Goal: Task Accomplishment & Management: Manage account settings

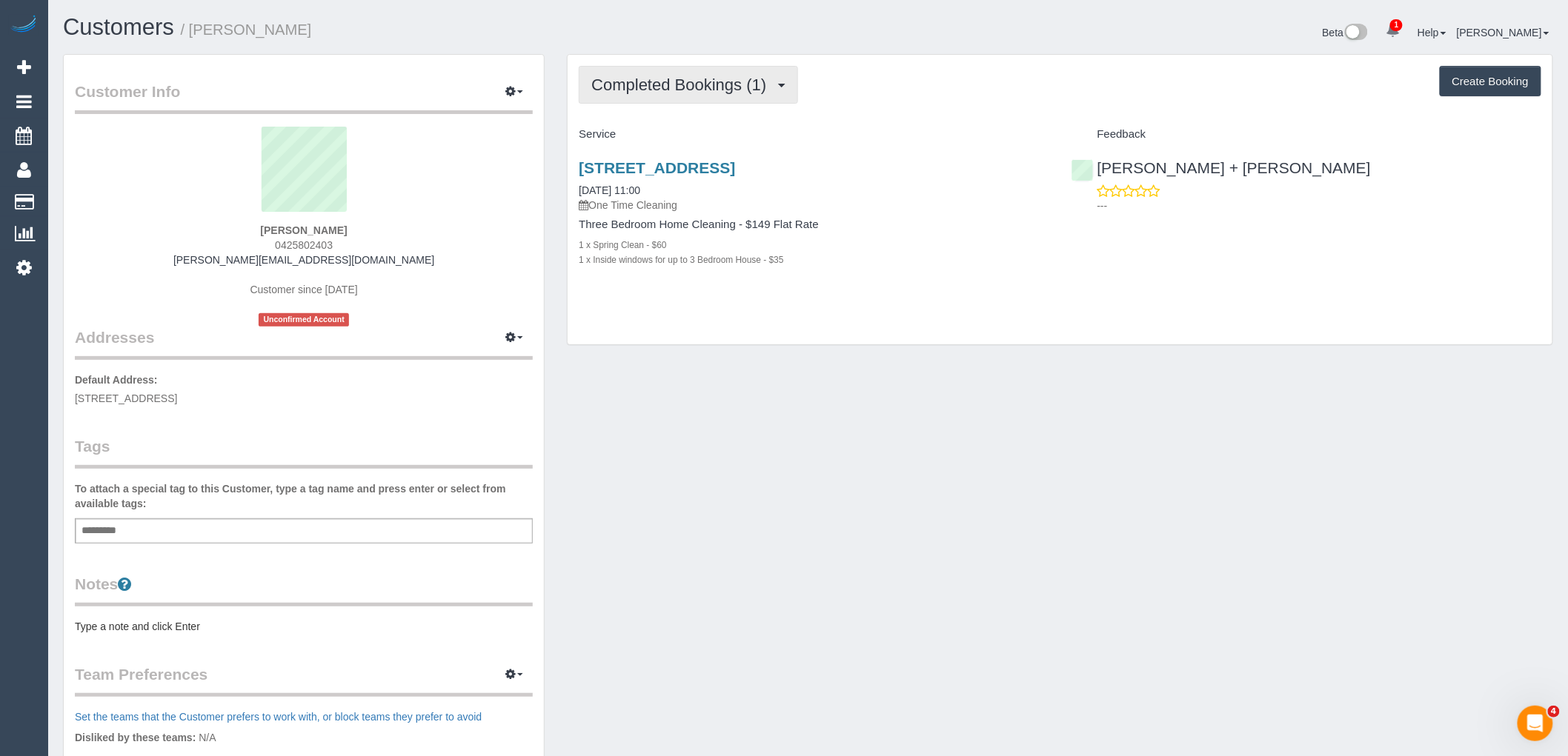
click at [674, 76] on span "Completed Bookings (1)" at bounding box center [682, 84] width 183 height 18
click at [952, 125] on div "Service" at bounding box center [813, 135] width 492 height 25
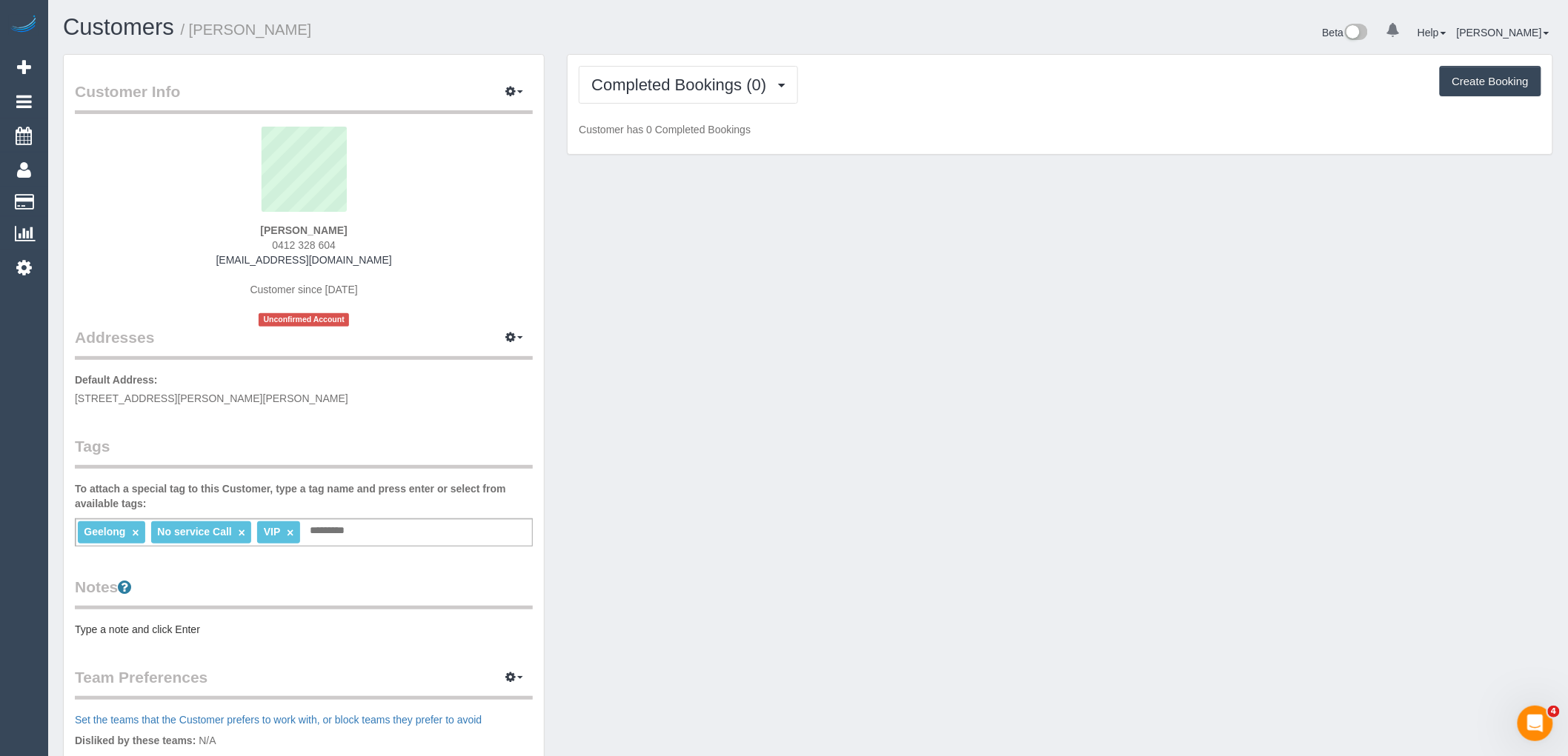
click at [670, 56] on div "Completed Bookings (0) Completed Bookings (0) Upcoming Bookings (1) Cancelled B…" at bounding box center [1059, 105] width 984 height 100
click at [669, 83] on span "Completed Bookings (0)" at bounding box center [682, 84] width 183 height 18
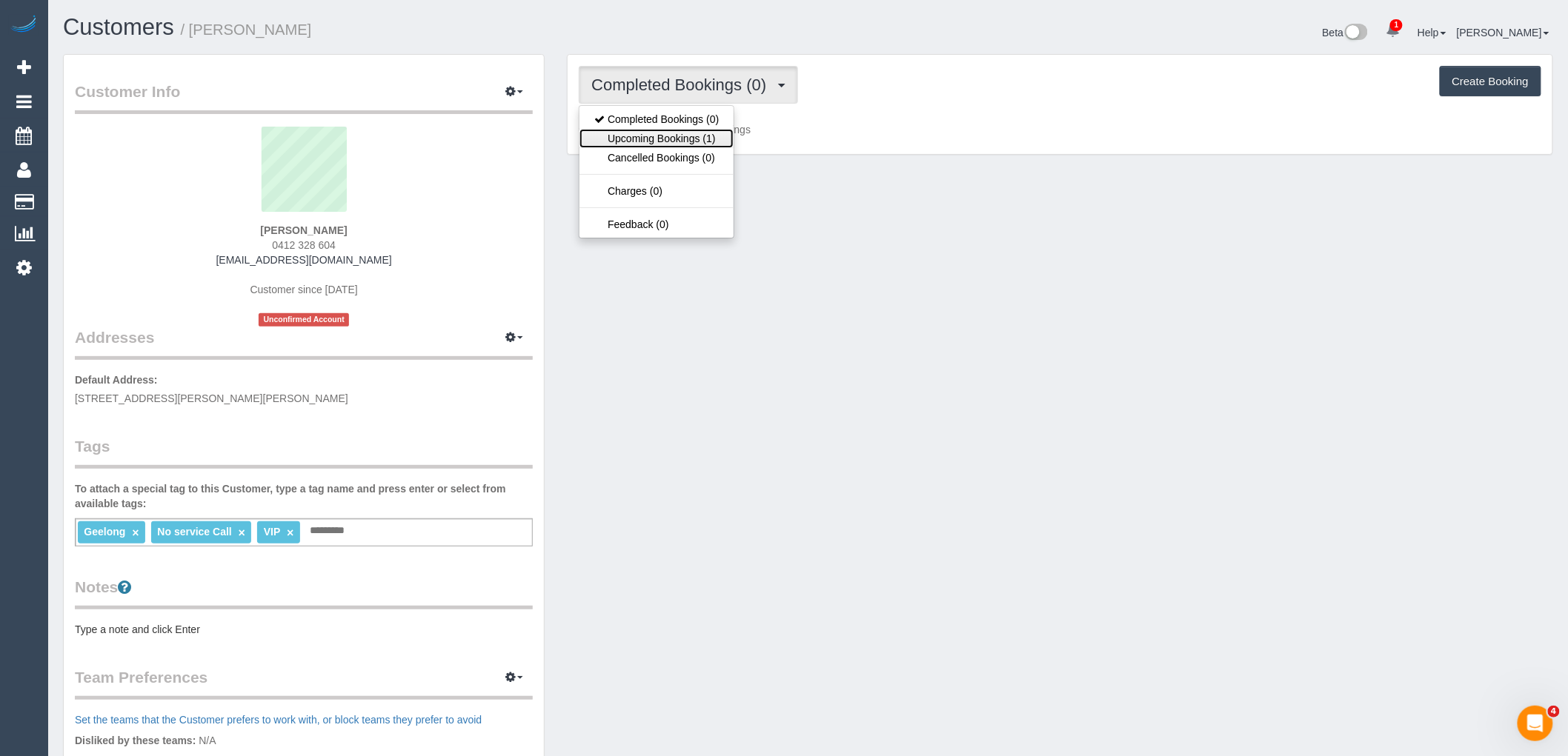
click at [668, 133] on link "Upcoming Bookings (1)" at bounding box center [657, 138] width 155 height 19
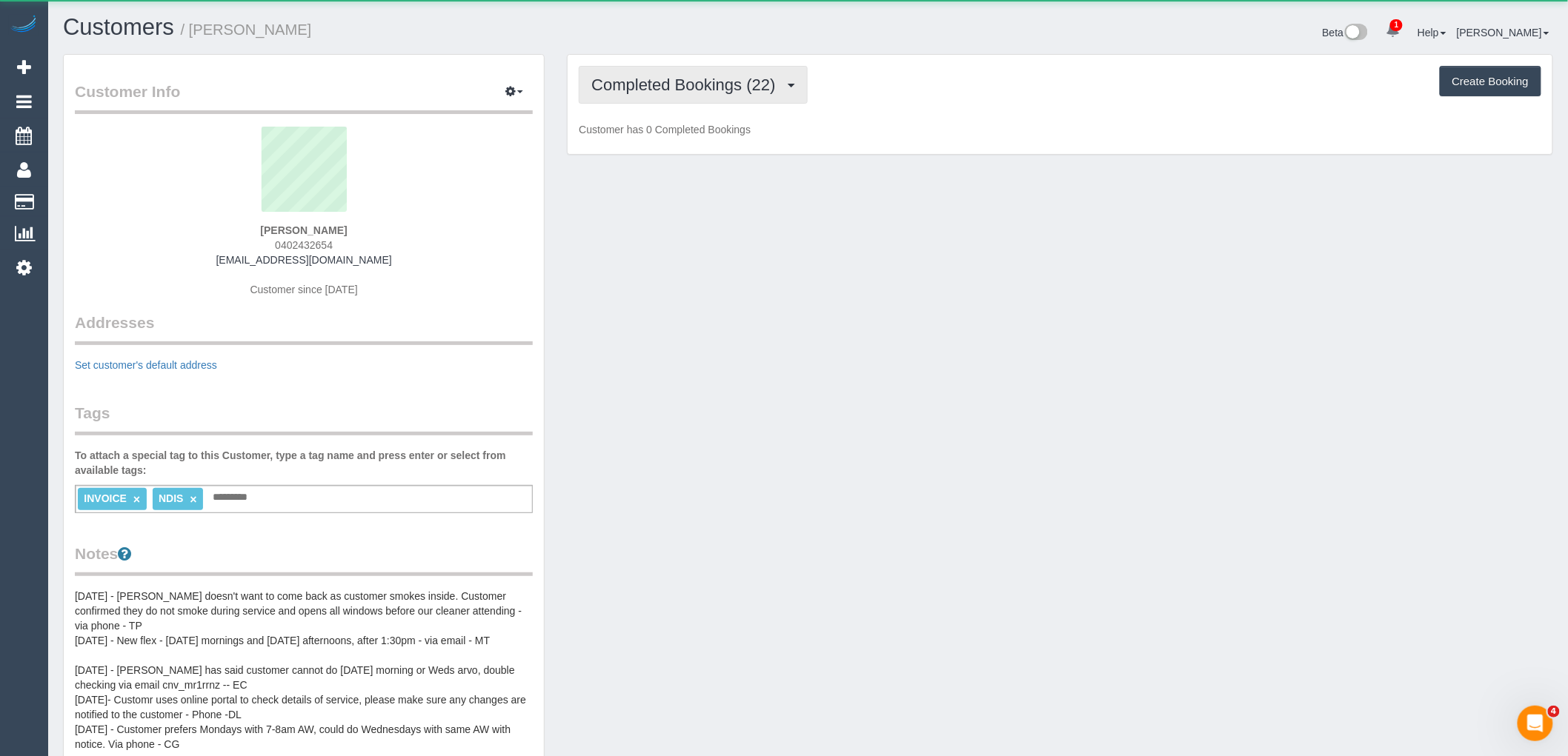
click at [672, 87] on span "Completed Bookings (22)" at bounding box center [687, 84] width 191 height 18
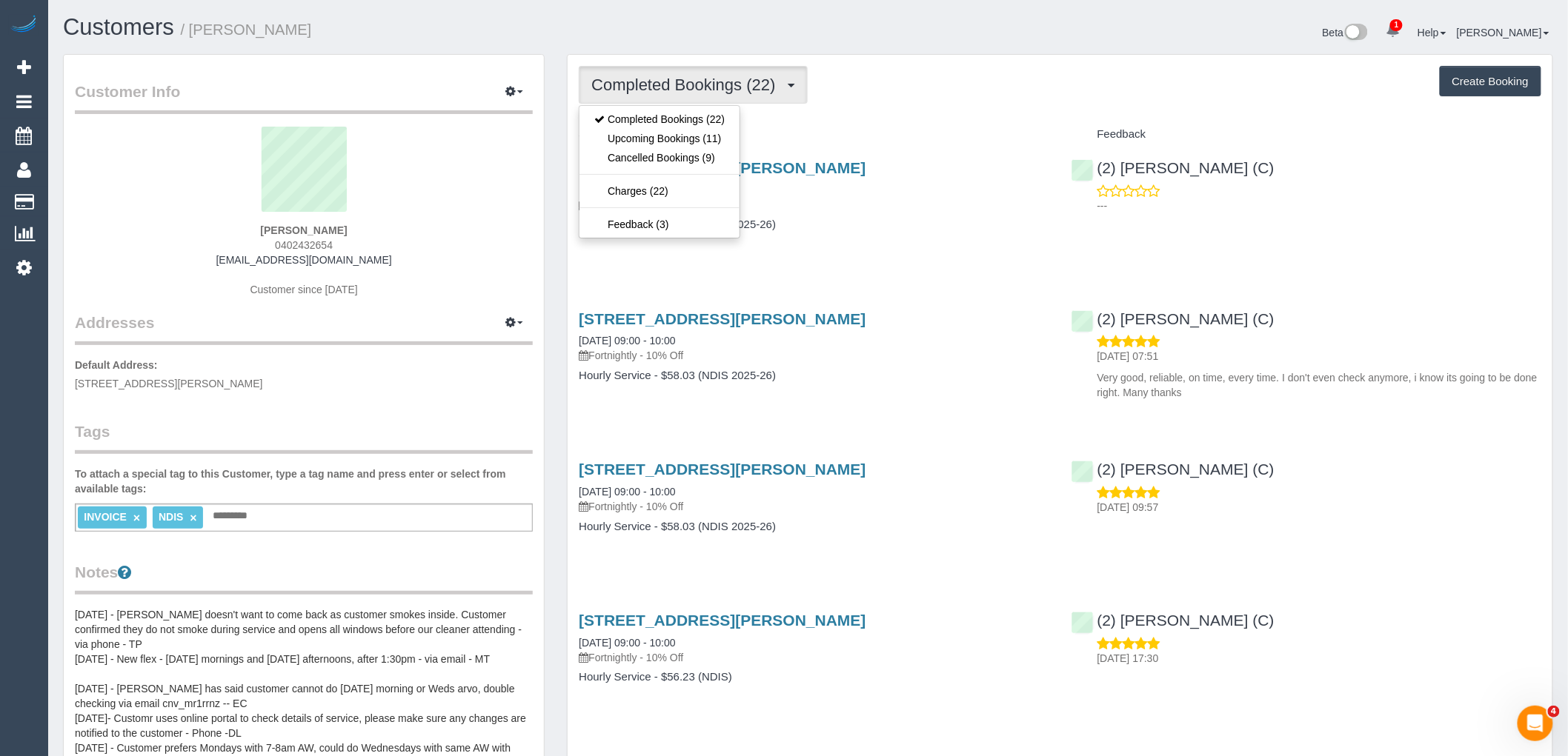
click at [412, 224] on div "Emanuel Alvial 0402432654 mrfalcor@gmail.com Customer since 2024" at bounding box center [303, 219] width 458 height 185
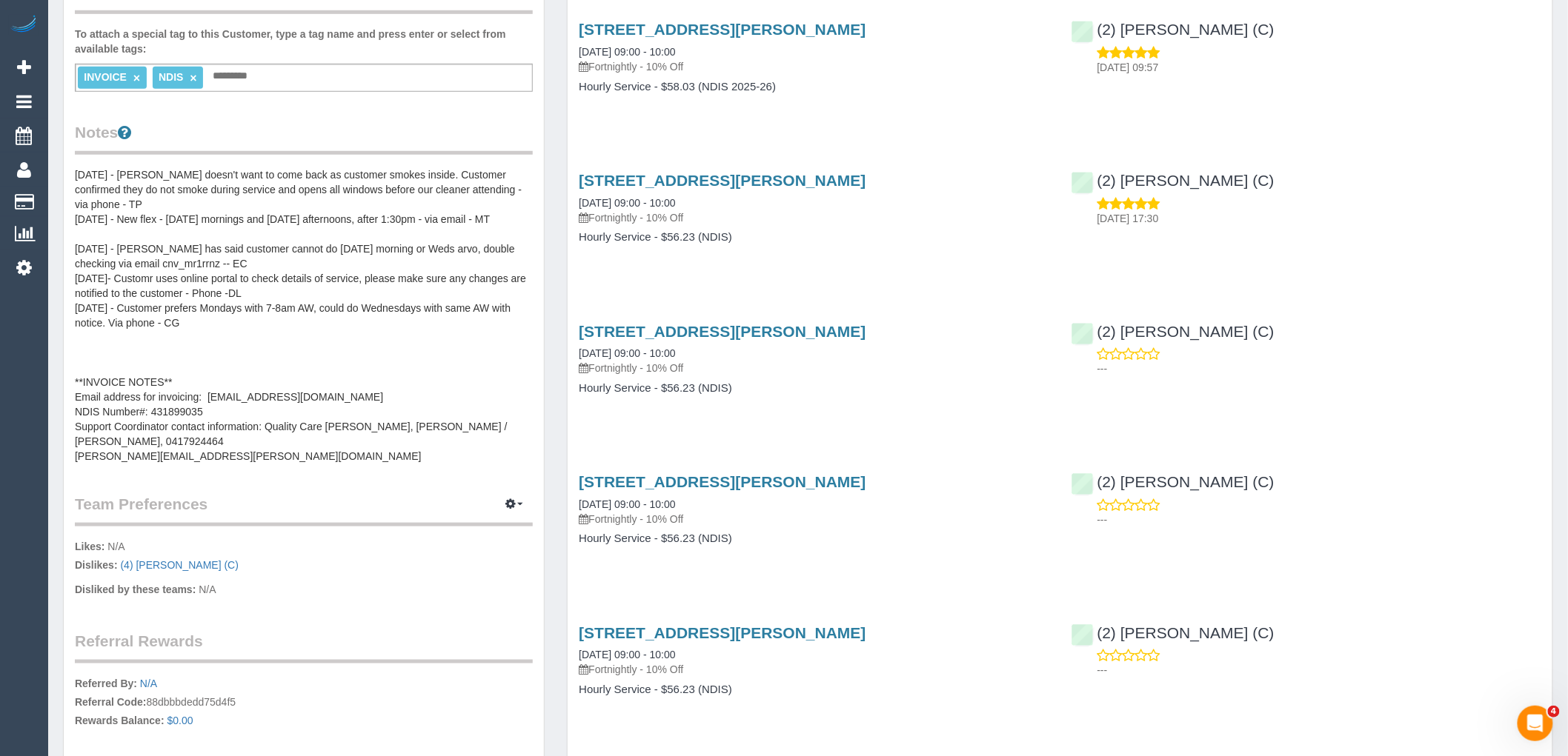
scroll to position [411, 0]
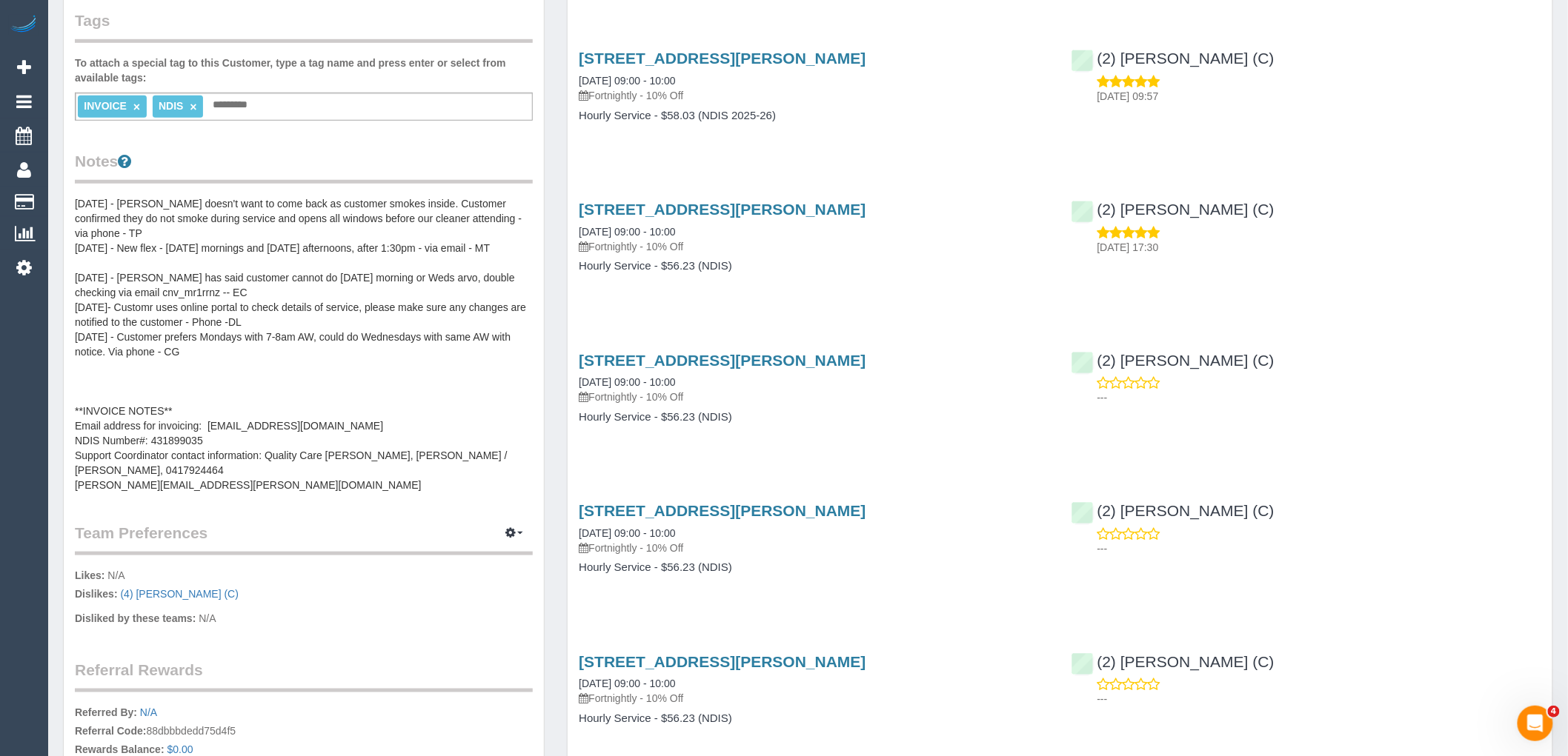
click at [269, 213] on pre "06/08/24 - Rose doesn't want to come back as customer smokes inside. Customer c…" at bounding box center [303, 344] width 458 height 296
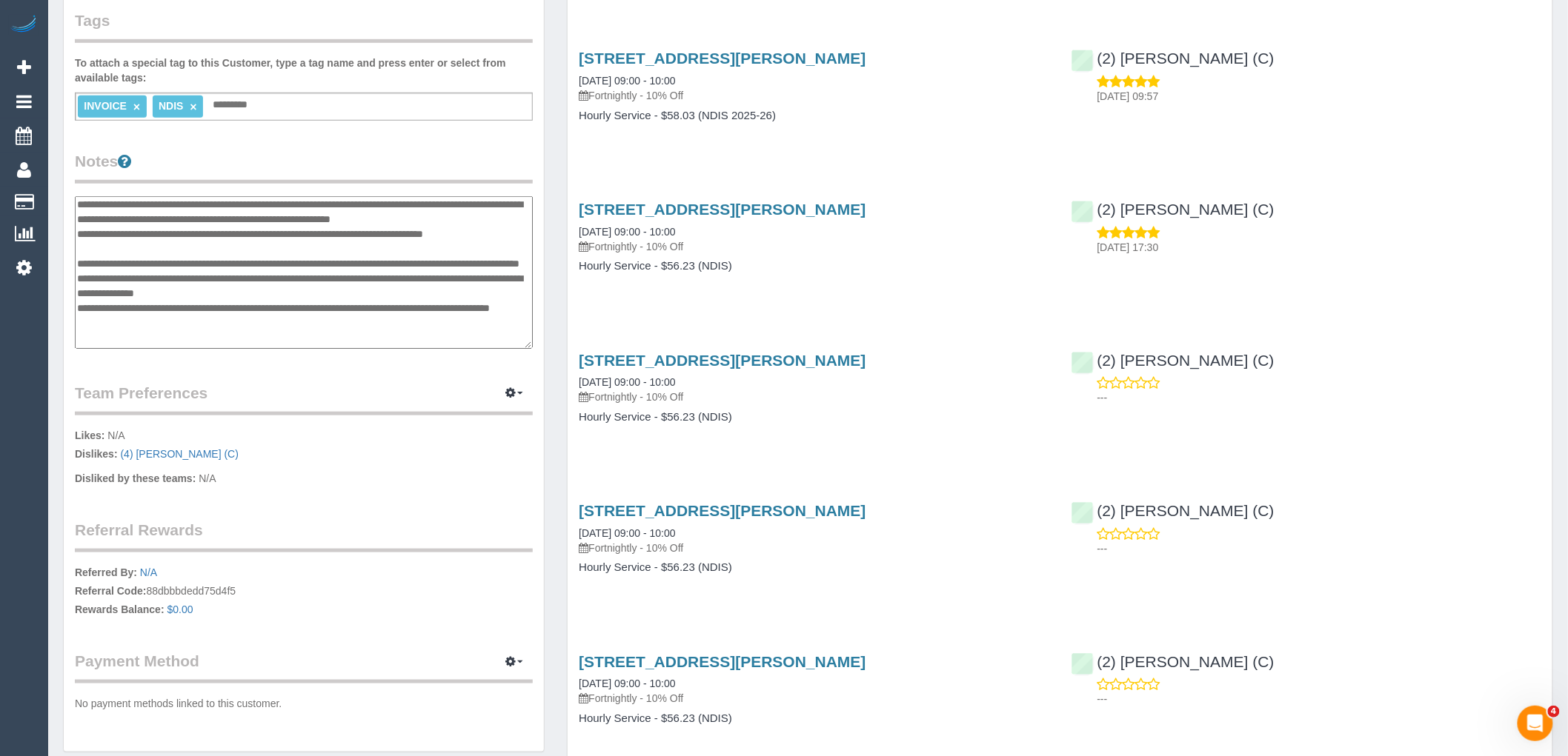
scroll to position [0, 0]
drag, startPoint x: 304, startPoint y: 338, endPoint x: 60, endPoint y: 169, distance: 296.8
click at [60, 169] on div "Customer Info Edit Contact Info Send Message Email Preferences Special Sales Ta…" at bounding box center [303, 205] width 503 height 1125
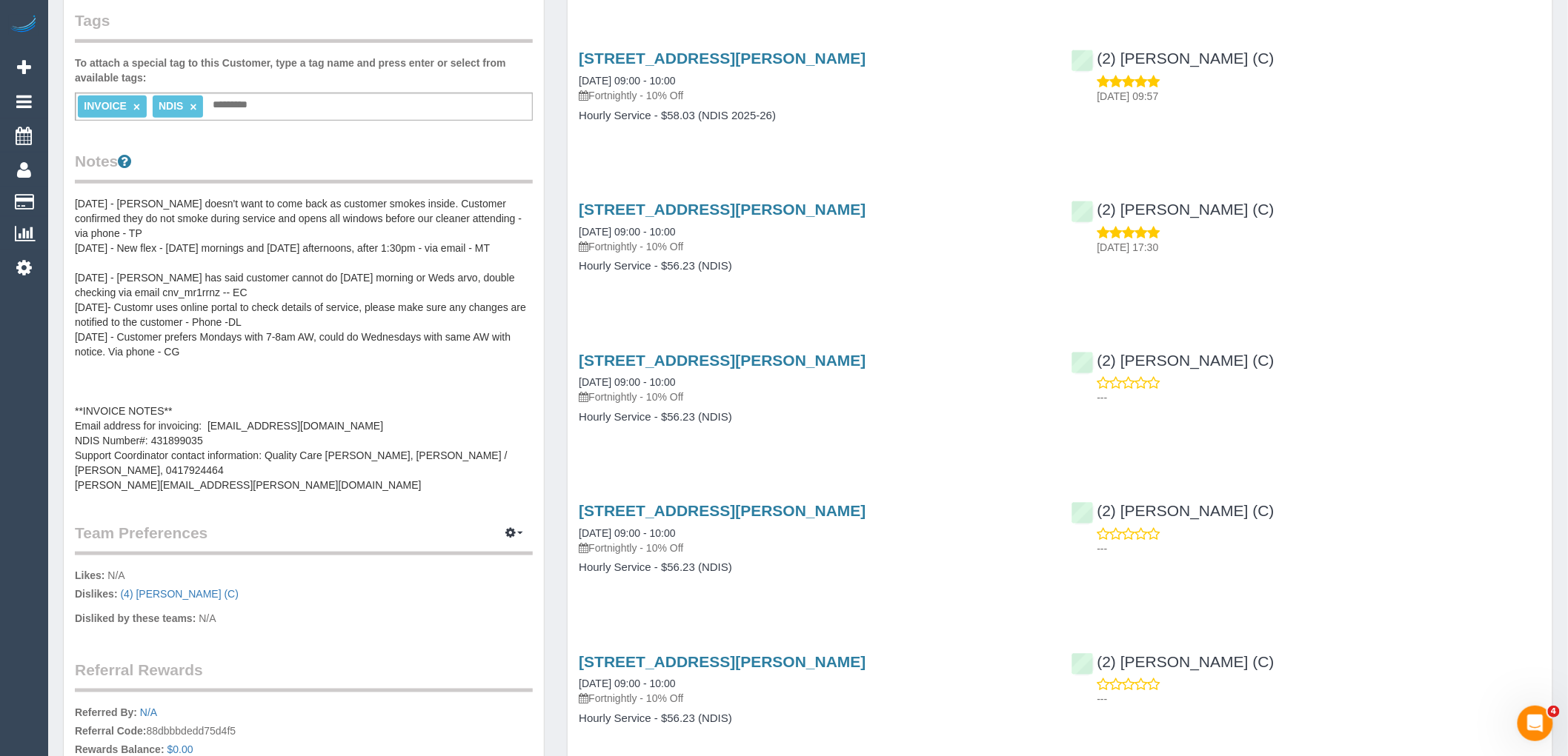
click at [227, 337] on pre "06/08/24 - Rose doesn't want to come back as customer smokes inside. Customer c…" at bounding box center [303, 344] width 458 height 296
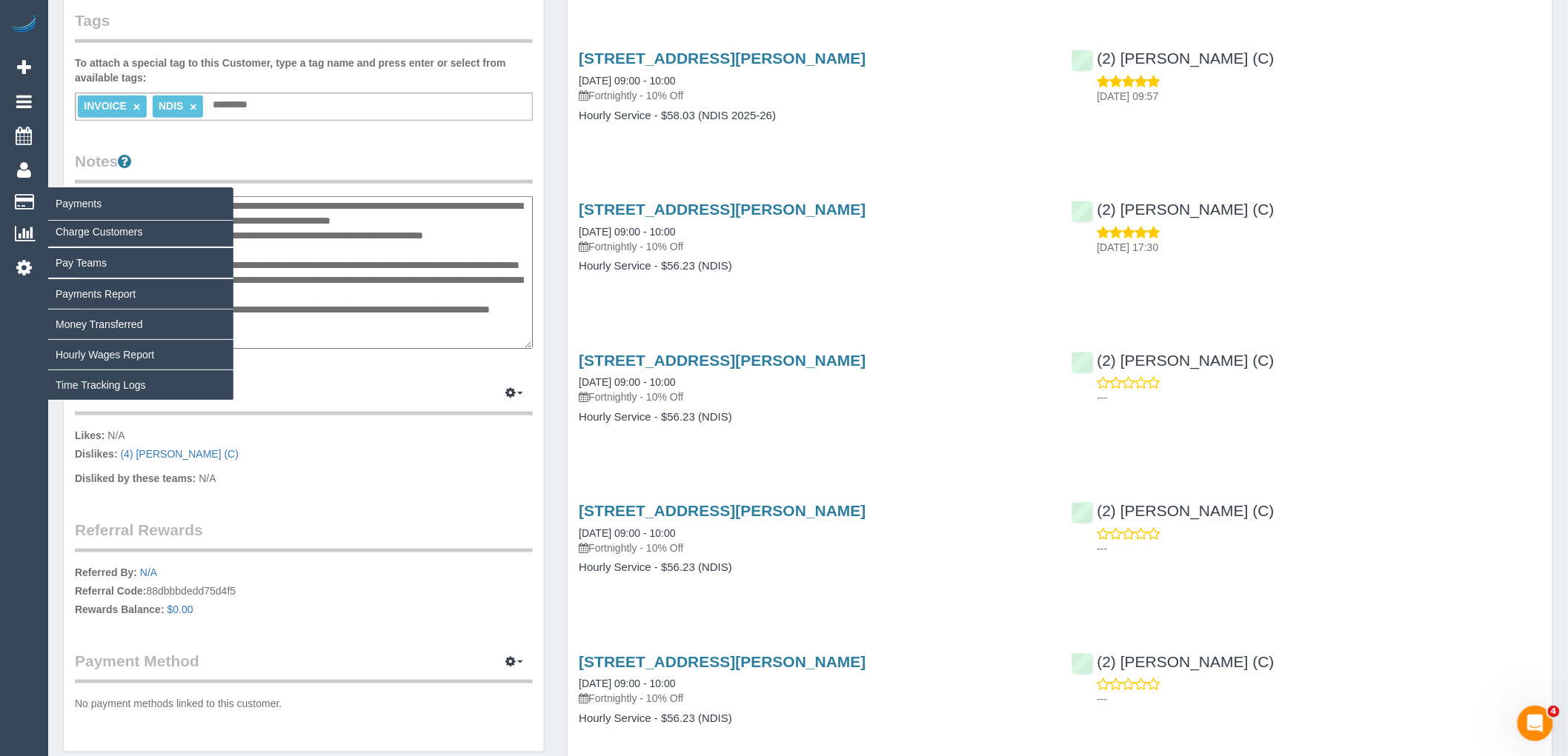
drag, startPoint x: 299, startPoint y: 339, endPoint x: 83, endPoint y: 194, distance: 260.2
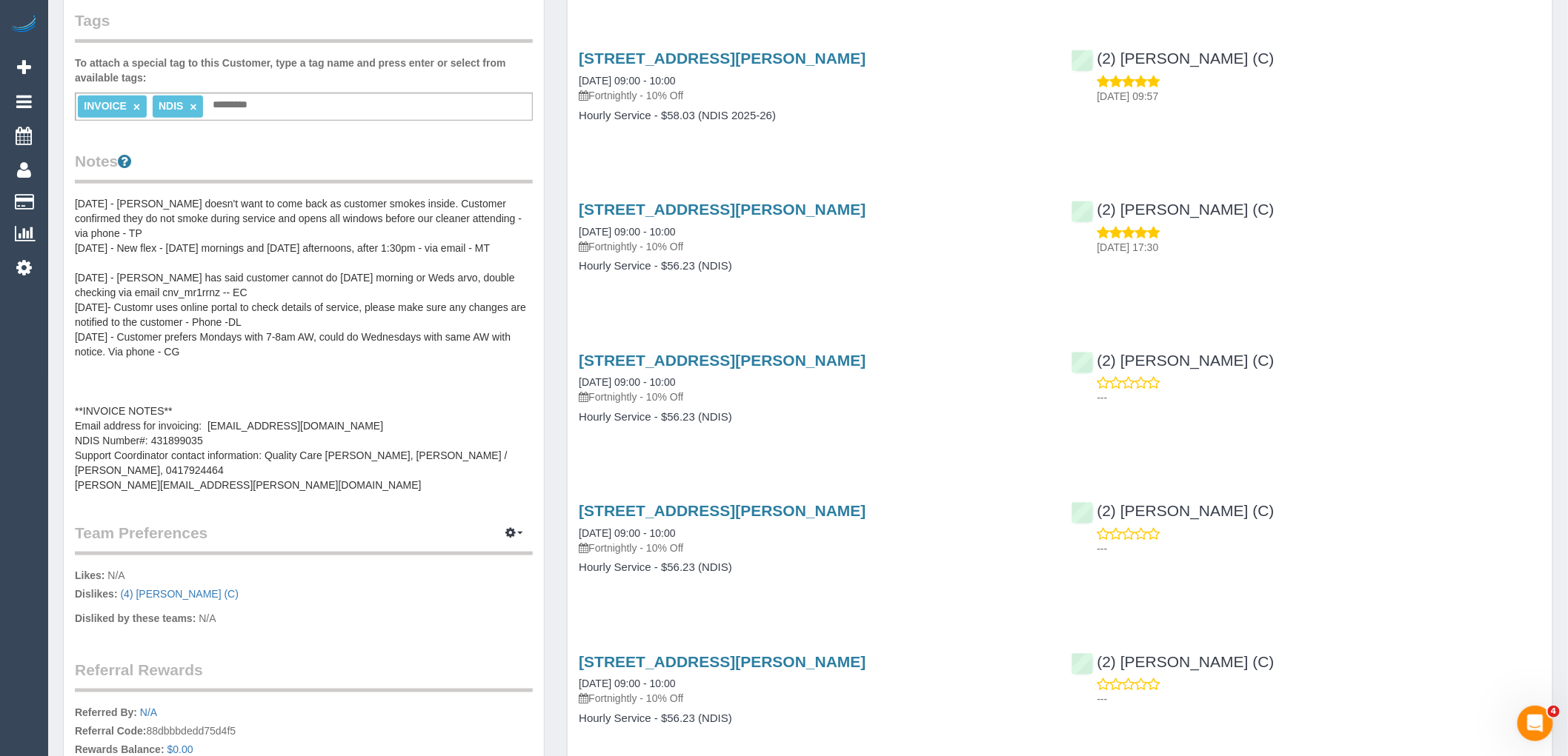
click at [328, 264] on pre "06/08/24 - Rose doesn't want to come back as customer smokes inside. Customer c…" at bounding box center [303, 344] width 458 height 296
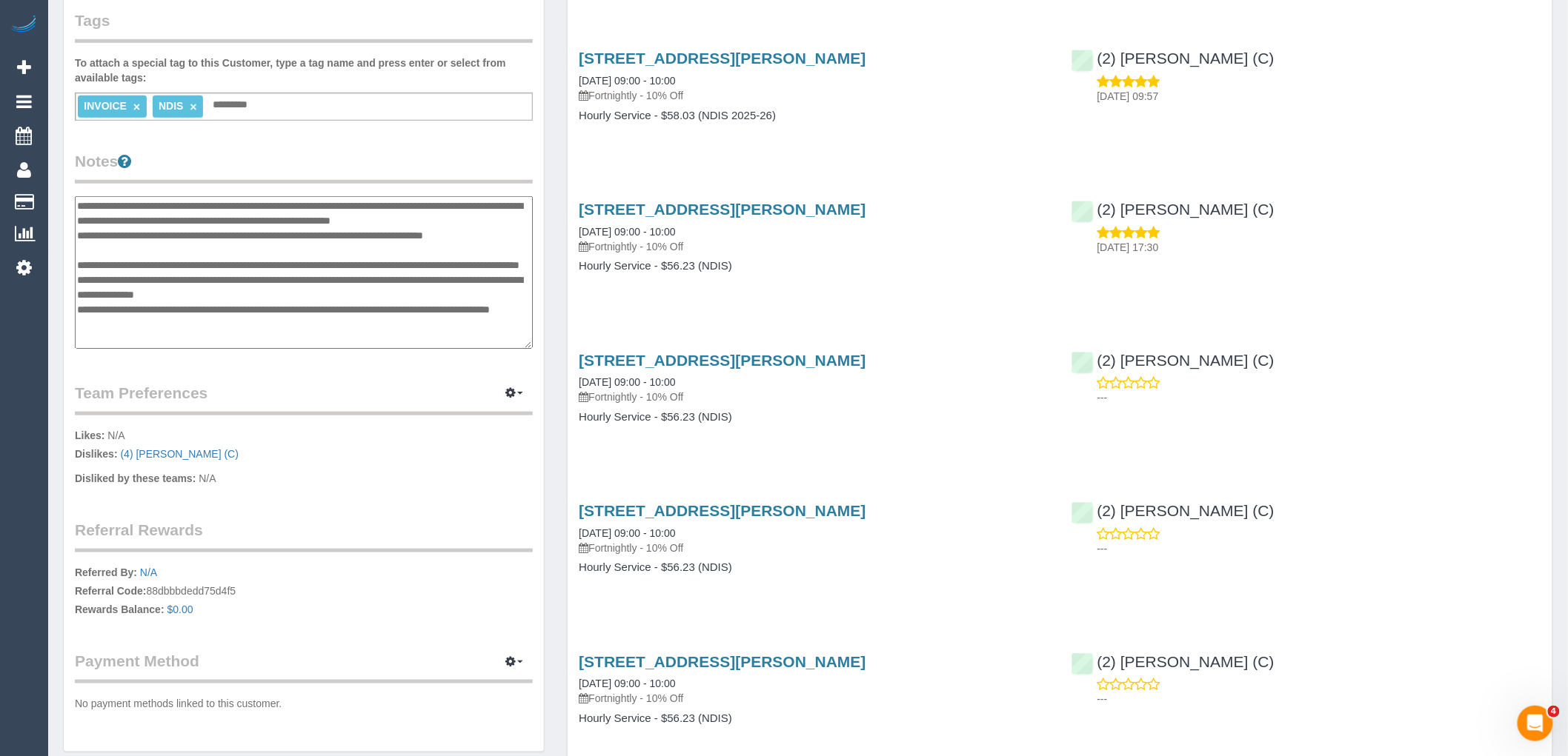
drag, startPoint x: 304, startPoint y: 342, endPoint x: 77, endPoint y: 203, distance: 266.2
click at [77, 203] on textarea "**********" at bounding box center [303, 272] width 458 height 153
click at [152, 260] on textarea "**********" at bounding box center [303, 272] width 458 height 153
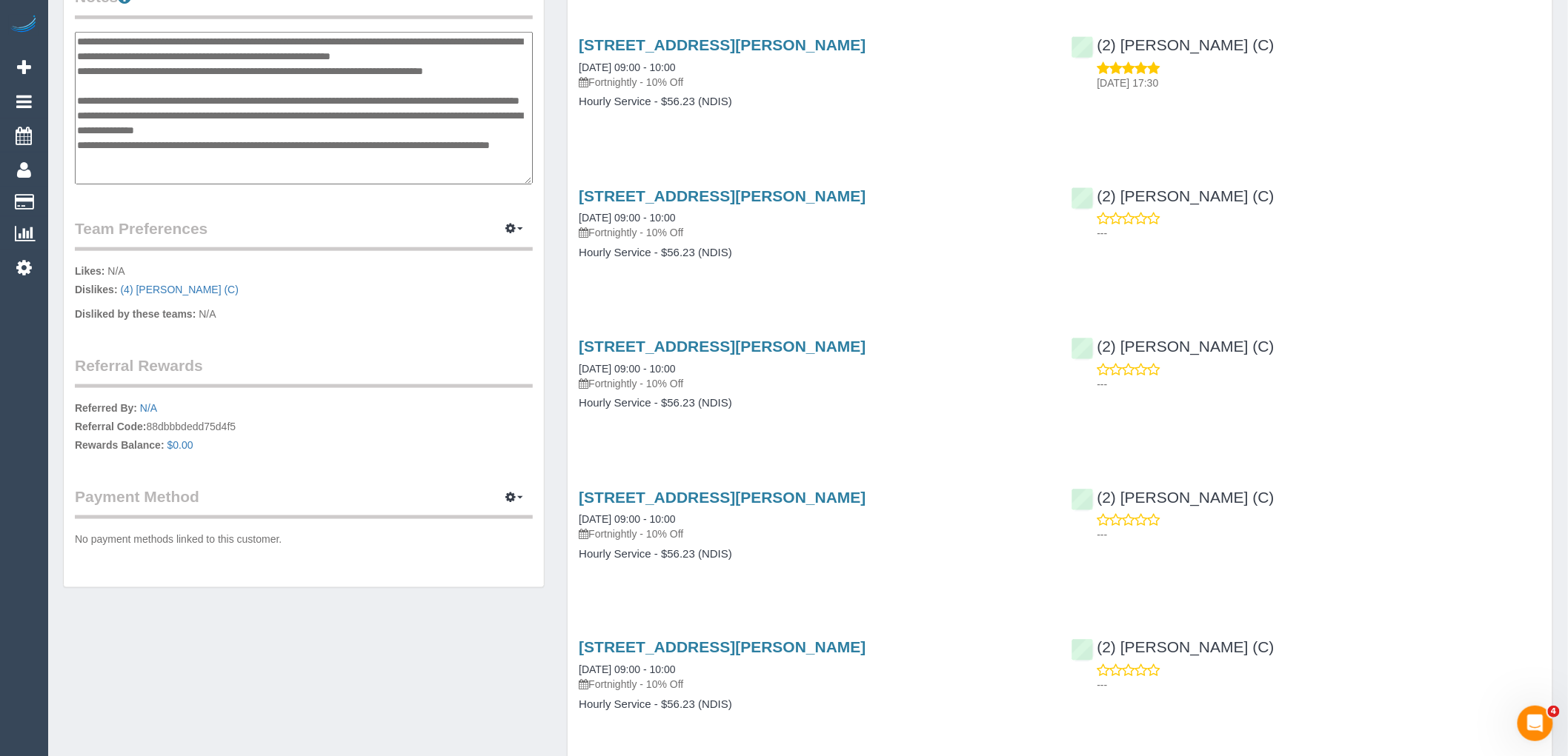
drag, startPoint x: 292, startPoint y: 175, endPoint x: 81, endPoint y: 36, distance: 252.7
click at [81, 36] on textarea "**********" at bounding box center [303, 108] width 458 height 153
type textarea "*"
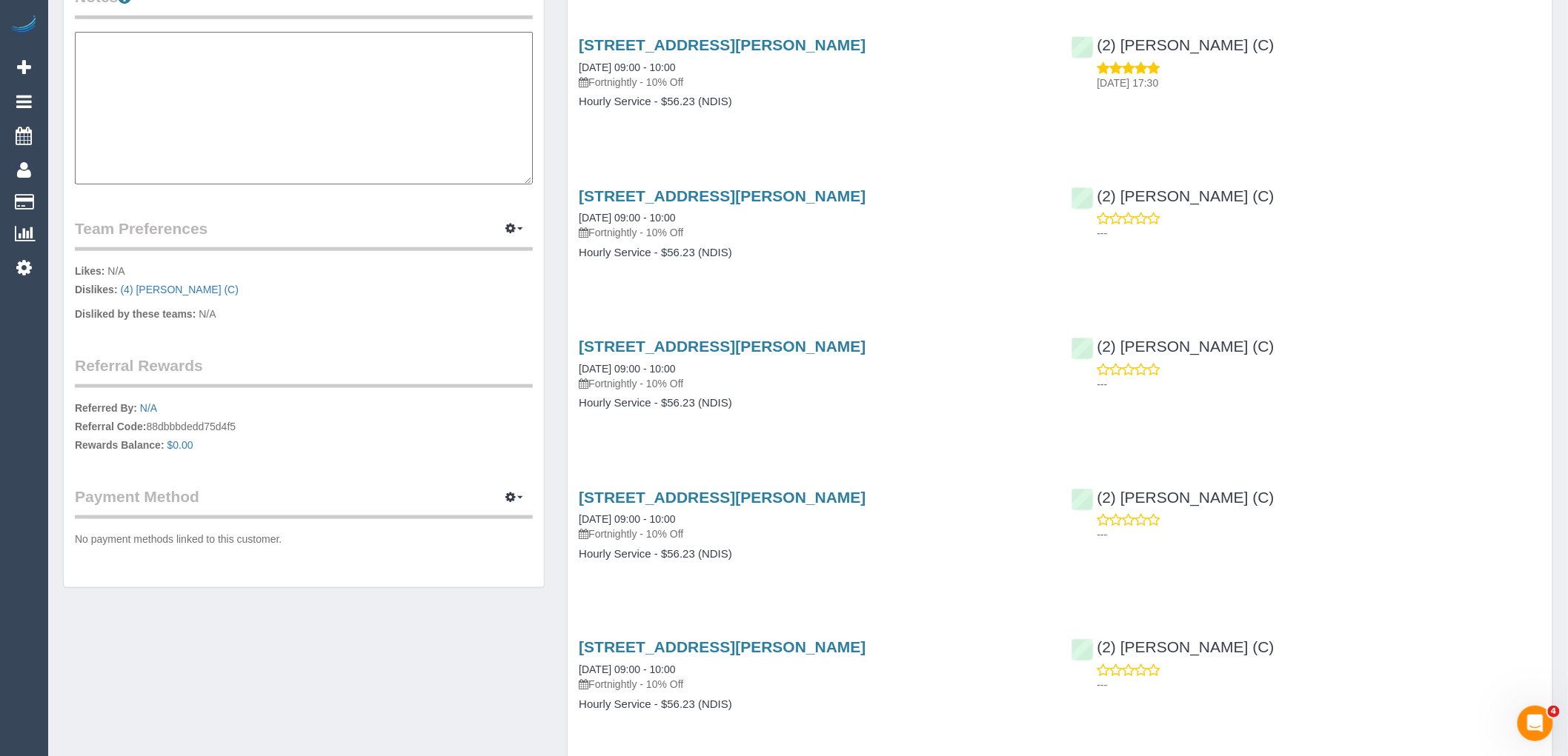
paste textarea "**********"
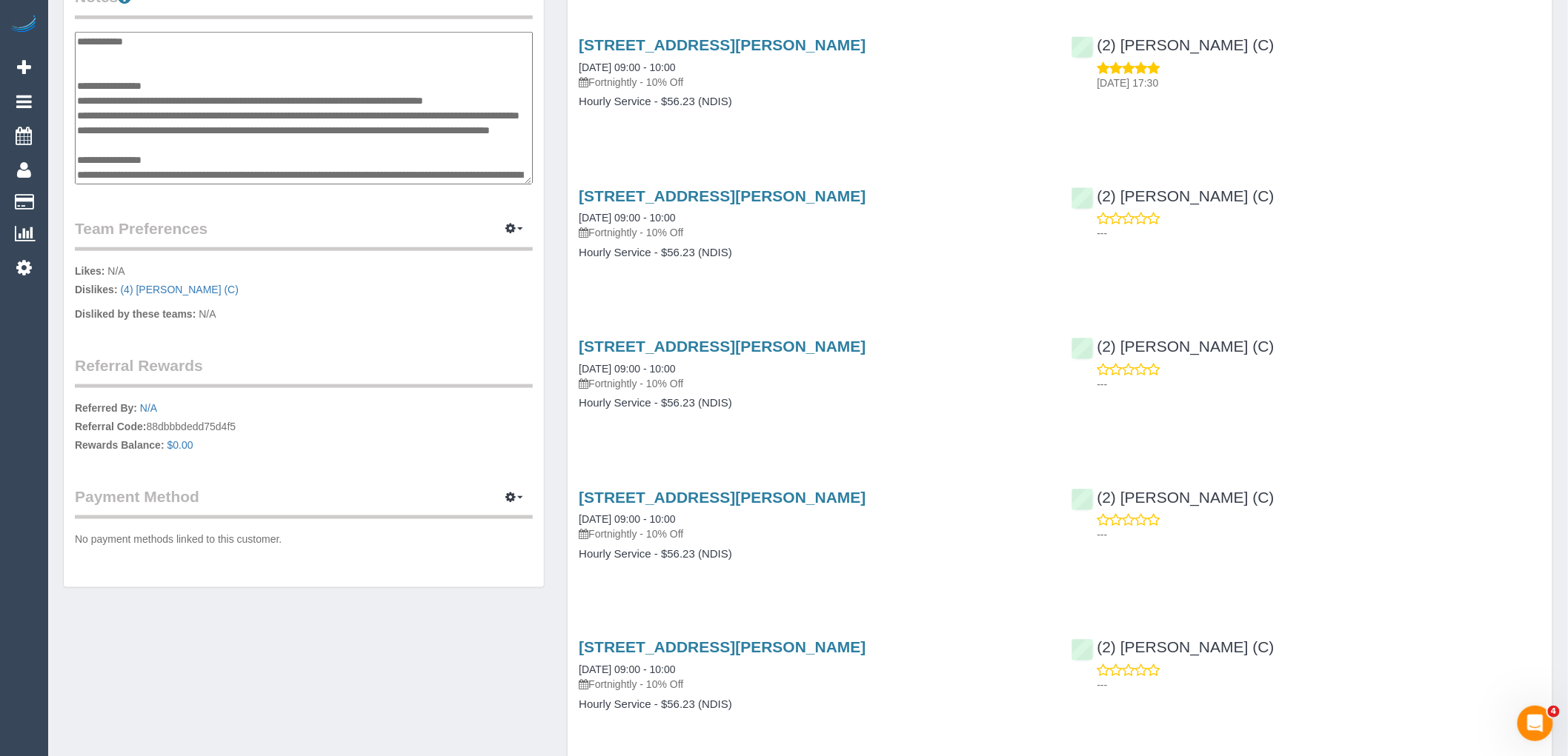
scroll to position [248, 0]
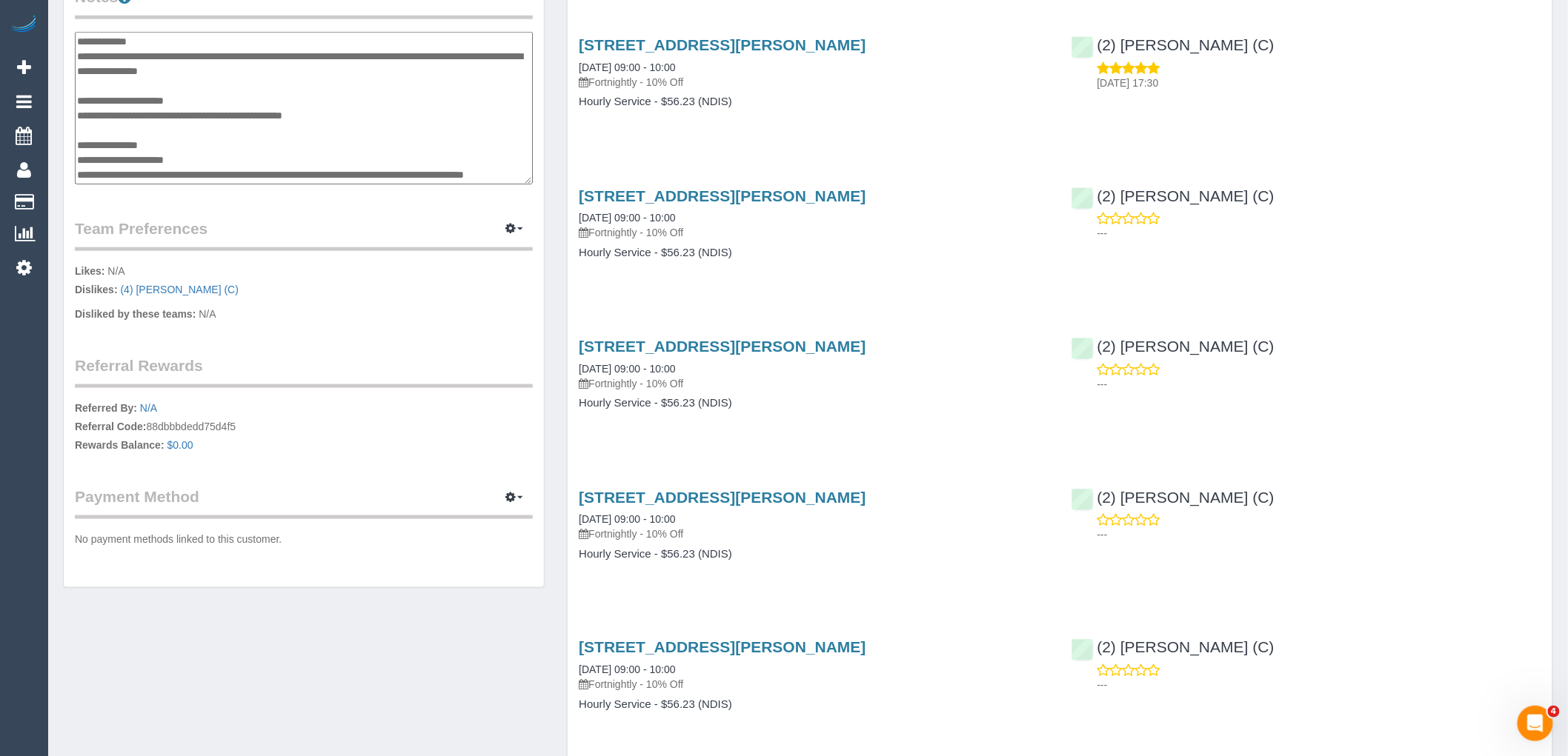
type textarea "**********"
click at [291, 194] on div "Customer Info Edit Contact Info Send Message Email Preferences Special Sales Ta…" at bounding box center [303, 34] width 480 height 1108
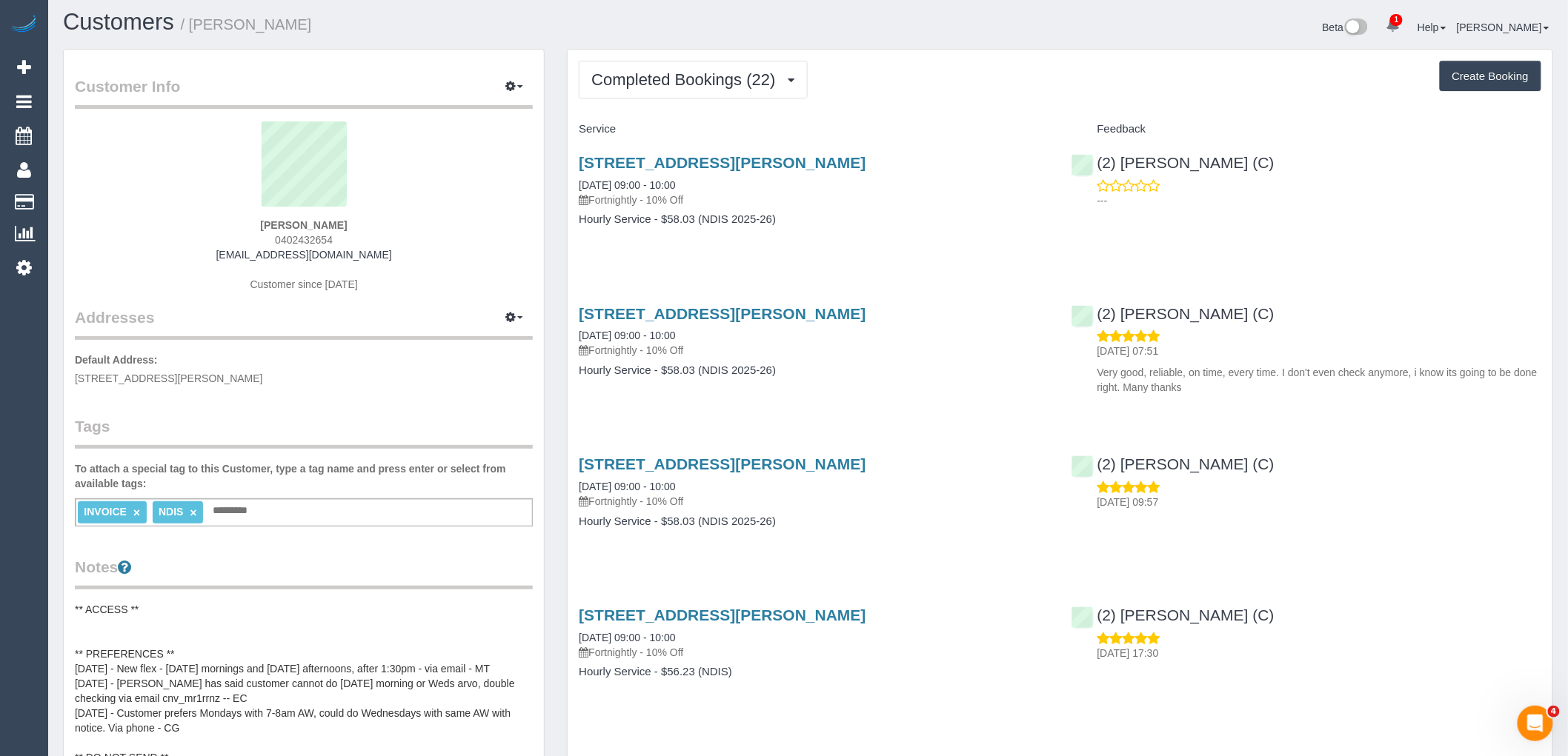
scroll to position [0, 0]
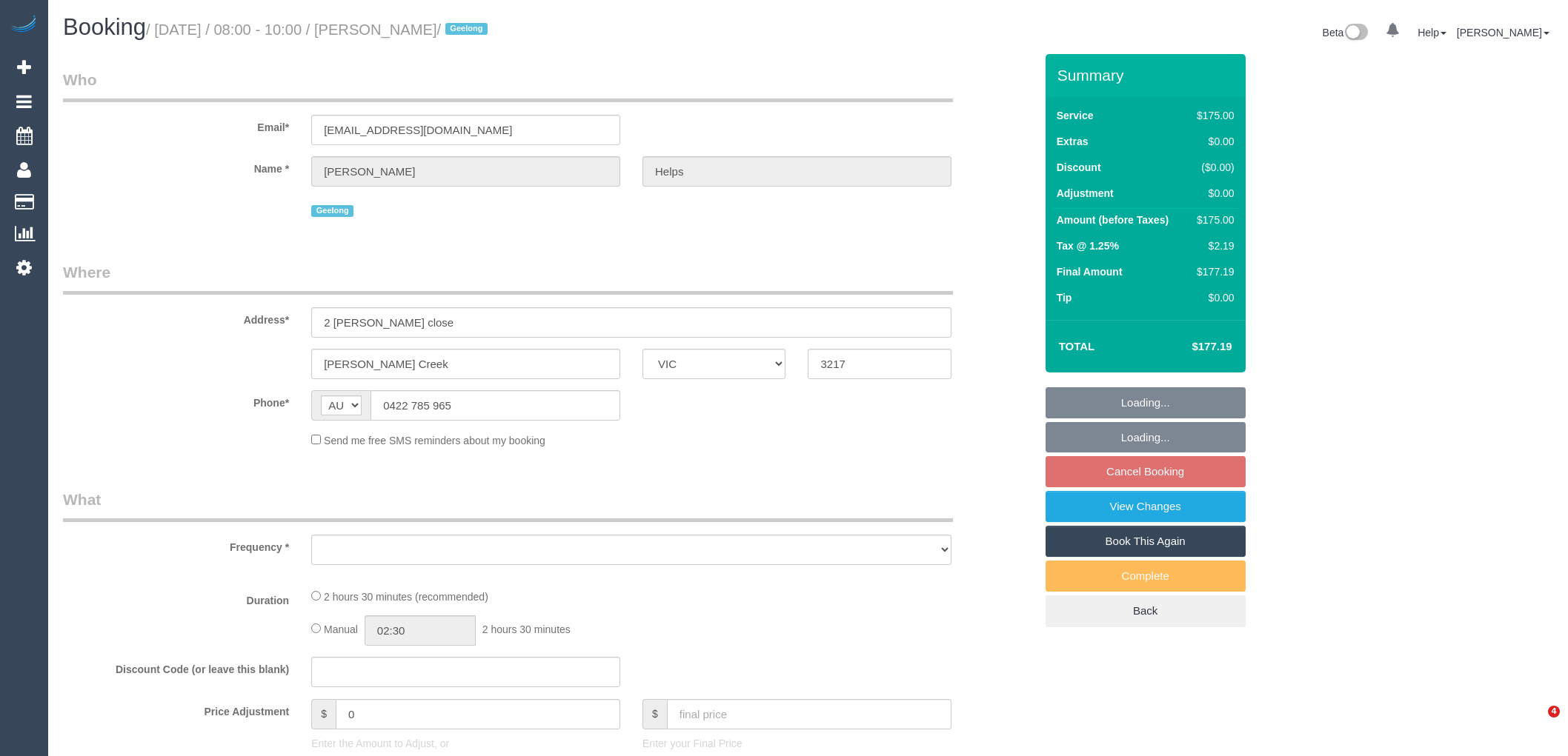
select select "VIC"
select select "object:561"
select select "string:stripe-pm_1RuRpc2GScqysDRVkztFHtLl"
select select "150"
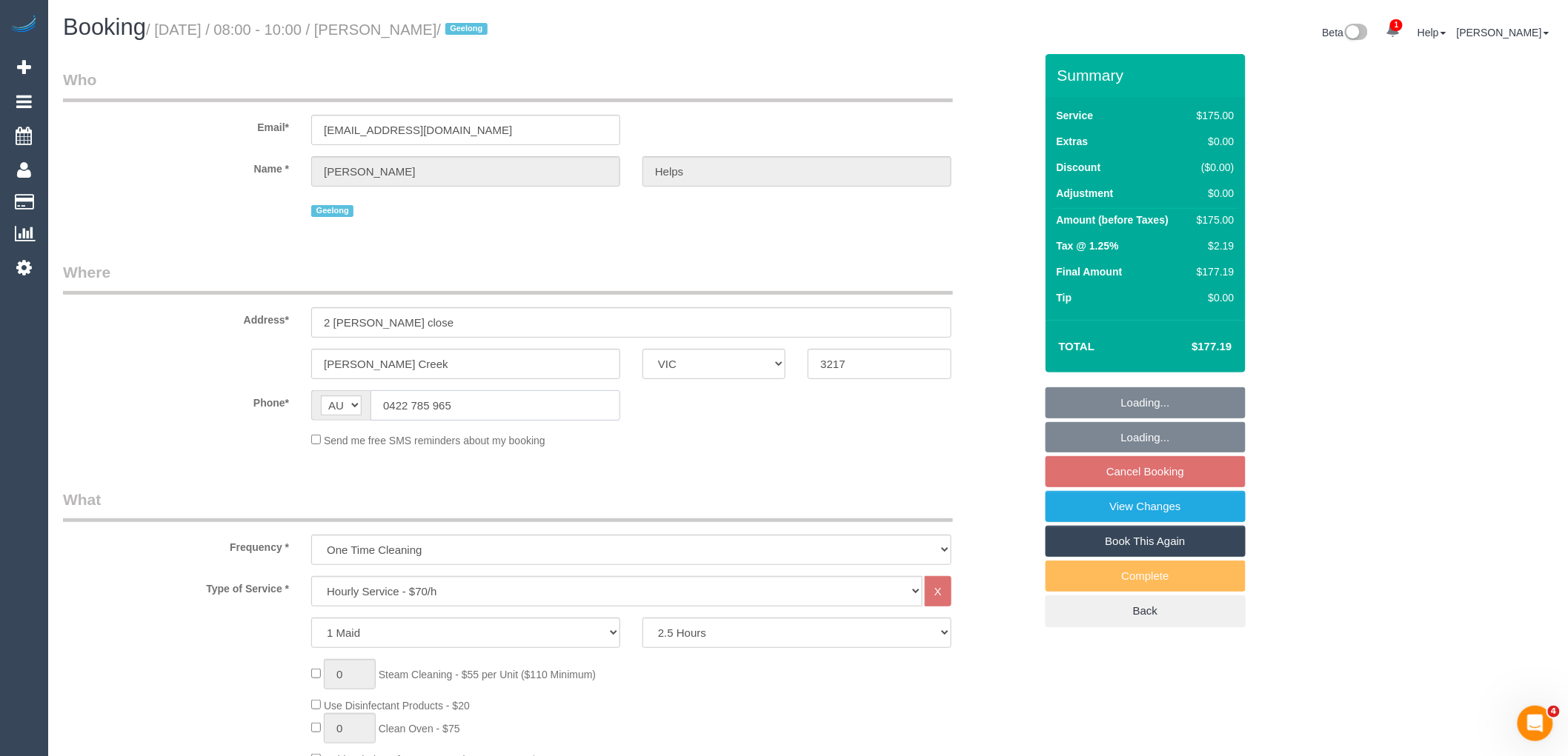
select select "spot1"
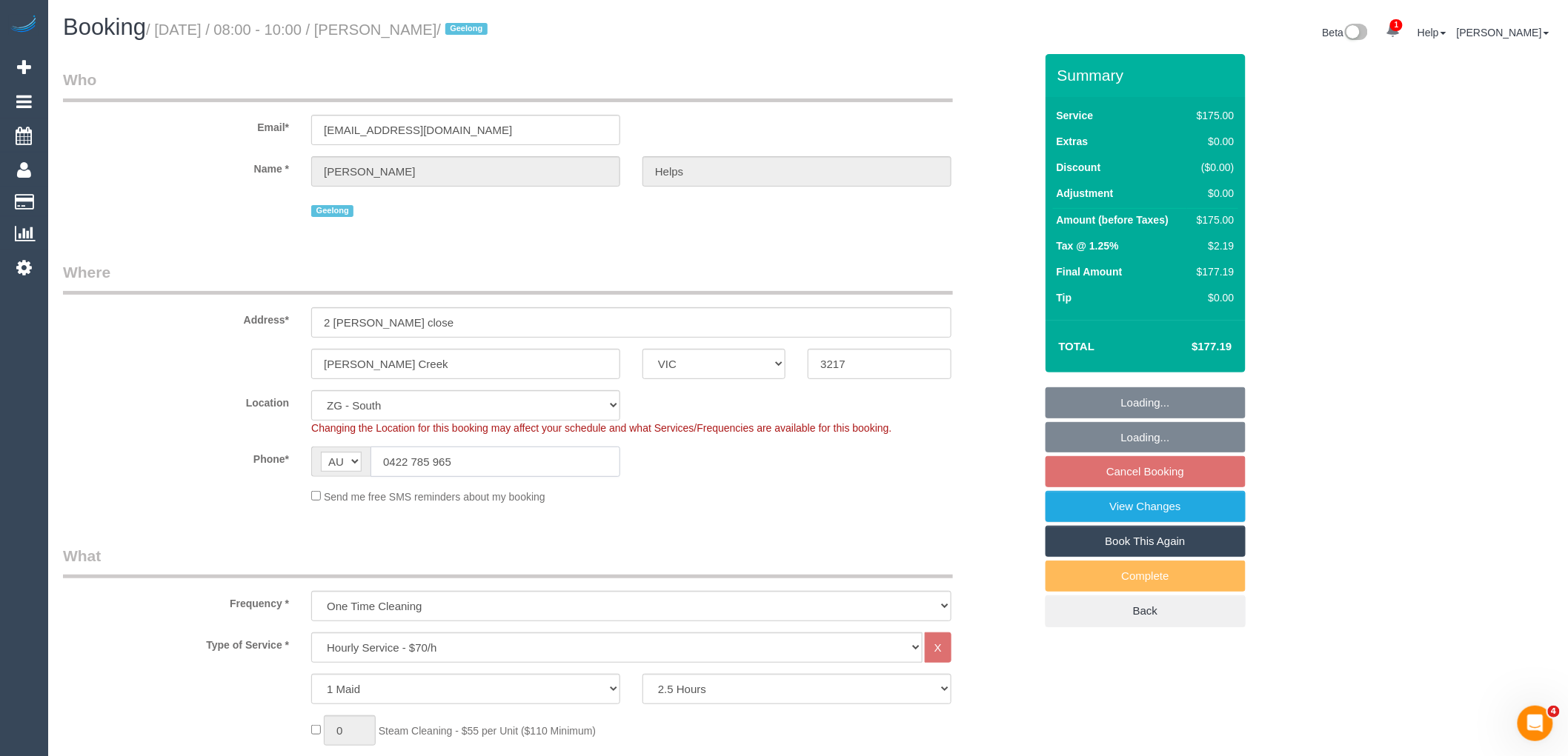
drag, startPoint x: 489, startPoint y: 405, endPoint x: 313, endPoint y: 442, distance: 179.8
click at [264, 407] on sui-booking-location "Location Office City East (North) East (South) Inner East Inner North (East) In…" at bounding box center [548, 447] width 971 height 114
select select "object:934"
select select "number:28"
select select "number:14"
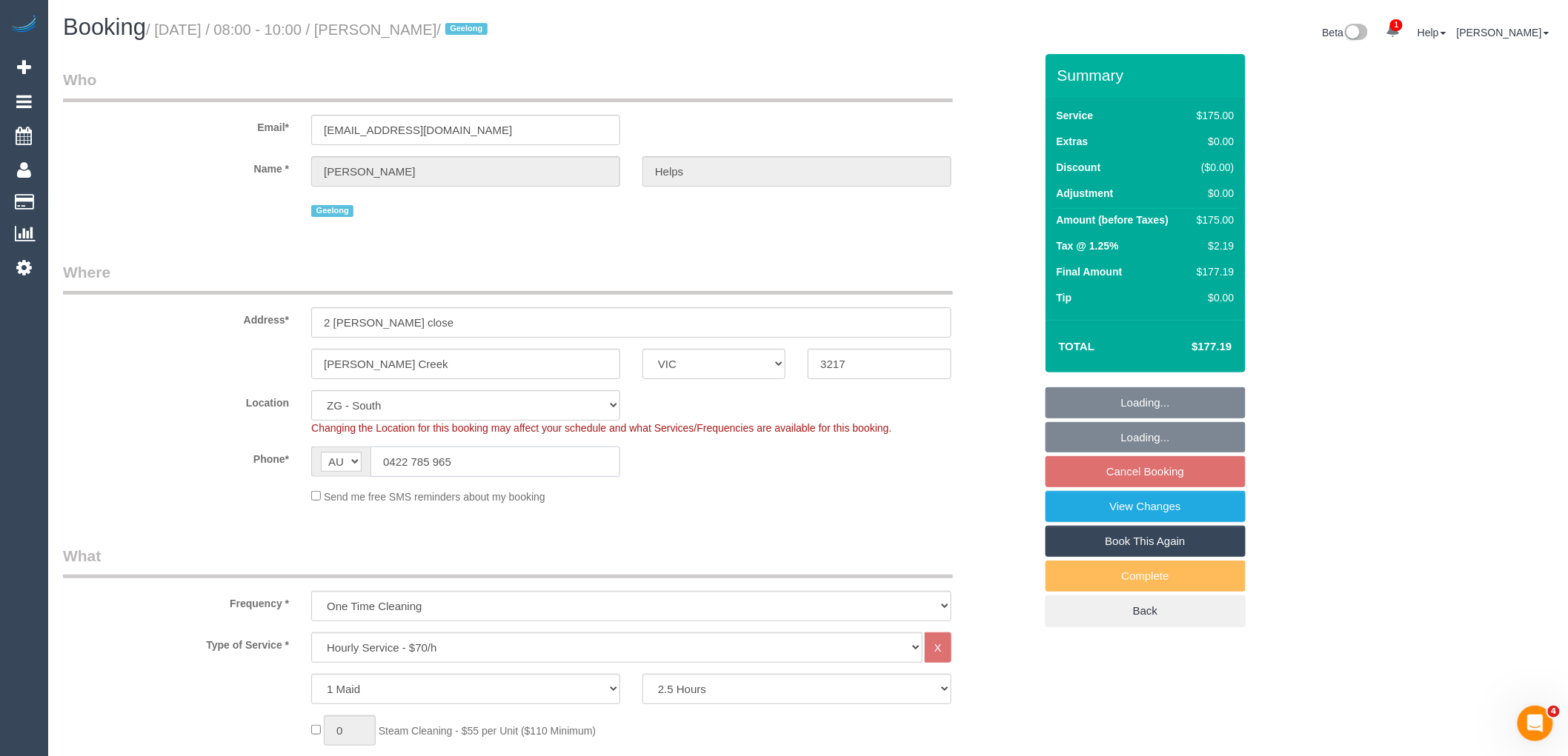
select select "number:18"
select select "number:24"
select select "number:26"
select select "spot12"
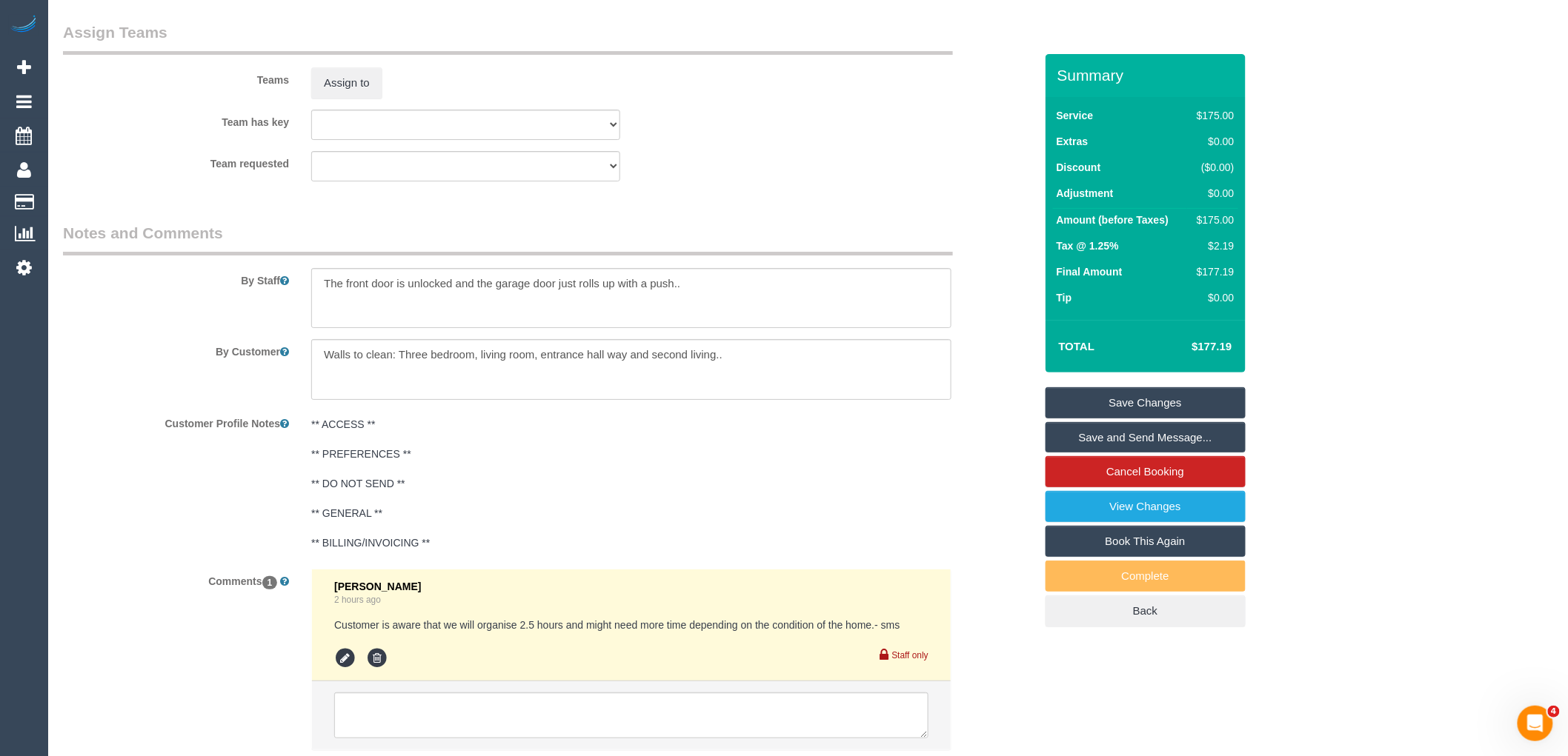
scroll to position [2202, 0]
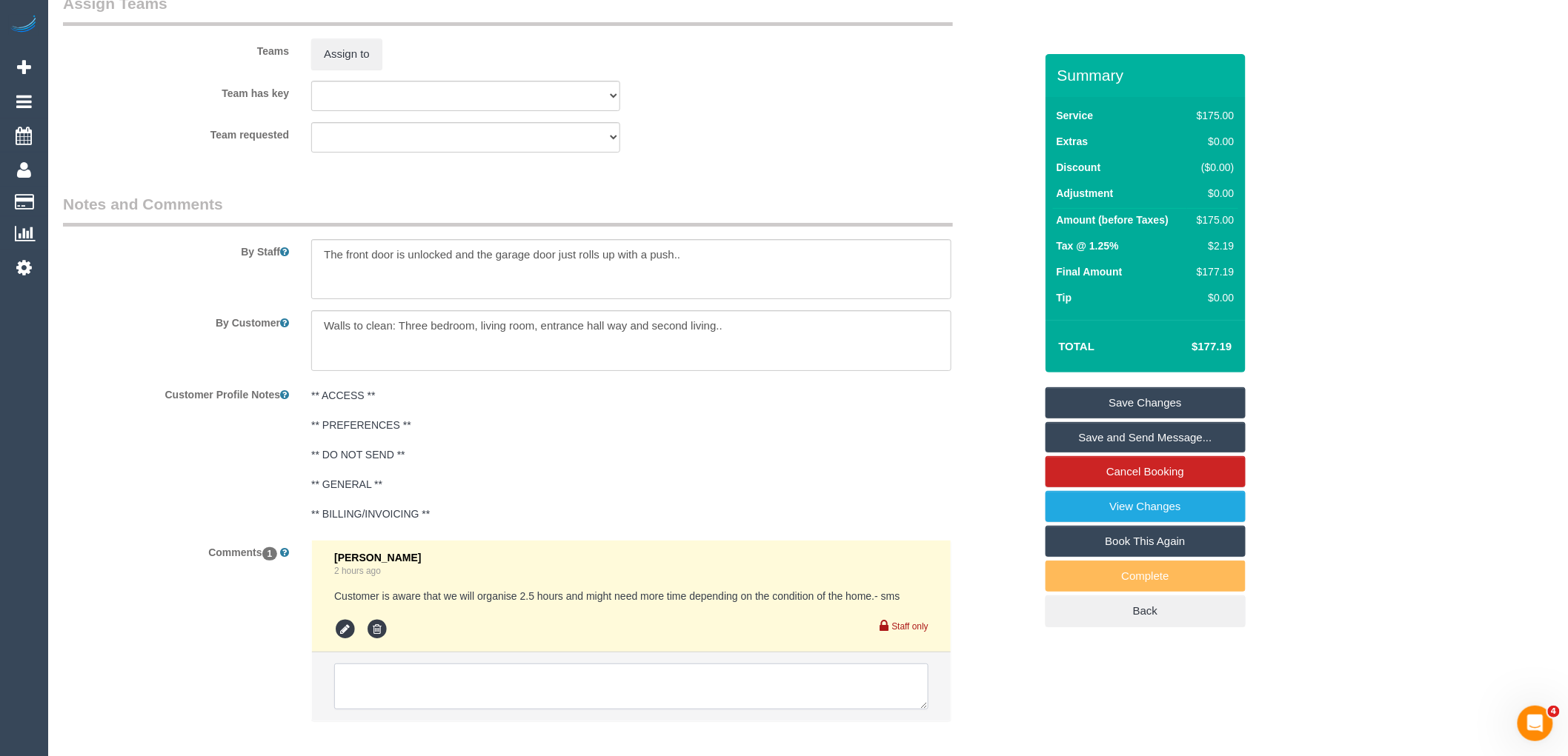
drag, startPoint x: 440, startPoint y: 694, endPoint x: 449, endPoint y: 694, distance: 9.0
click at [440, 694] on textarea at bounding box center [631, 686] width 594 height 46
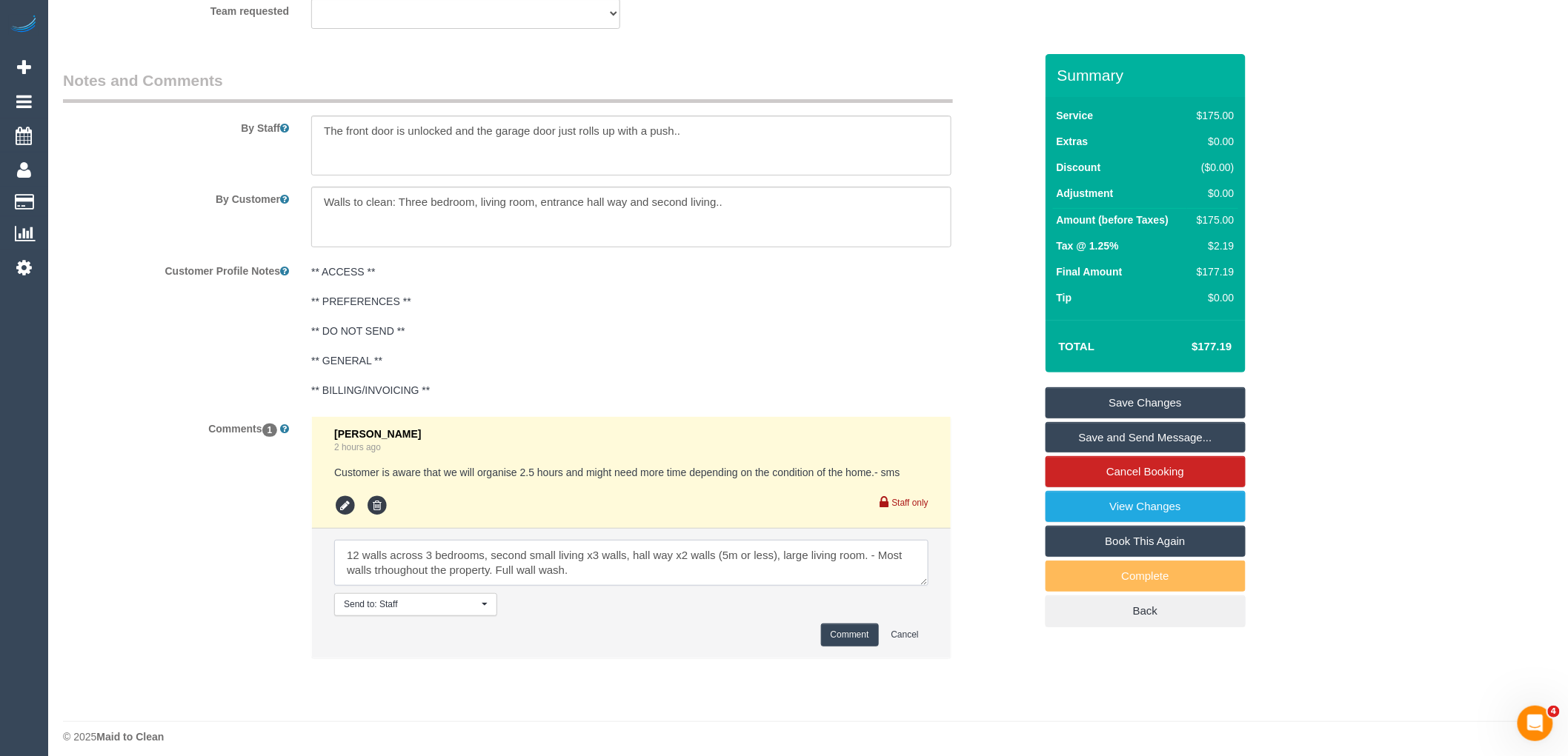
scroll to position [2347, 0]
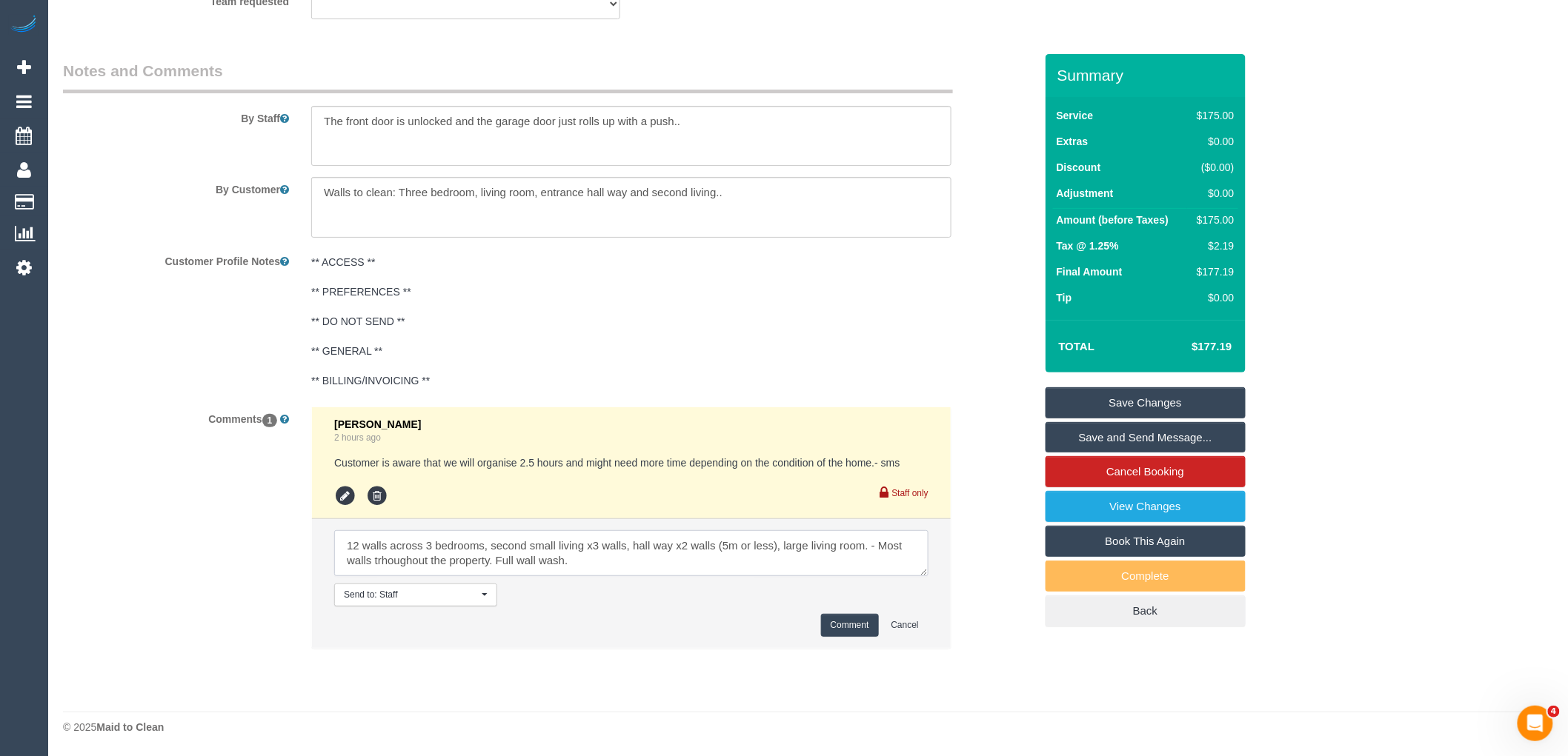
type textarea "12 walls across 3 bedrooms, second small living x3 walls, hall way x2 walls (5m…"
click at [650, 557] on textarea at bounding box center [631, 553] width 594 height 46
click at [839, 630] on button "Comment" at bounding box center [850, 626] width 58 height 23
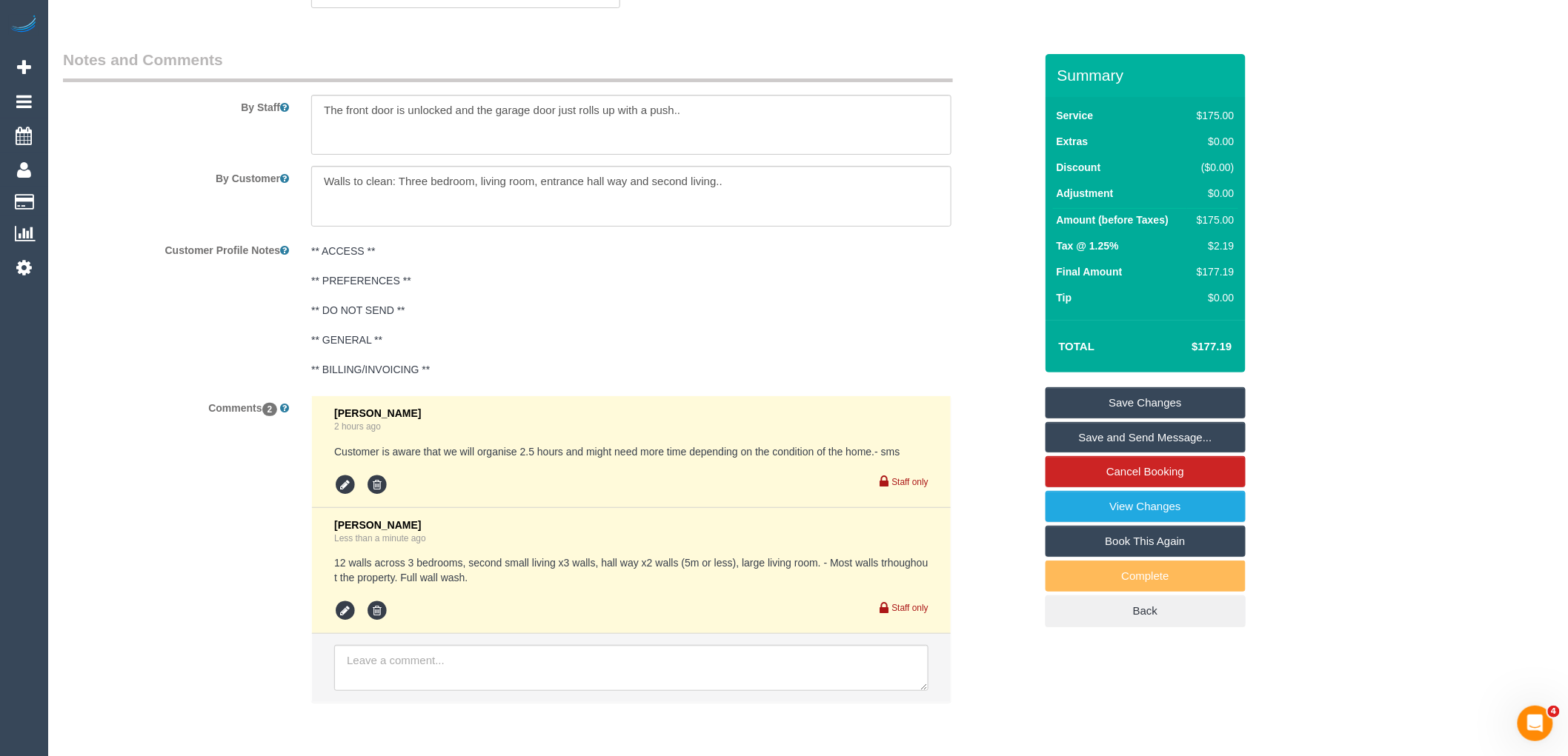
scroll to position [2411, 0]
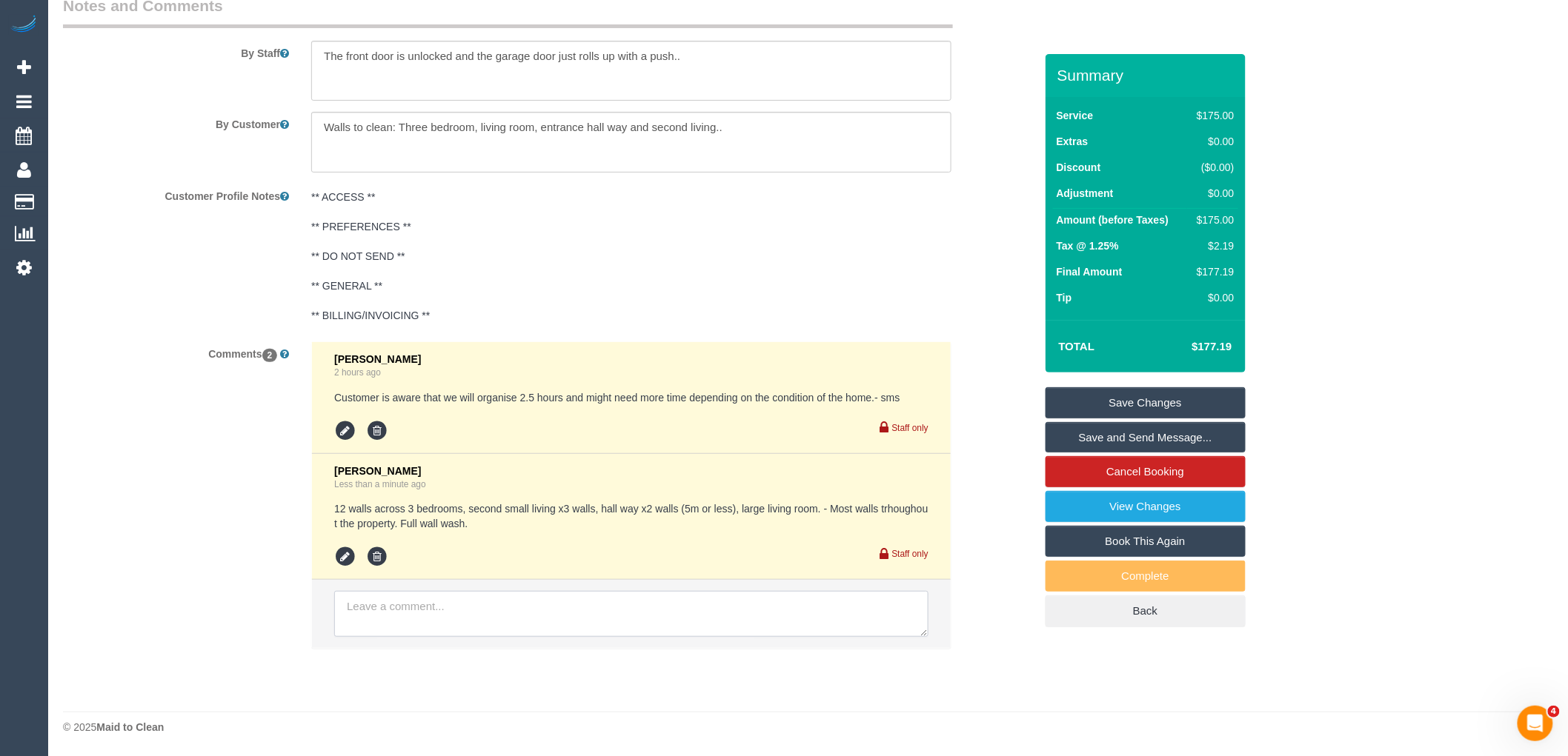
click at [499, 624] on textarea at bounding box center [631, 614] width 594 height 46
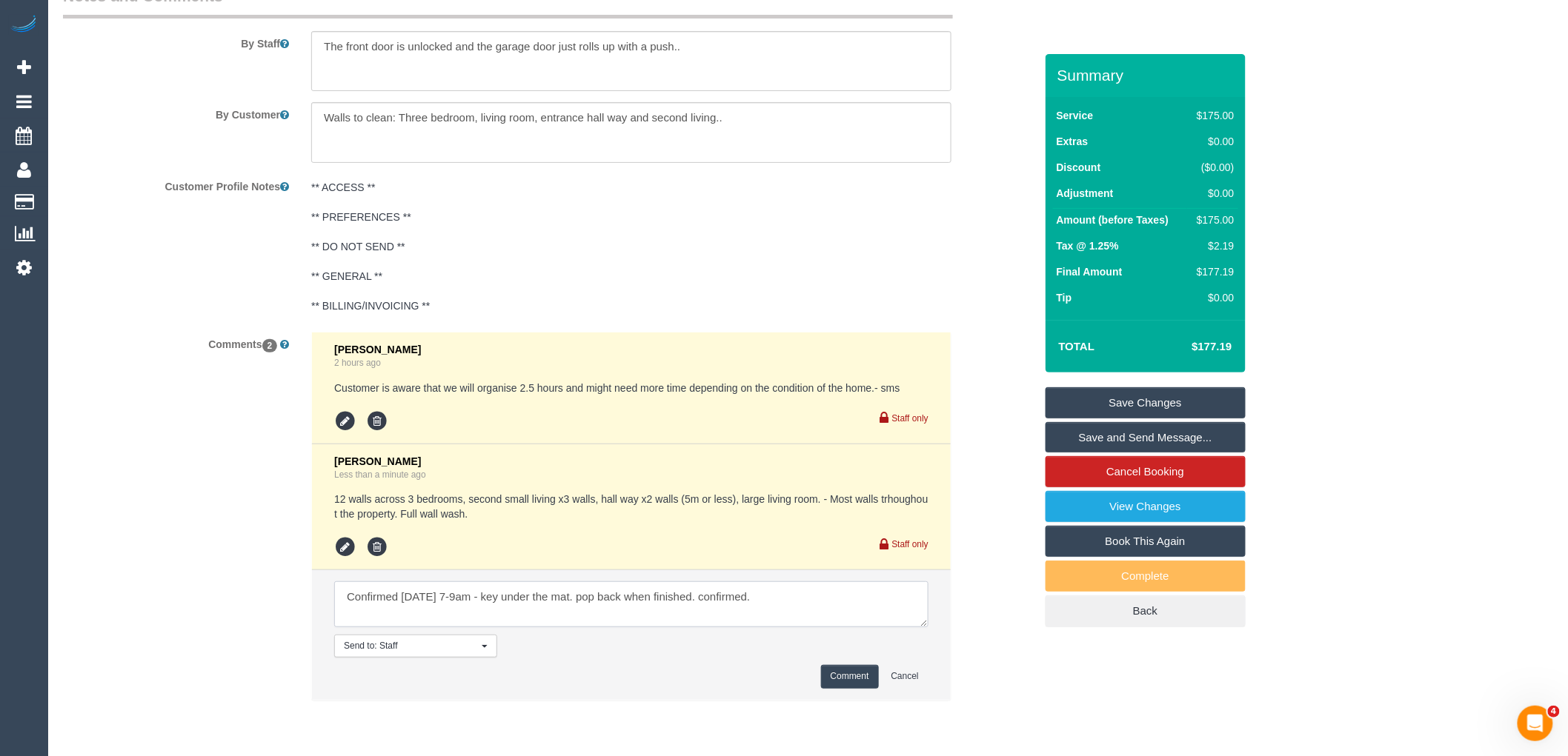
type textarea "Confirmed thursday 7-9am - key under the mat. pop back when finished. confirmed."
click at [844, 687] on button "Comment" at bounding box center [850, 677] width 58 height 23
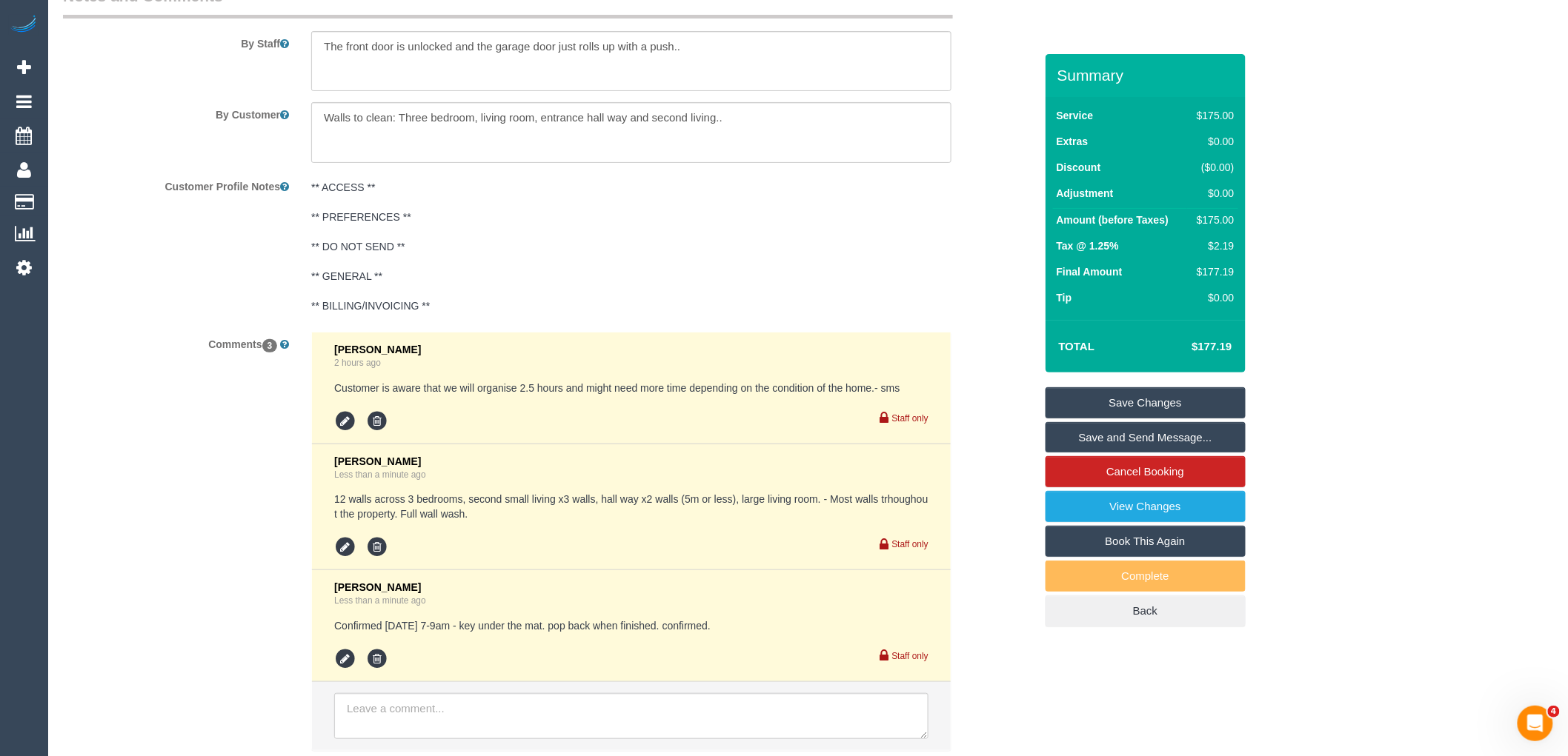
click at [485, 521] on pre "12 walls across 3 bedrooms, second small living x3 walls, hall way x2 walls (5m…" at bounding box center [631, 506] width 594 height 30
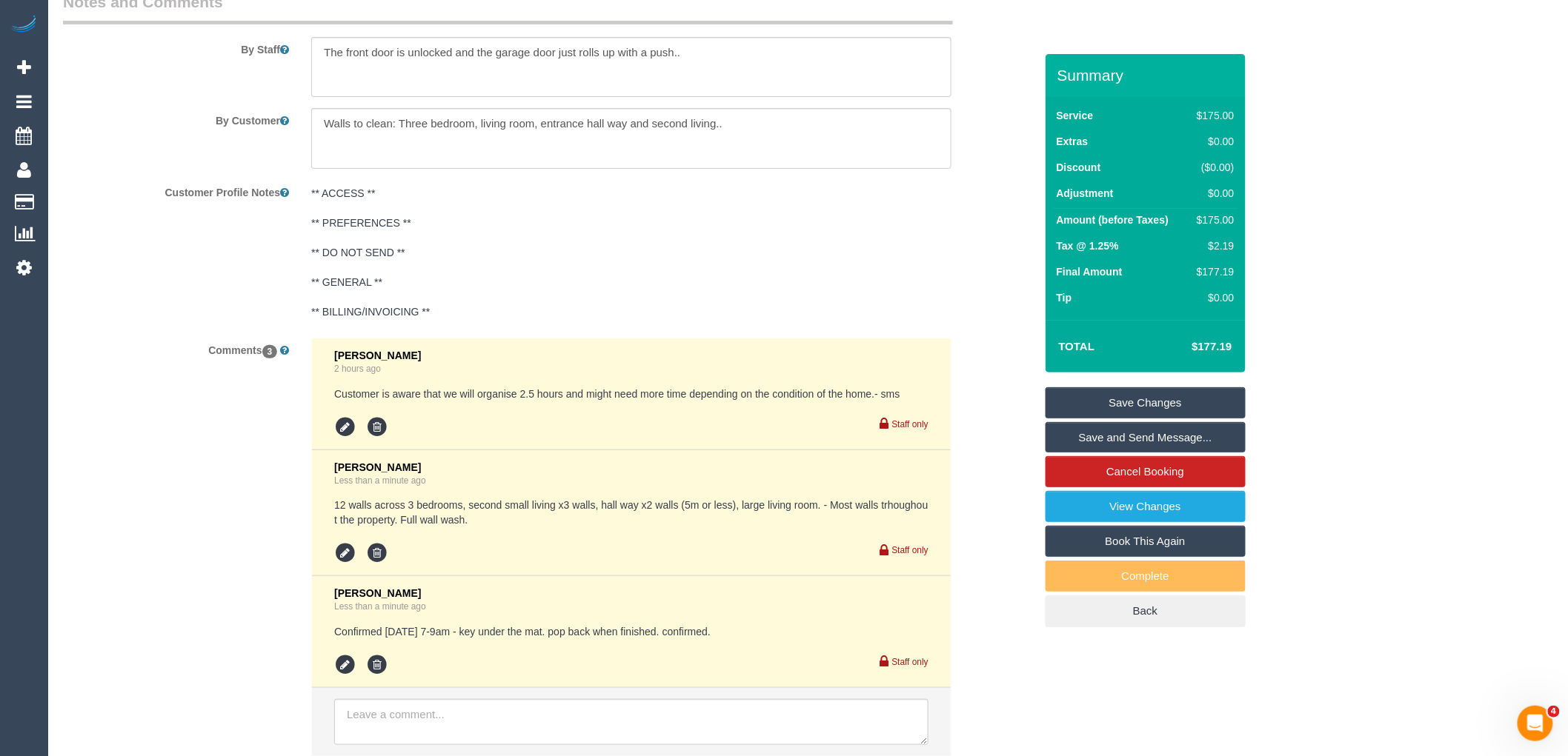
scroll to position [2522, 0]
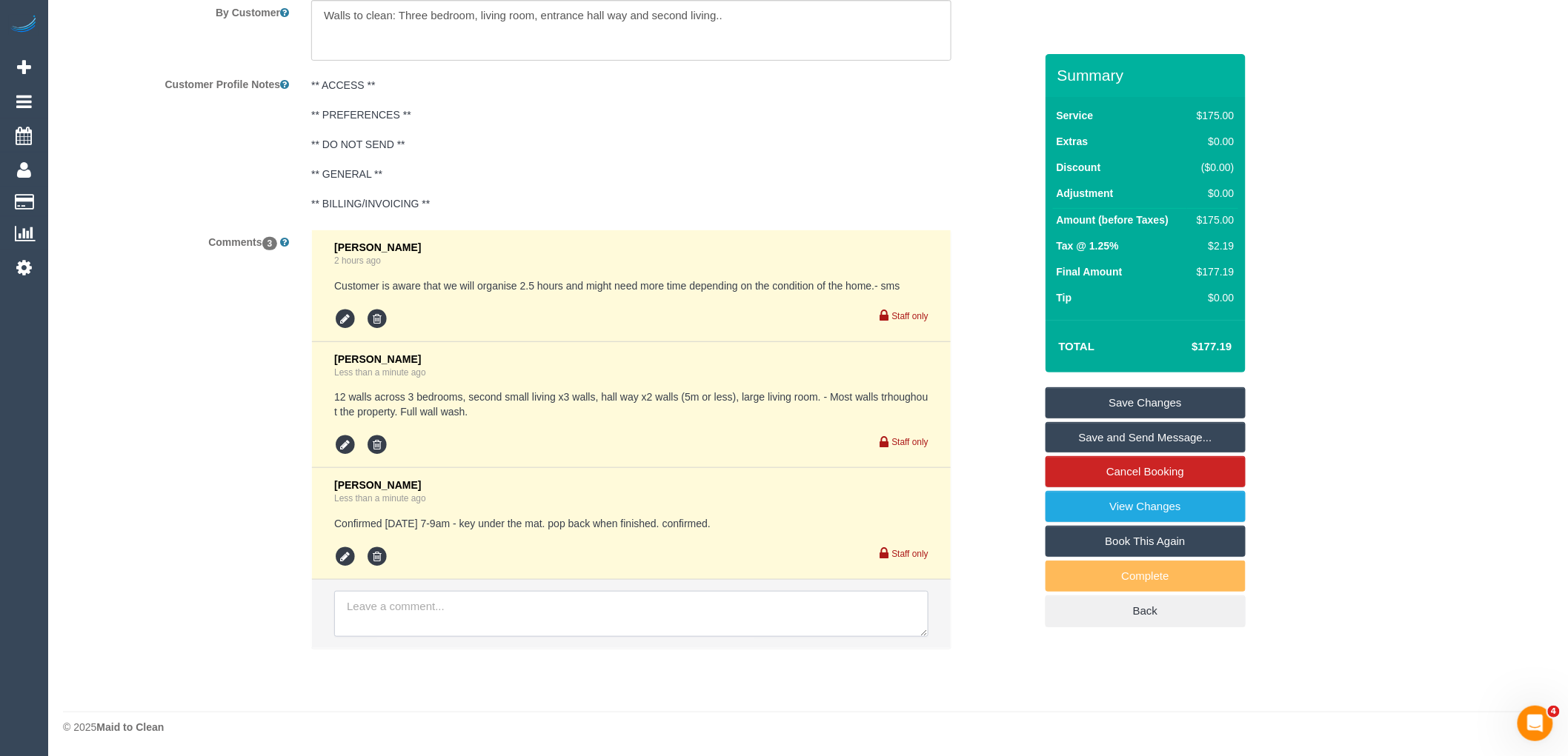
click at [628, 618] on textarea at bounding box center [631, 614] width 594 height 46
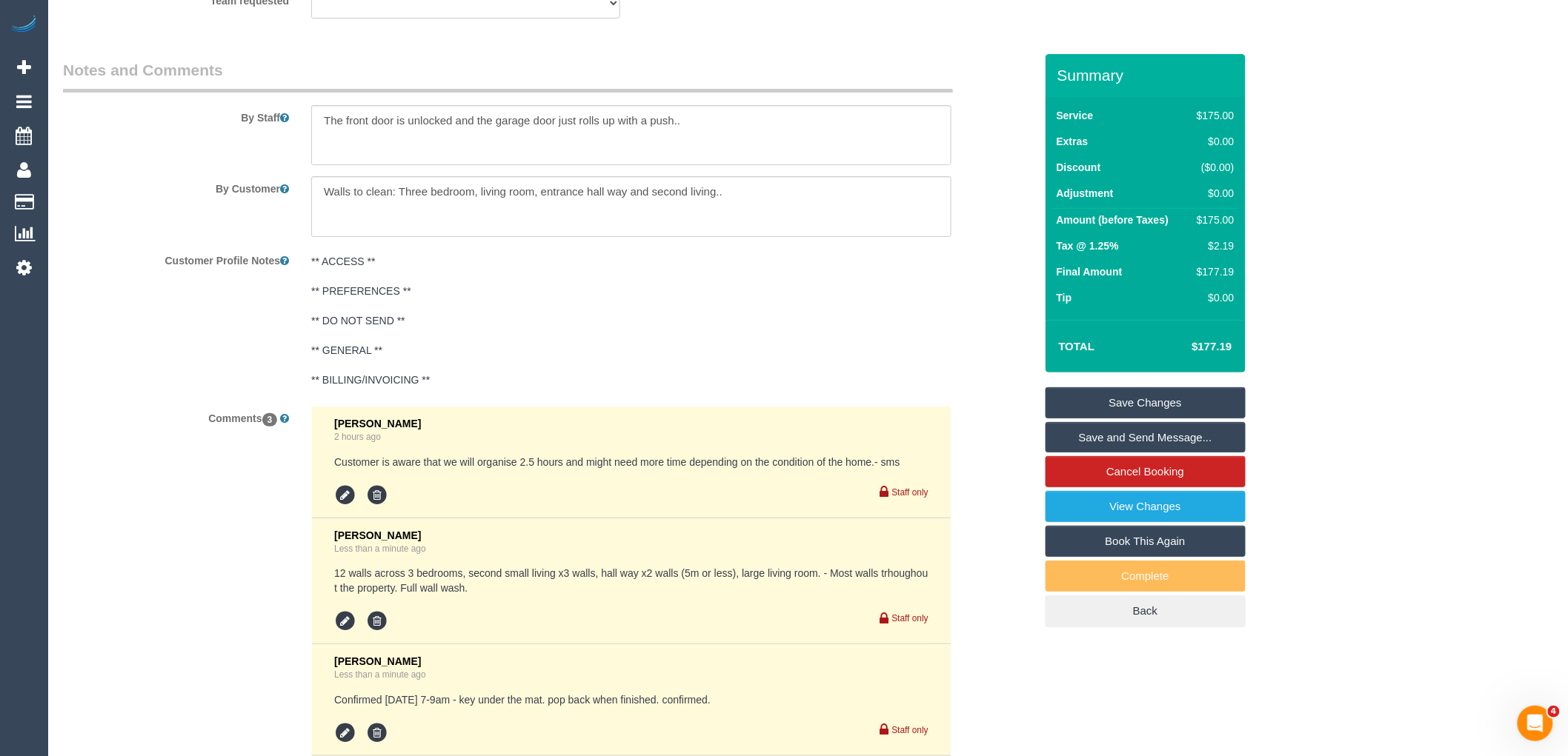
scroll to position [2336, 0]
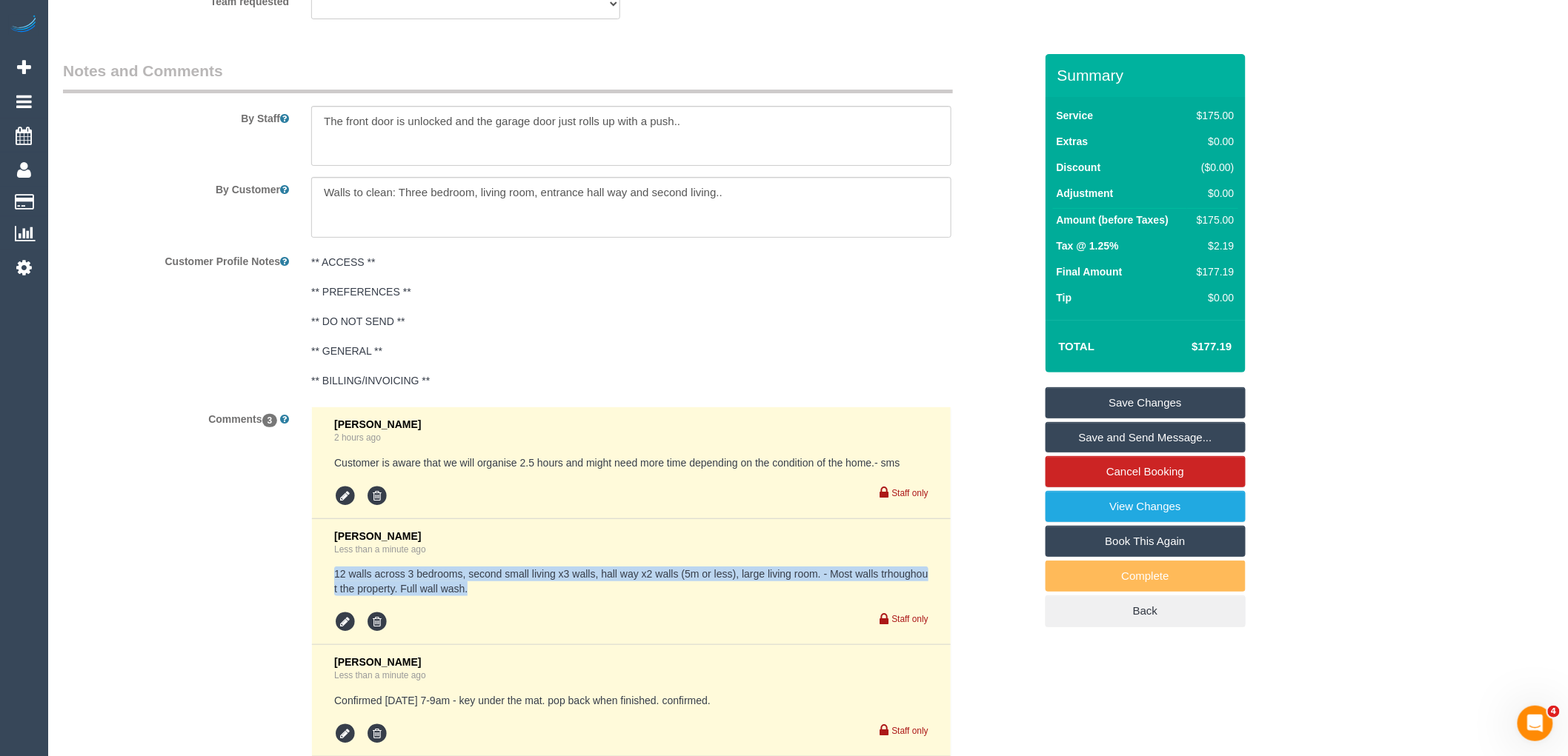
drag, startPoint x: 434, startPoint y: 599, endPoint x: 326, endPoint y: 586, distance: 108.8
click at [326, 586] on li "Vanessa Christou Less than a minute ago 12 walls across 3 bedrooms, second smal…" at bounding box center [631, 582] width 639 height 126
click at [498, 596] on pre "12 walls across 3 bedrooms, second small living x3 walls, hall way x2 walls (5m…" at bounding box center [631, 581] width 594 height 30
click at [396, 596] on pre "12 walls across 3 bedrooms, second small living x3 walls, hall way x2 walls (5m…" at bounding box center [631, 581] width 594 height 30
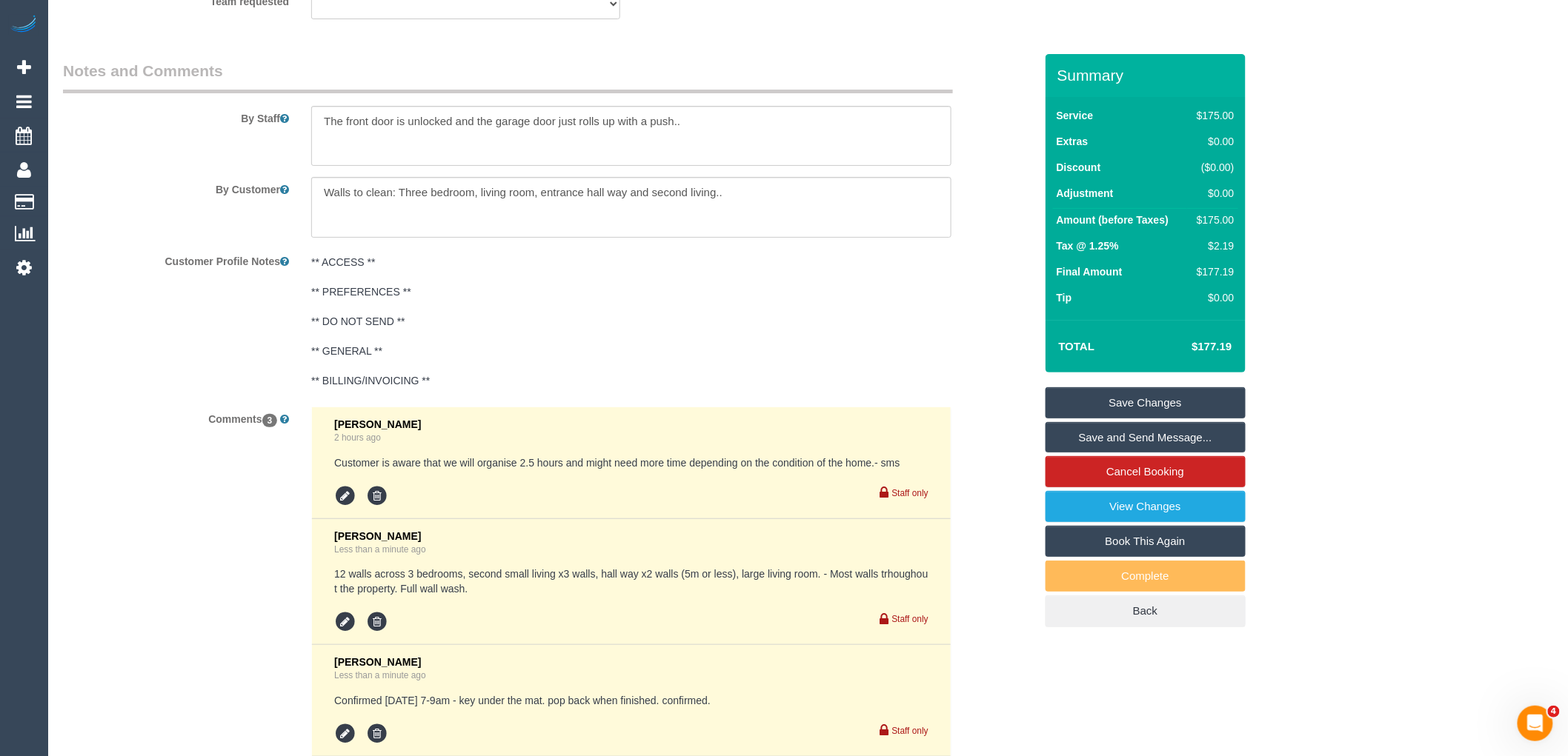
click at [516, 596] on pre "12 walls across 3 bedrooms, second small living x3 walls, hall way x2 walls (5m…" at bounding box center [631, 581] width 594 height 30
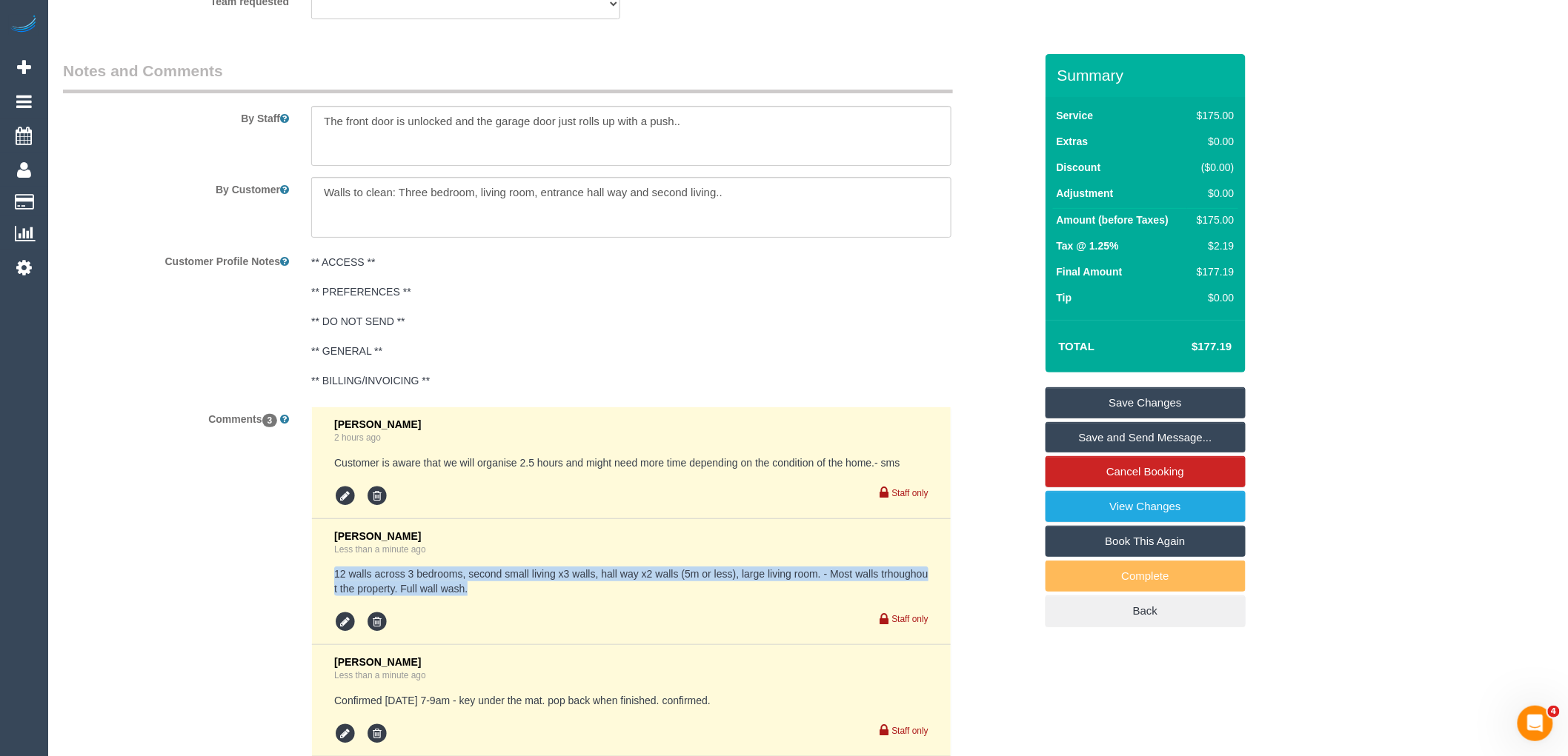
drag, startPoint x: 335, startPoint y: 581, endPoint x: 577, endPoint y: 596, distance: 242.5
click at [577, 596] on pre "12 walls across 3 bedrooms, second small living x3 walls, hall way x2 walls (5m…" at bounding box center [631, 581] width 594 height 30
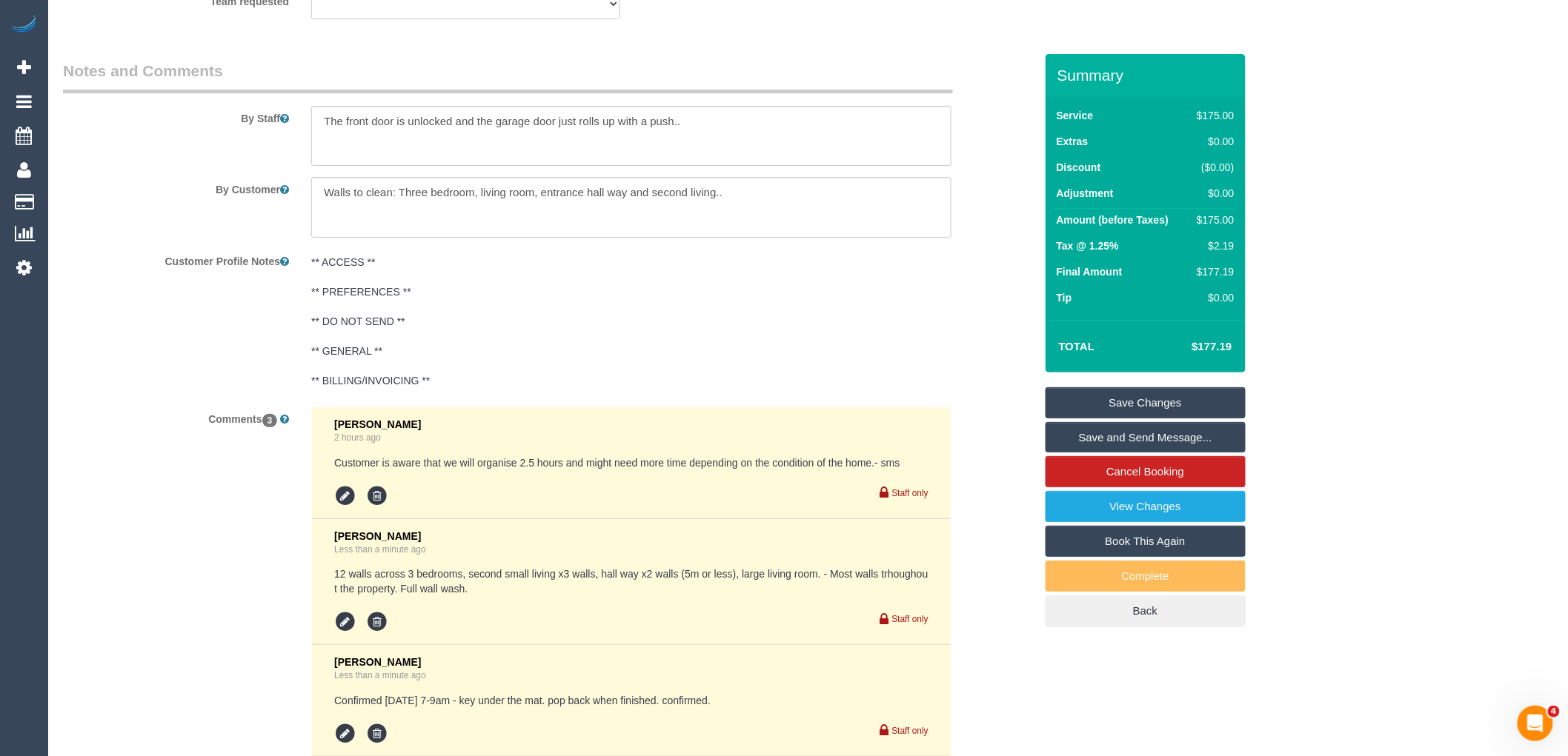
click at [589, 605] on div "Vanessa Christou Less than a minute ago 12 walls across 3 bedrooms, second smal…" at bounding box center [631, 581] width 594 height 103
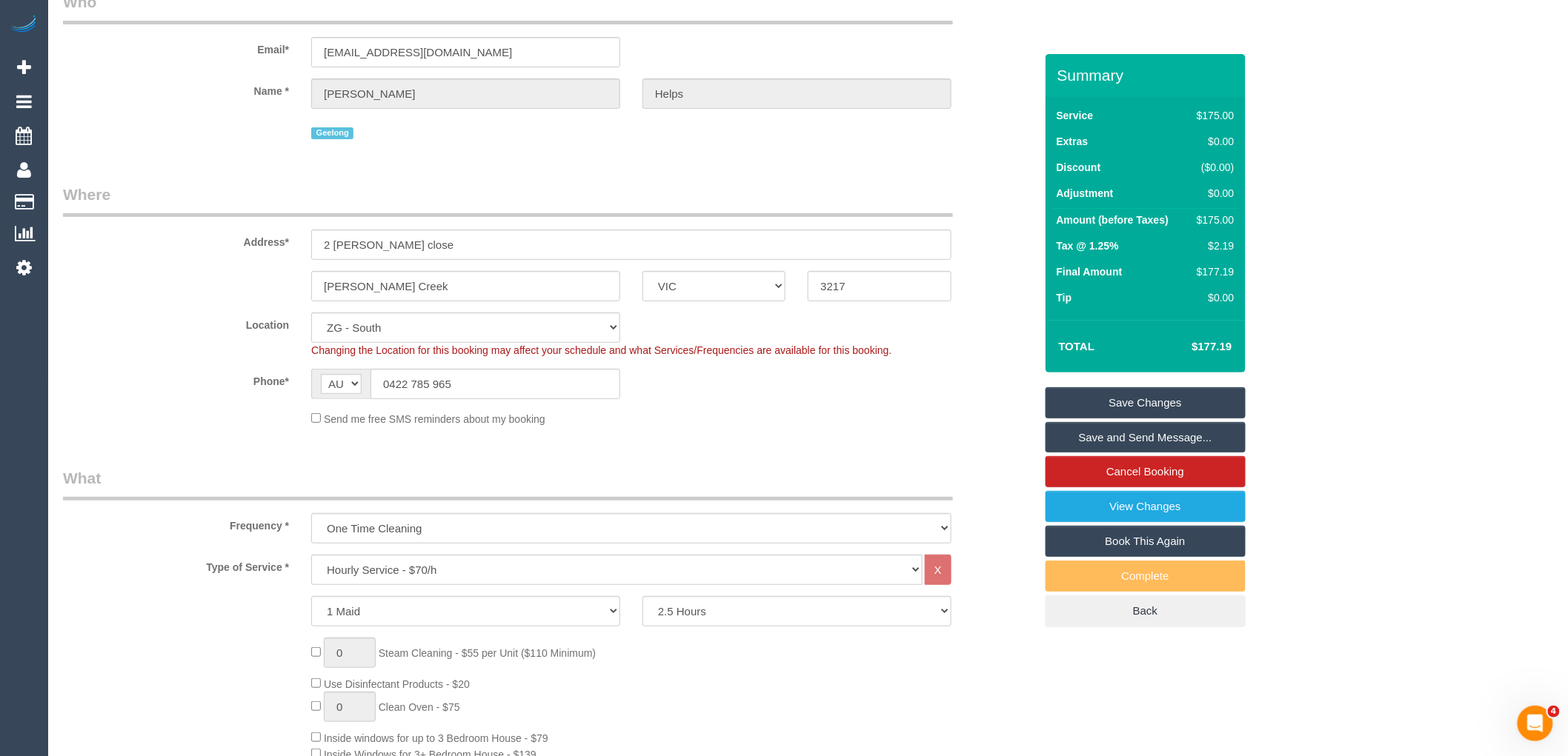
scroll to position [0, 0]
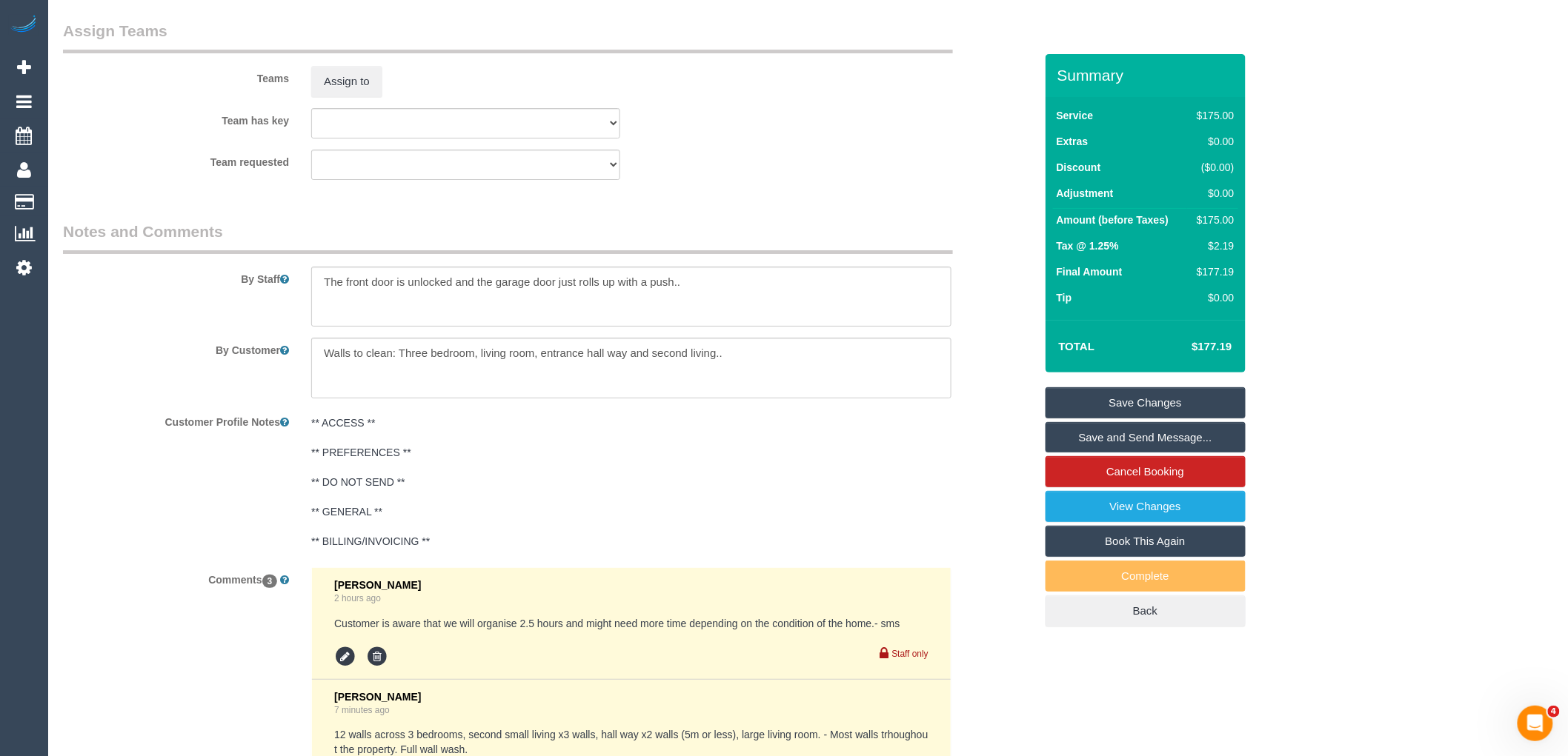
scroll to position [2171, 0]
click at [772, 365] on textarea at bounding box center [631, 372] width 641 height 61
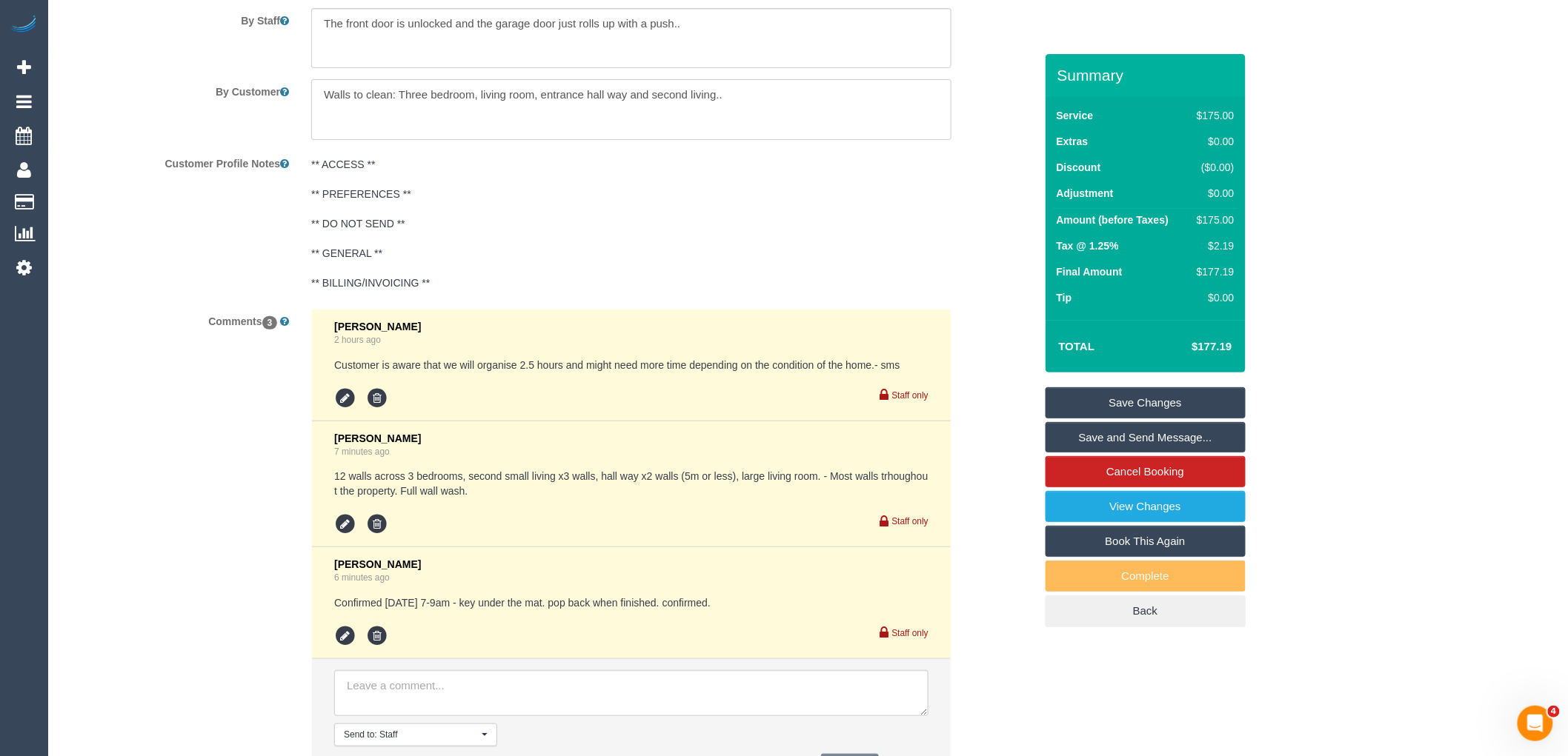
scroll to position [2501, 0]
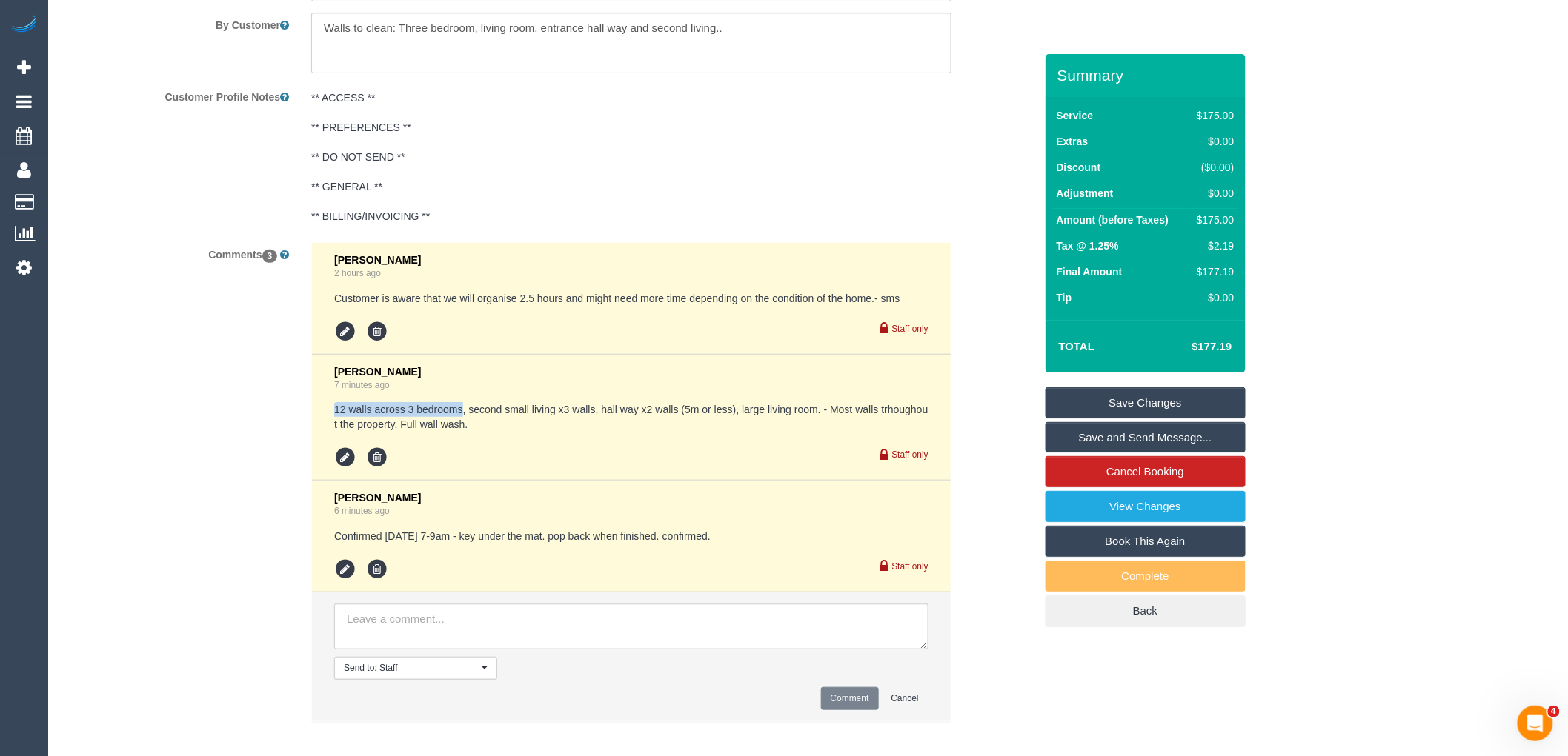
drag, startPoint x: 331, startPoint y: 413, endPoint x: 462, endPoint y: 417, distance: 131.1
click at [462, 417] on li "Vanessa Christou 7 minutes ago 12 walls across 3 bedrooms, second small living …" at bounding box center [631, 417] width 639 height 126
drag, startPoint x: 556, startPoint y: 415, endPoint x: 580, endPoint y: 416, distance: 24.0
click at [580, 416] on pre "12 walls across 3 bedrooms, second small living x3 walls, hall way x2 walls (5m…" at bounding box center [631, 416] width 594 height 30
drag, startPoint x: 643, startPoint y: 417, endPoint x: 655, endPoint y: 415, distance: 12.2
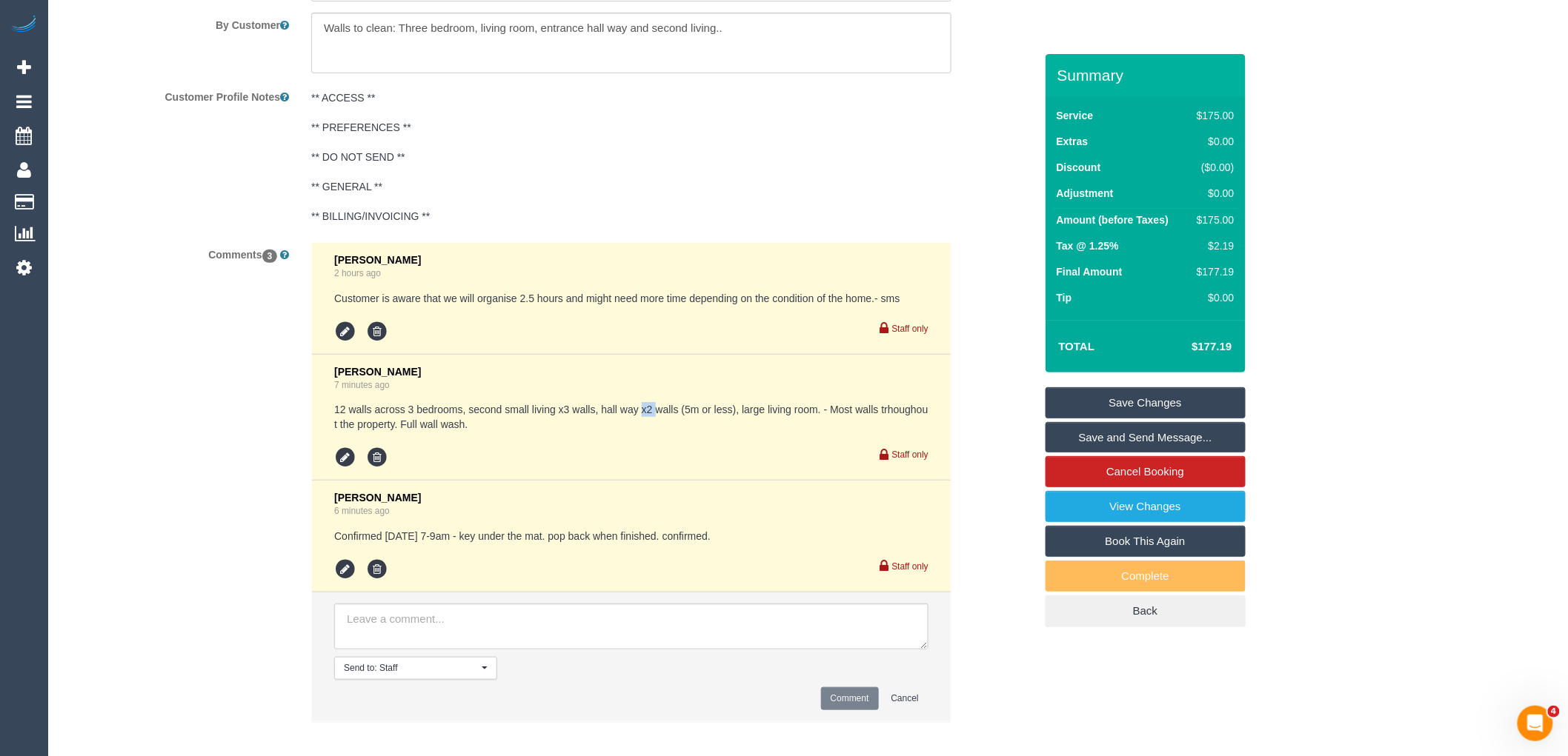
click at [655, 415] on pre "12 walls across 3 bedrooms, second small living x3 walls, hall way x2 walls (5m…" at bounding box center [631, 416] width 594 height 30
drag, startPoint x: 710, startPoint y: 417, endPoint x: 676, endPoint y: 417, distance: 34.0
click at [676, 417] on pre "12 walls across 3 bedrooms, second small living x3 walls, hall way x2 walls (5m…" at bounding box center [631, 416] width 594 height 30
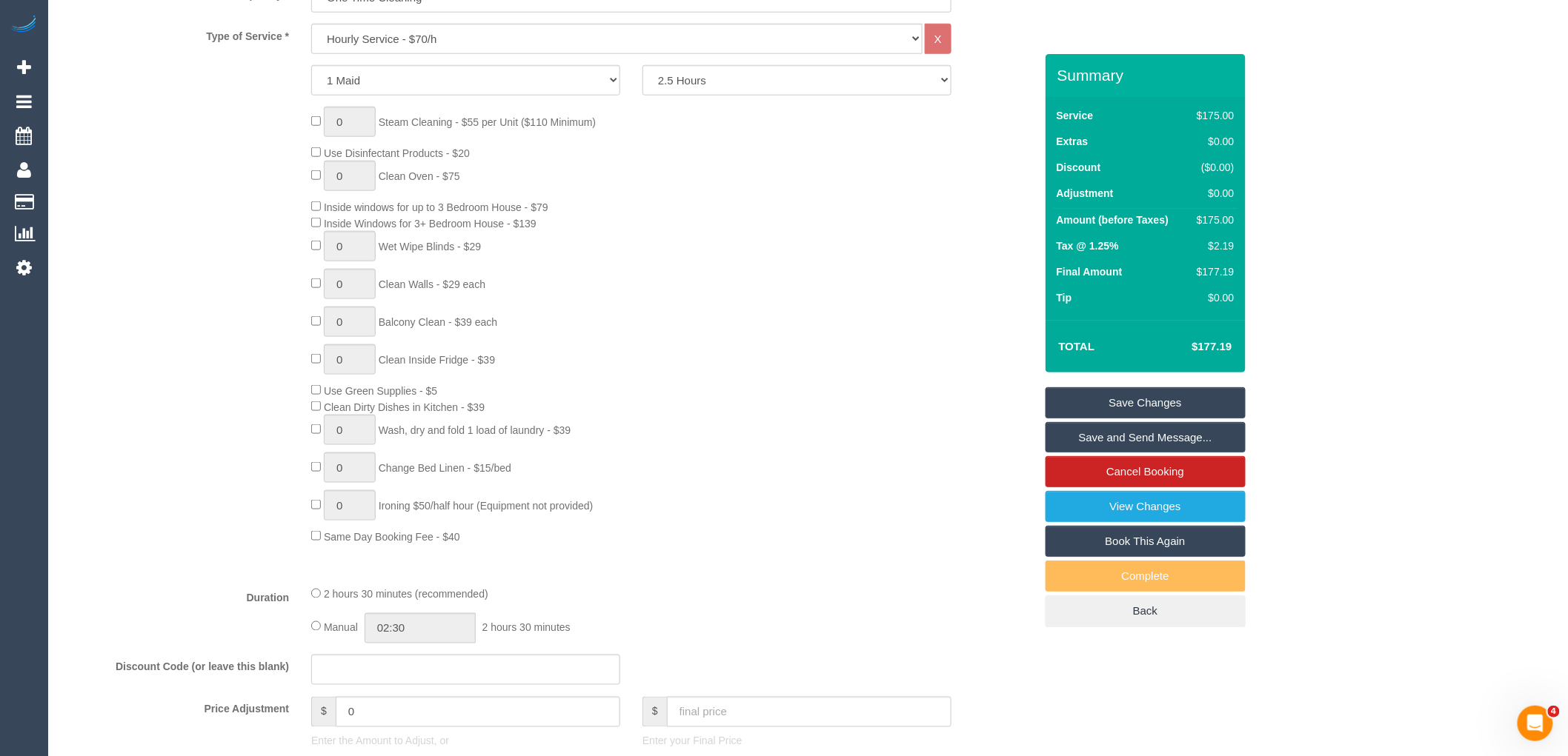
scroll to position [0, 0]
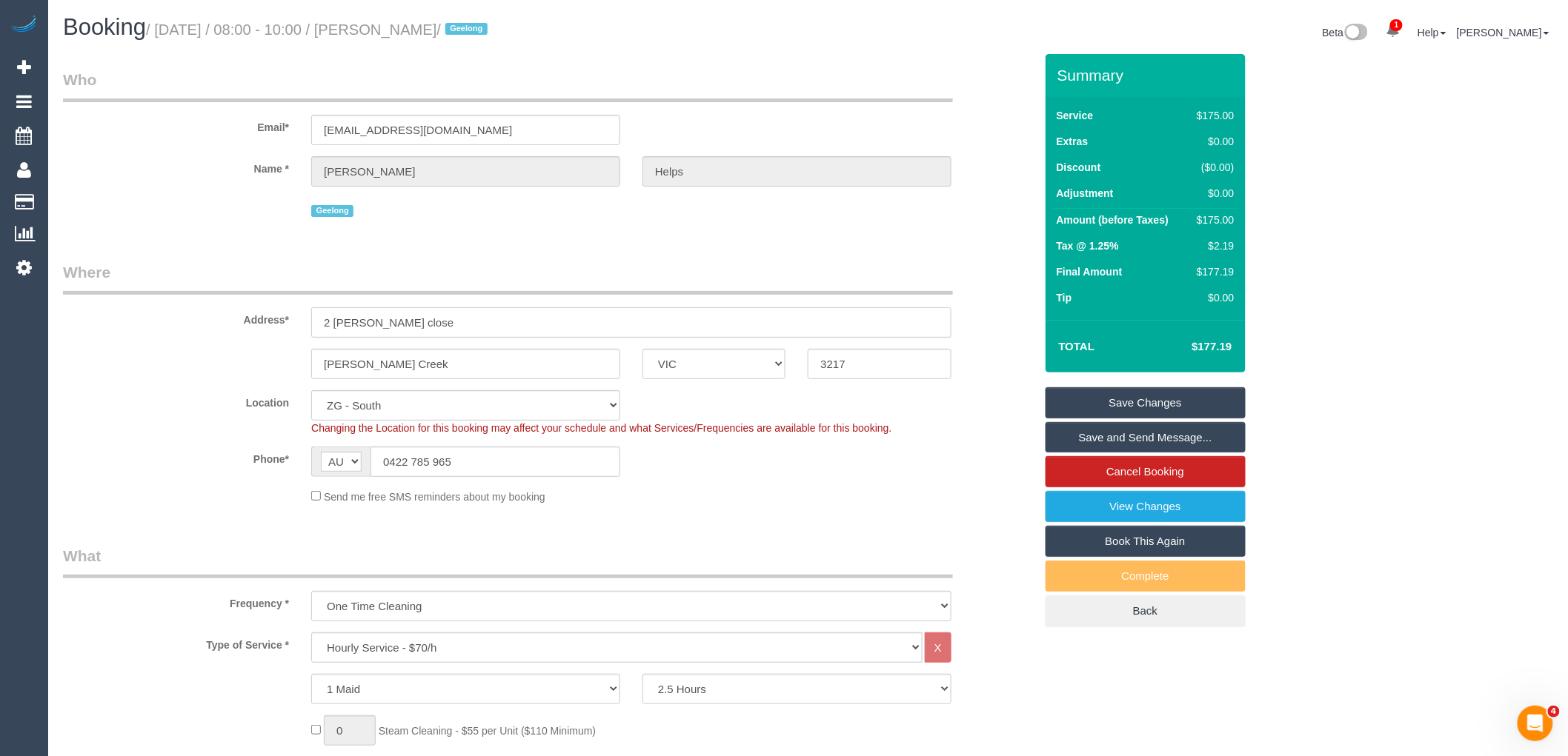
drag, startPoint x: 434, startPoint y: 326, endPoint x: 220, endPoint y: 326, distance: 214.0
click at [220, 326] on div "Address* 2 Hutton close" at bounding box center [549, 299] width 993 height 76
click at [958, 211] on div "Geelong" at bounding box center [632, 210] width 663 height 23
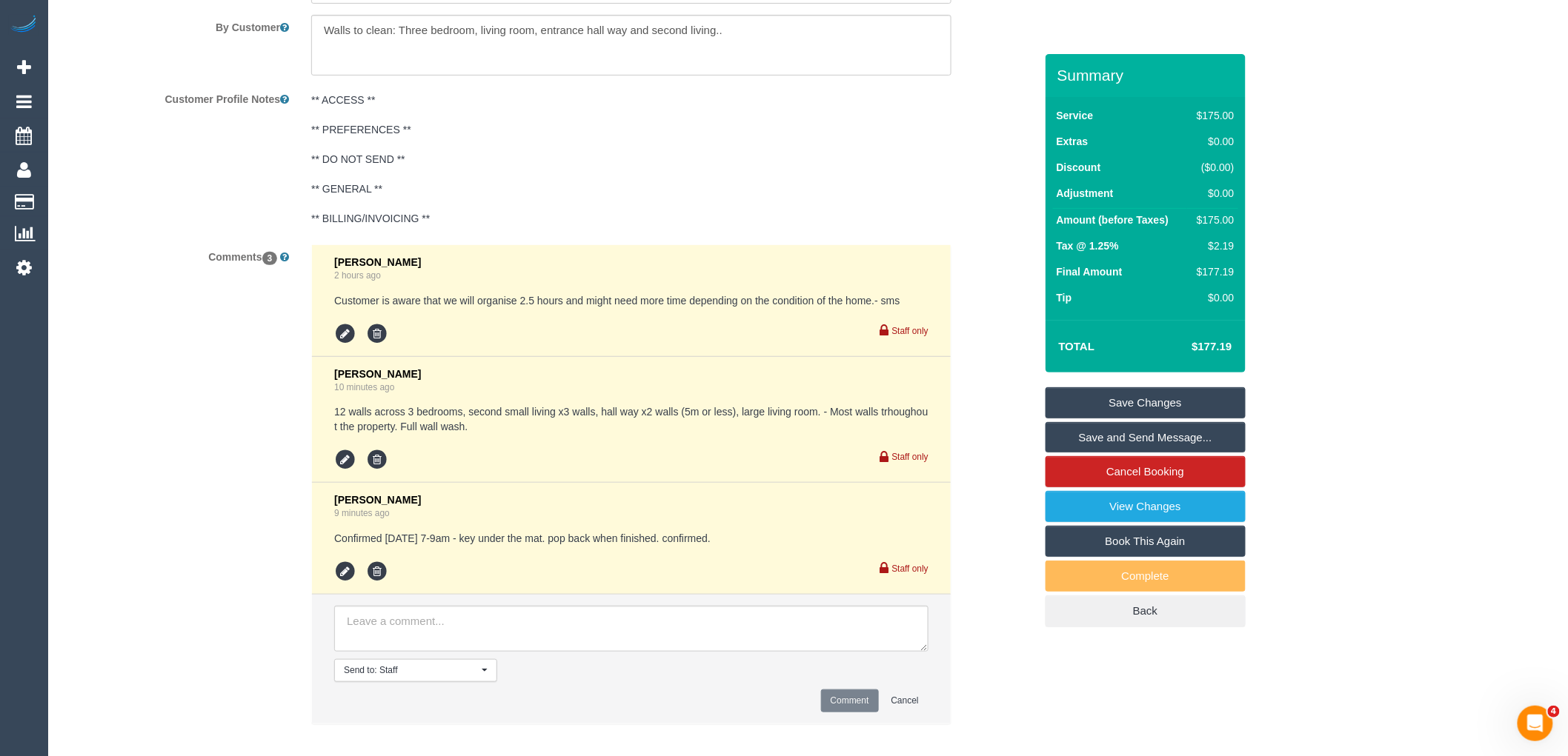
scroll to position [2501, 0]
click at [225, 432] on div "Comments 3 Odelle Marie 2 hours ago Customer is aware that we will organise 2.5…" at bounding box center [549, 490] width 993 height 494
drag, startPoint x: 334, startPoint y: 417, endPoint x: 460, endPoint y: 417, distance: 126.0
click at [460, 417] on pre "12 walls across 3 bedrooms, second small living x3 walls, hall way x2 walls (5m…" at bounding box center [631, 416] width 594 height 30
drag, startPoint x: 511, startPoint y: 413, endPoint x: 592, endPoint y: 422, distance: 81.5
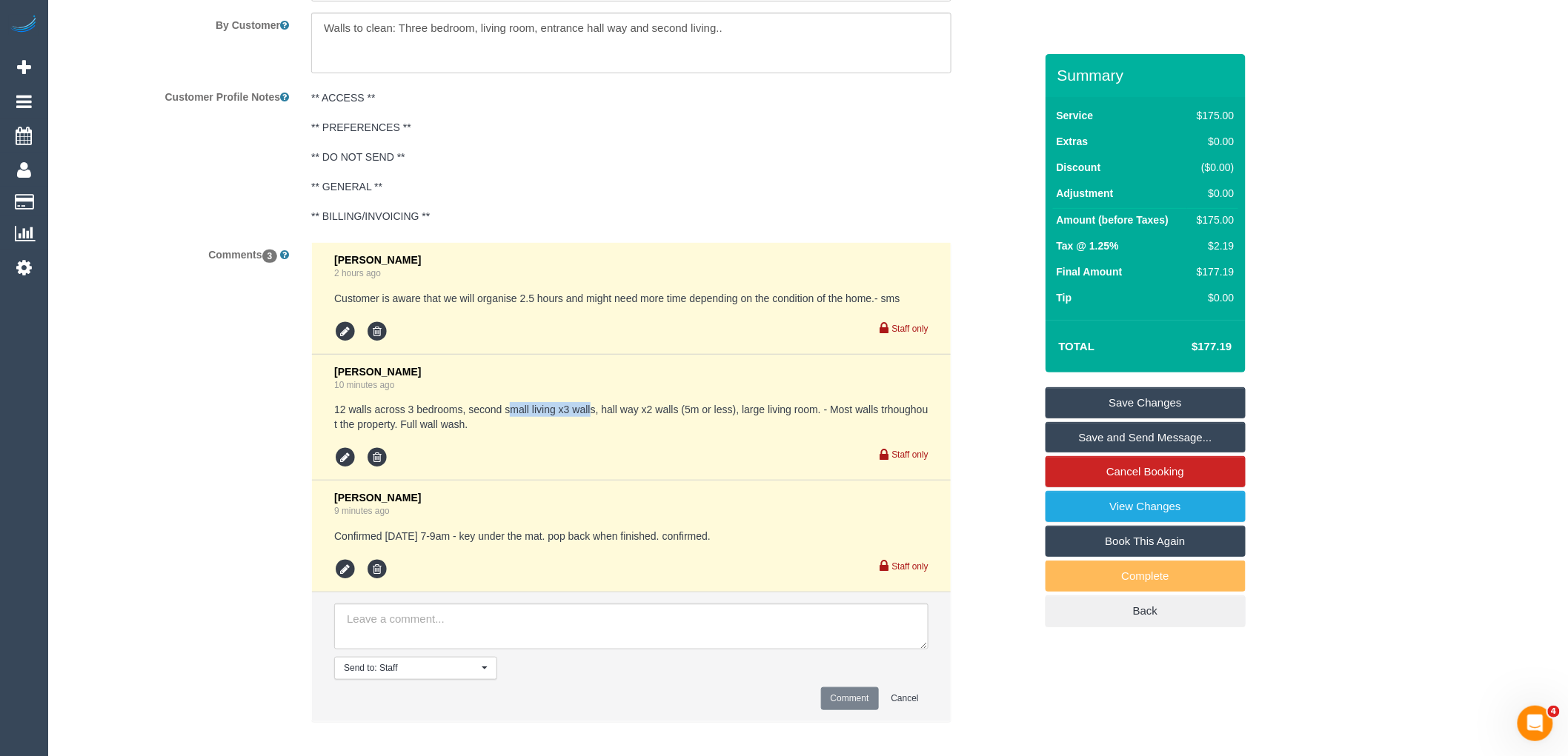
click at [592, 422] on pre "12 walls across 3 bedrooms, second small living x3 walls, hall way x2 walls (5m…" at bounding box center [631, 416] width 594 height 30
drag, startPoint x: 645, startPoint y: 416, endPoint x: 670, endPoint y: 416, distance: 25.0
click at [663, 416] on pre "12 walls across 3 bedrooms, second small living x3 walls, hall way x2 walls (5m…" at bounding box center [631, 416] width 594 height 30
drag, startPoint x: 785, startPoint y: 417, endPoint x: 824, endPoint y: 417, distance: 39.0
click at [824, 417] on pre "12 walls across 3 bedrooms, second small living x3 walls, hall way x2 walls (5m…" at bounding box center [631, 416] width 594 height 30
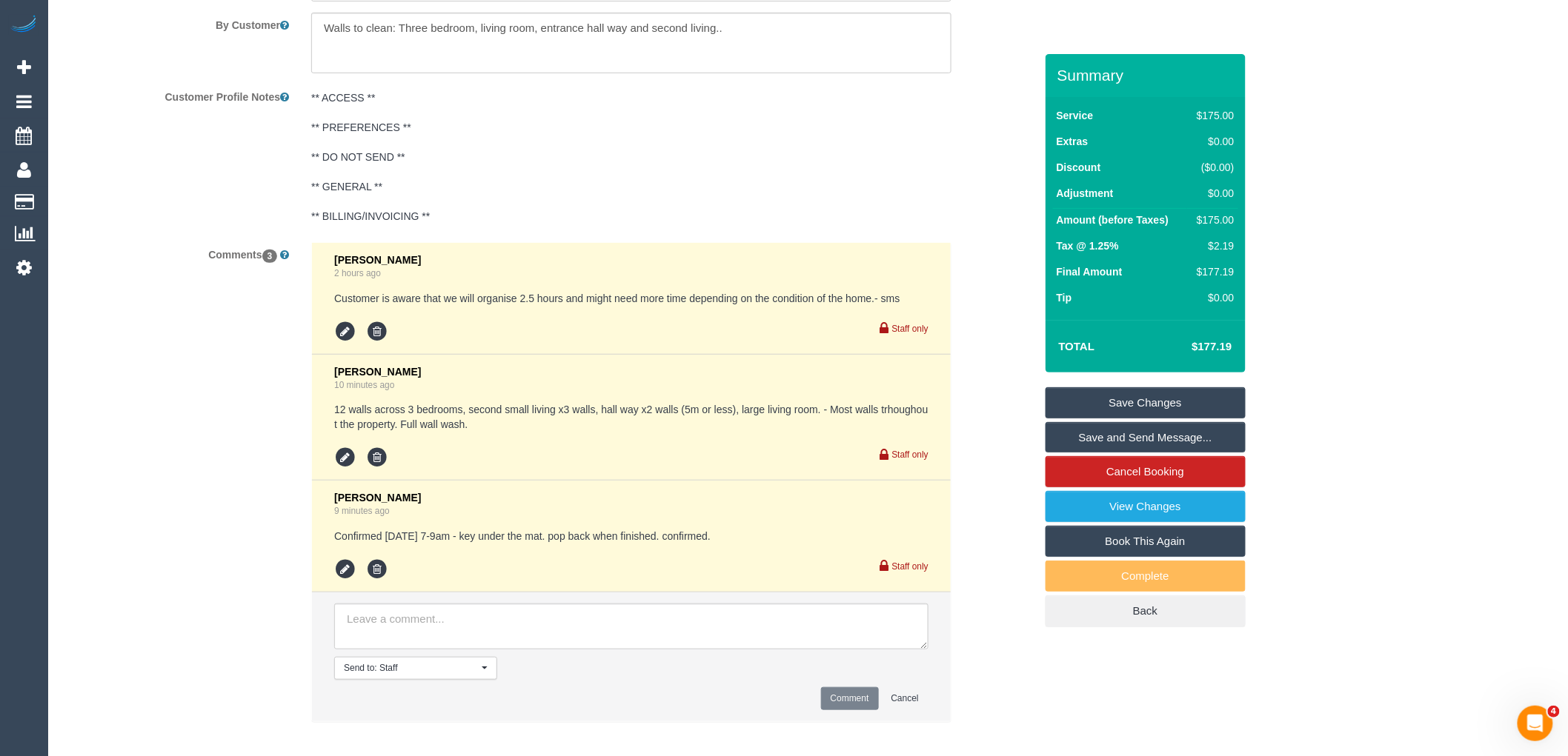
click at [745, 432] on pre "12 walls across 3 bedrooms, second small living x3 walls, hall way x2 walls (5m…" at bounding box center [631, 416] width 594 height 30
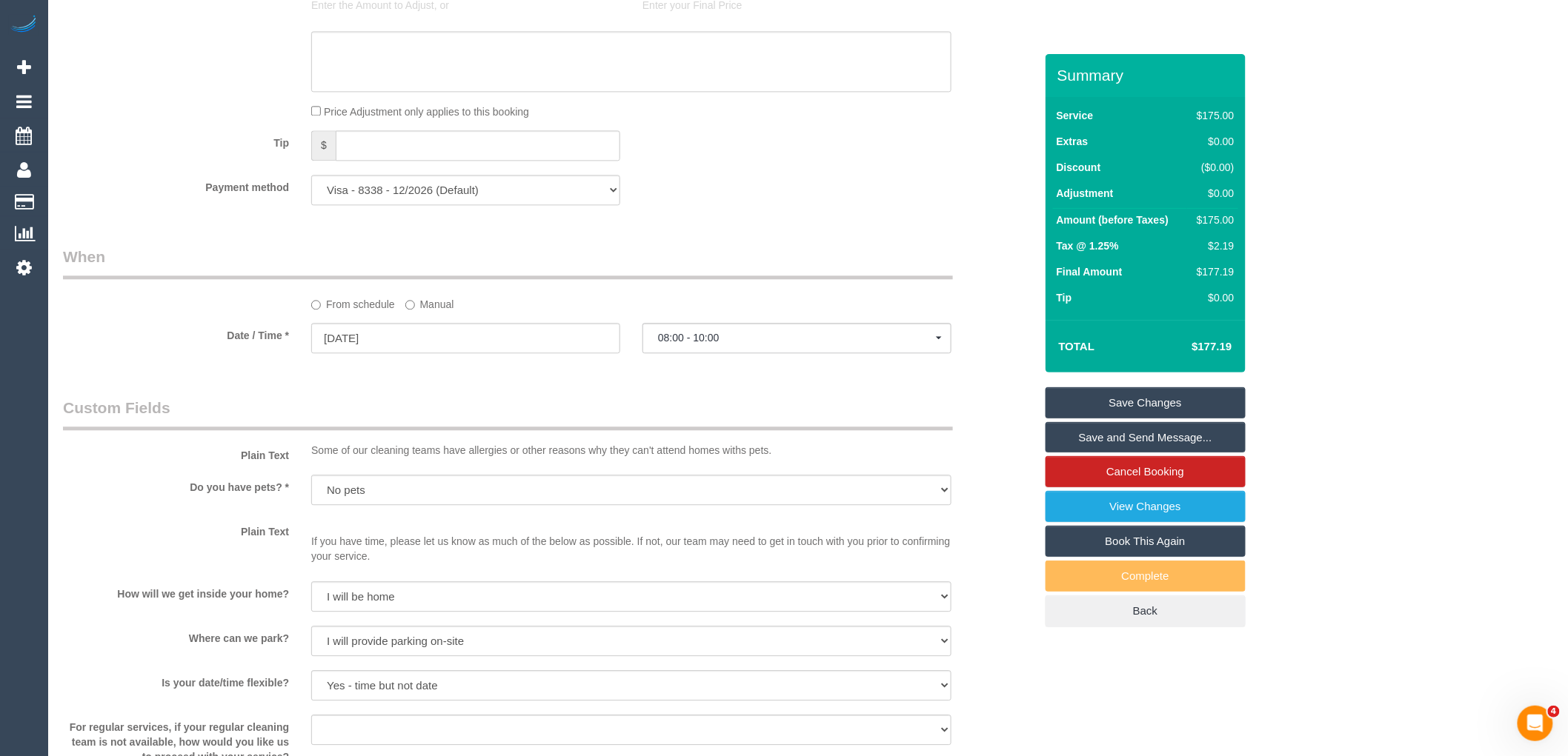
scroll to position [1267, 0]
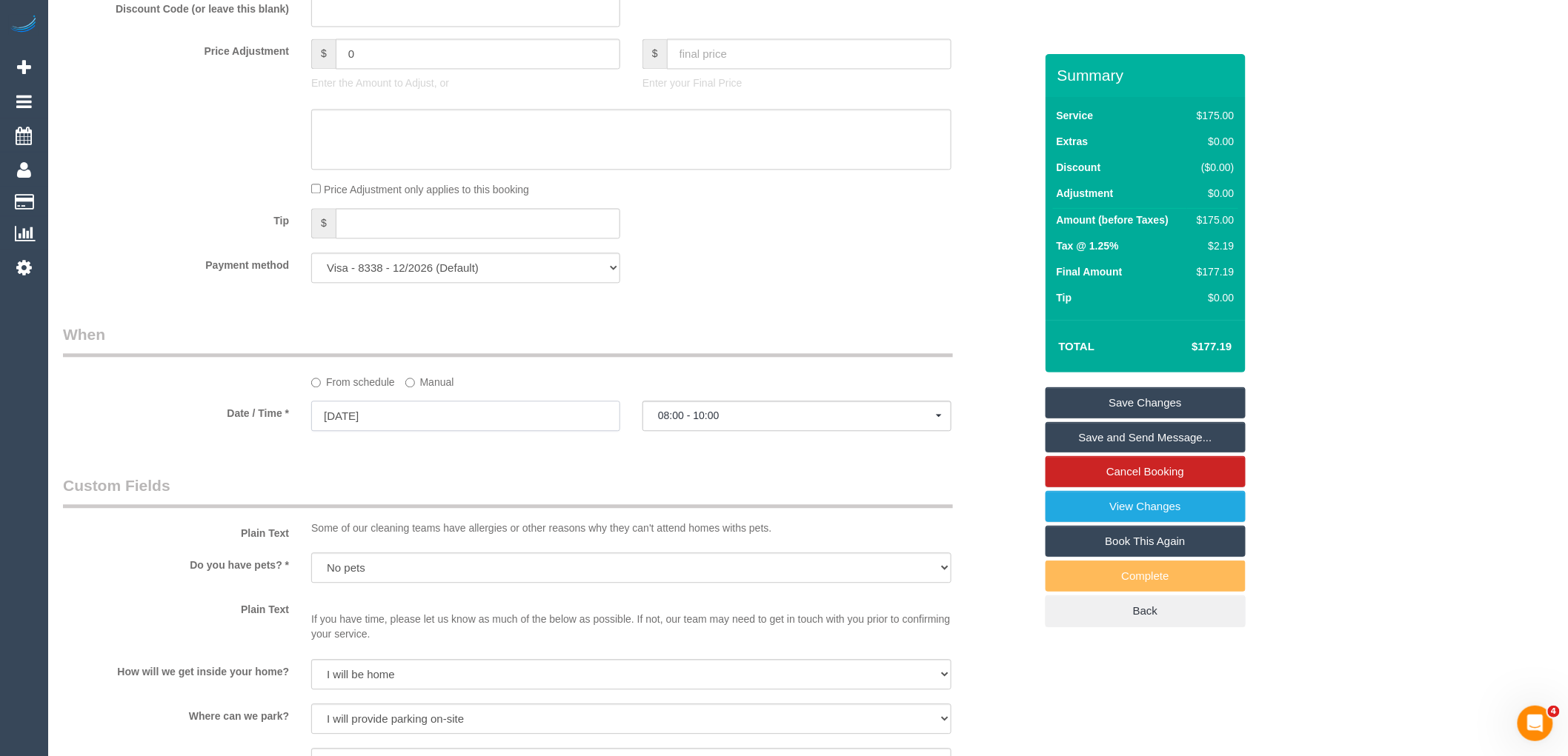
click at [453, 431] on input "22/08/2025" at bounding box center [466, 415] width 309 height 30
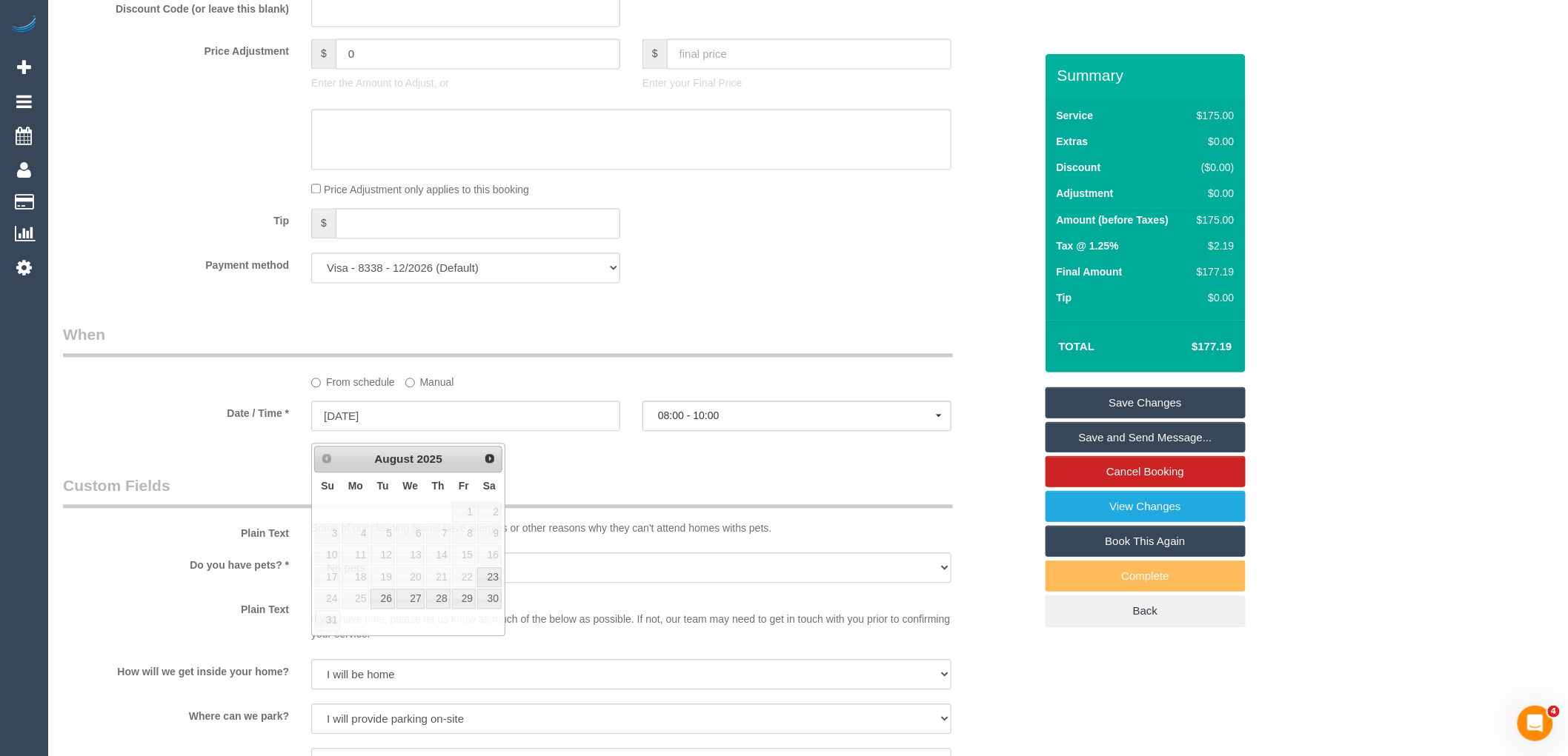
click at [613, 475] on div "Who Email* laurarose3189@gmail.com Name * Laura Helps Geelong Where Address* 2 …" at bounding box center [549, 400] width 993 height 3225
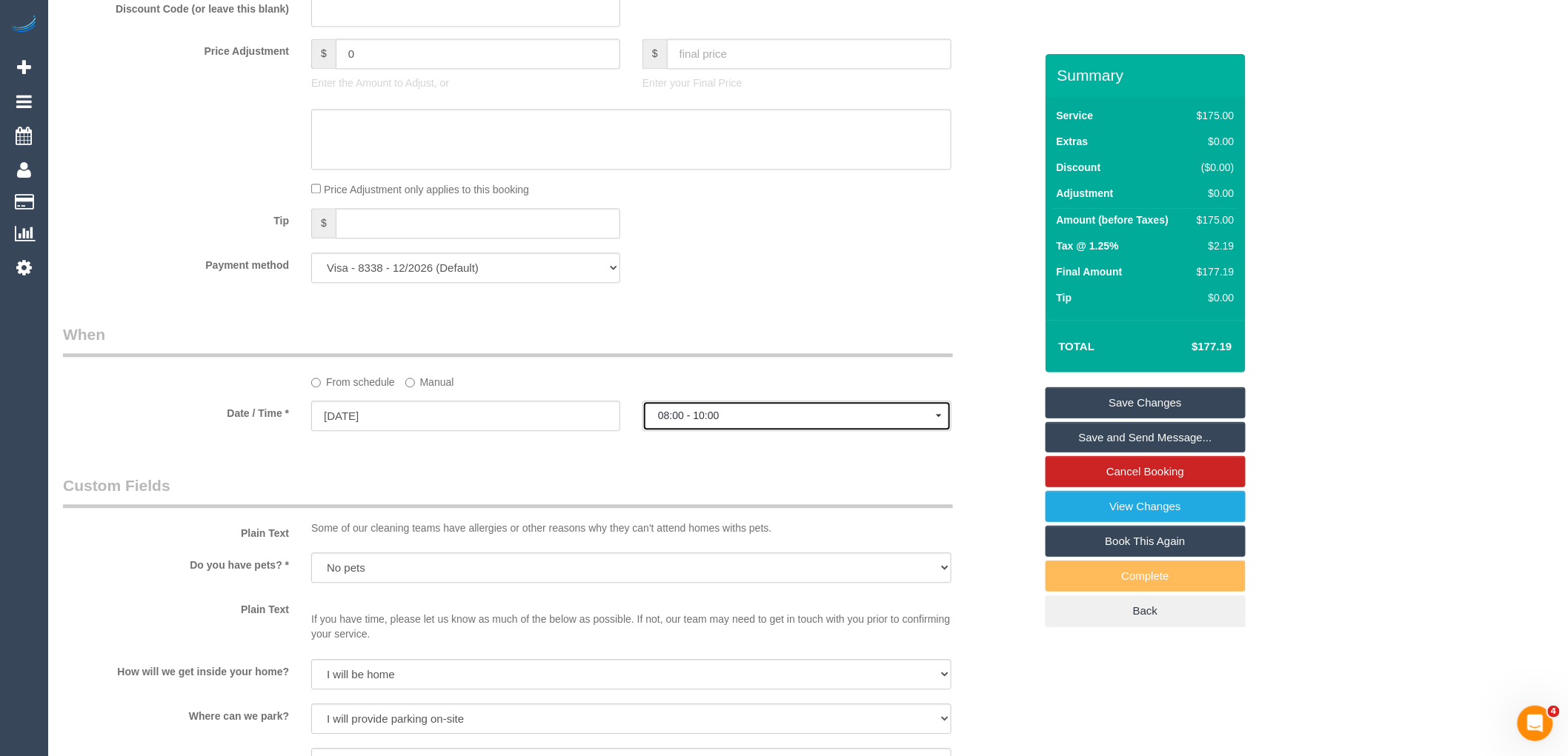
click at [741, 431] on button "08:00 - 10:00" at bounding box center [797, 415] width 309 height 30
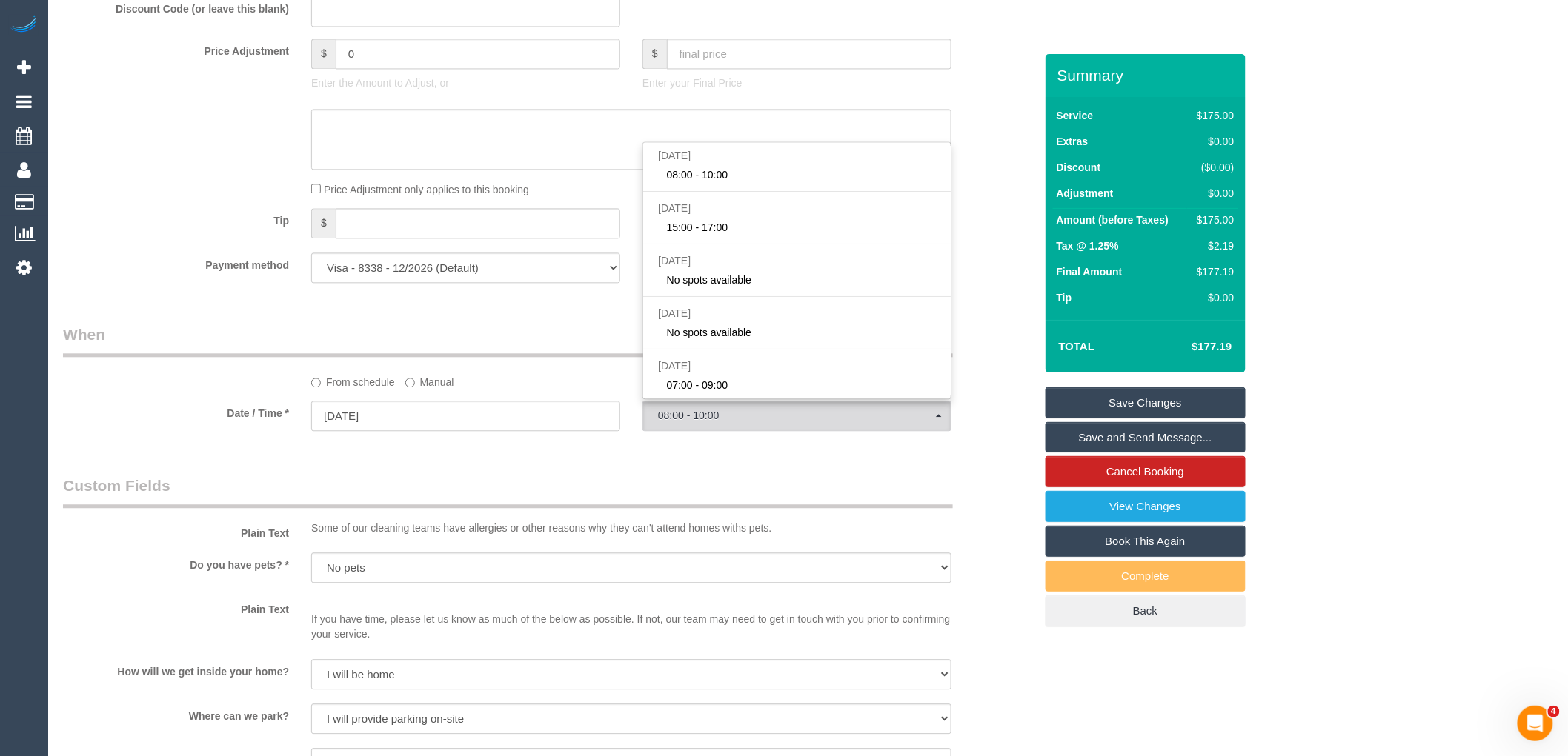
click at [490, 346] on legend "When" at bounding box center [507, 340] width 890 height 34
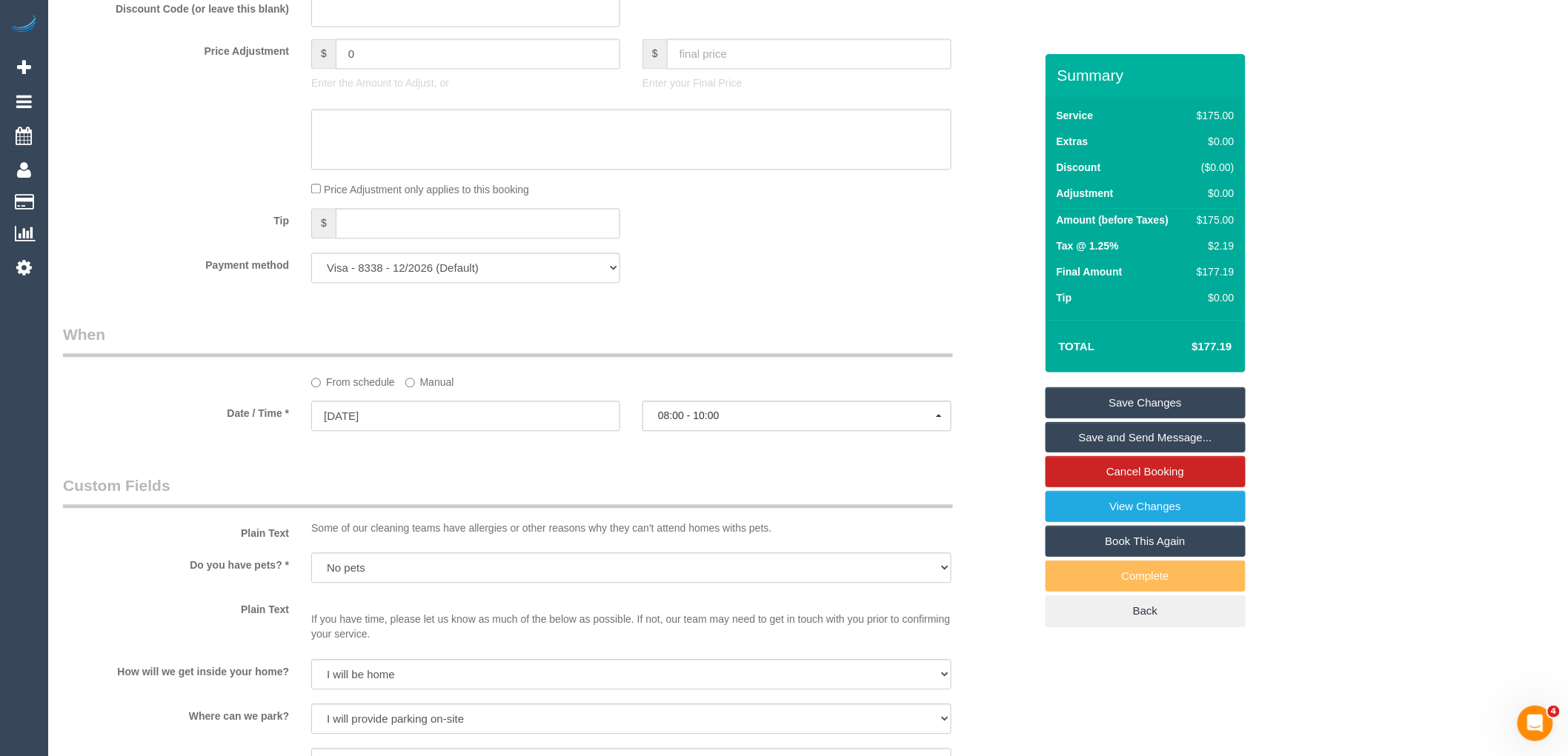
click at [410, 389] on label "Manual" at bounding box center [429, 379] width 49 height 20
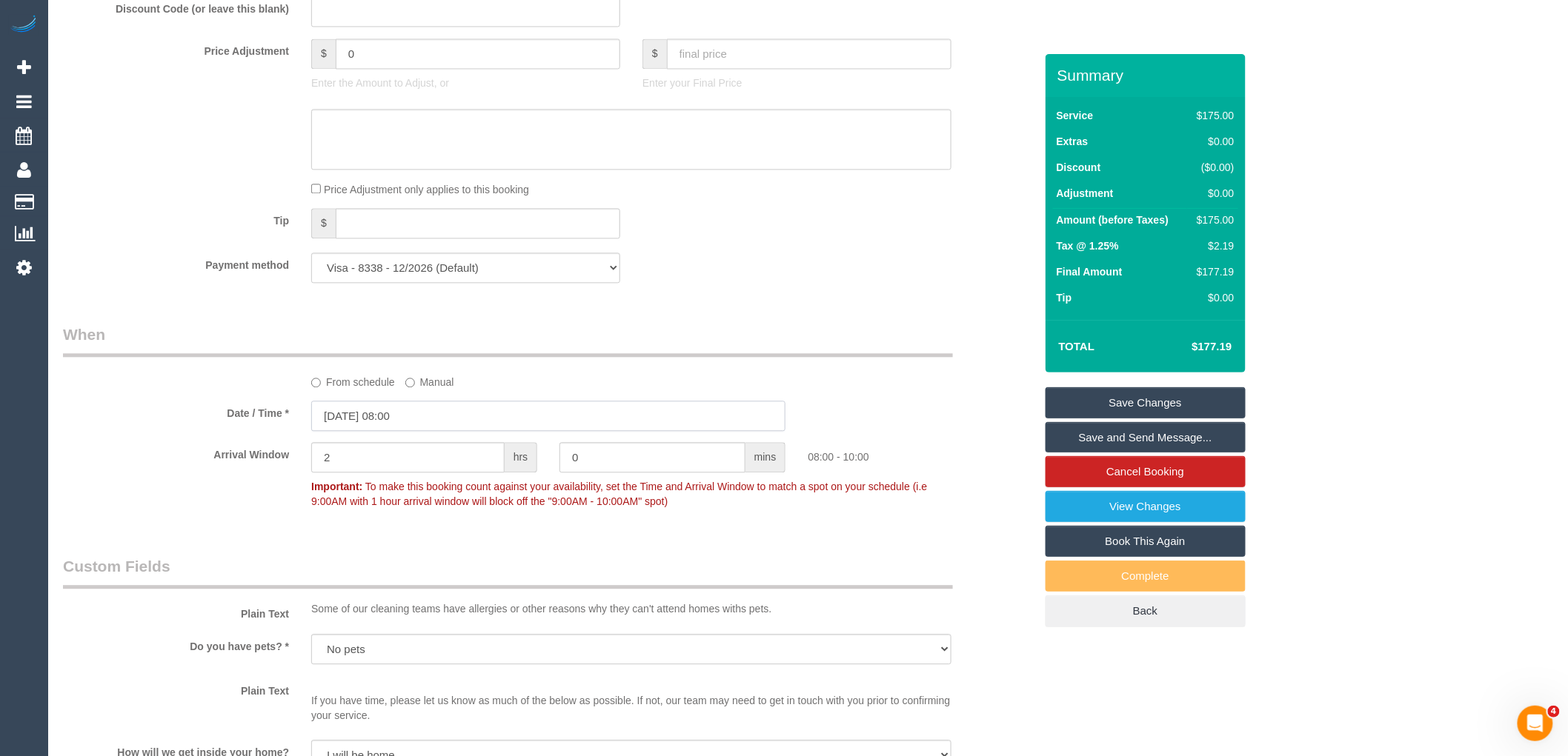
click at [433, 413] on input "22/08/2025 08:00" at bounding box center [548, 415] width 474 height 30
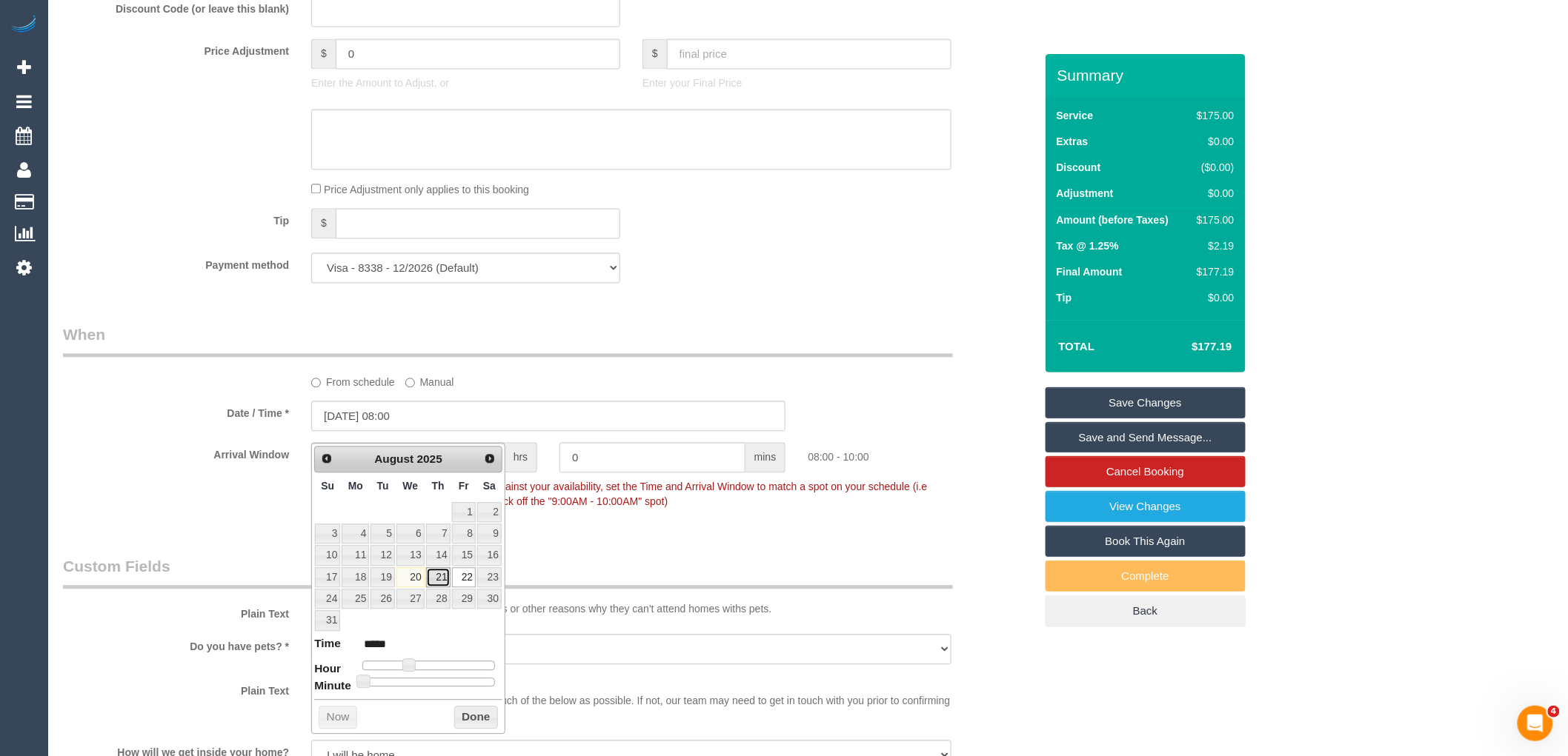
click at [440, 579] on link "21" at bounding box center [438, 576] width 24 height 20
type input "21/08/2025 07:00"
type input "*****"
click at [402, 666] on span at bounding box center [403, 665] width 14 height 14
click at [472, 715] on button "Done" at bounding box center [475, 717] width 43 height 24
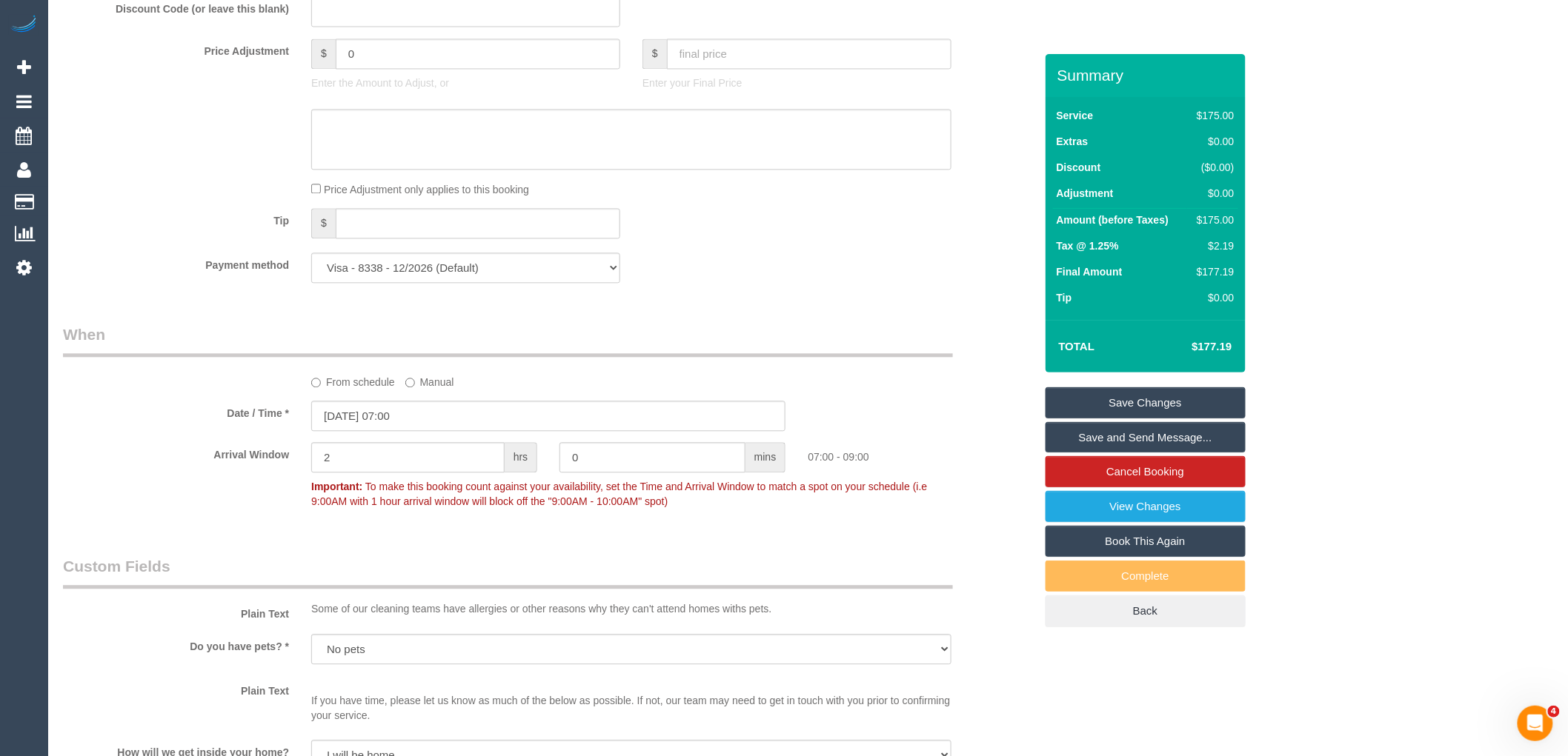
click at [692, 545] on div "Who Email* laurarose3189@gmail.com Name * Laura Helps Geelong Where Address* 2 …" at bounding box center [549, 439] width 993 height 3305
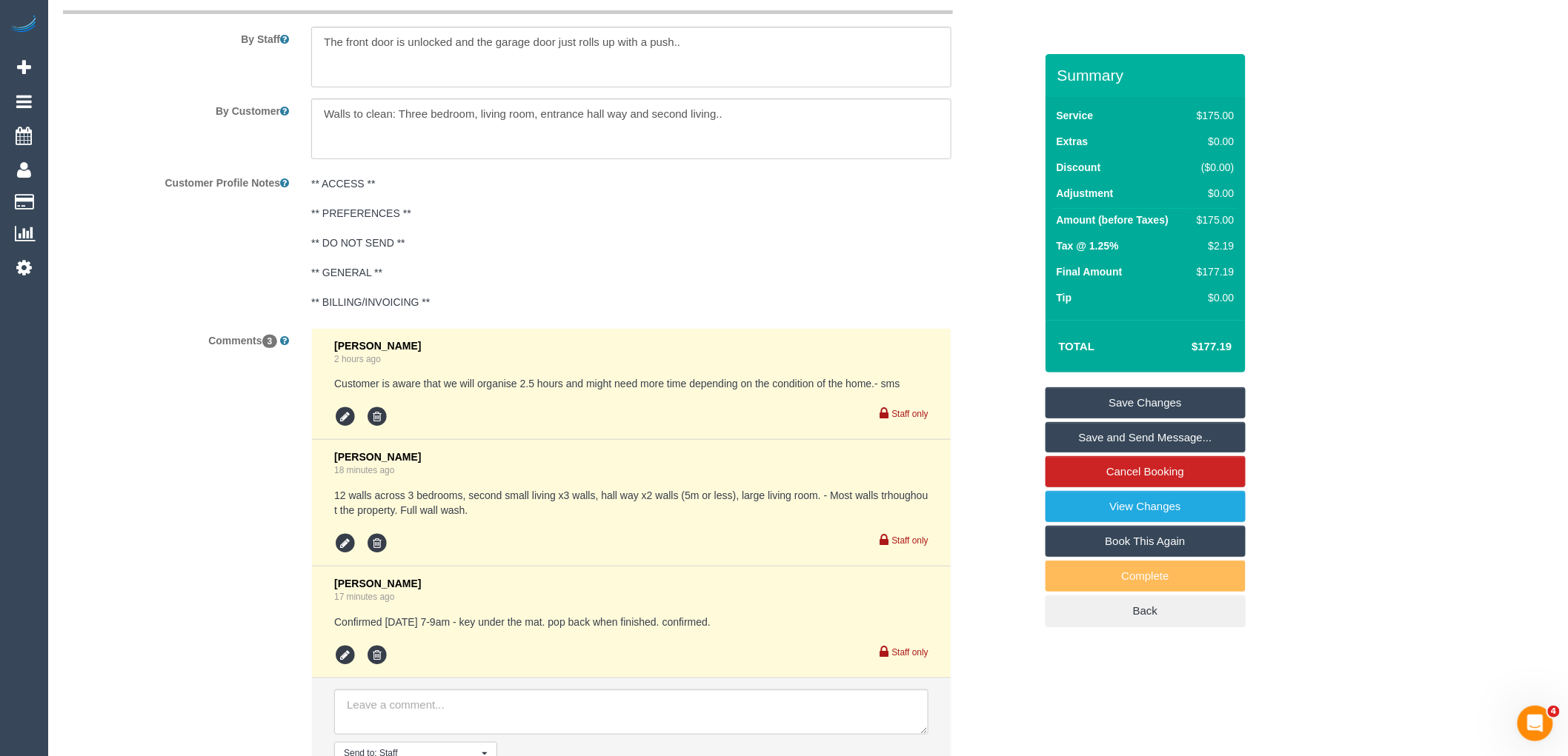
scroll to position [2663, 0]
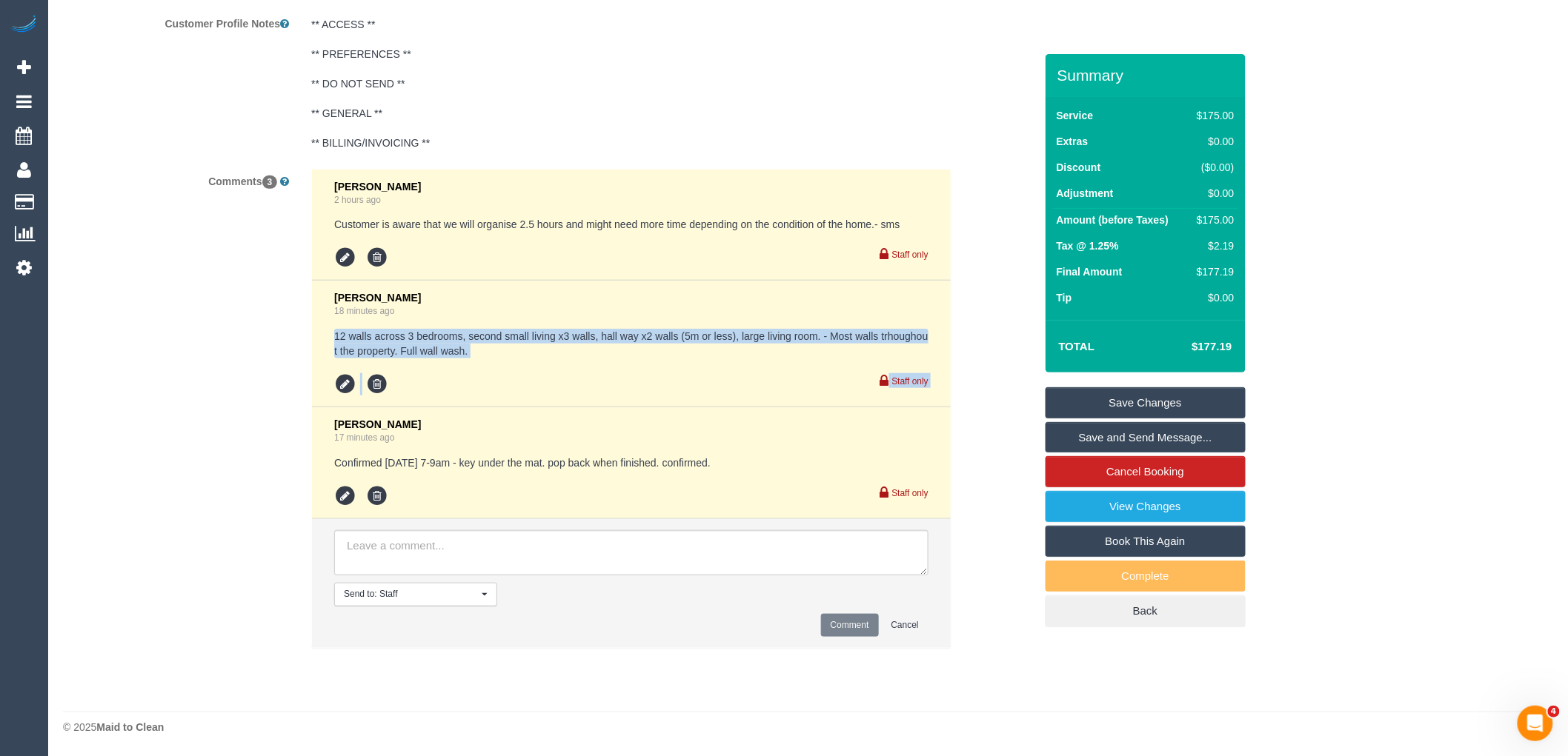
drag, startPoint x: 516, startPoint y: 359, endPoint x: 331, endPoint y: 331, distance: 187.1
click at [331, 331] on li "Vanessa Christou 18 minutes ago 12 walls across 3 bedrooms, second small living…" at bounding box center [631, 344] width 639 height 126
click at [589, 350] on pre "12 walls across 3 bedrooms, second small living x3 walls, hall way x2 walls (5m…" at bounding box center [631, 343] width 594 height 30
drag, startPoint x: 502, startPoint y: 351, endPoint x: 316, endPoint y: 329, distance: 187.3
click at [316, 329] on li "Vanessa Christou 18 minutes ago 12 walls across 3 bedrooms, second small living…" at bounding box center [631, 344] width 639 height 126
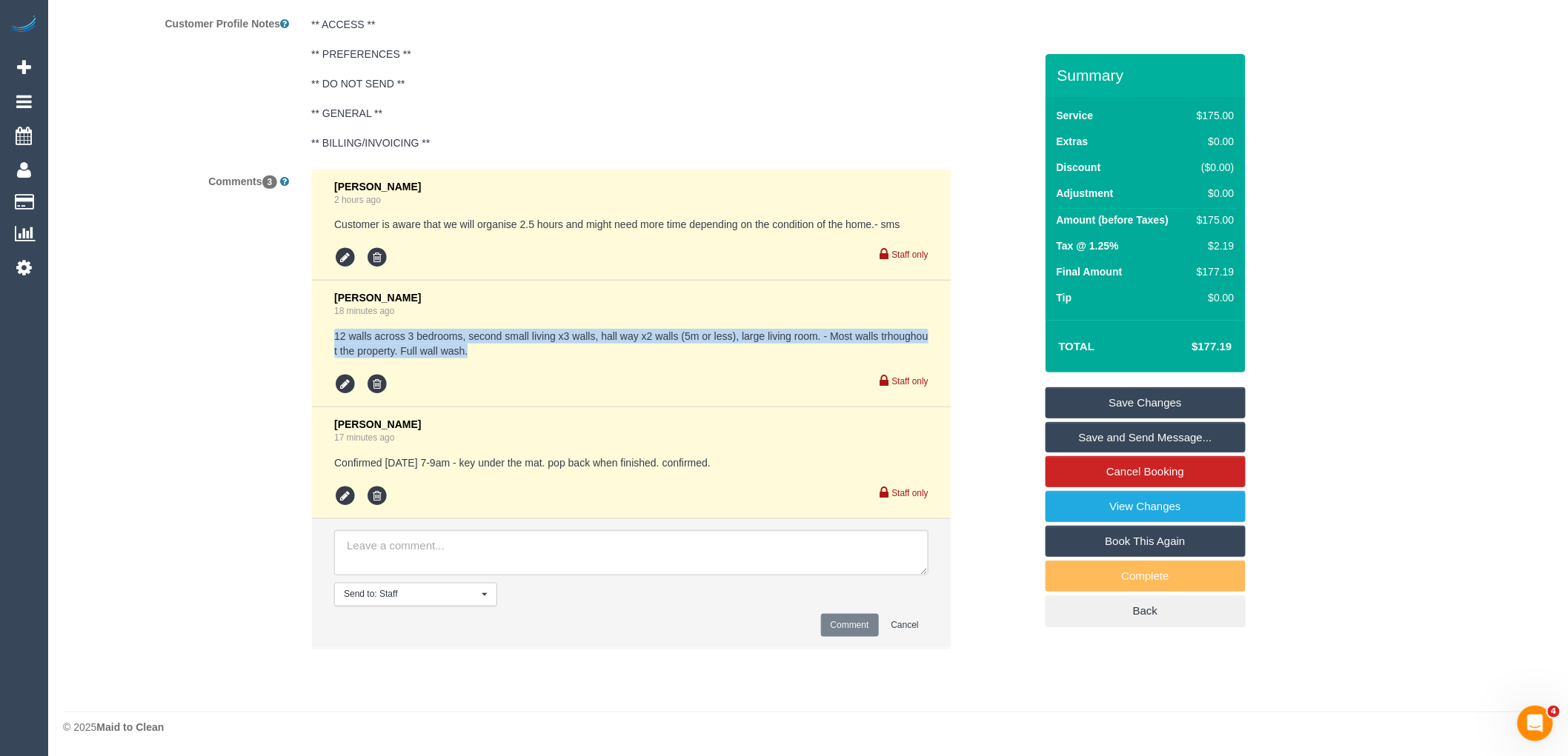
copy pre "12 walls across 3 bedrooms, second small living x3 walls, hall way x2 walls (5m…"
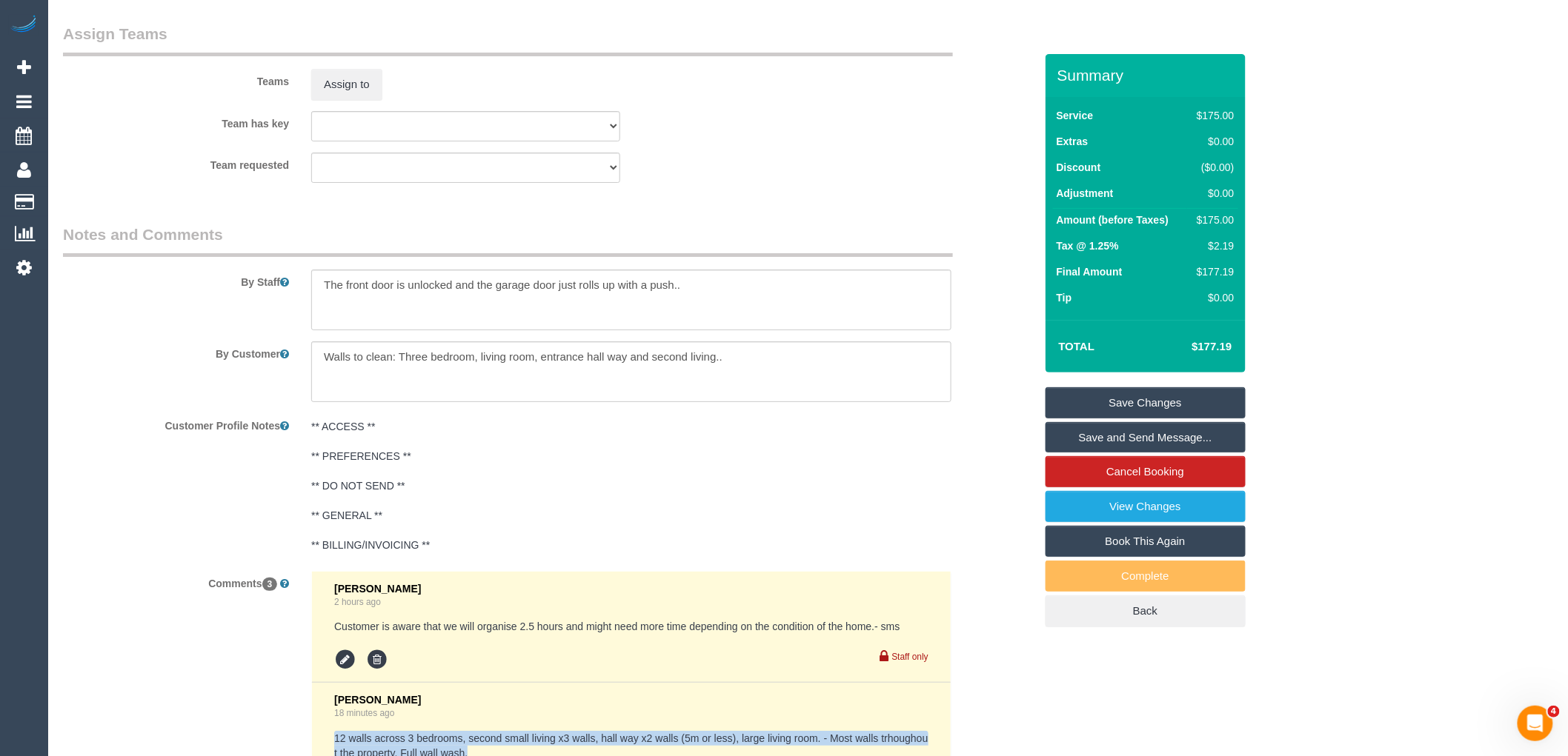
scroll to position [2253, 0]
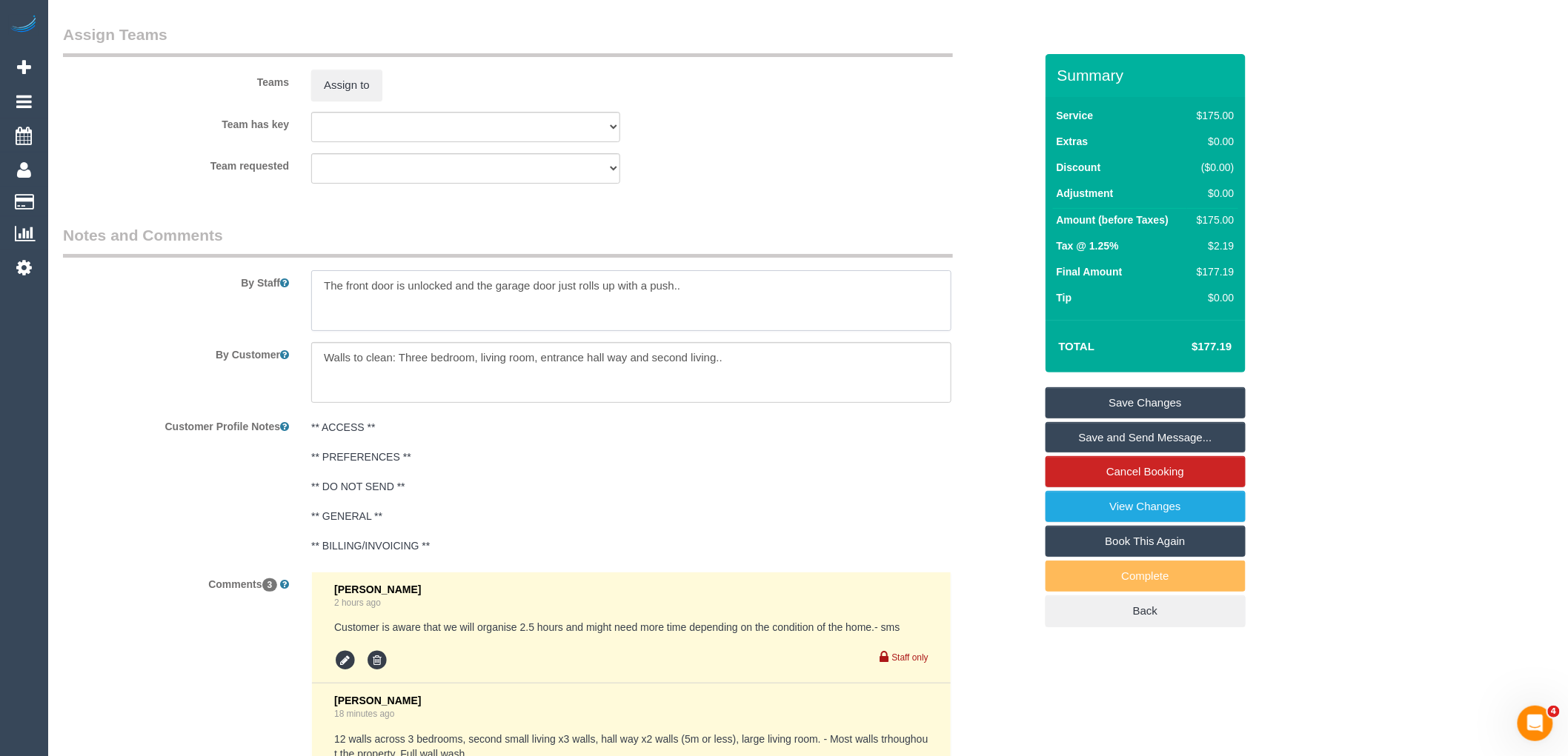
drag, startPoint x: 735, startPoint y: 296, endPoint x: 213, endPoint y: 305, distance: 522.1
click at [213, 305] on div "By Staff" at bounding box center [549, 277] width 993 height 106
paste textarea "12 walls across 3 bedrooms, second small living x3 walls, hall way x2 walls (5m…"
click at [376, 309] on textarea at bounding box center [631, 300] width 641 height 61
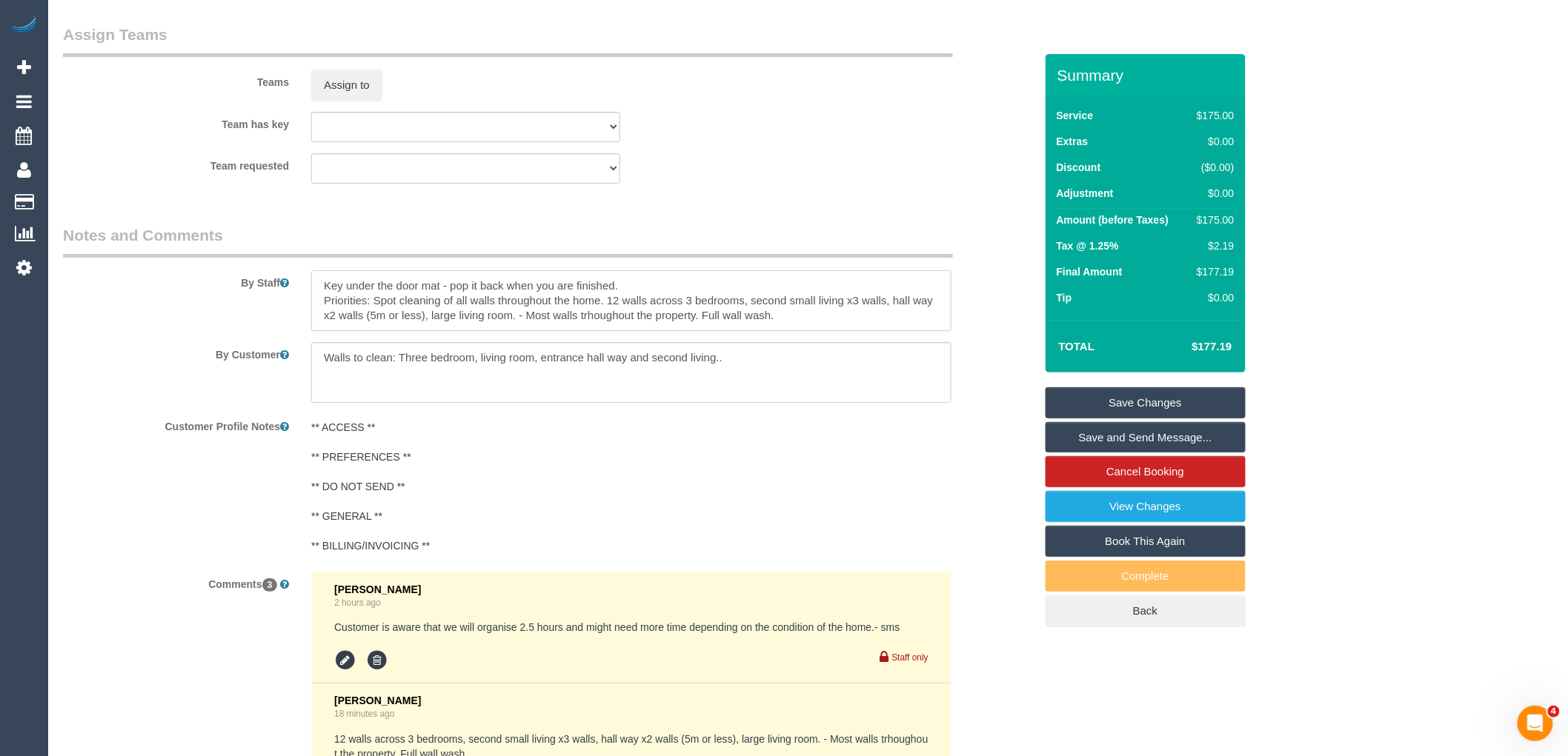
click at [381, 308] on textarea at bounding box center [631, 300] width 641 height 61
drag, startPoint x: 802, startPoint y: 324, endPoint x: 516, endPoint y: 327, distance: 286.0
click at [516, 327] on textarea at bounding box center [631, 300] width 641 height 61
type textarea "Key under the door mat - pop it back when you are finished. Priorities: Full cl…"
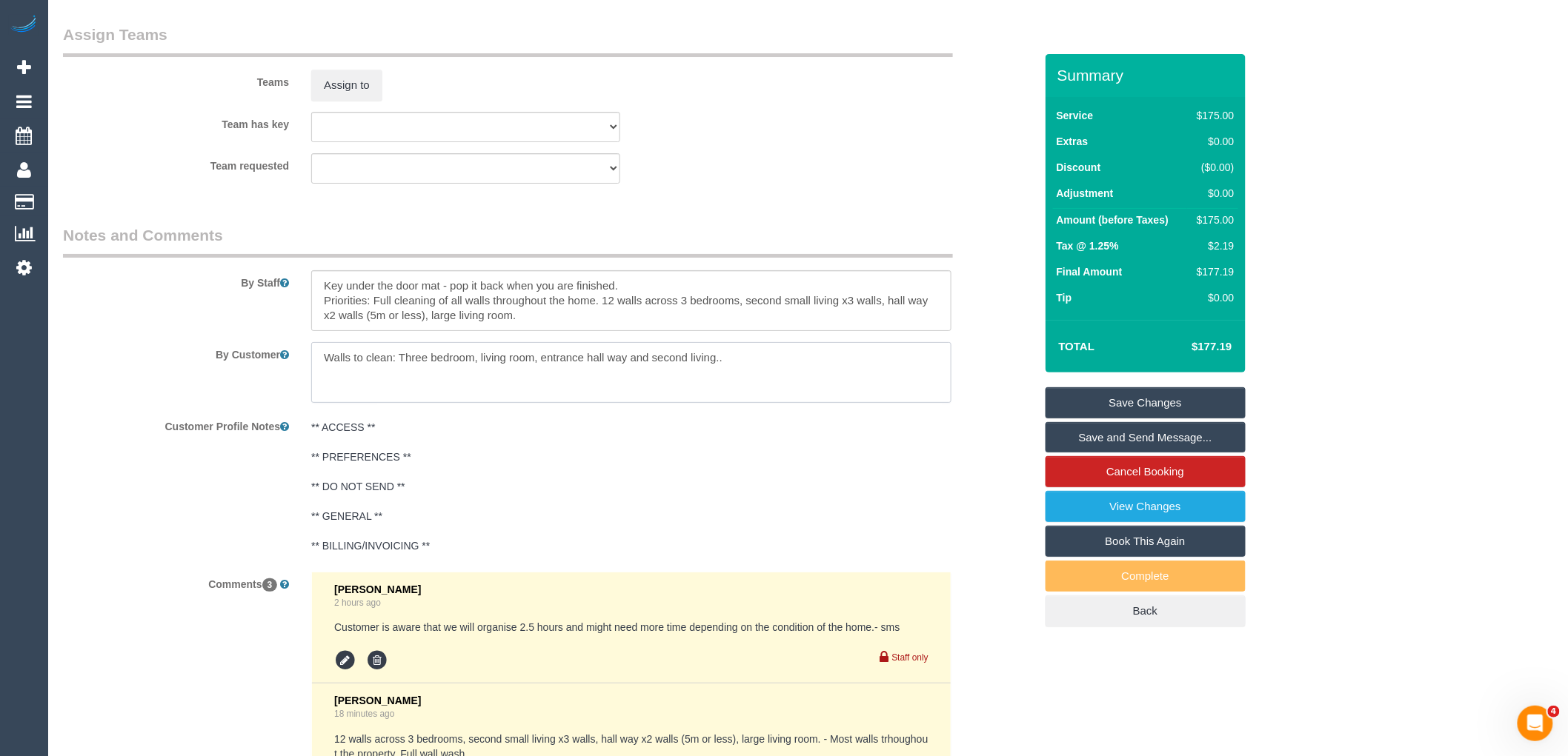
drag, startPoint x: 786, startPoint y: 369, endPoint x: 336, endPoint y: 378, distance: 450.1
click at [337, 378] on textarea at bounding box center [631, 372] width 641 height 61
type textarea "W"
click at [574, 328] on textarea at bounding box center [631, 300] width 641 height 61
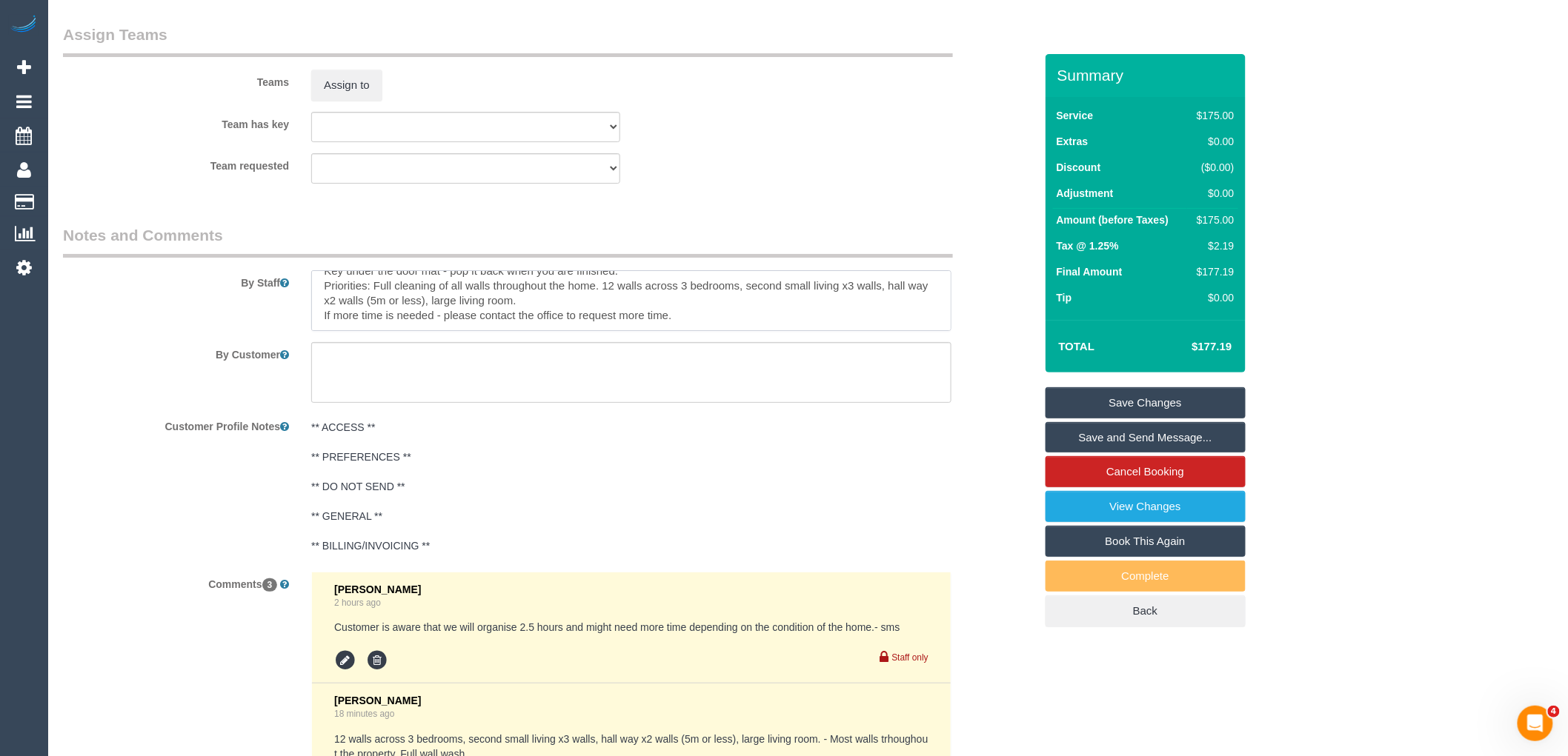
drag, startPoint x: 689, startPoint y: 335, endPoint x: 581, endPoint y: 320, distance: 109.0
click at [581, 320] on textarea at bounding box center [631, 300] width 641 height 61
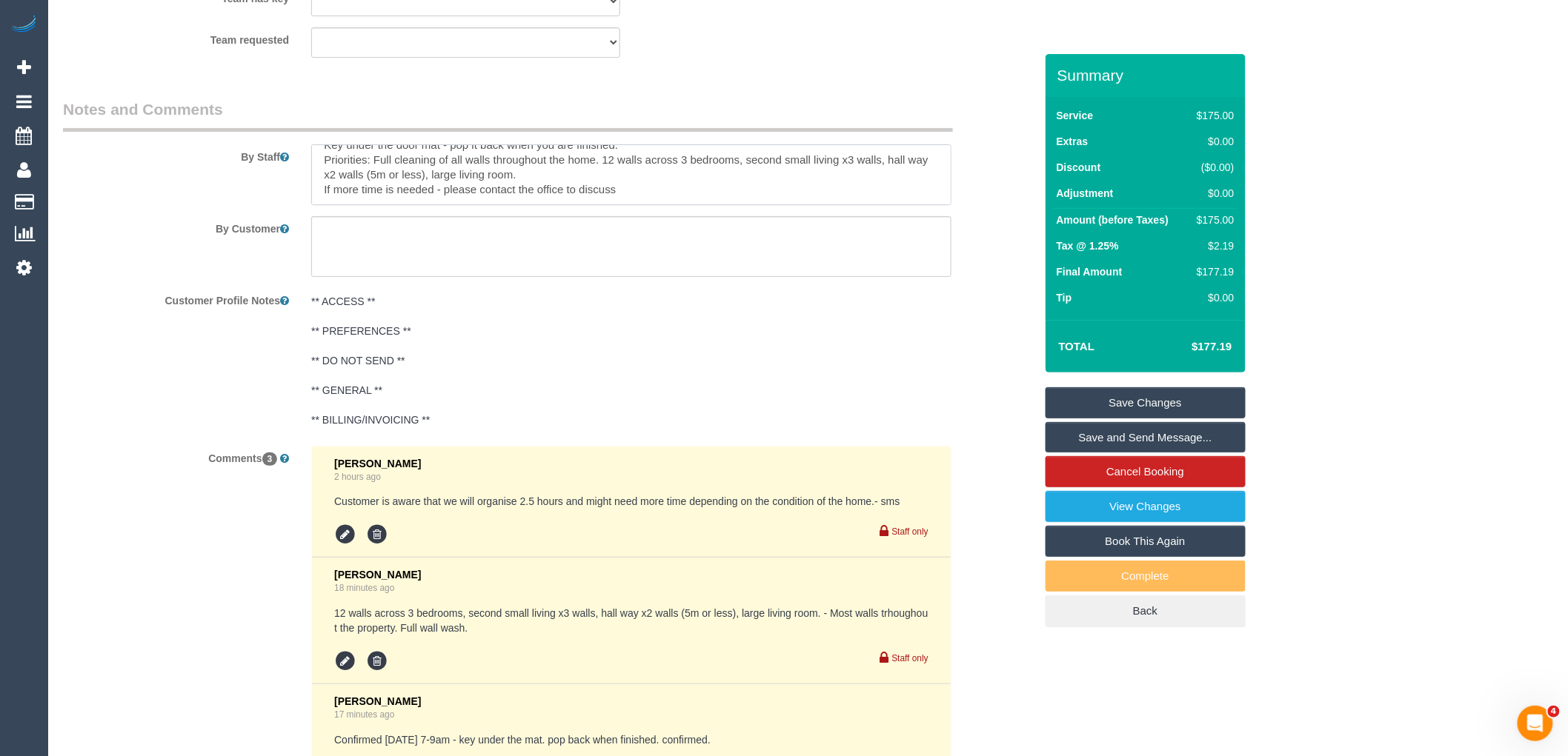
scroll to position [2663, 0]
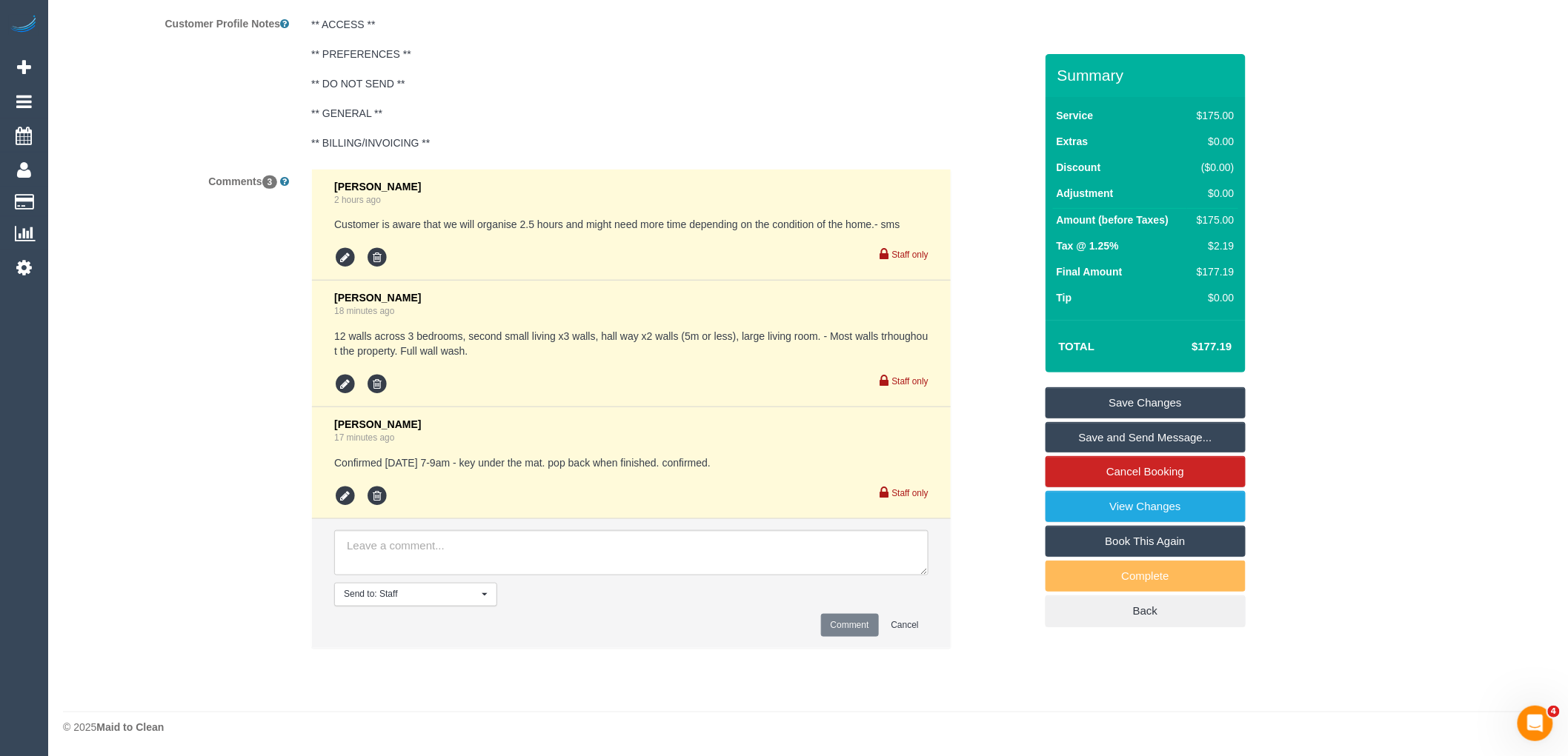
type textarea "Key under the door mat - pop it back when you are finished. Priorities: Full cl…"
click at [440, 574] on textarea at bounding box center [631, 553] width 594 height 46
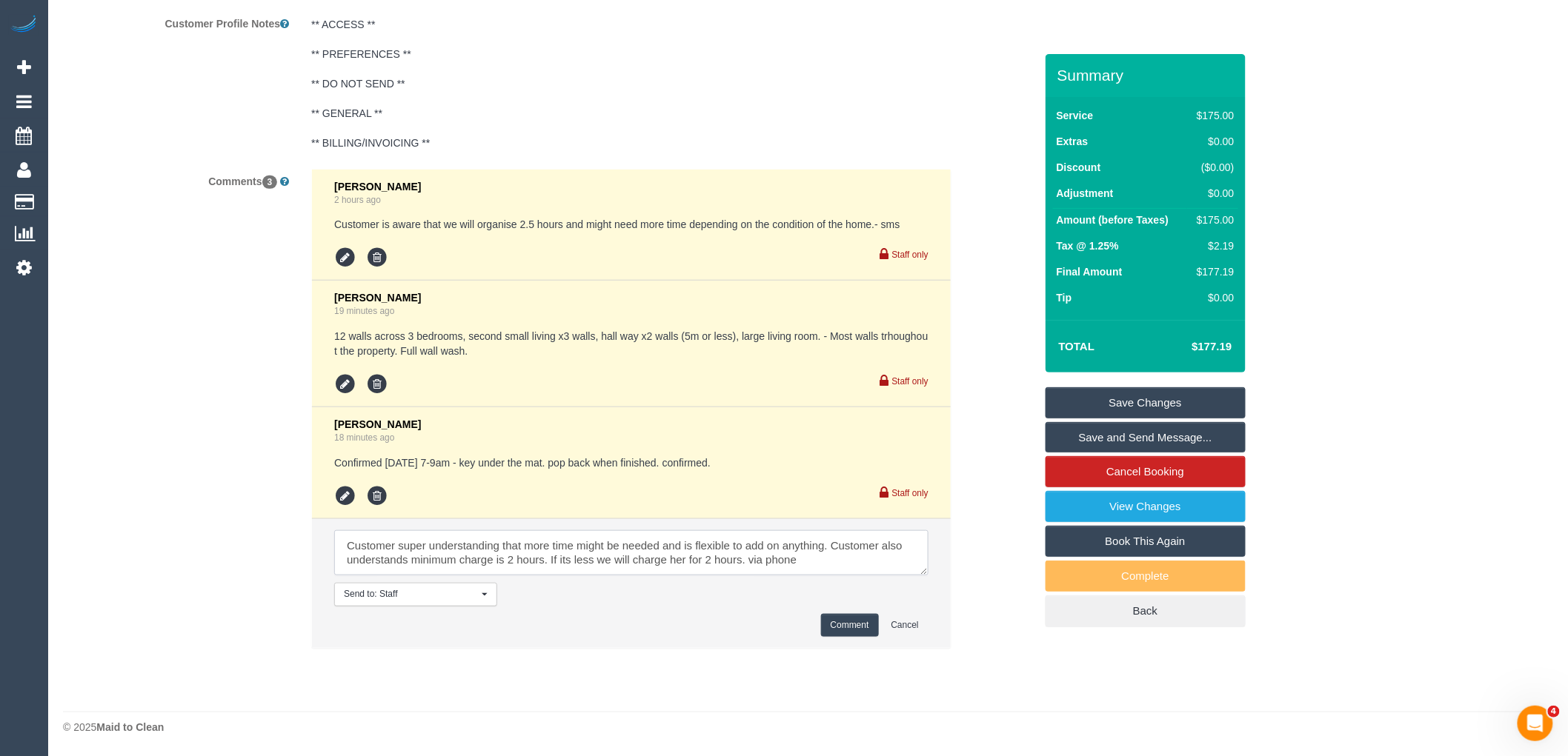
type textarea "Customer super understanding that more time might be needed and is flexible to …"
click at [843, 632] on button "Comment" at bounding box center [850, 626] width 58 height 23
drag, startPoint x: 345, startPoint y: 497, endPoint x: 354, endPoint y: 497, distance: 9.0
click at [345, 497] on div "Vanessa Christou 18 minutes ago Confirmed thursday 7-9am - key under the mat. p…" at bounding box center [631, 462] width 594 height 89
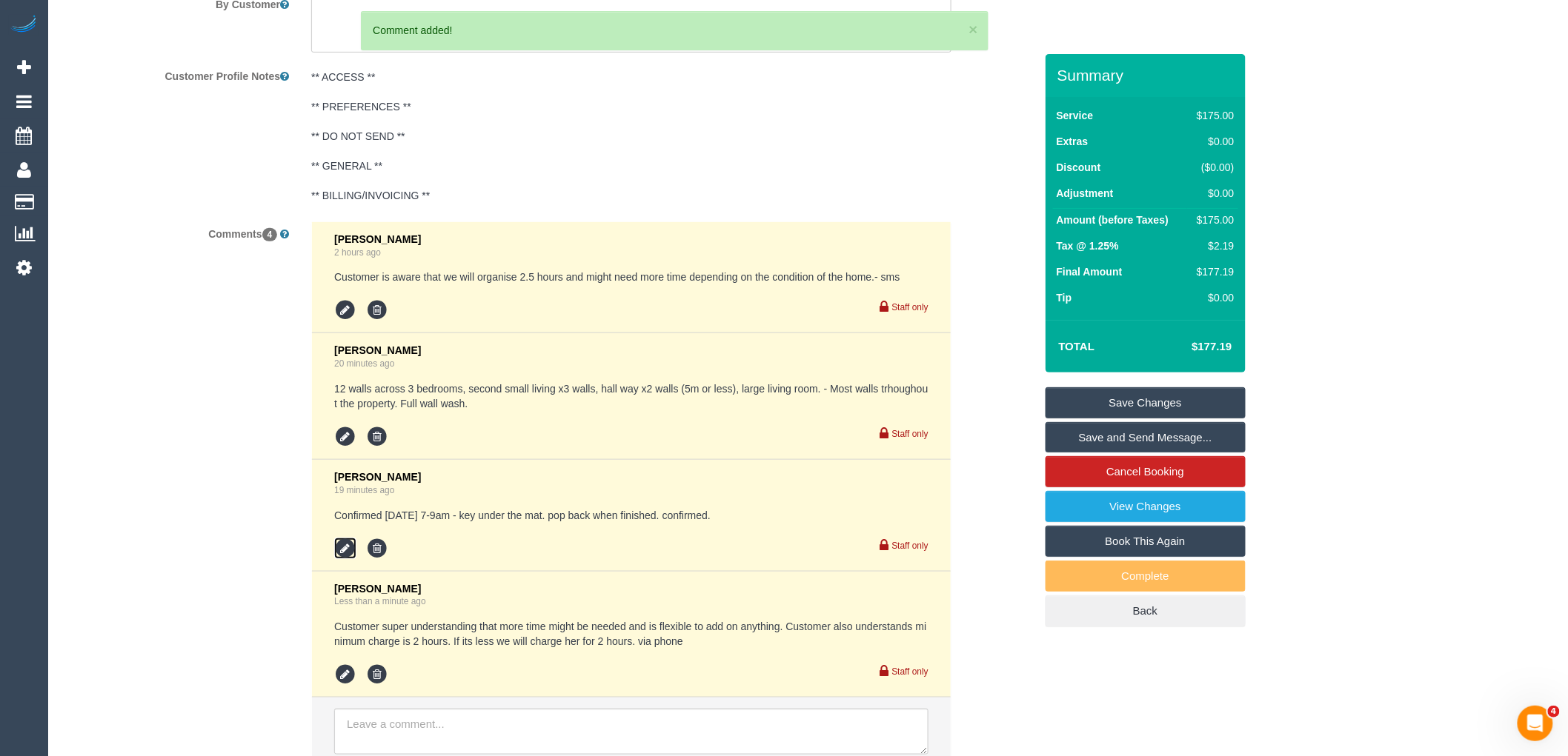
click at [344, 556] on icon at bounding box center [345, 548] width 22 height 22
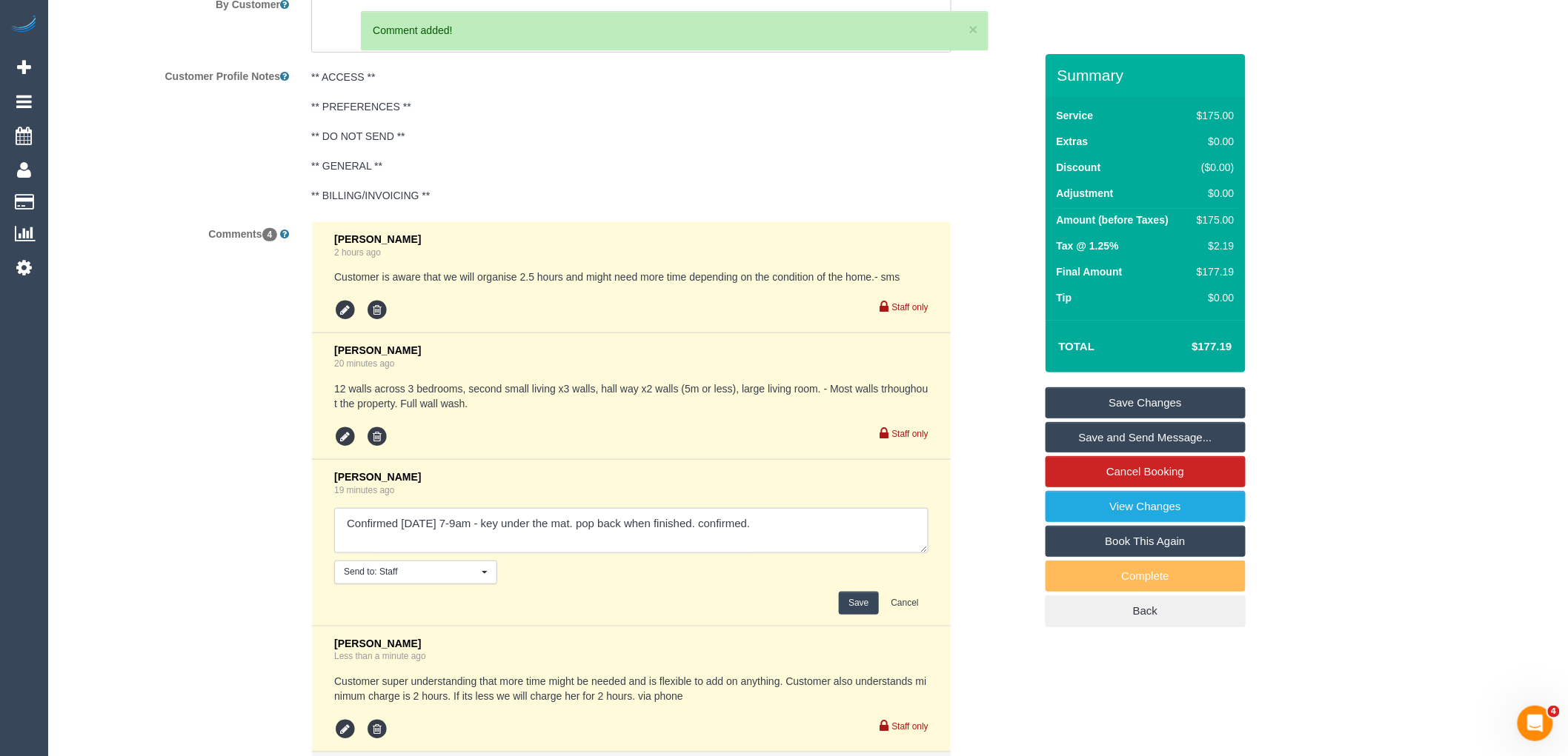
click at [802, 539] on textarea at bounding box center [631, 531] width 594 height 46
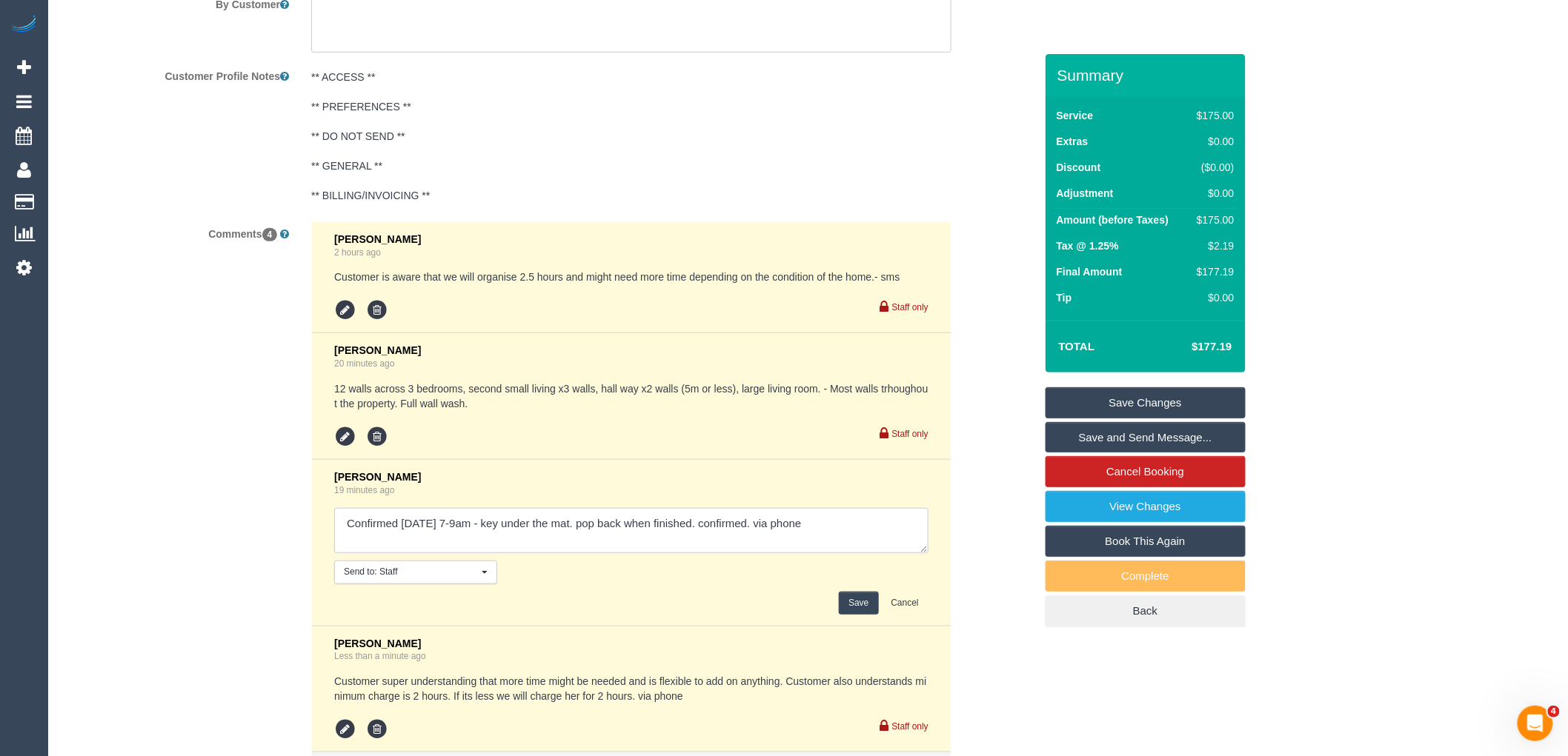
type textarea "Confirmed thursday 7-9am - key under the mat. pop back when finished. confirmed…"
click at [853, 608] on button "Save" at bounding box center [858, 603] width 40 height 23
click at [343, 446] on icon at bounding box center [345, 436] width 22 height 22
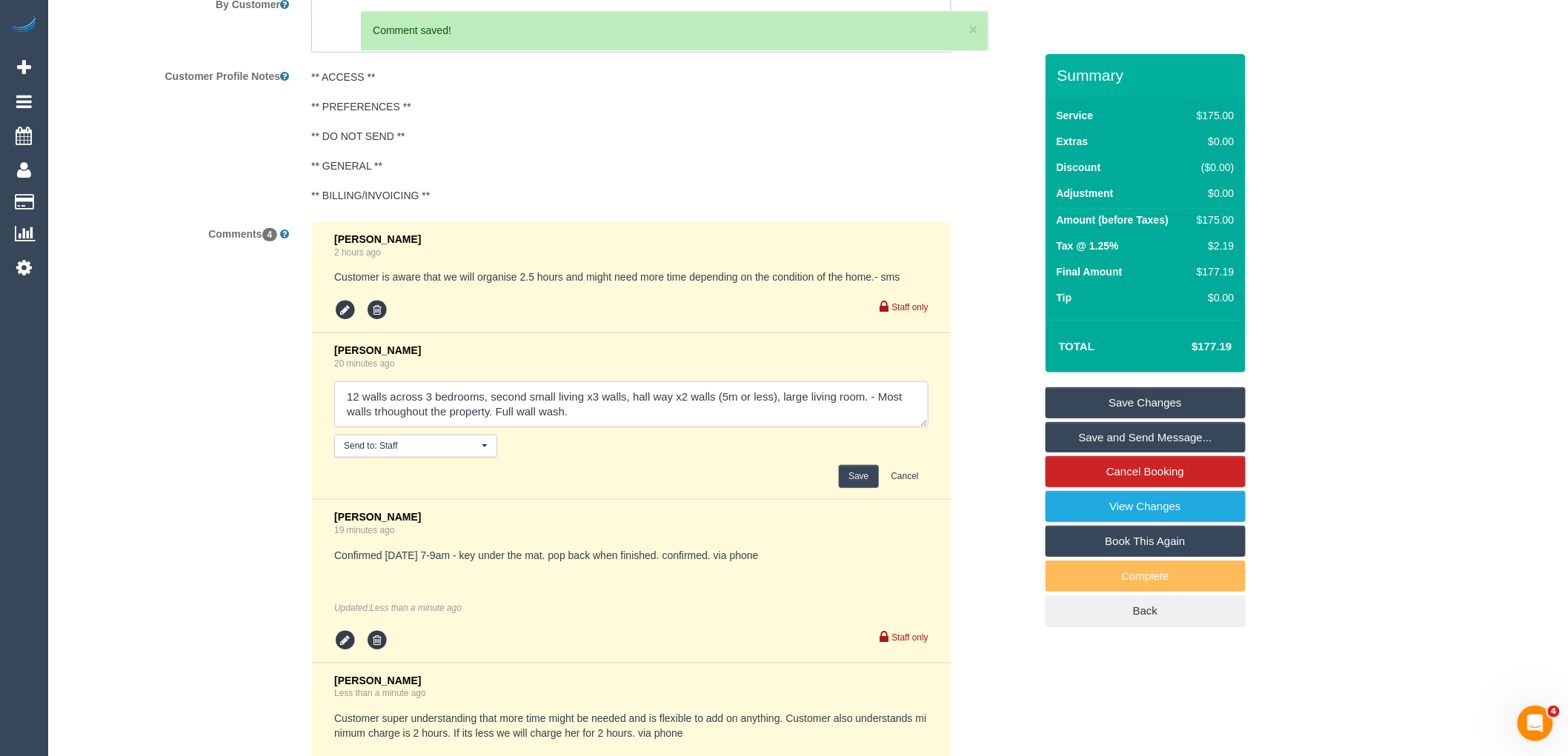
click at [587, 425] on textarea at bounding box center [631, 405] width 594 height 46
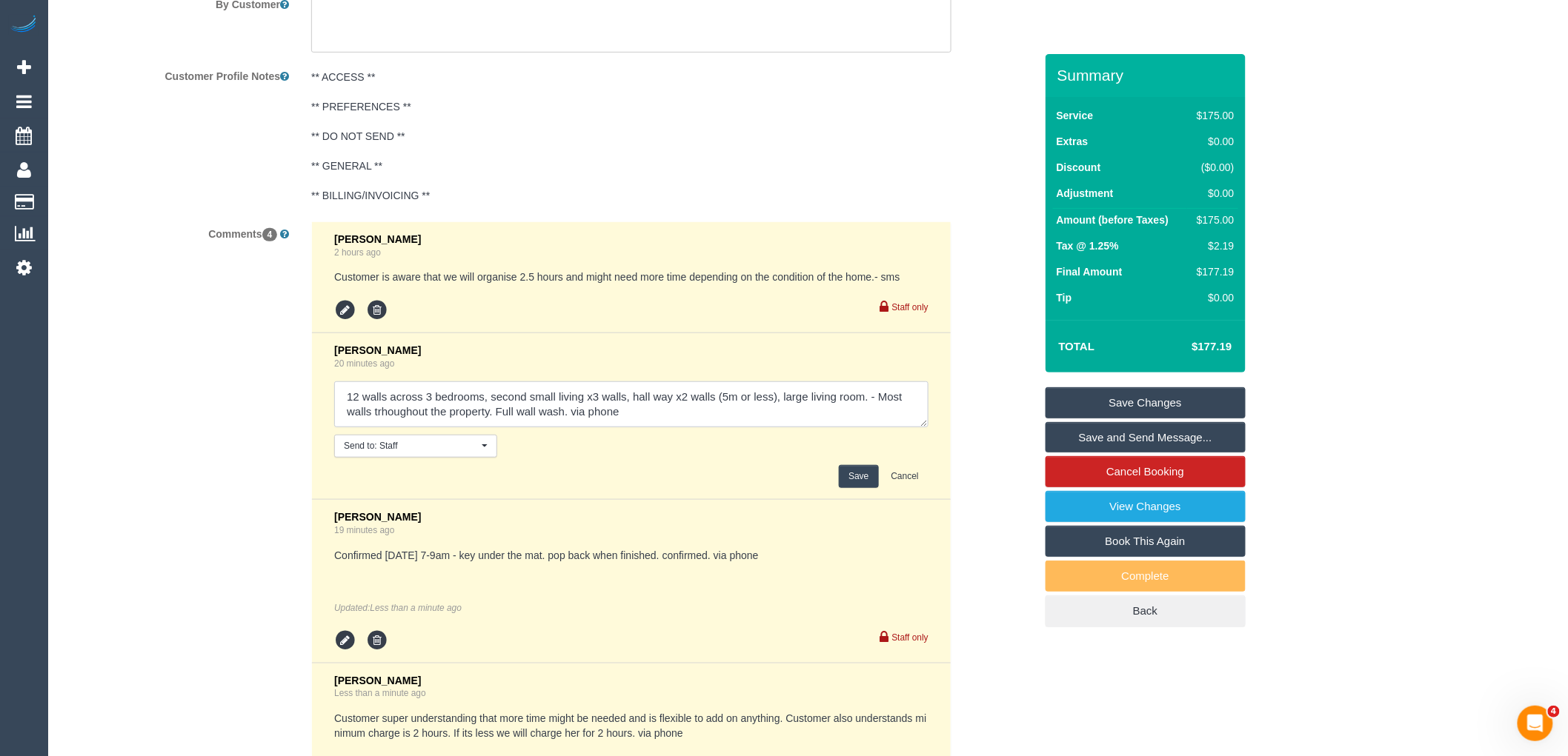
type textarea "12 walls across 3 bedrooms, second small living x3 walls, hall way x2 walls (5m…"
click at [867, 488] on button "Save" at bounding box center [858, 477] width 40 height 23
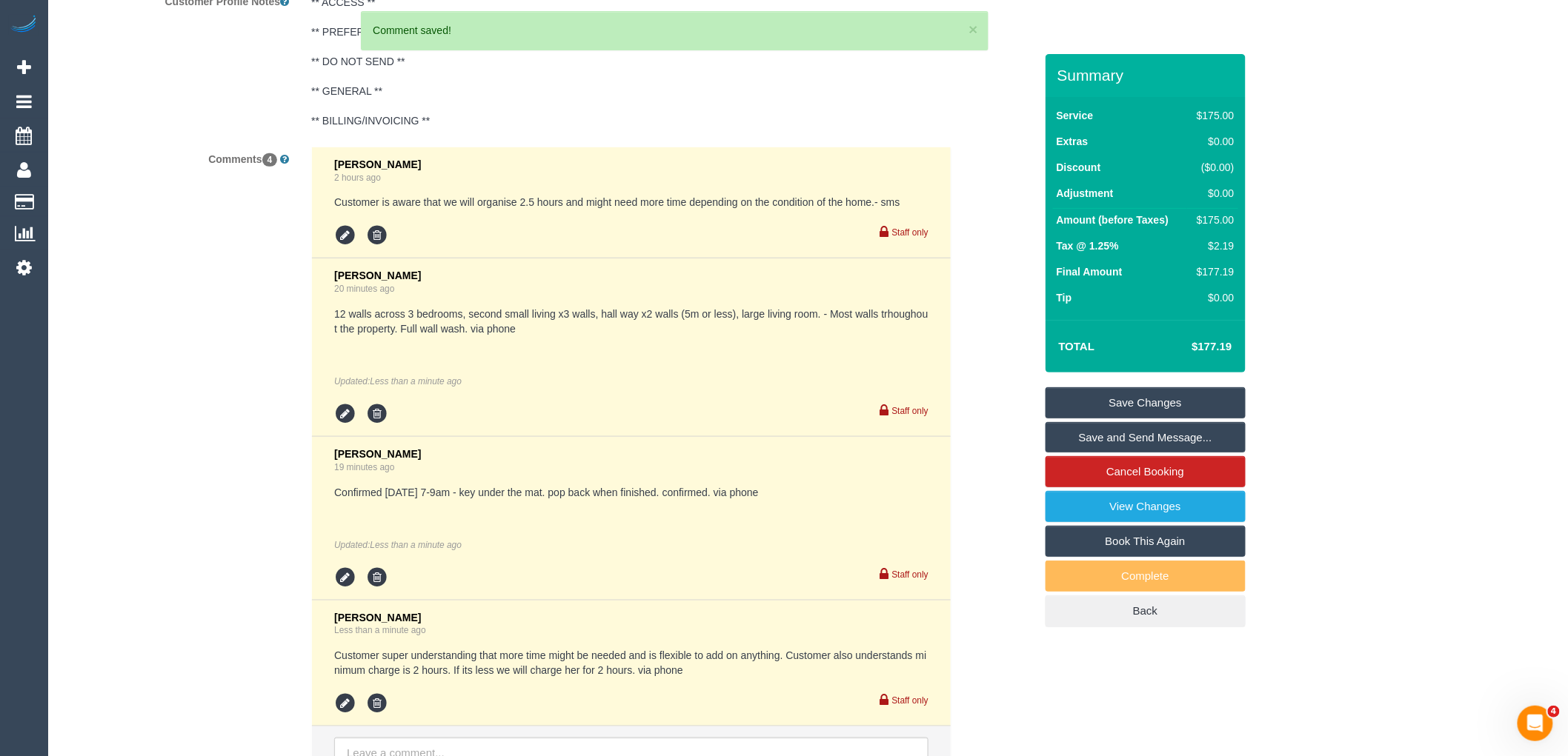
scroll to position [2832, 0]
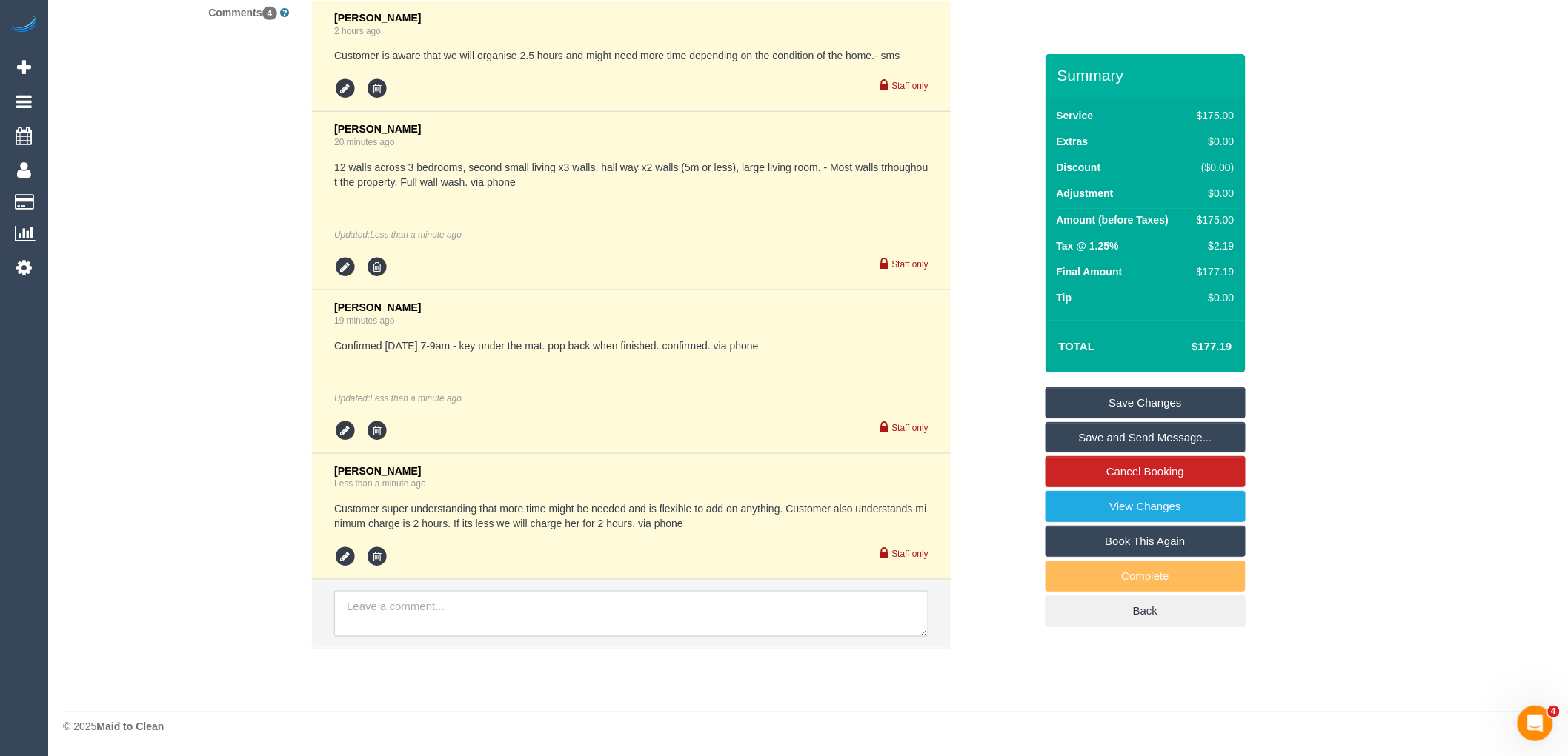
click at [498, 615] on textarea at bounding box center [631, 614] width 594 height 46
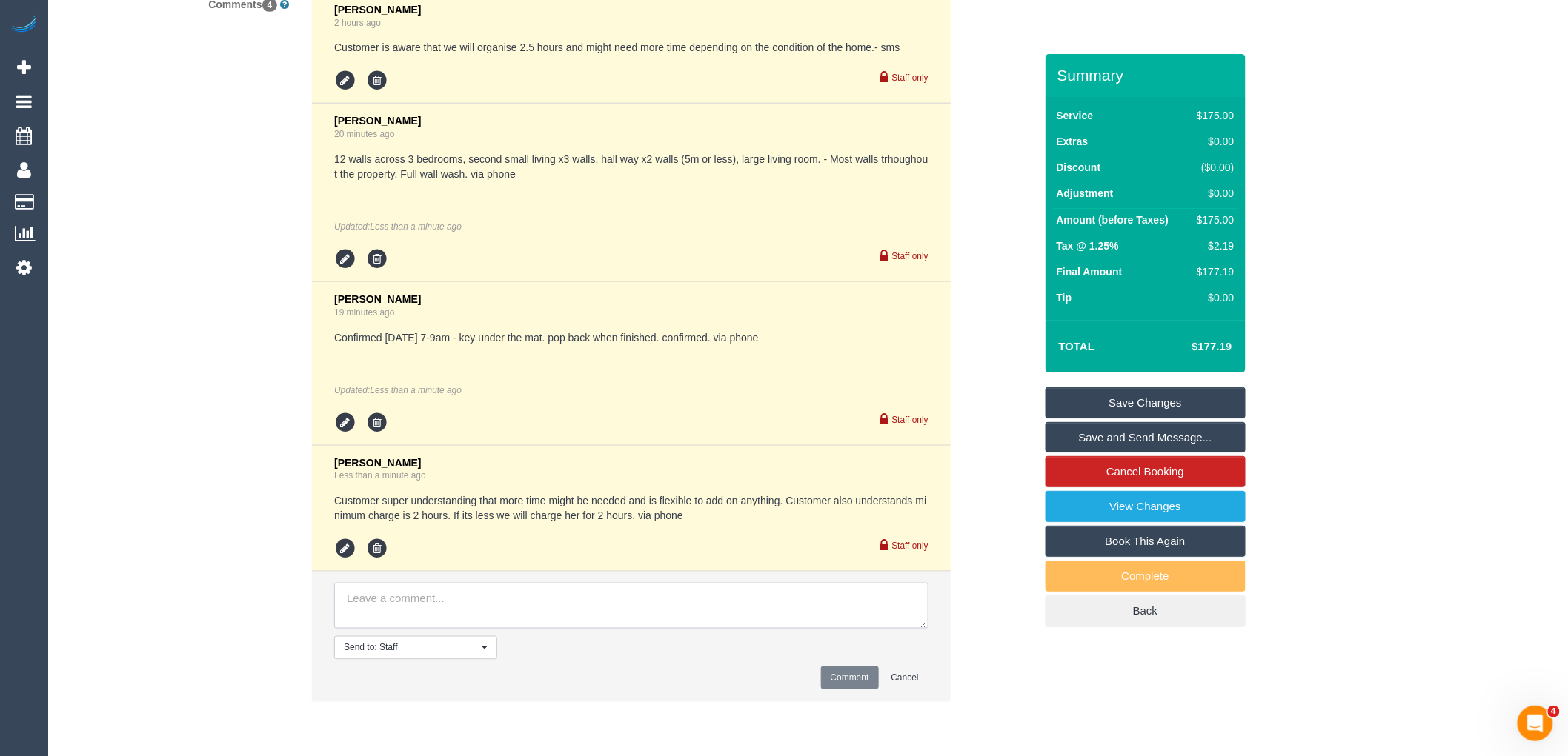
paste textarea "Suneeth (+ Niya) (CG) - MTC Cleaner"
drag, startPoint x: 614, startPoint y: 602, endPoint x: 471, endPoint y: 602, distance: 143.0
click at [471, 602] on textarea at bounding box center [631, 605] width 594 height 46
type textarea "Suneeth (+ Niya) (CG) - confirmed 21/08 7-9am via text"
click at [866, 681] on button "Comment" at bounding box center [850, 678] width 58 height 23
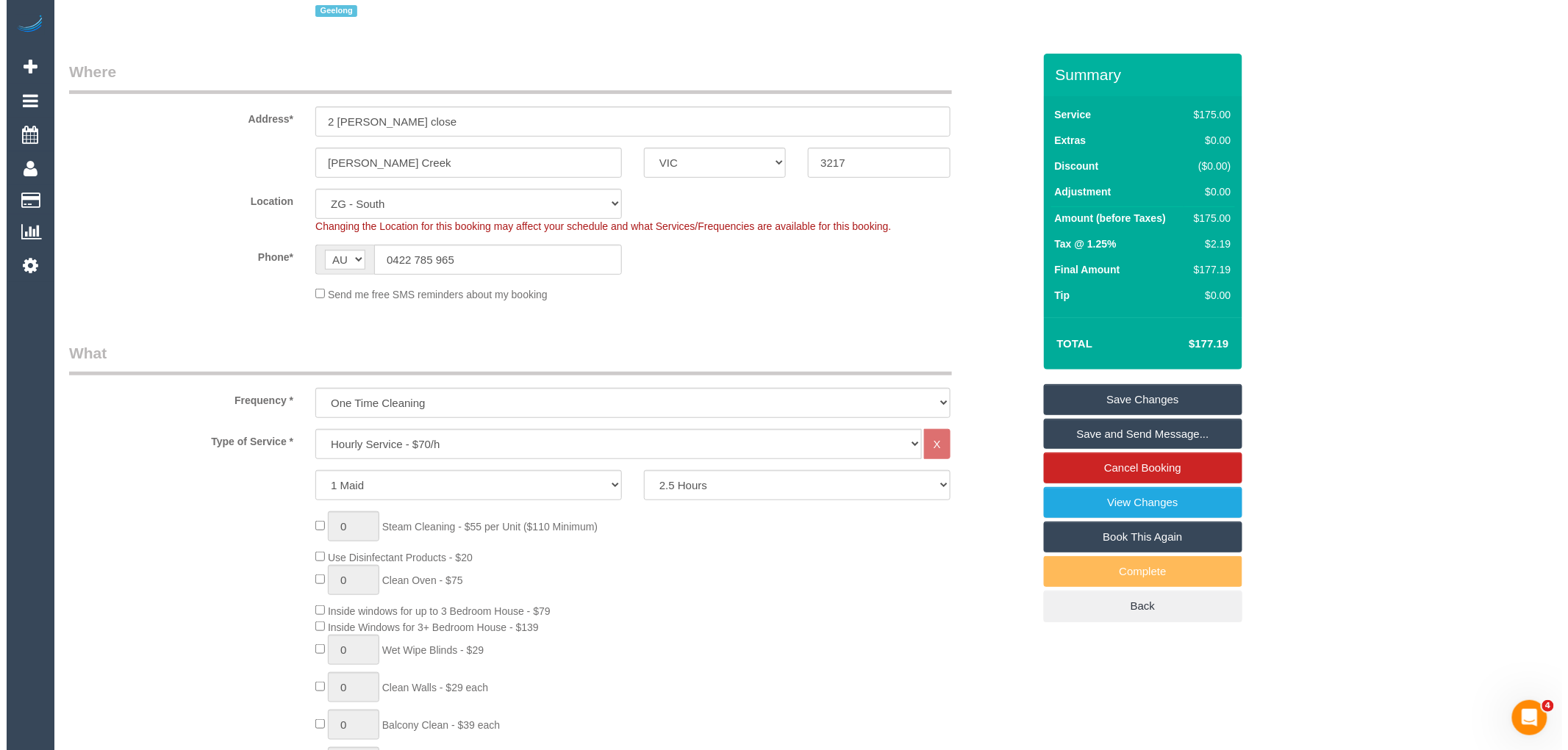
scroll to position [0, 0]
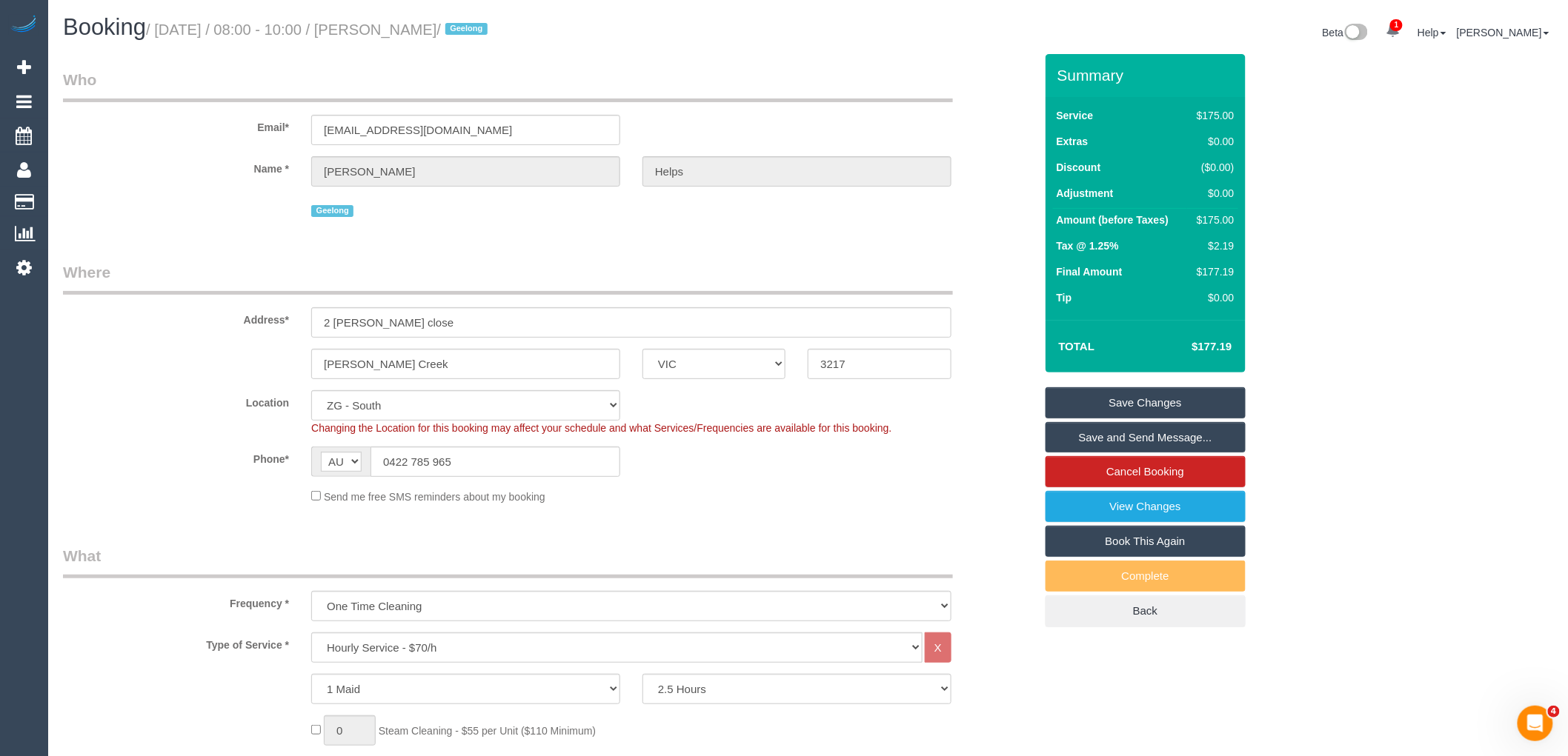
click at [1161, 404] on link "Save Changes" at bounding box center [1145, 403] width 200 height 31
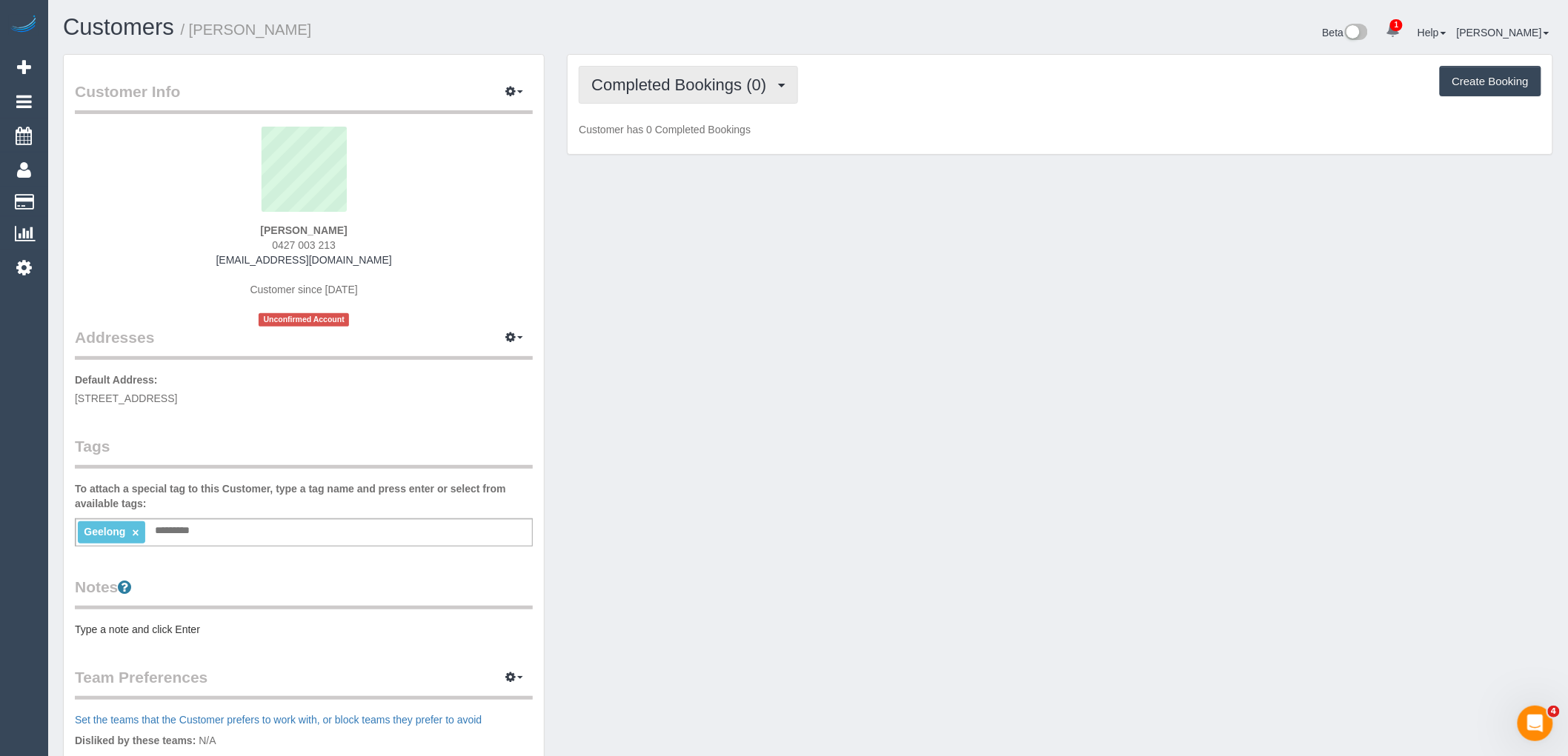
click at [695, 91] on span "Completed Bookings (0)" at bounding box center [682, 84] width 183 height 18
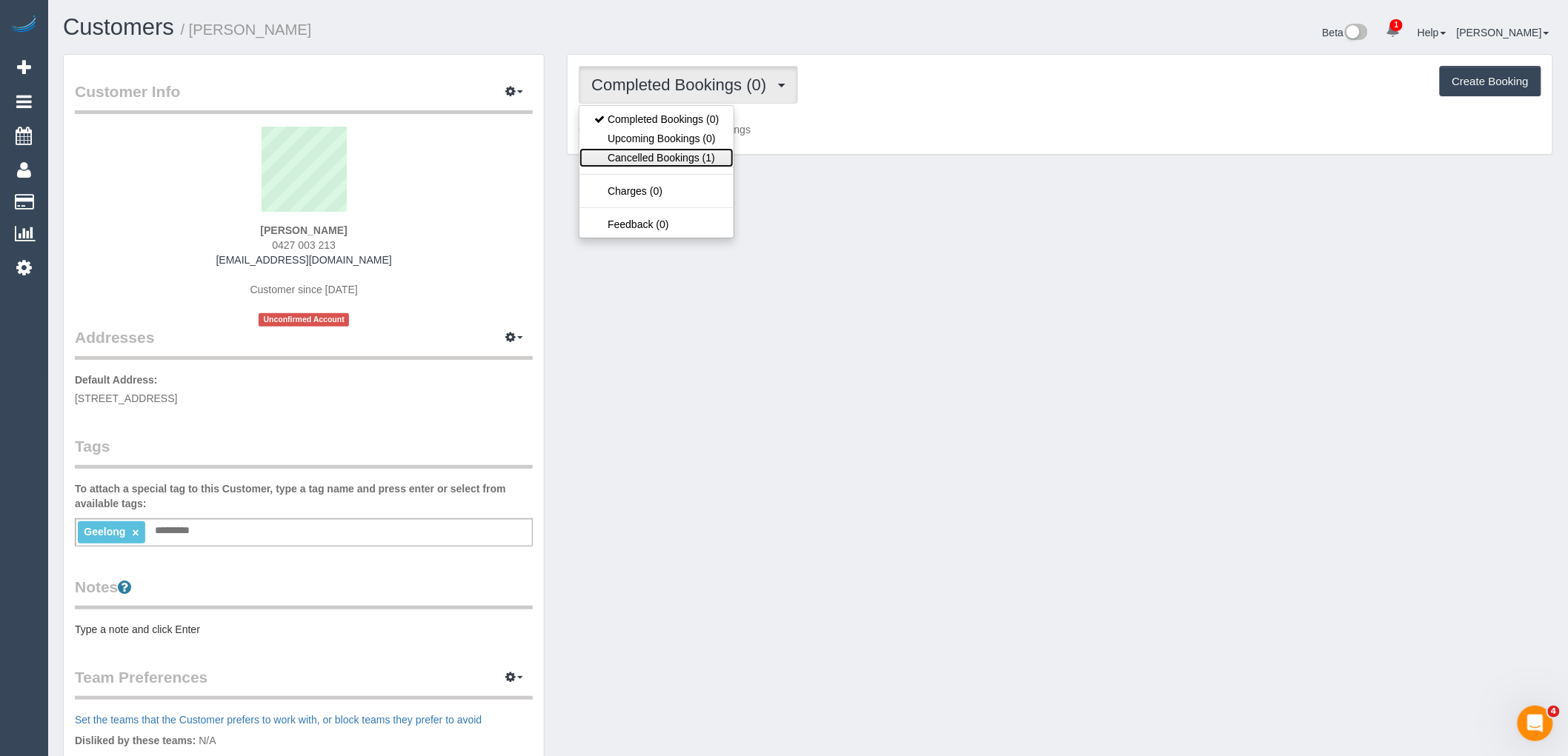
click at [717, 159] on link "Cancelled Bookings (1)" at bounding box center [657, 157] width 155 height 19
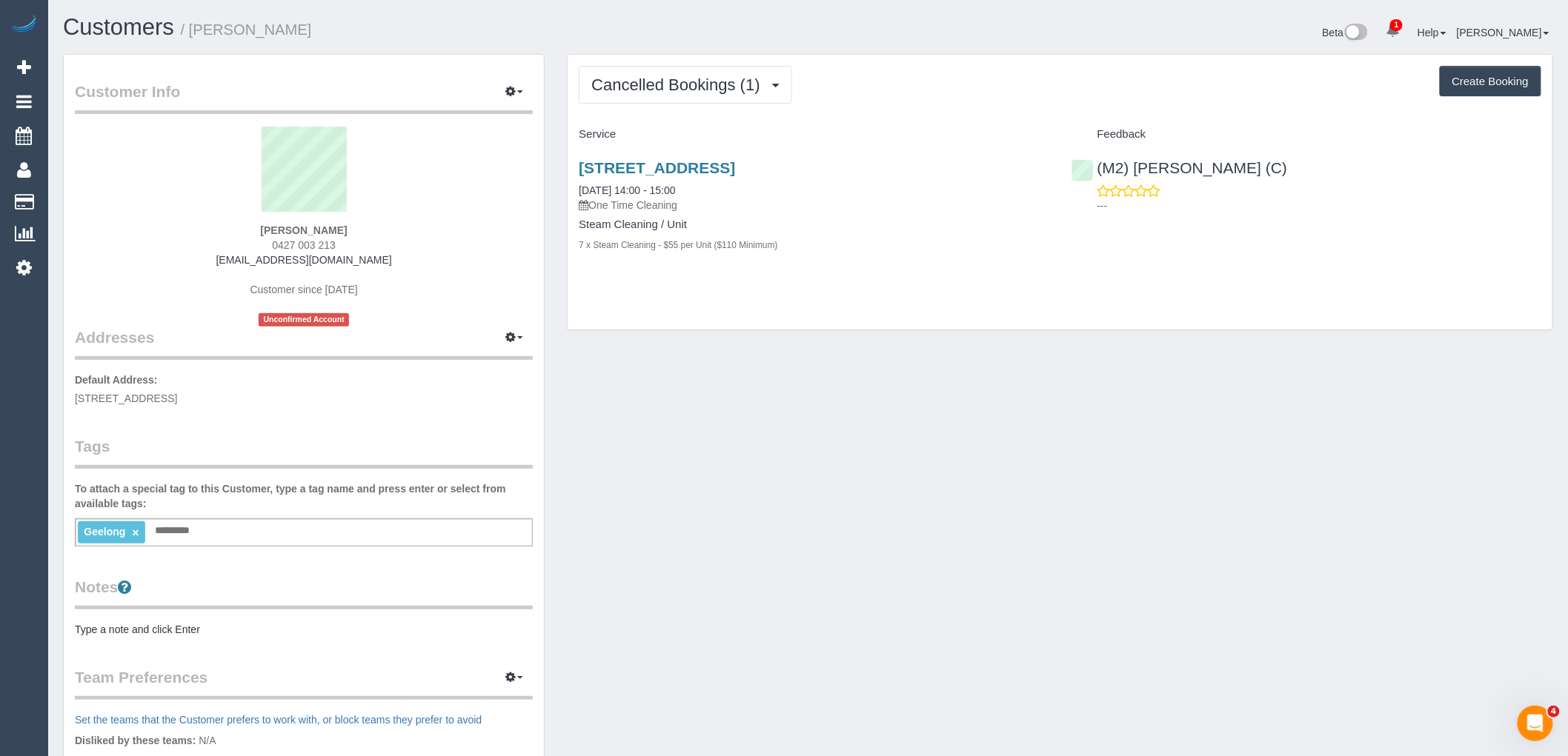
drag, startPoint x: 351, startPoint y: 244, endPoint x: 221, endPoint y: 241, distance: 130.0
click at [221, 241] on div "Stephanie Dodds 0427 003 213 srdodds@hotmail.com Customer since 2025 Unconfirme…" at bounding box center [303, 226] width 458 height 200
copy span "0427 003 213"
click at [383, 241] on div "Stephanie Dodds 0427 003 213 srdodds@hotmail.com Customer since 2025 Unconfirme…" at bounding box center [303, 226] width 458 height 200
drag, startPoint x: 352, startPoint y: 241, endPoint x: 128, endPoint y: 289, distance: 229.1
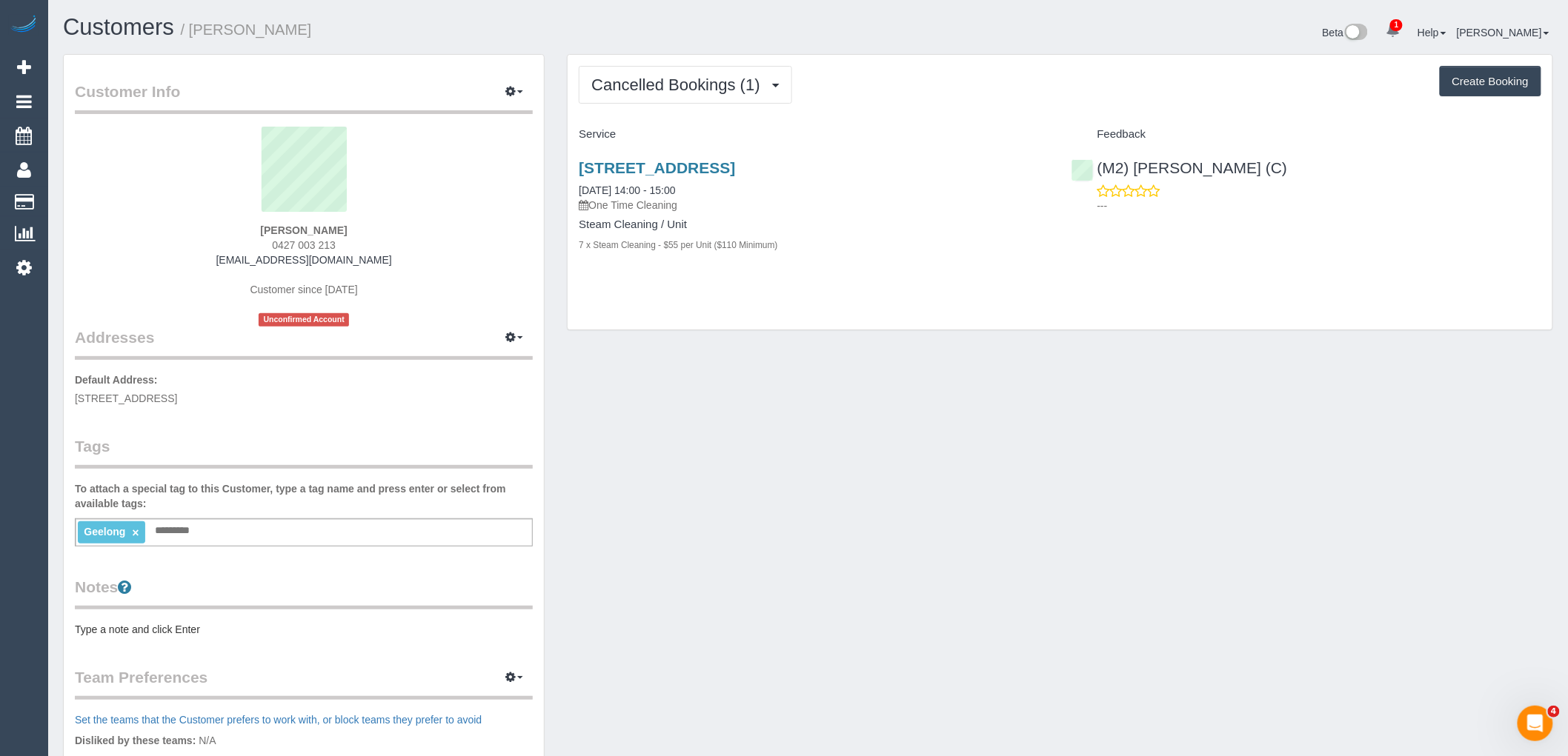
click at [157, 238] on div "Stephanie Dodds 0427 003 213 srdodds@hotmail.com Customer since 2025 Unconfirme…" at bounding box center [303, 226] width 458 height 200
click at [411, 266] on div "Stephanie Dodds 0427 003 213 srdodds@hotmail.com Customer since 2025 Unconfirme…" at bounding box center [303, 226] width 458 height 200
drag, startPoint x: 269, startPoint y: 245, endPoint x: 192, endPoint y: 245, distance: 77.0
click at [195, 245] on div "Stephanie Dodds 0427 003 213 srdodds@hotmail.com Customer since 2025 Unconfirme…" at bounding box center [303, 226] width 458 height 200
copy span "0427 003 213"
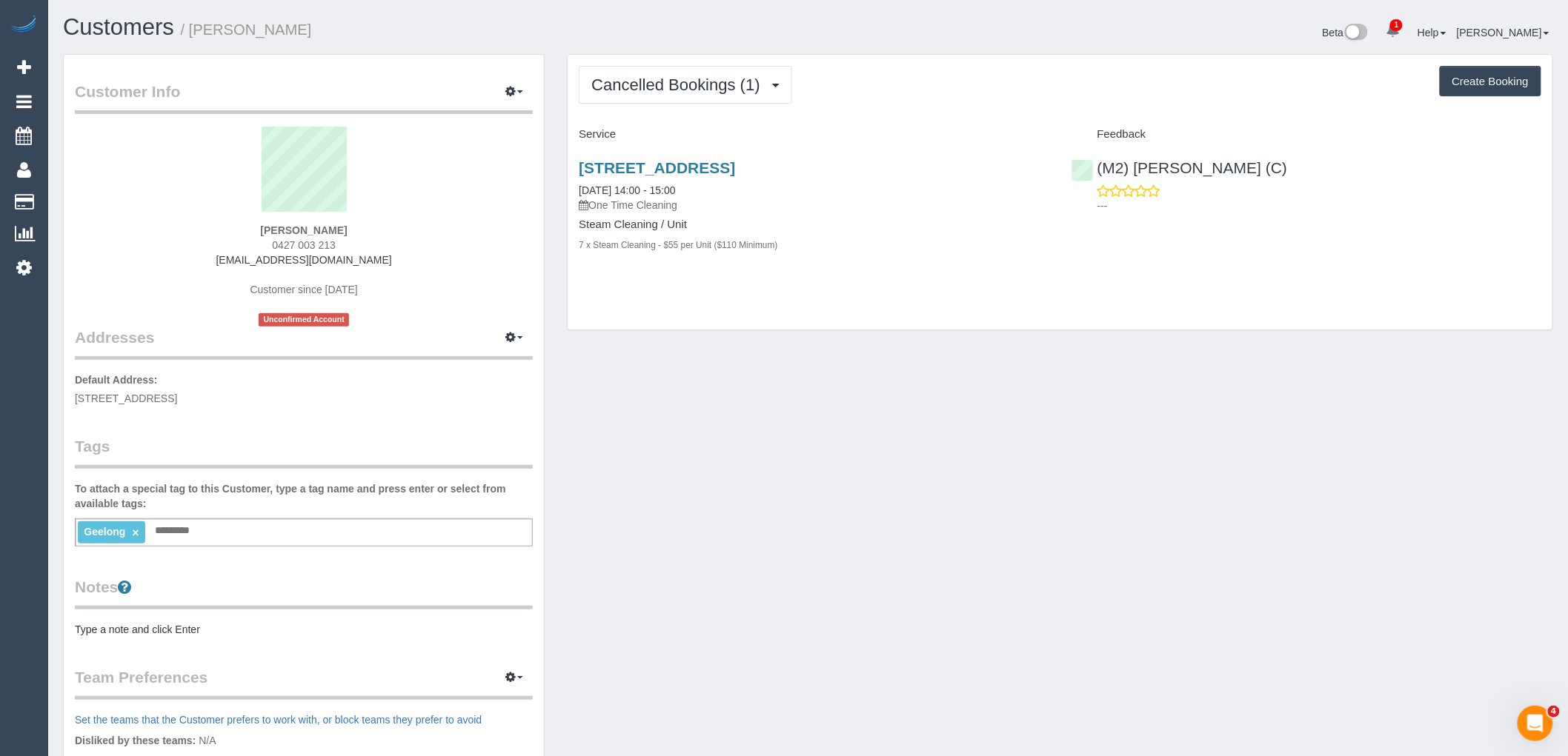
click at [1105, 234] on div "703/18 Cavendish Street, Geelong, VIC 3220 20/08/2025 14:00 - 15:00 One Time Cl…" at bounding box center [1059, 214] width 984 height 135
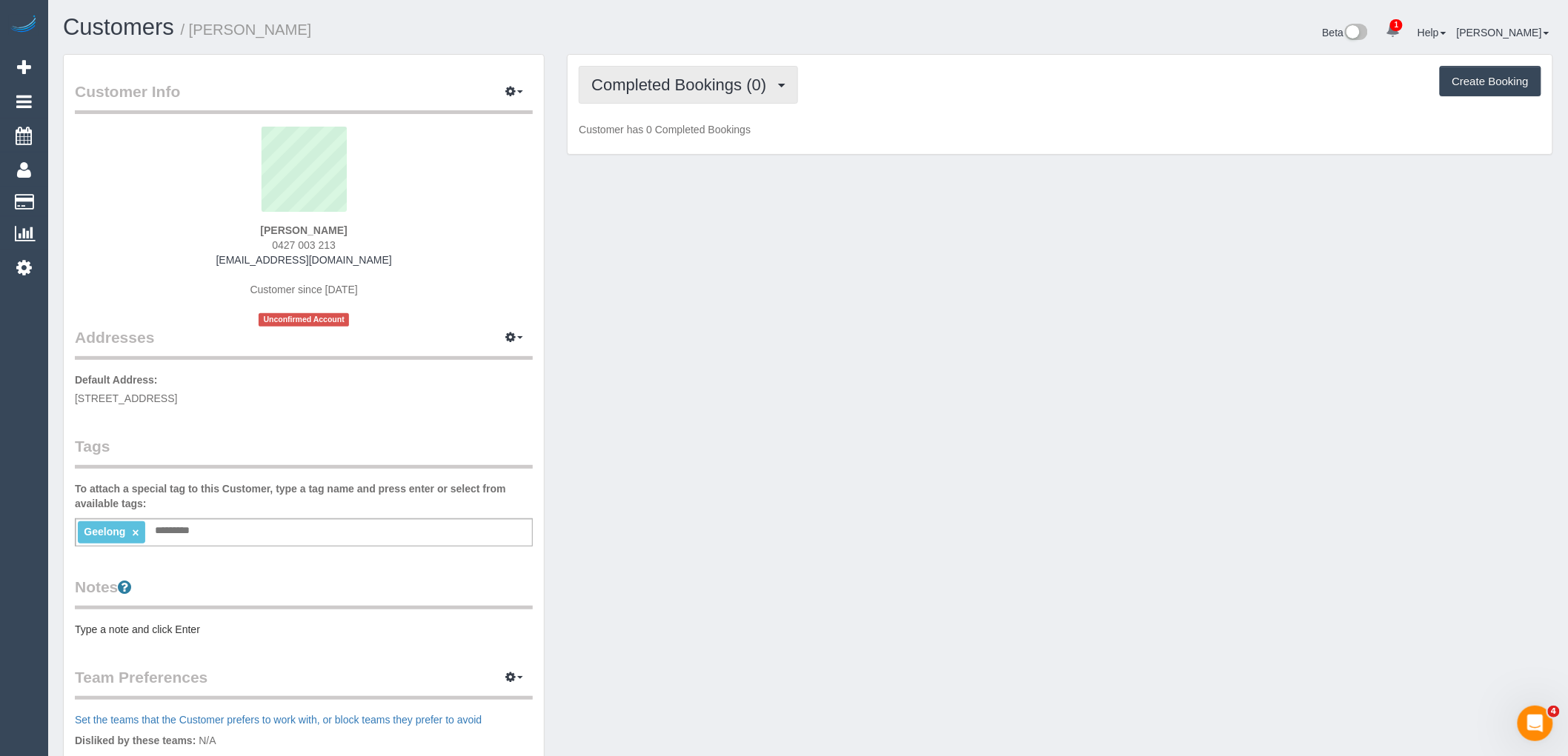
drag, startPoint x: 725, startPoint y: 87, endPoint x: 728, endPoint y: 97, distance: 10.4
click at [725, 87] on span "Completed Bookings (0)" at bounding box center [682, 84] width 183 height 18
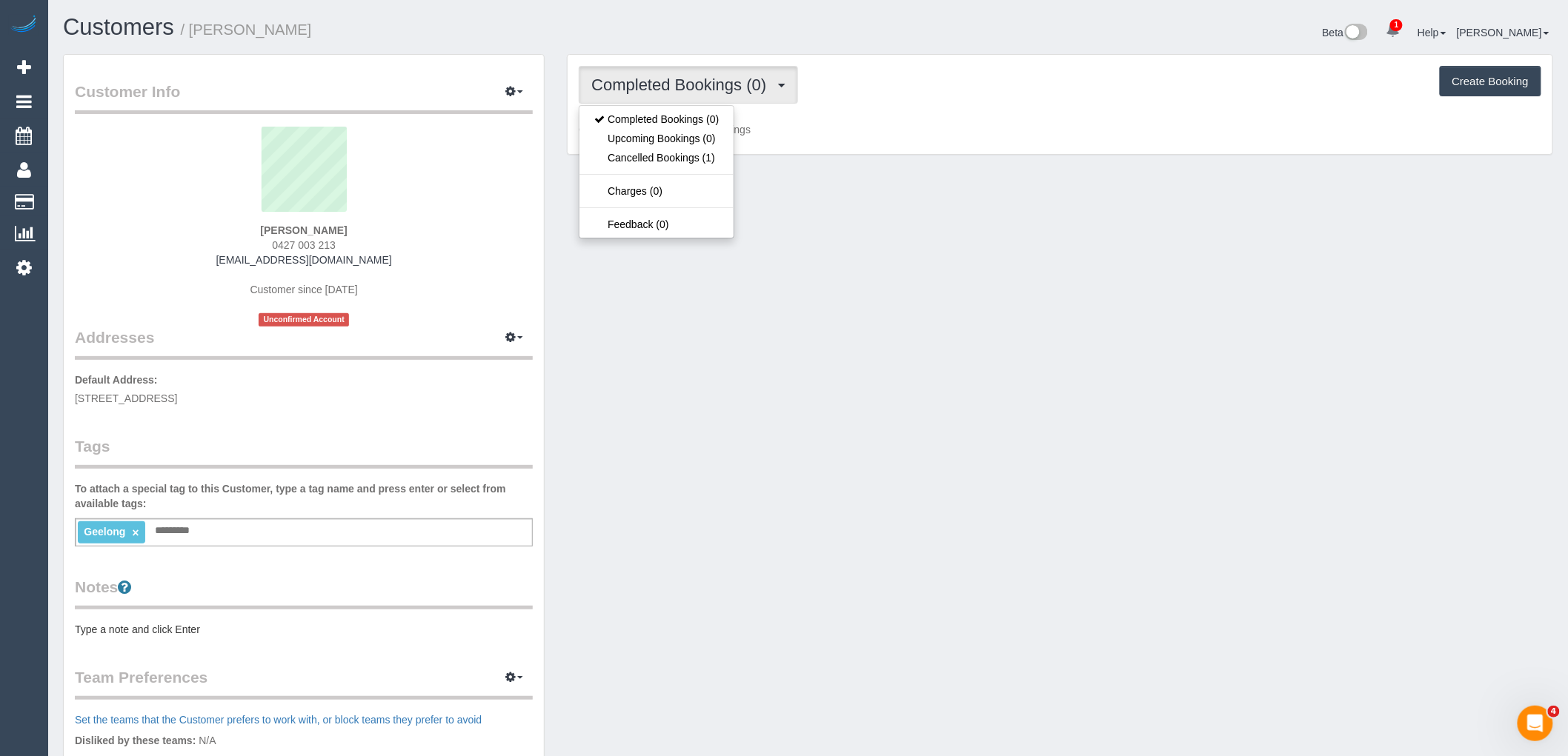
click at [850, 120] on div "Completed Bookings (0) Completed Bookings (0) Upcoming Bookings (0) Cancelled B…" at bounding box center [1059, 105] width 984 height 100
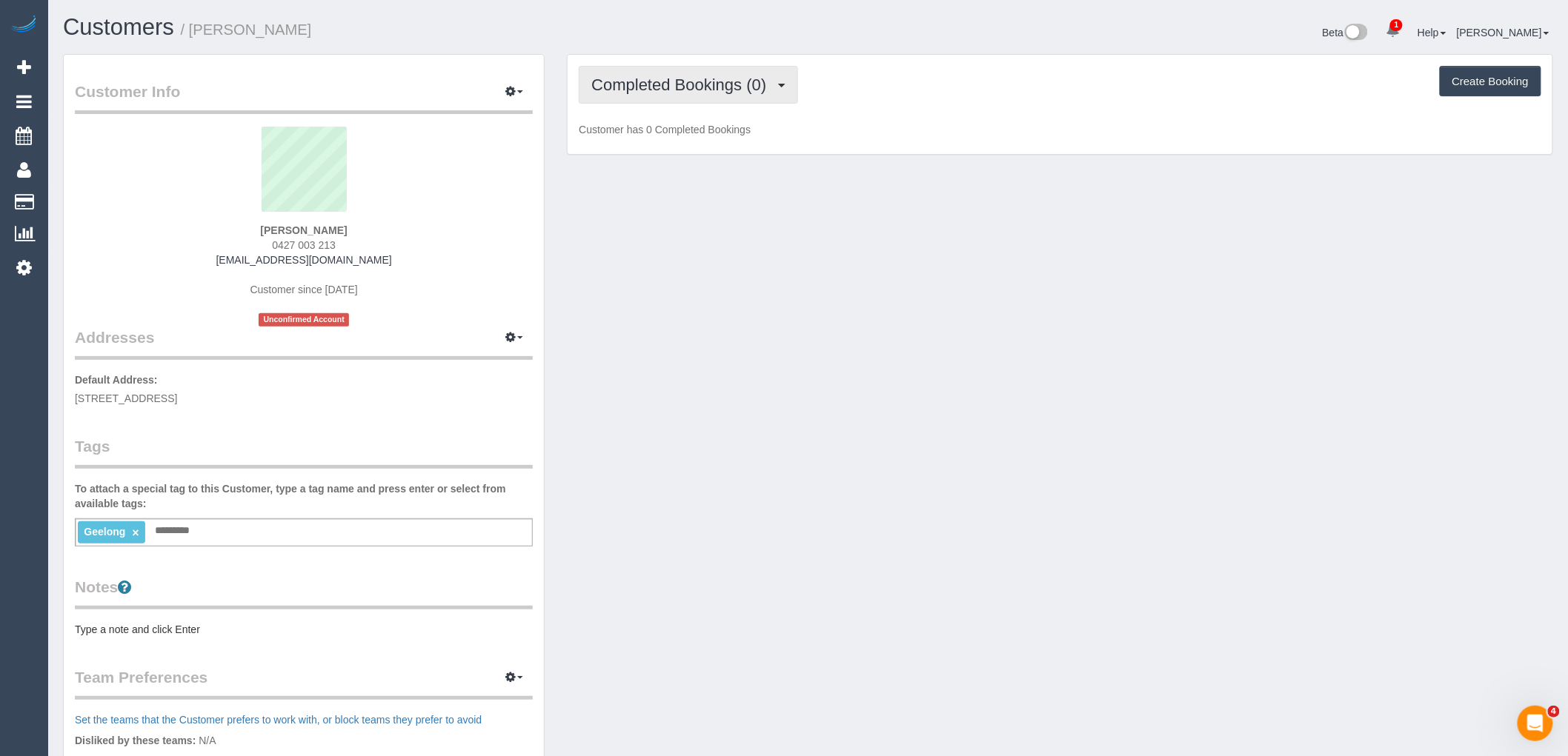
click at [735, 90] on span "Completed Bookings (0)" at bounding box center [682, 84] width 183 height 18
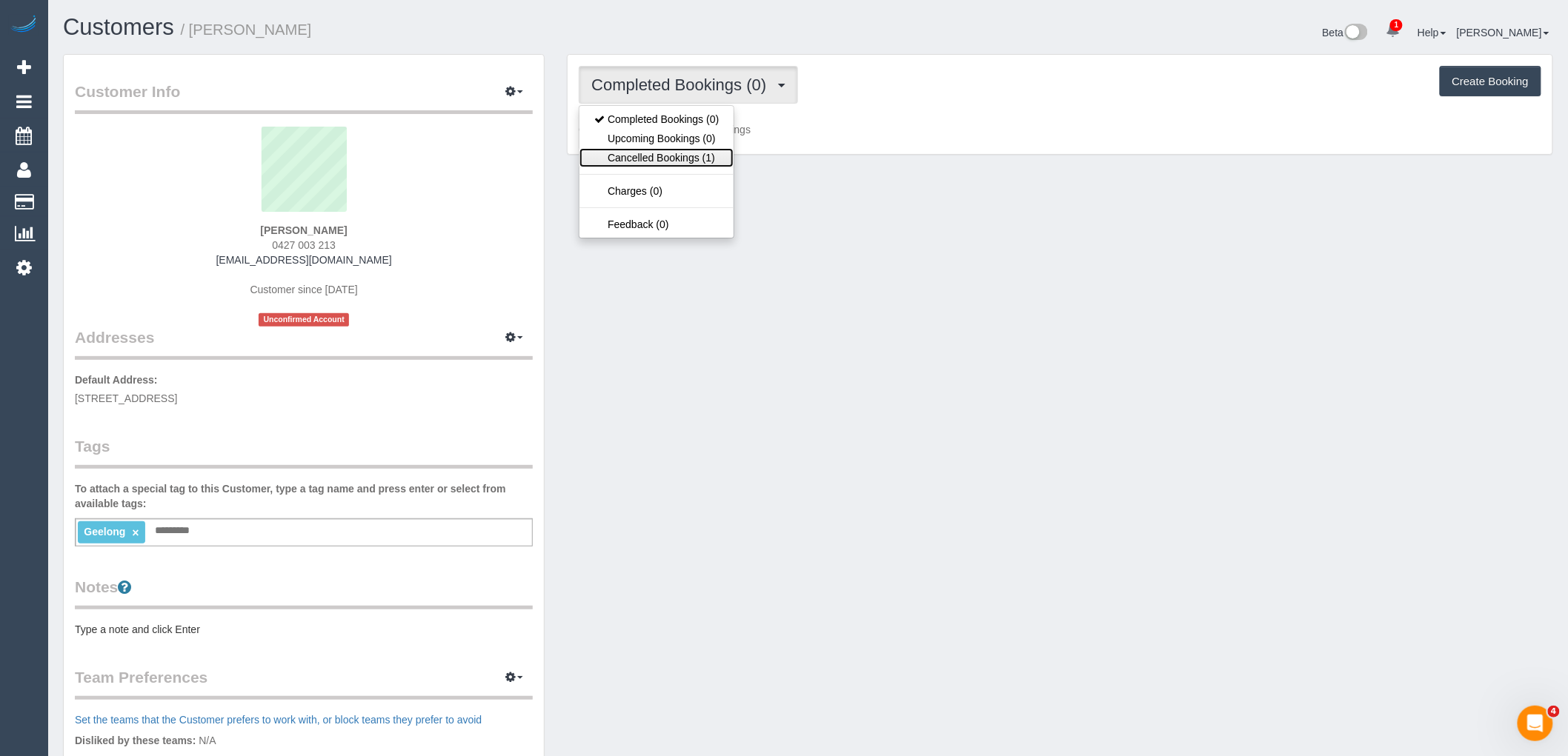
click at [669, 163] on link "Cancelled Bookings (1)" at bounding box center [657, 157] width 155 height 19
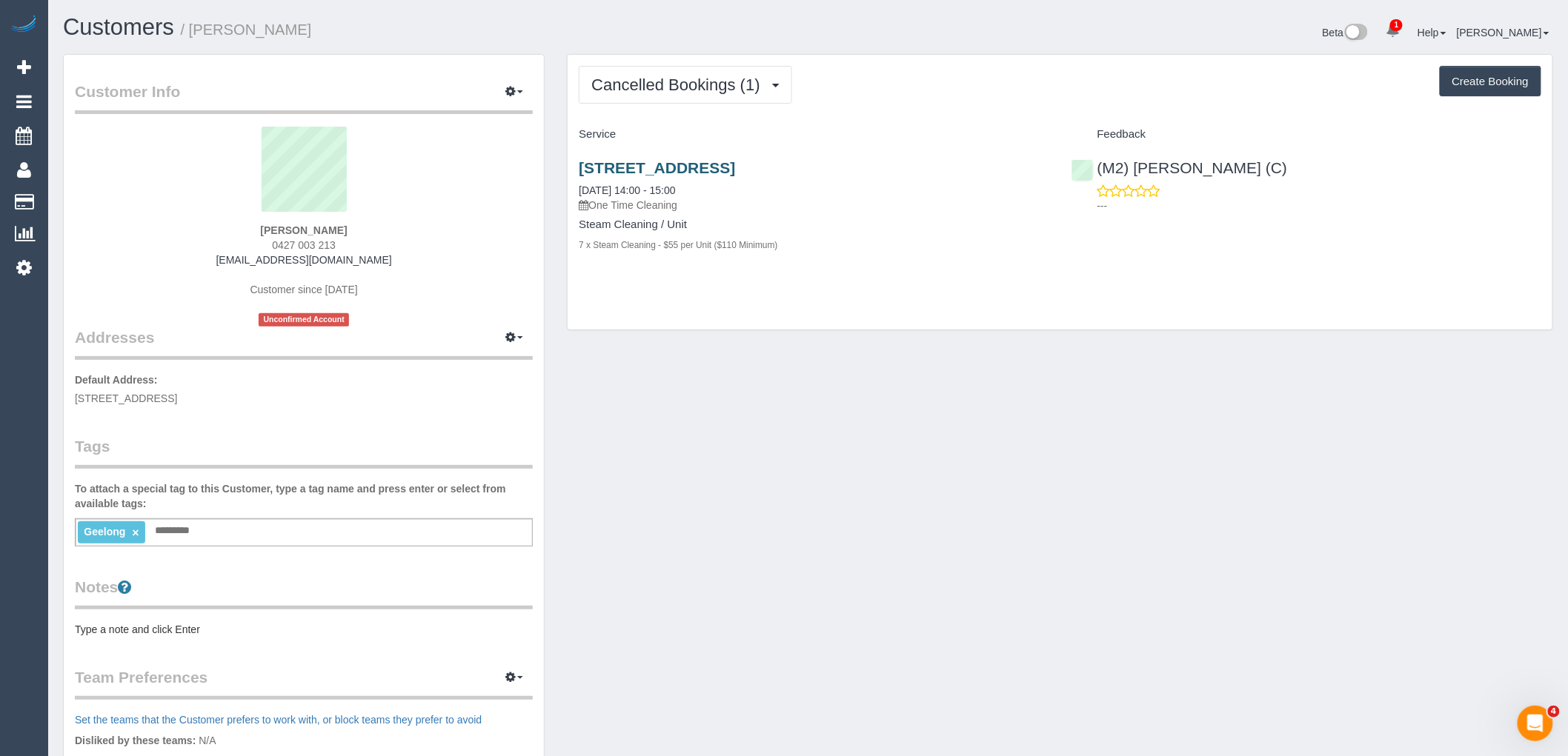
drag, startPoint x: 931, startPoint y: 165, endPoint x: 581, endPoint y: 166, distance: 350.0
click at [581, 166] on h3 "703/18 Cavendish Street, Geelong, VIC 3220" at bounding box center [813, 168] width 470 height 17
copy link "703/18 Cavendish Street, Geelong, VIC 3220"
click at [946, 163] on h3 "703/18 Cavendish Street, Geelong, VIC 3220" at bounding box center [813, 168] width 470 height 17
drag, startPoint x: 761, startPoint y: 171, endPoint x: 611, endPoint y: 168, distance: 150.0
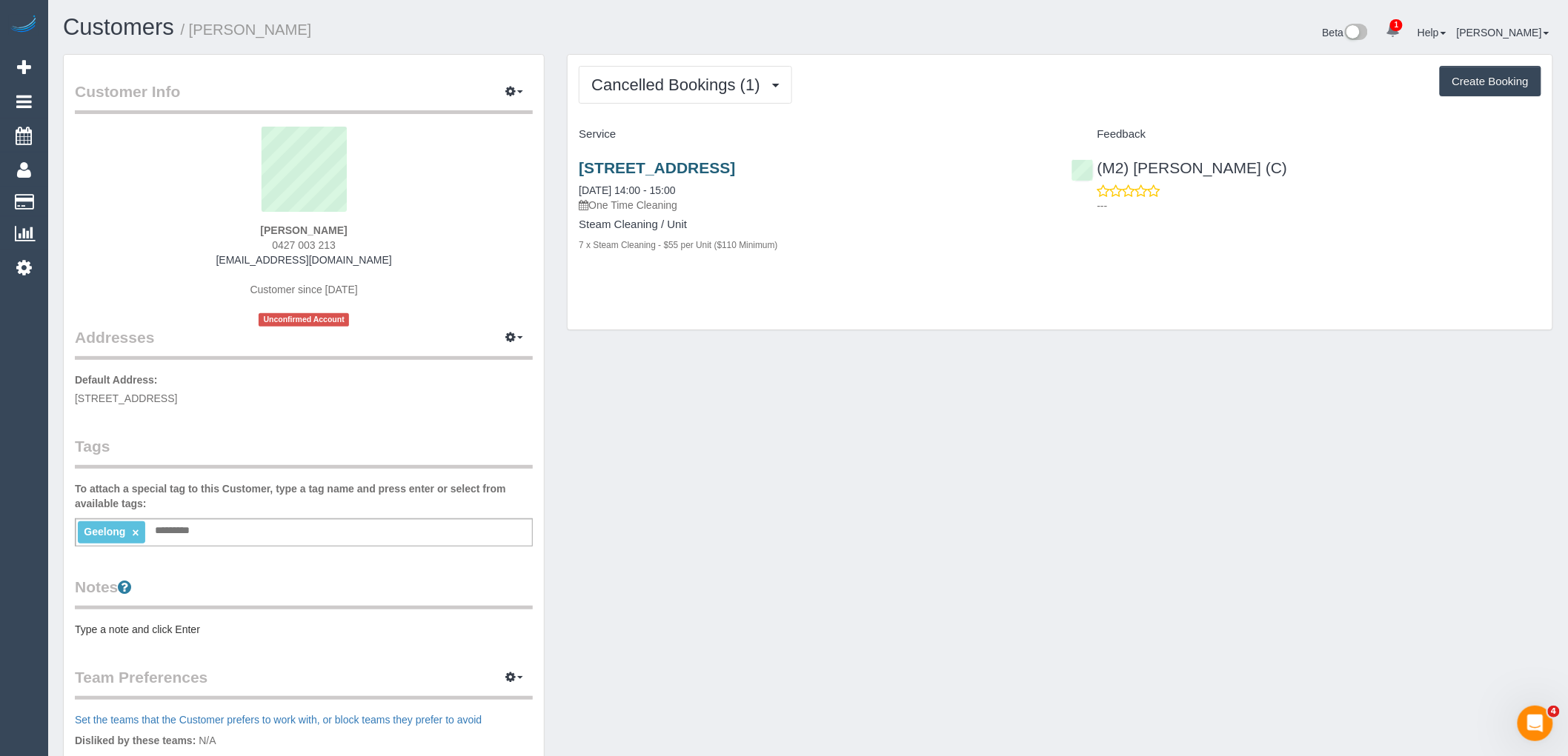
click at [611, 168] on h3 "703/18 Cavendish Street, Geelong, VIC 3220" at bounding box center [813, 168] width 470 height 17
click at [910, 217] on div "703/18 Cavendish Street, Geelong, VIC 3220 20/08/2025 14:00 - 15:00 One Time Cl…" at bounding box center [813, 214] width 492 height 135
drag, startPoint x: 346, startPoint y: 231, endPoint x: 223, endPoint y: 227, distance: 123.1
click at [221, 227] on div "Stephanie Dodds 0427 003 213 srdodds@hotmail.com Customer since 2025 Unconfirme…" at bounding box center [303, 226] width 458 height 200
copy strong "Stephanie Dodds"
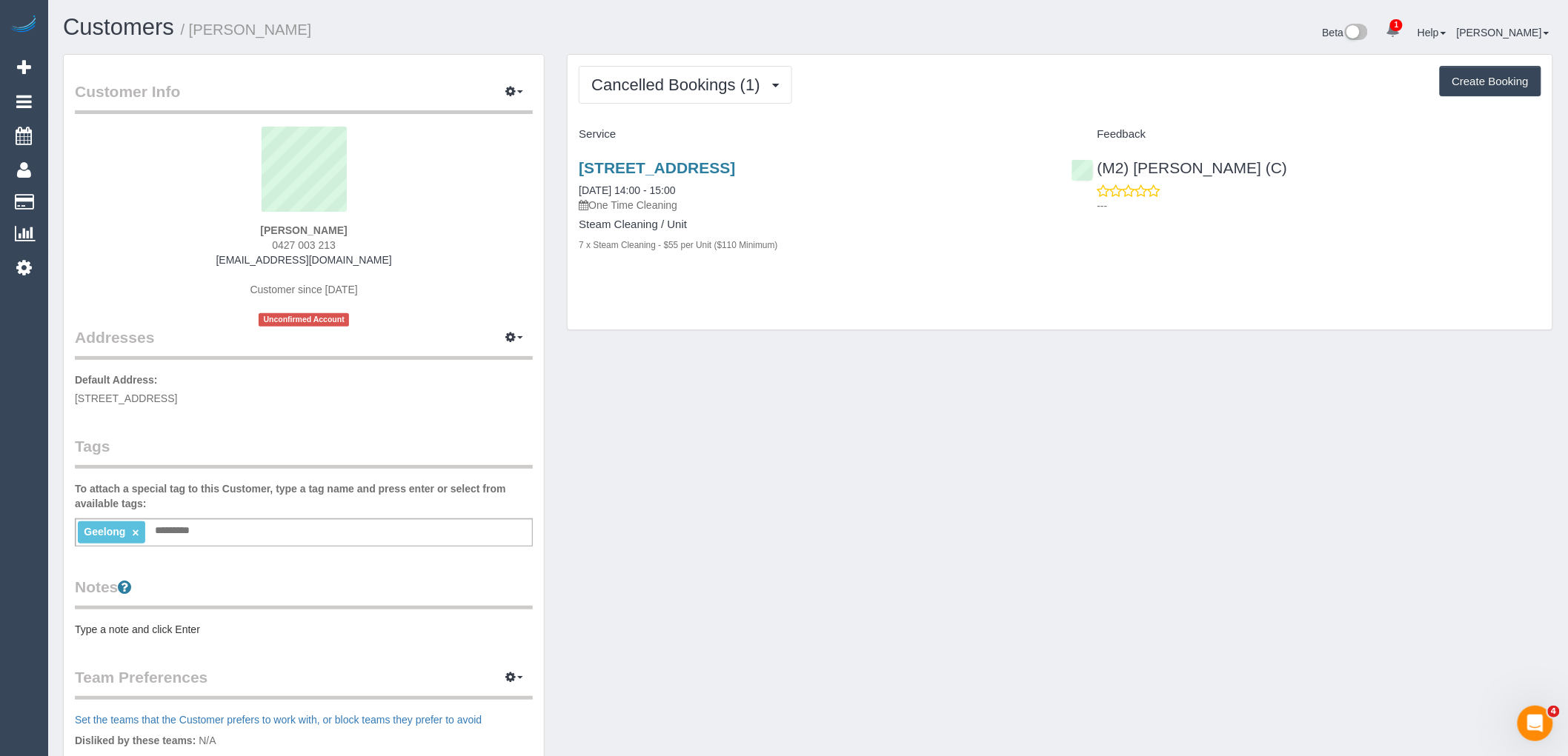
drag, startPoint x: 413, startPoint y: 227, endPoint x: 406, endPoint y: 231, distance: 8.1
click at [413, 227] on div "Stephanie Dodds 0427 003 213 srdodds@hotmail.com Customer since 2025 Unconfirme…" at bounding box center [303, 226] width 458 height 200
drag, startPoint x: 1256, startPoint y: 180, endPoint x: 1098, endPoint y: 172, distance: 158.2
click at [1098, 172] on div "(M2) Joseph Tshibangu (C) ---" at bounding box center [1305, 182] width 492 height 72
copy link "(M2) [PERSON_NAME] (C)"
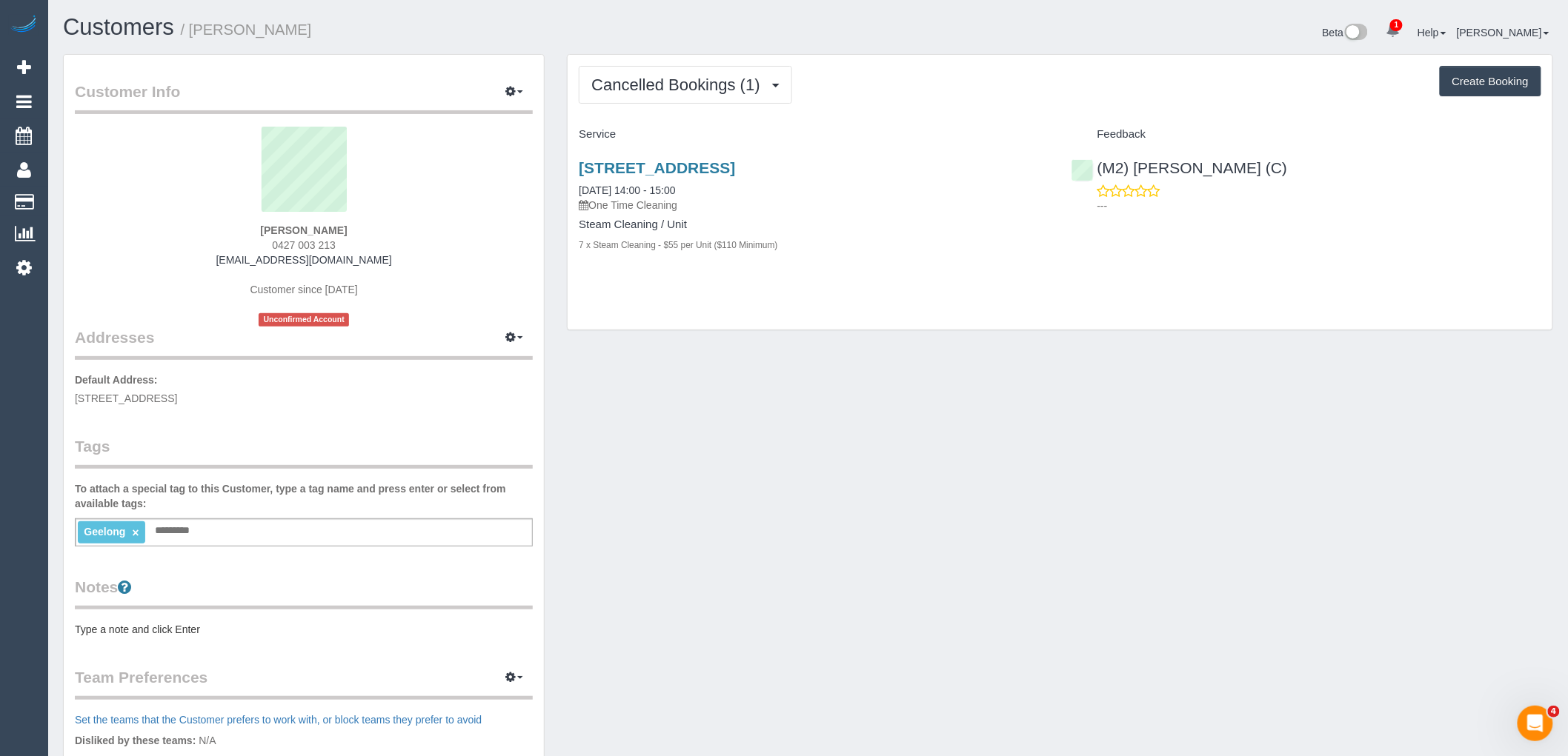
drag, startPoint x: 374, startPoint y: 228, endPoint x: 181, endPoint y: 227, distance: 193.0
click at [190, 227] on div "Stephanie Dodds 0427 003 213 srdodds@hotmail.com Customer since 2025 Unconfirme…" at bounding box center [303, 226] width 458 height 200
copy strong "Stephanie Dodds"
drag, startPoint x: 937, startPoint y: 170, endPoint x: 573, endPoint y: 163, distance: 364.1
click at [573, 163] on div "703/18 Cavendish Street, Geelong, VIC 3220 20/08/2025 14:00 - 15:00 One Time Cl…" at bounding box center [813, 214] width 492 height 135
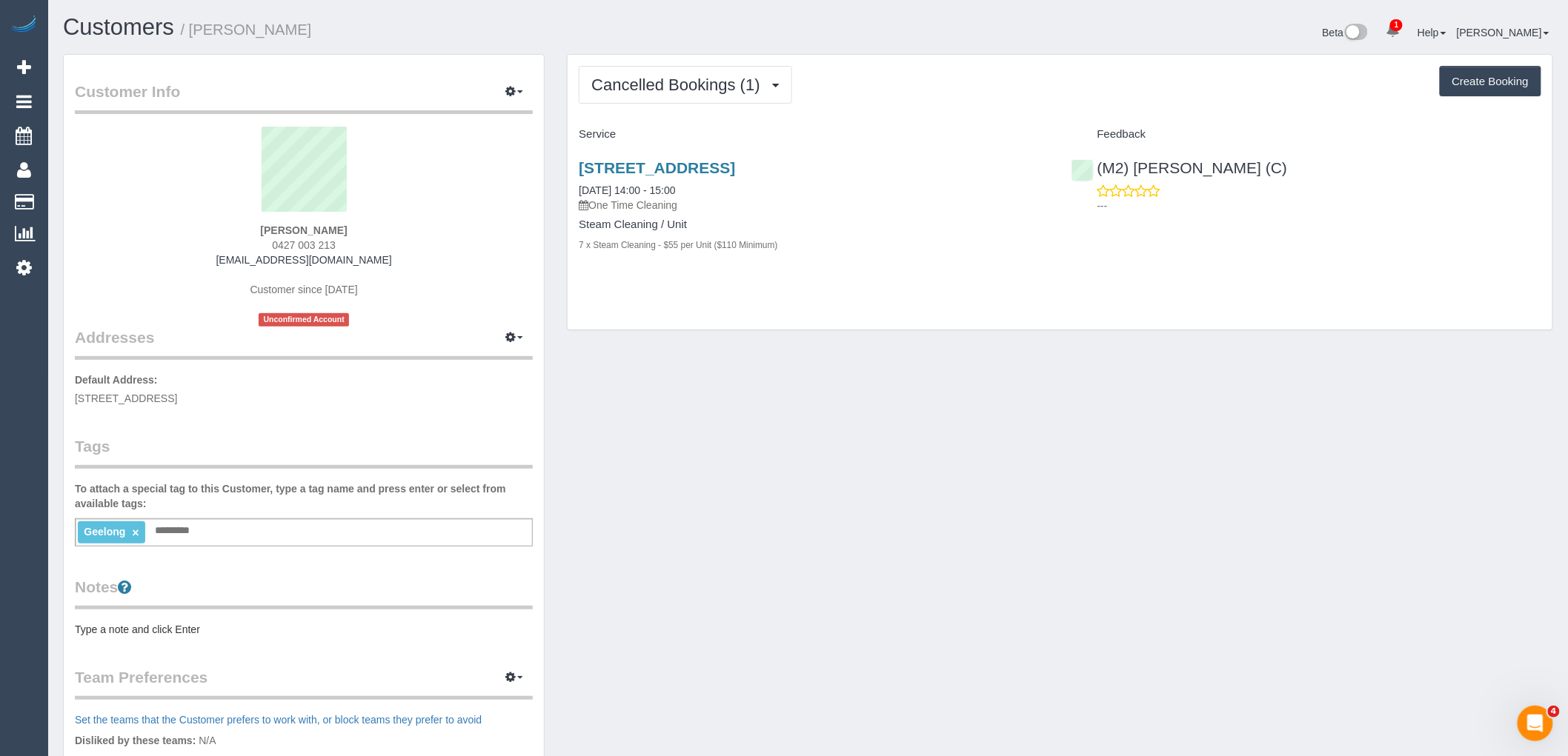
copy link "703/18 Cavendish Street, Geelong, VIC 3220"
click at [882, 271] on div "703/18 Cavendish Street, Geelong, VIC 3220 20/08/2025 14:00 - 15:00 One Time Cl…" at bounding box center [813, 214] width 492 height 135
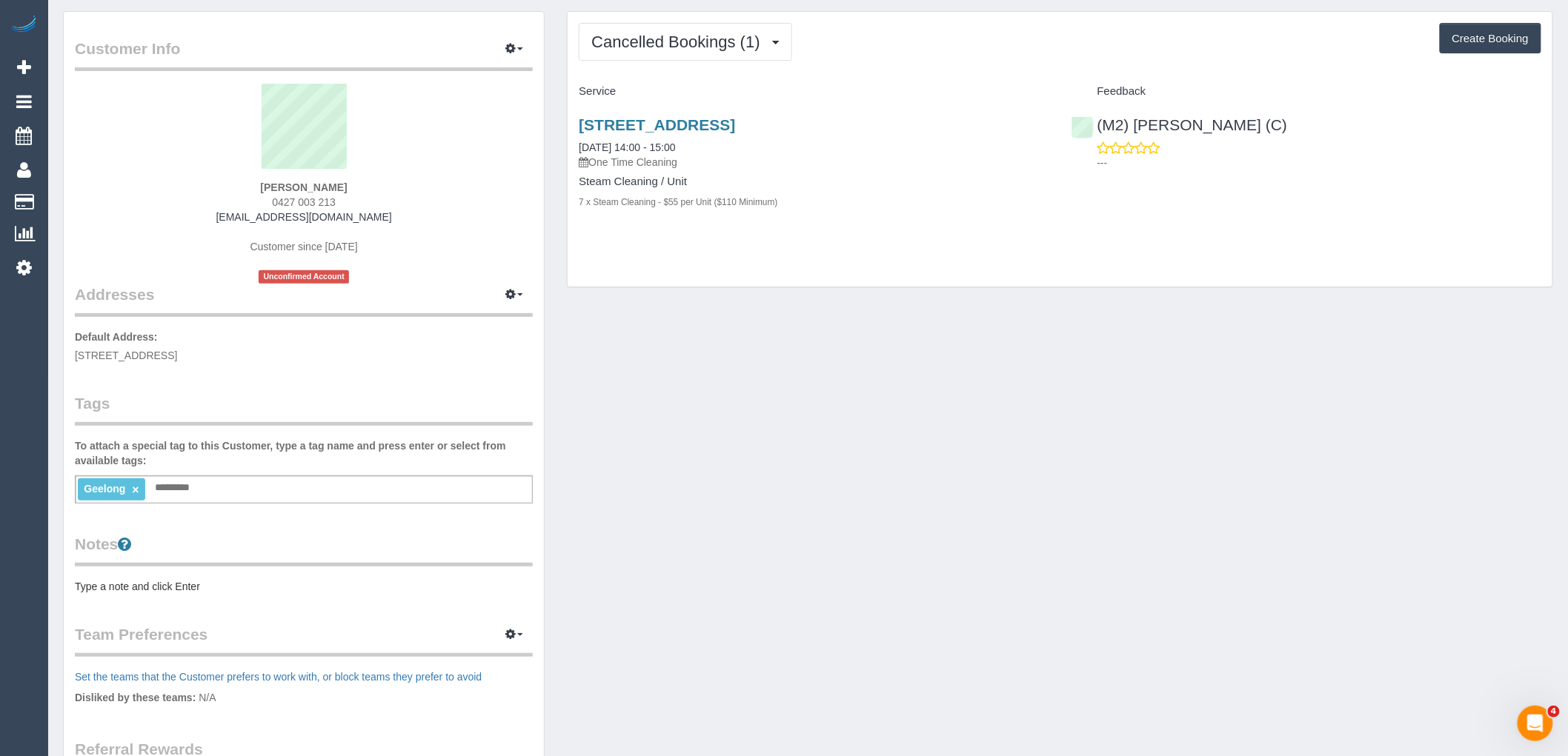
scroll to position [82, 0]
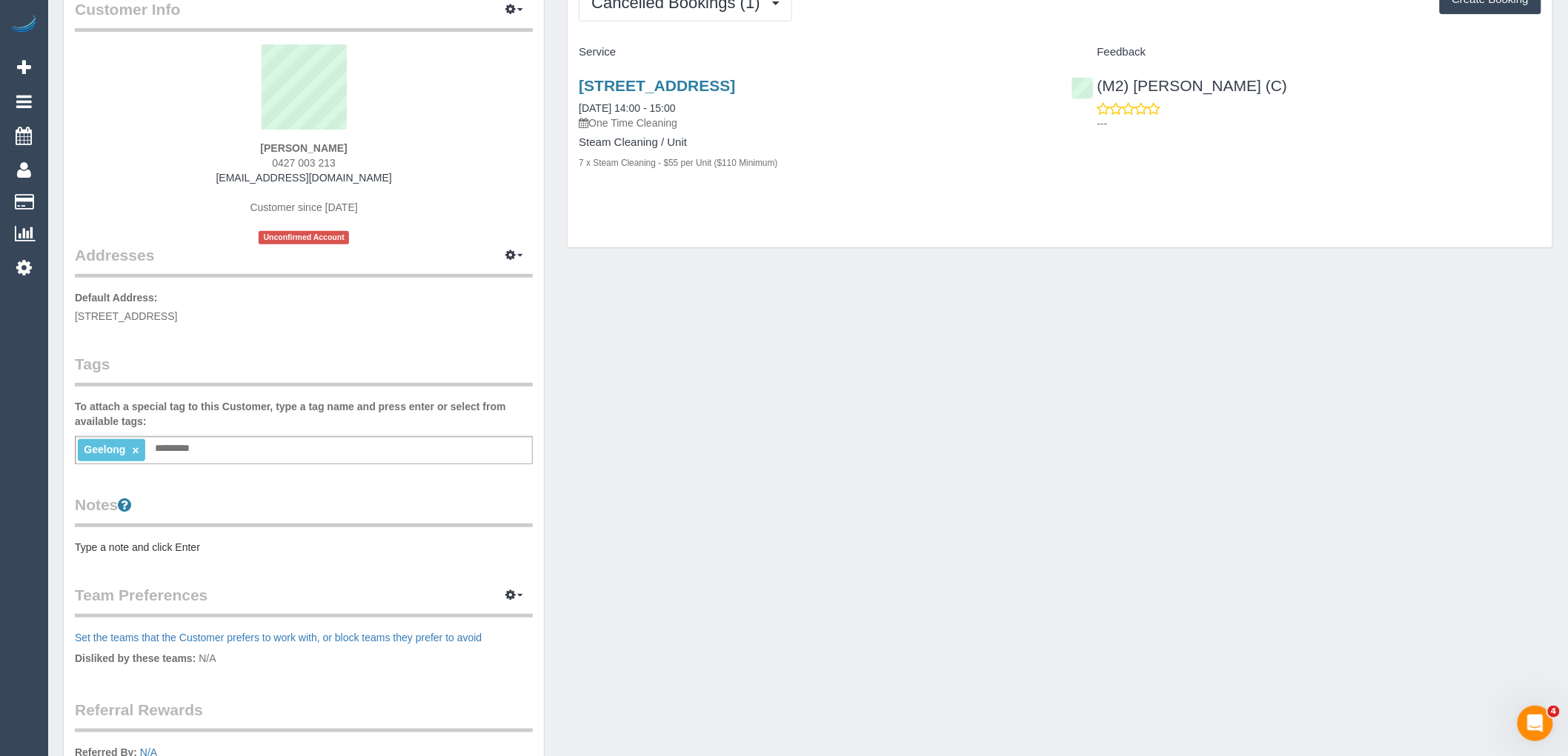
click at [213, 446] on div "Geelong × Add a tag" at bounding box center [303, 450] width 458 height 28
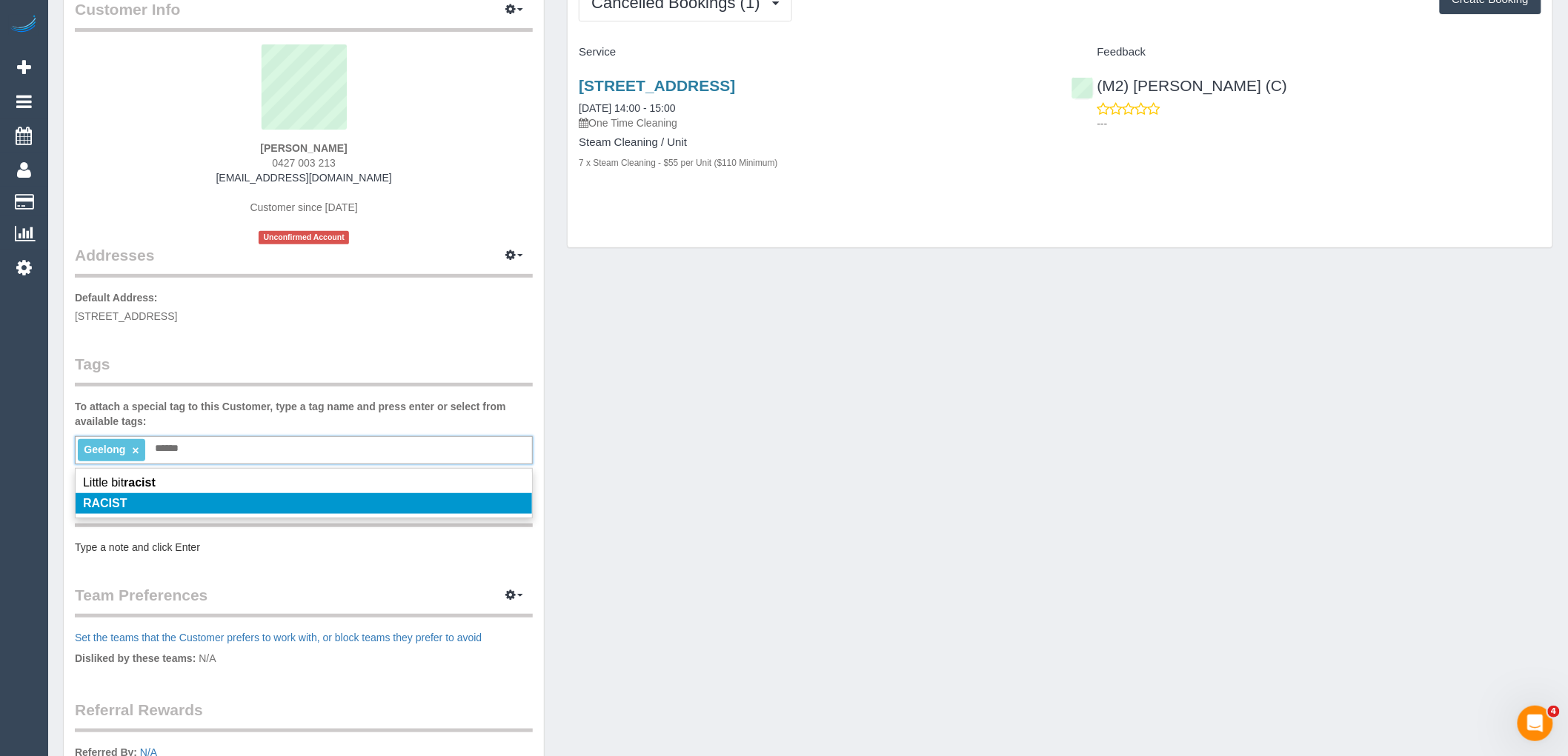
type input "******"
click at [115, 501] on em "RACIST" at bounding box center [105, 503] width 44 height 13
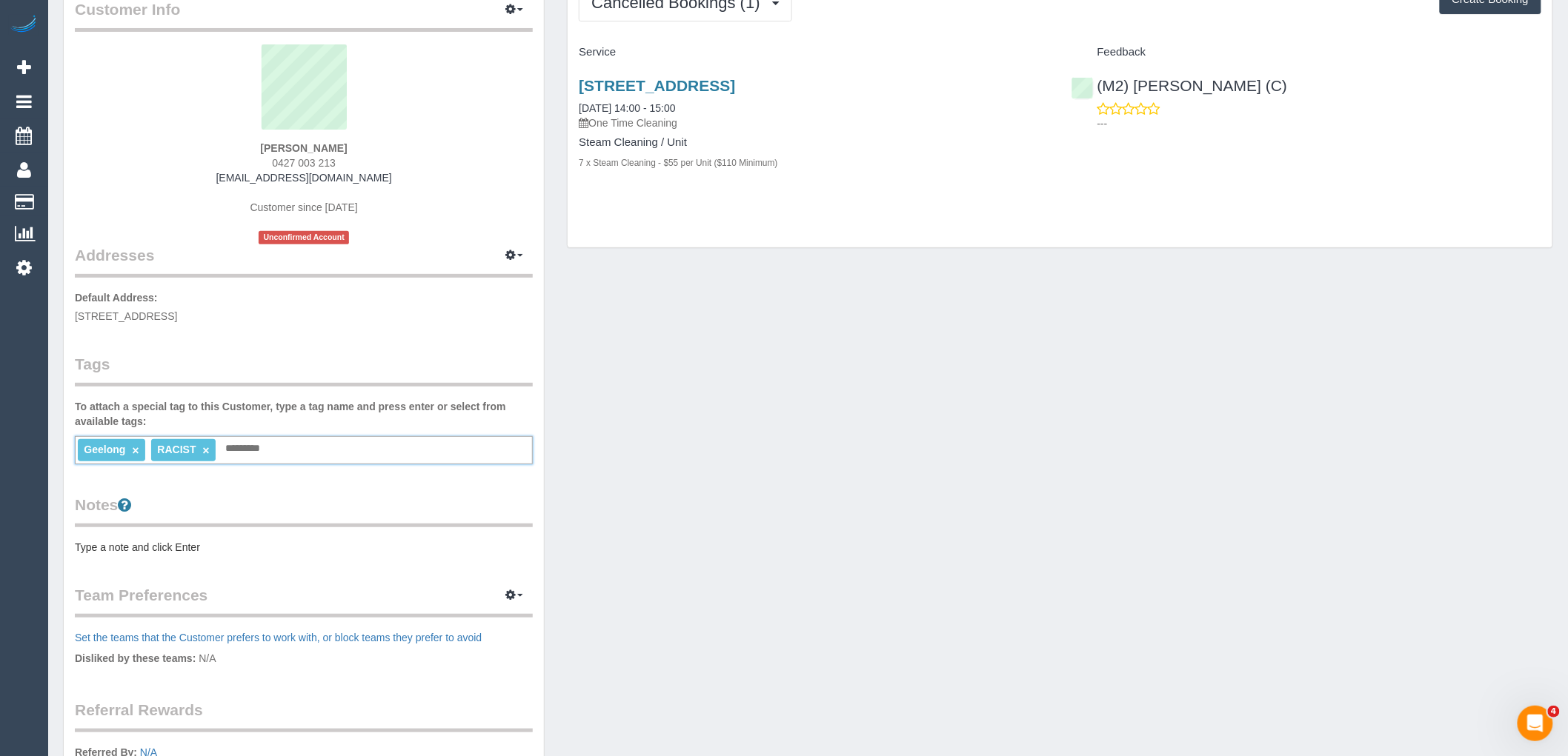
click at [240, 367] on legend "Tags" at bounding box center [303, 370] width 458 height 34
click at [189, 545] on pre "Type a note and click Enter" at bounding box center [303, 546] width 458 height 14
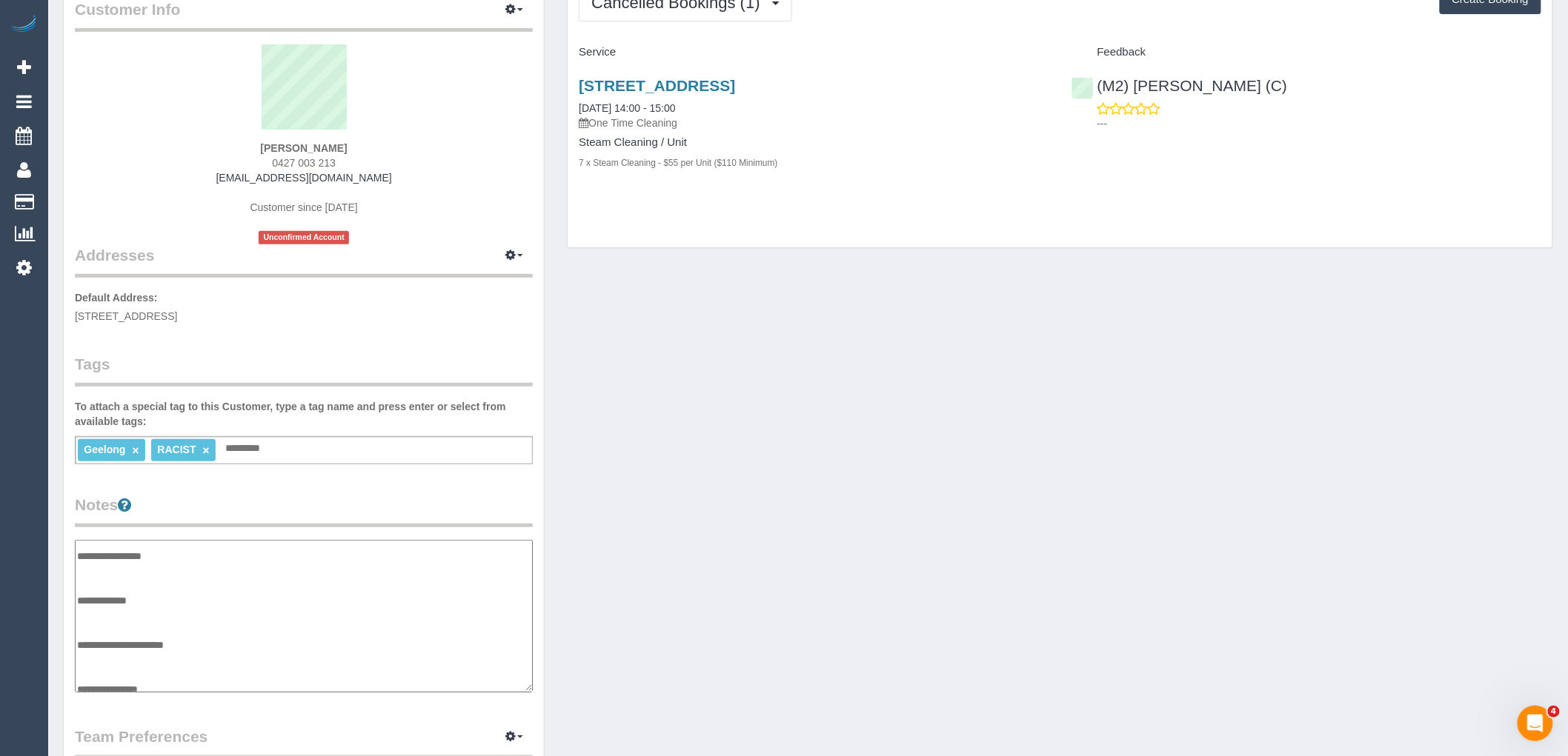
click at [117, 612] on textarea "**********" at bounding box center [303, 616] width 458 height 153
type textarea "**********"
click at [817, 492] on div "Customer Info Edit Contact Info Send Message Email Preferences Special Sales Ta…" at bounding box center [808, 533] width 1512 height 1122
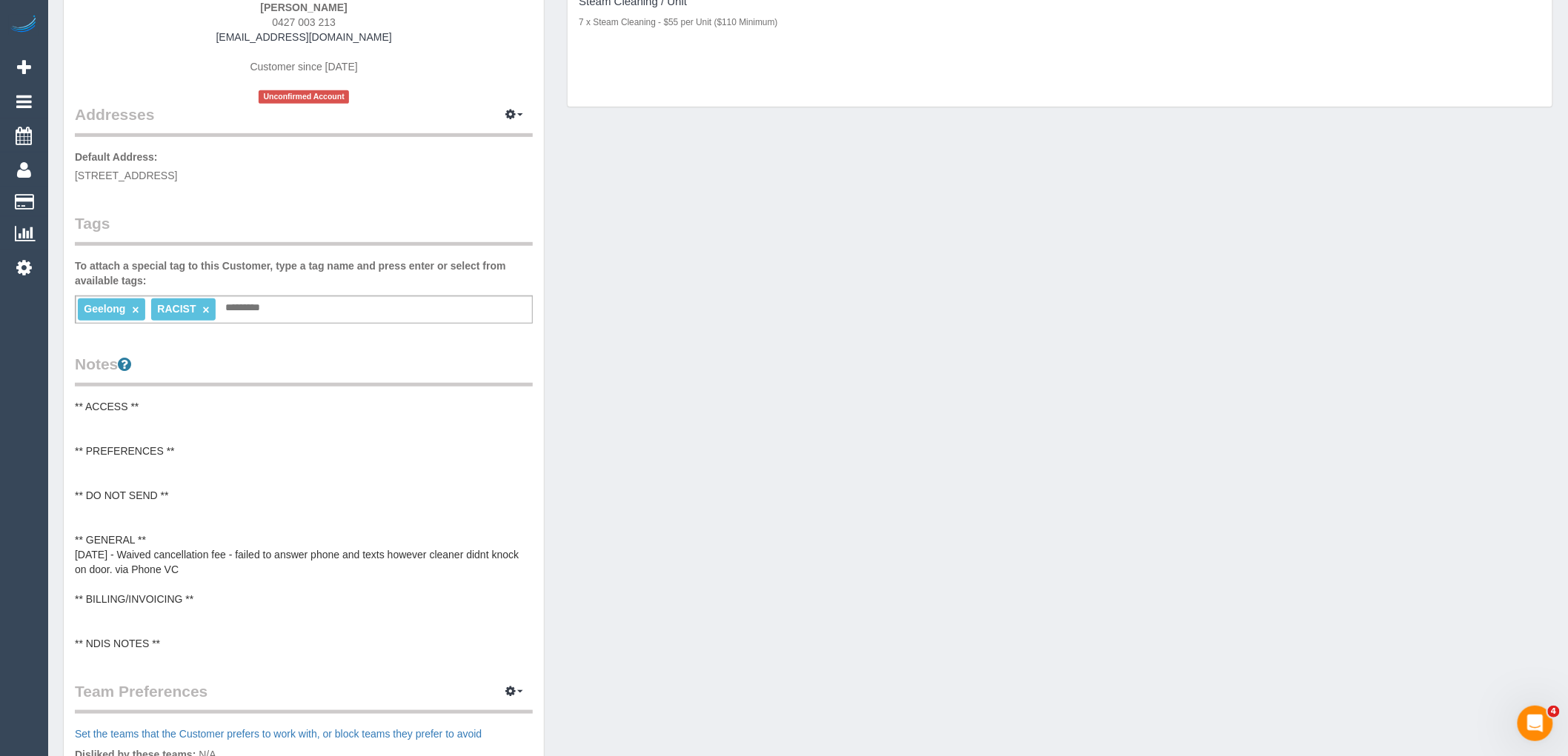
scroll to position [246, 0]
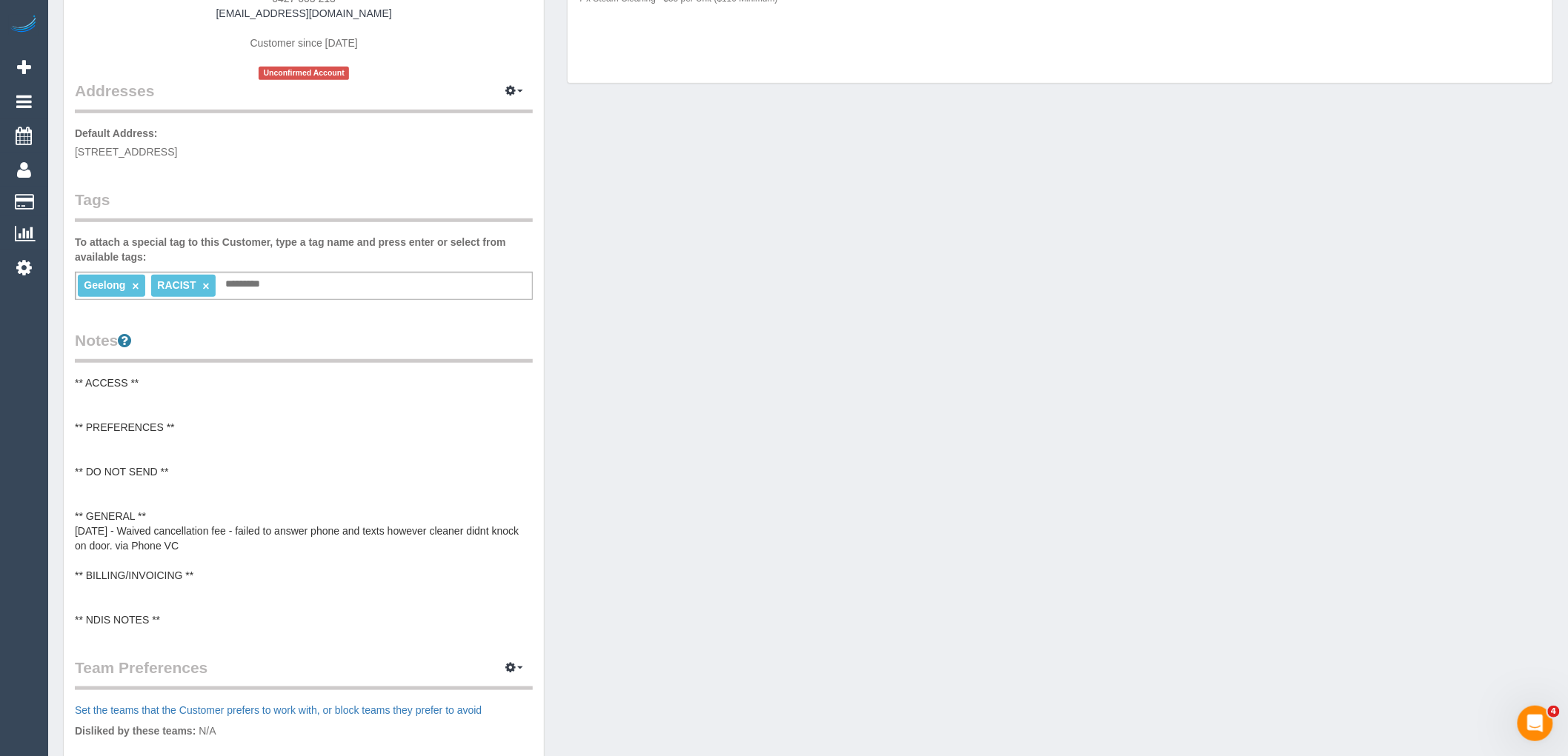
click at [181, 516] on pre "** ACCESS ** ** PREFERENCES ** ** DO NOT SEND ** ** GENERAL ** 20/08/25 - Waive…" at bounding box center [303, 501] width 458 height 252
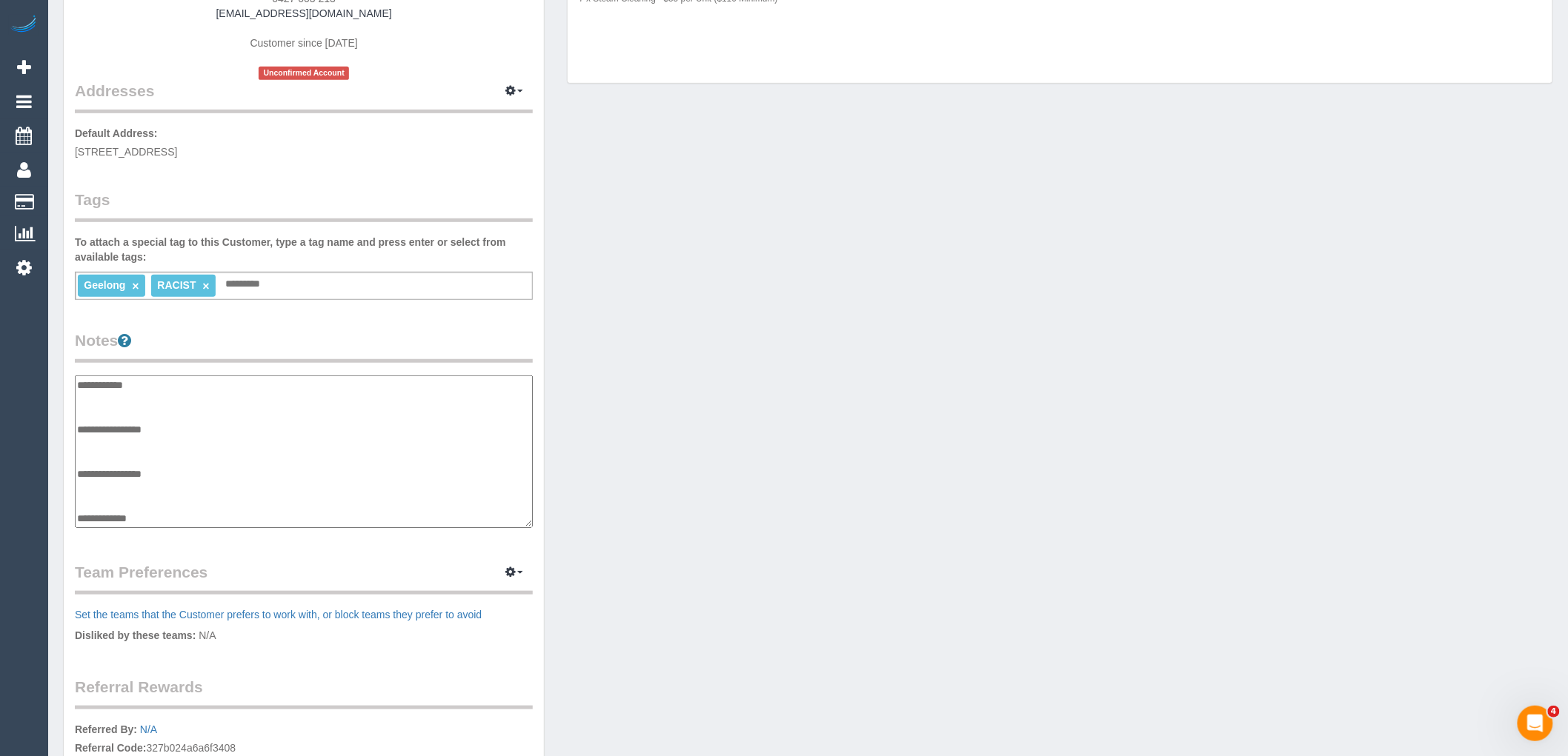
scroll to position [103, 0]
click at [183, 414] on textarea "**********" at bounding box center [303, 452] width 458 height 153
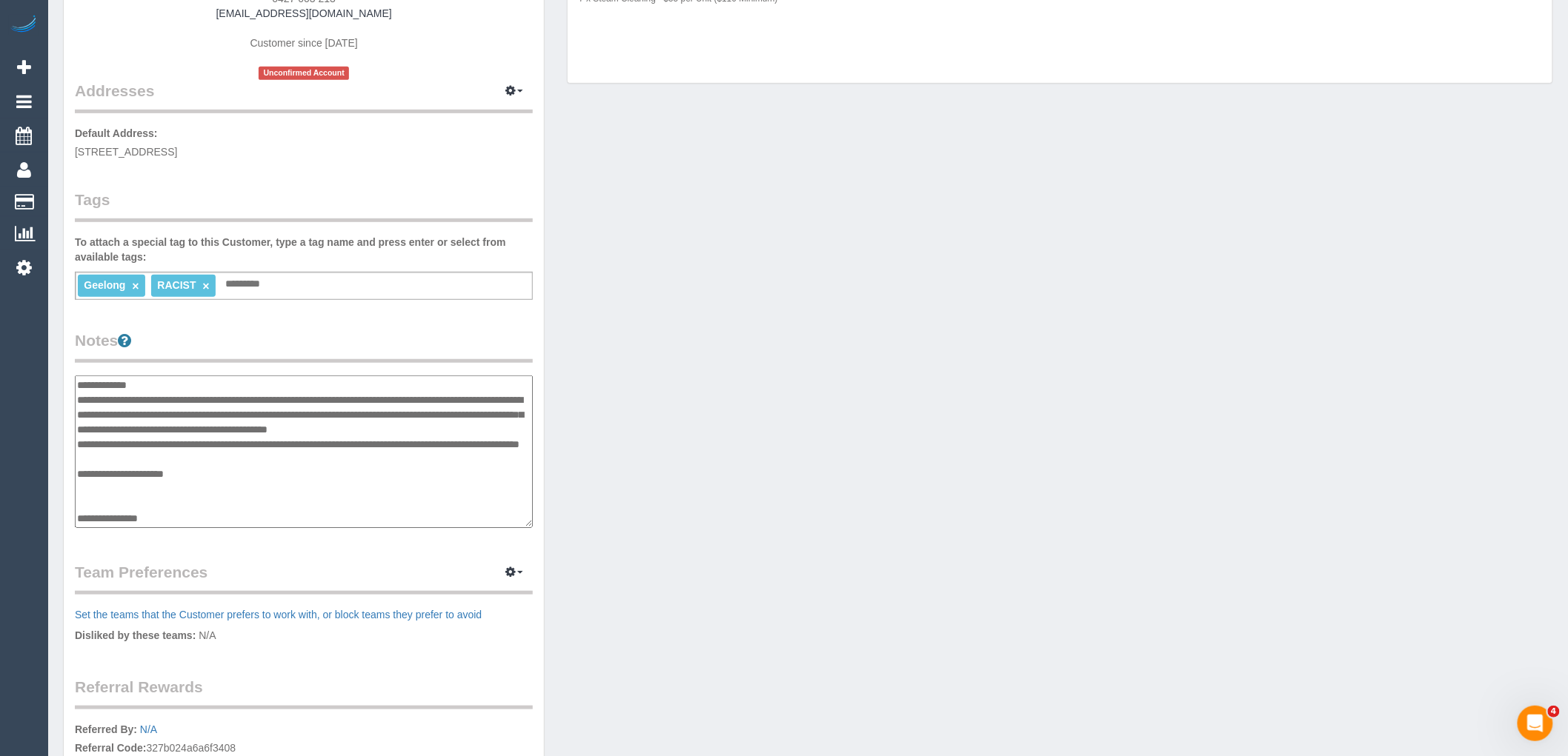
scroll to position [163, 0]
type textarea "**********"
click at [745, 382] on div "Customer Info Edit Contact Info Send Message Email Preferences Special Sales Ta…" at bounding box center [808, 369] width 1512 height 1122
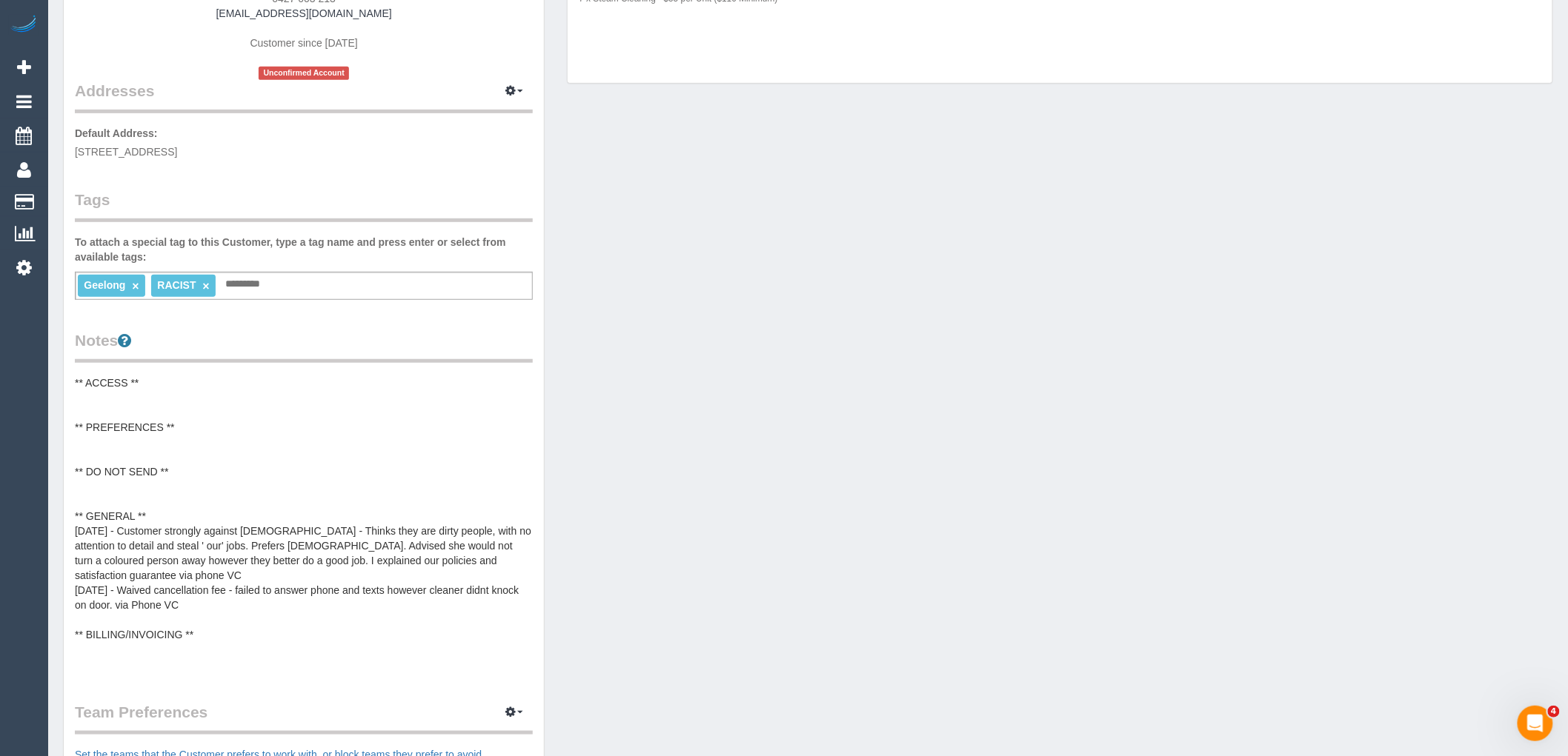
scroll to position [0, 0]
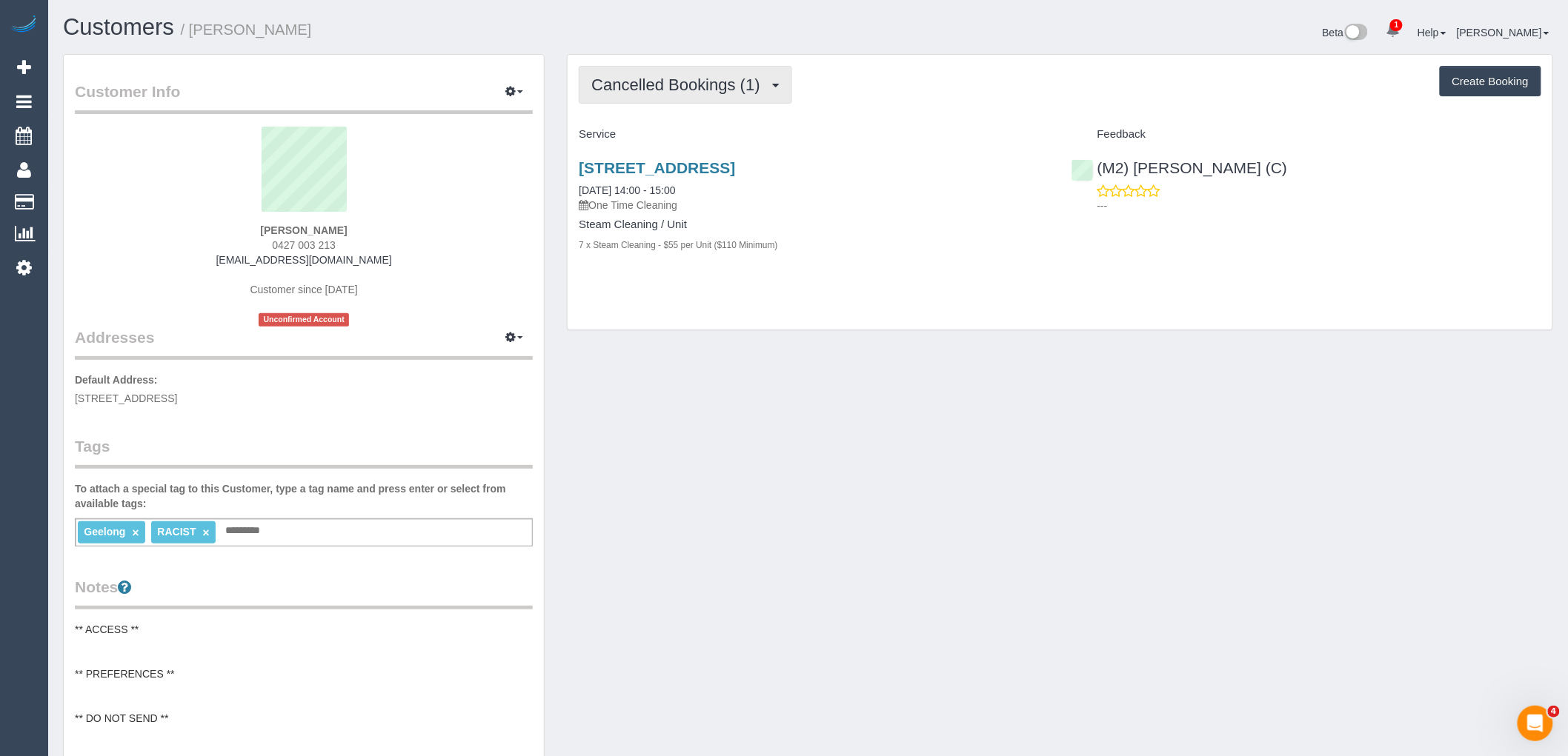
click at [625, 70] on button "Cancelled Bookings (1)" at bounding box center [685, 84] width 214 height 38
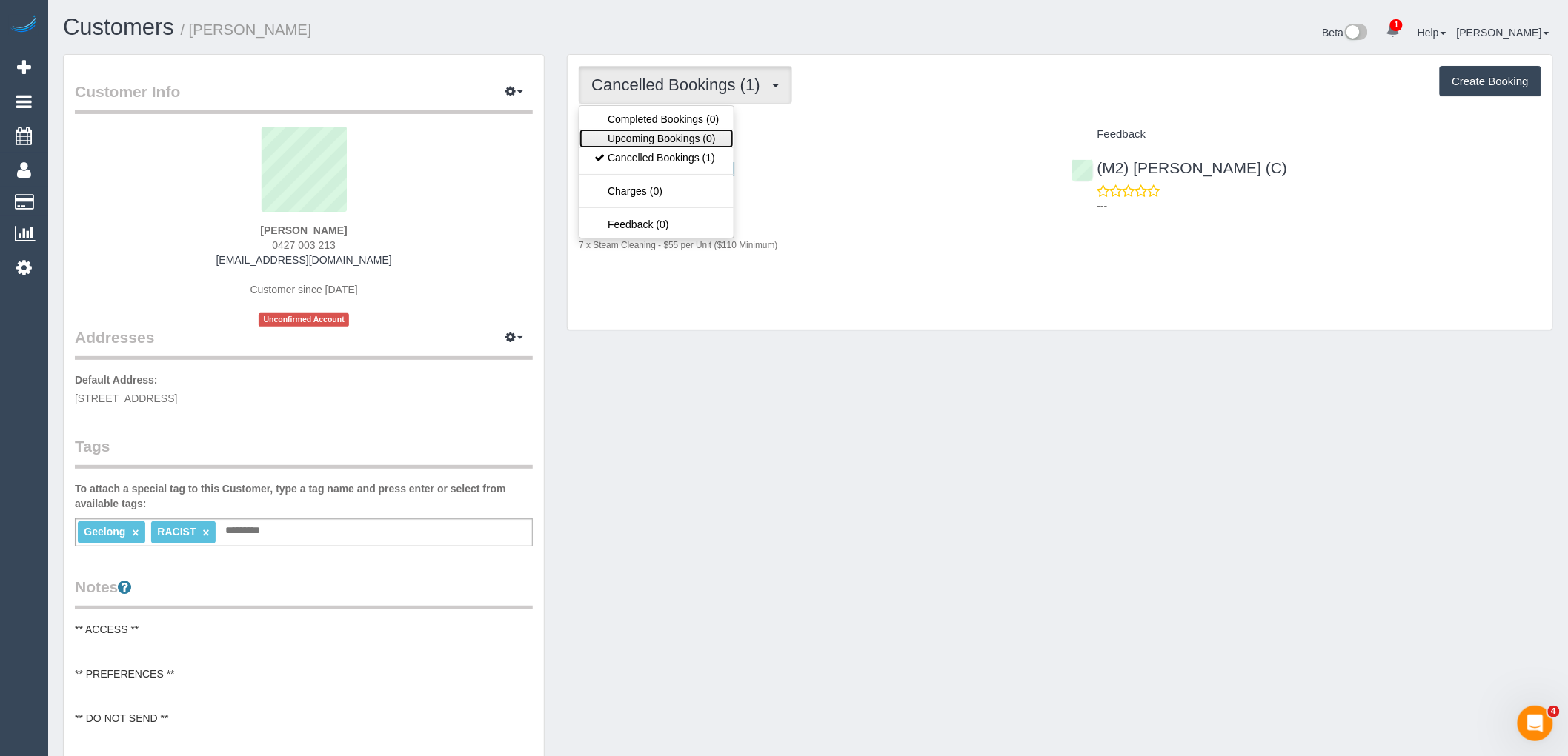
click at [675, 133] on link "Upcoming Bookings (0)" at bounding box center [657, 138] width 155 height 19
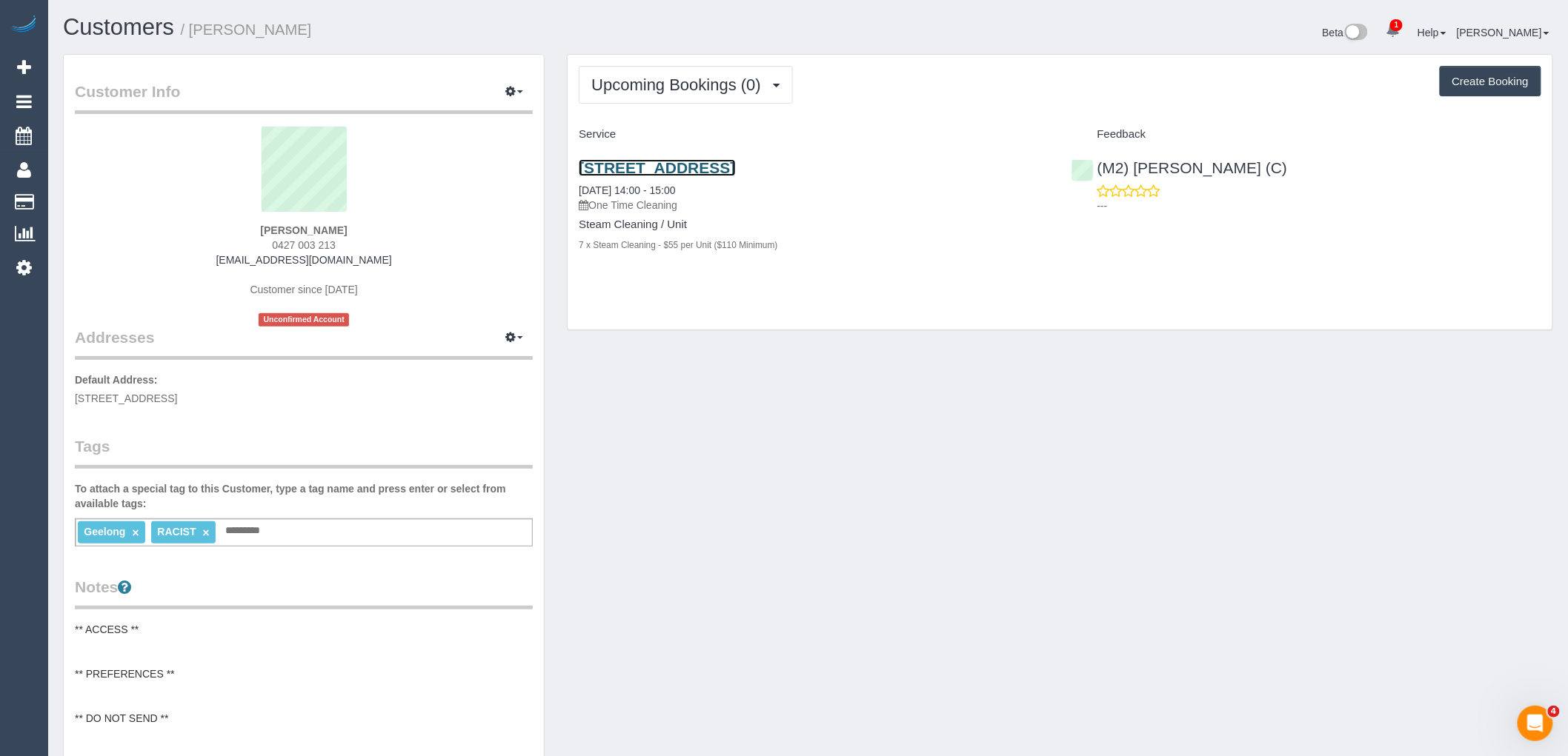
click at [727, 163] on link "703/18 Cavendish Street, Geelong, VIC 3220" at bounding box center [657, 168] width 157 height 17
click at [710, 83] on span "Upcoming Bookings (0)" at bounding box center [679, 84] width 177 height 18
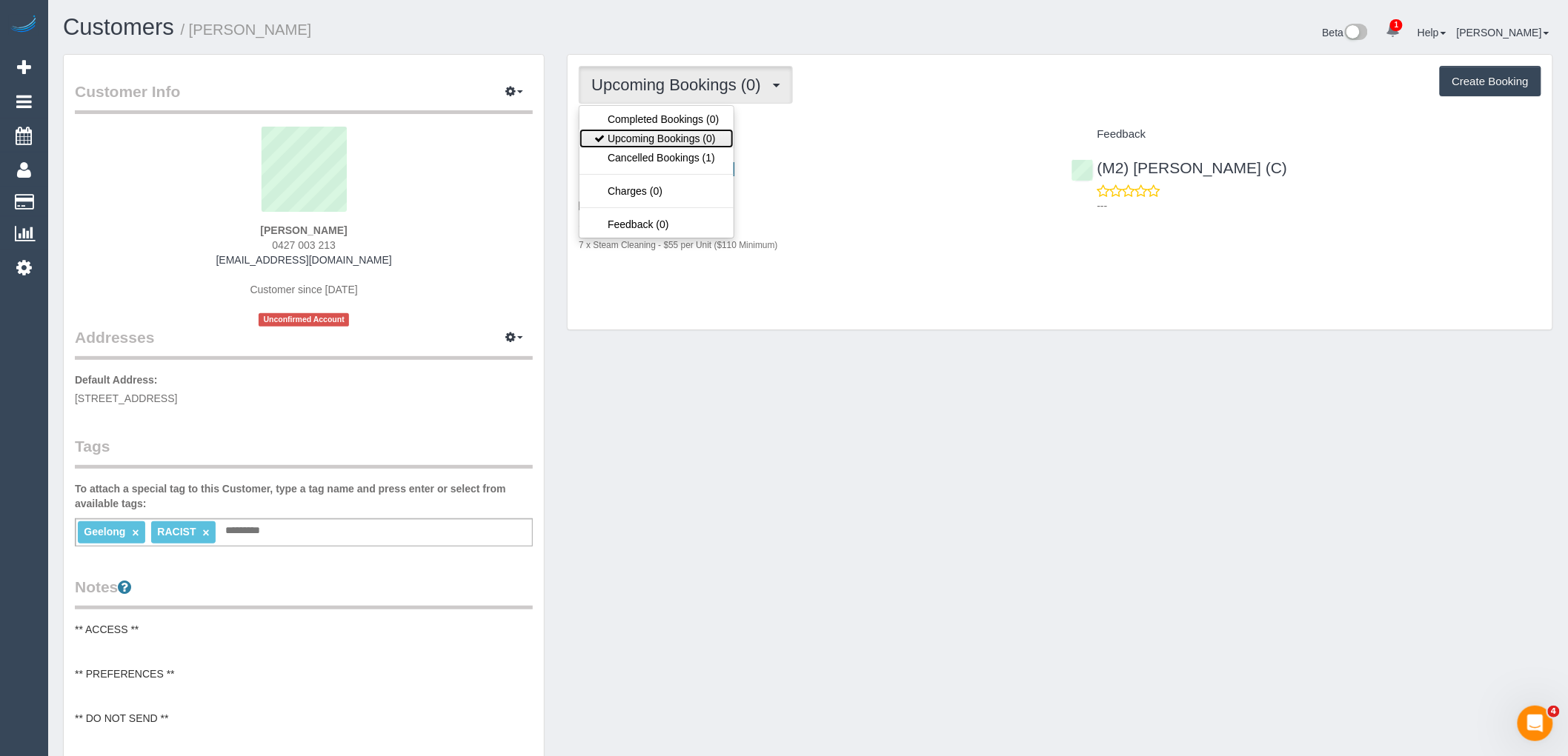
click at [717, 144] on link "Upcoming Bookings (0)" at bounding box center [657, 138] width 155 height 19
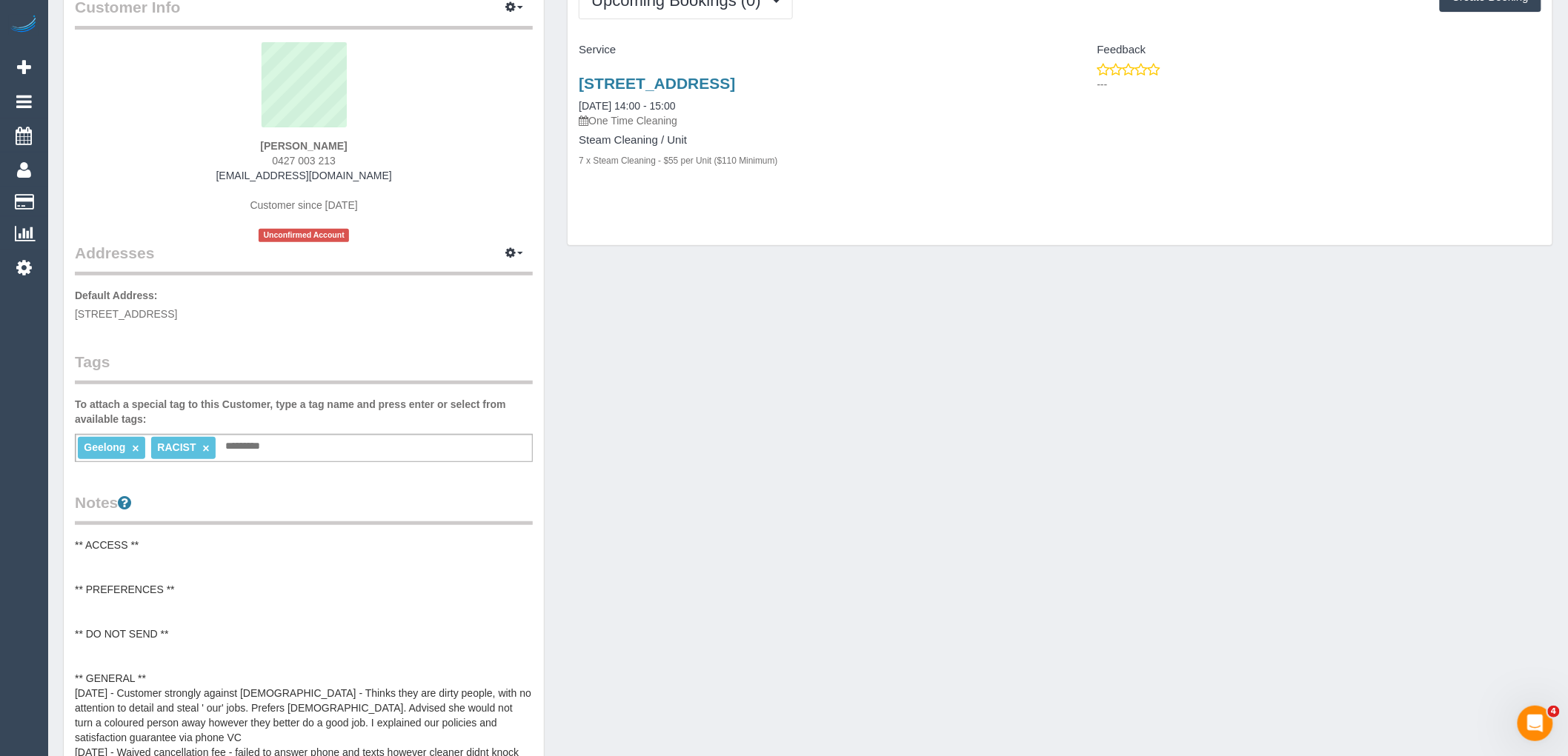
scroll to position [164, 0]
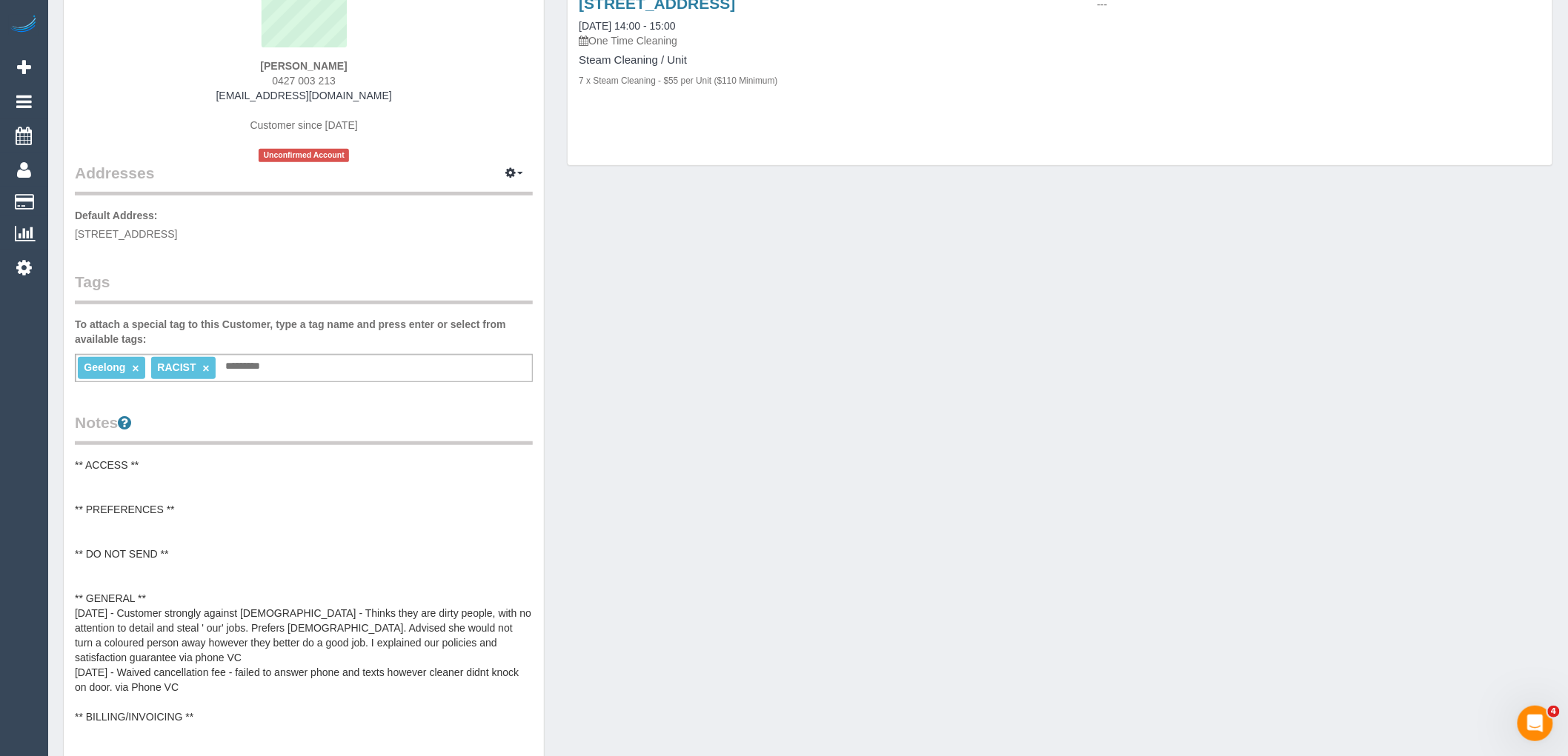
click at [203, 614] on pre "** ACCESS ** ** PREFERENCES ** ** DO NOT SEND ** ** GENERAL ** [DATE] - Custome…" at bounding box center [303, 605] width 458 height 296
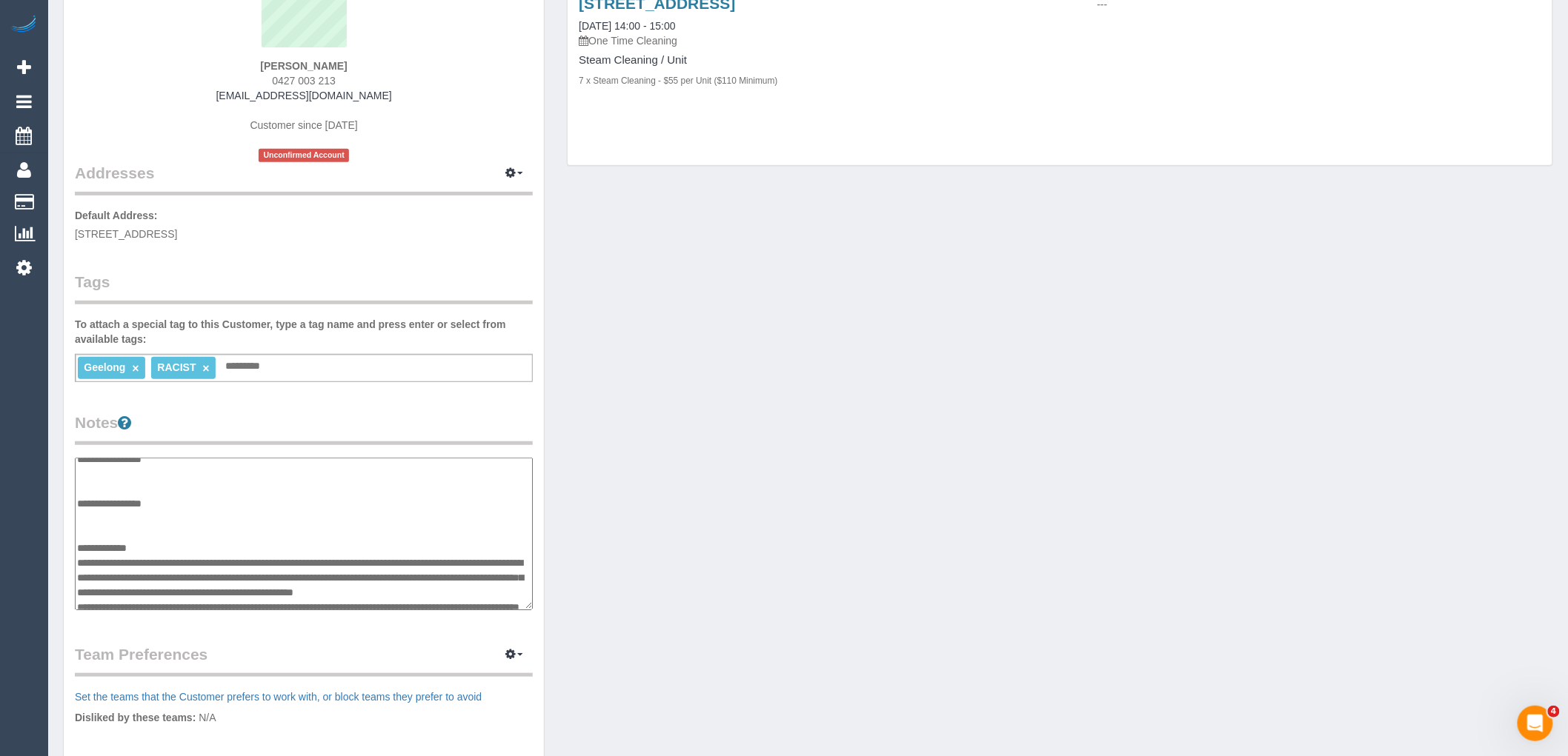
scroll to position [82, 0]
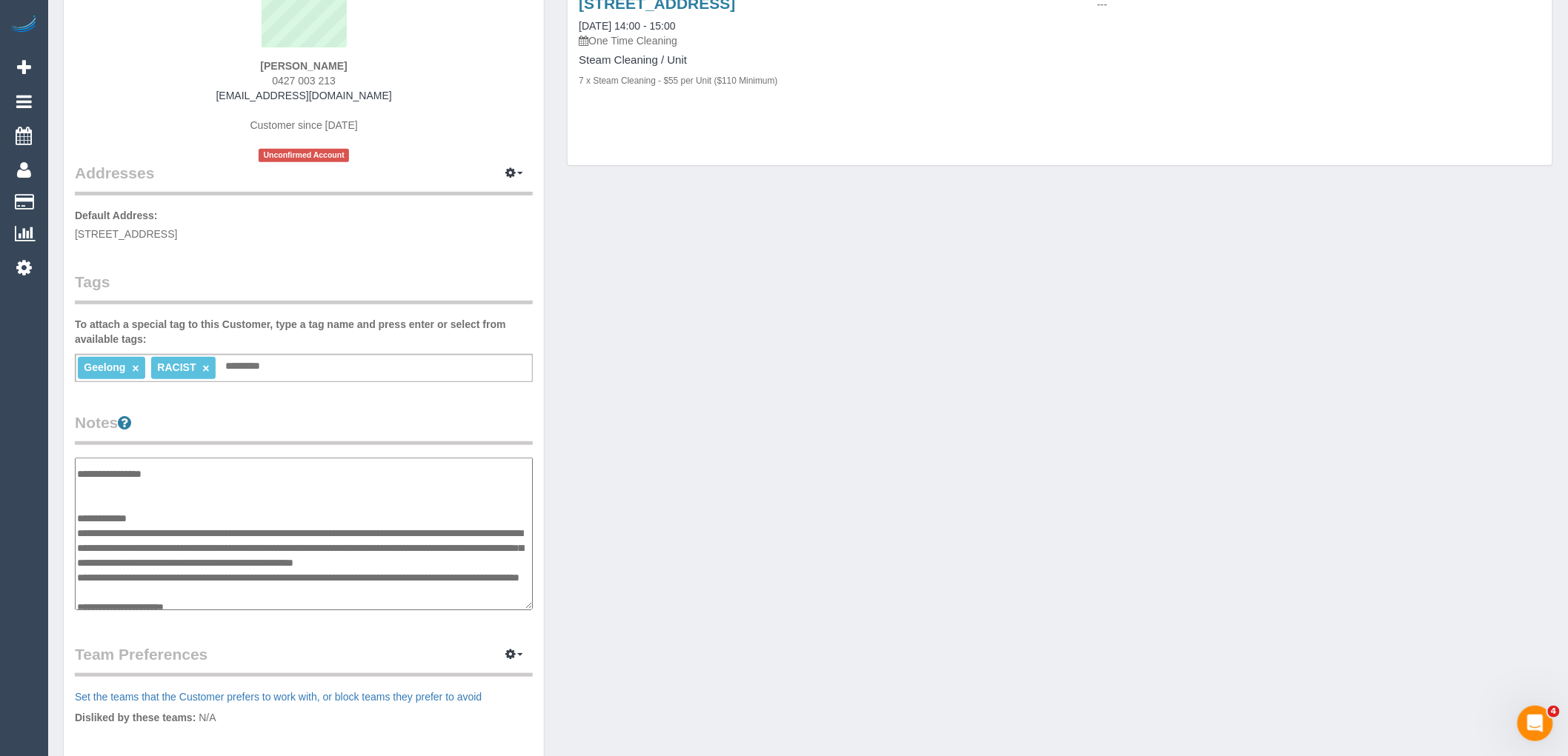
drag, startPoint x: 286, startPoint y: 531, endPoint x: 329, endPoint y: 528, distance: 43.1
click at [287, 531] on textarea "**********" at bounding box center [303, 534] width 458 height 153
type textarea "**********"
click at [671, 434] on div "Customer Info Edit Contact Info Send Message Email Preferences Special Sales Ta…" at bounding box center [808, 451] width 1512 height 1122
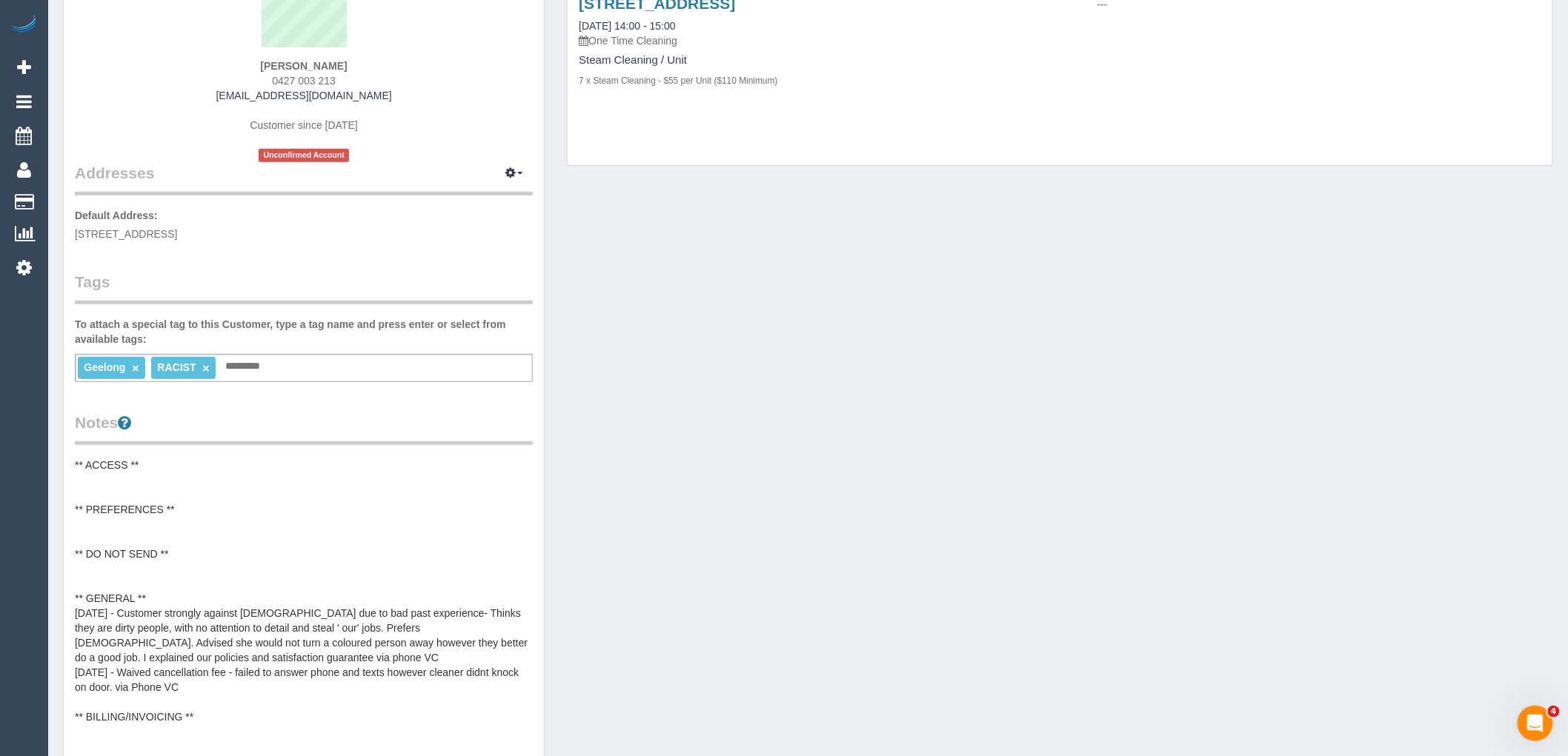
click at [323, 628] on pre "** ACCESS ** ** PREFERENCES ** ** DO NOT SEND ** ** GENERAL ** 20/08/25 - Custo…" at bounding box center [303, 605] width 458 height 296
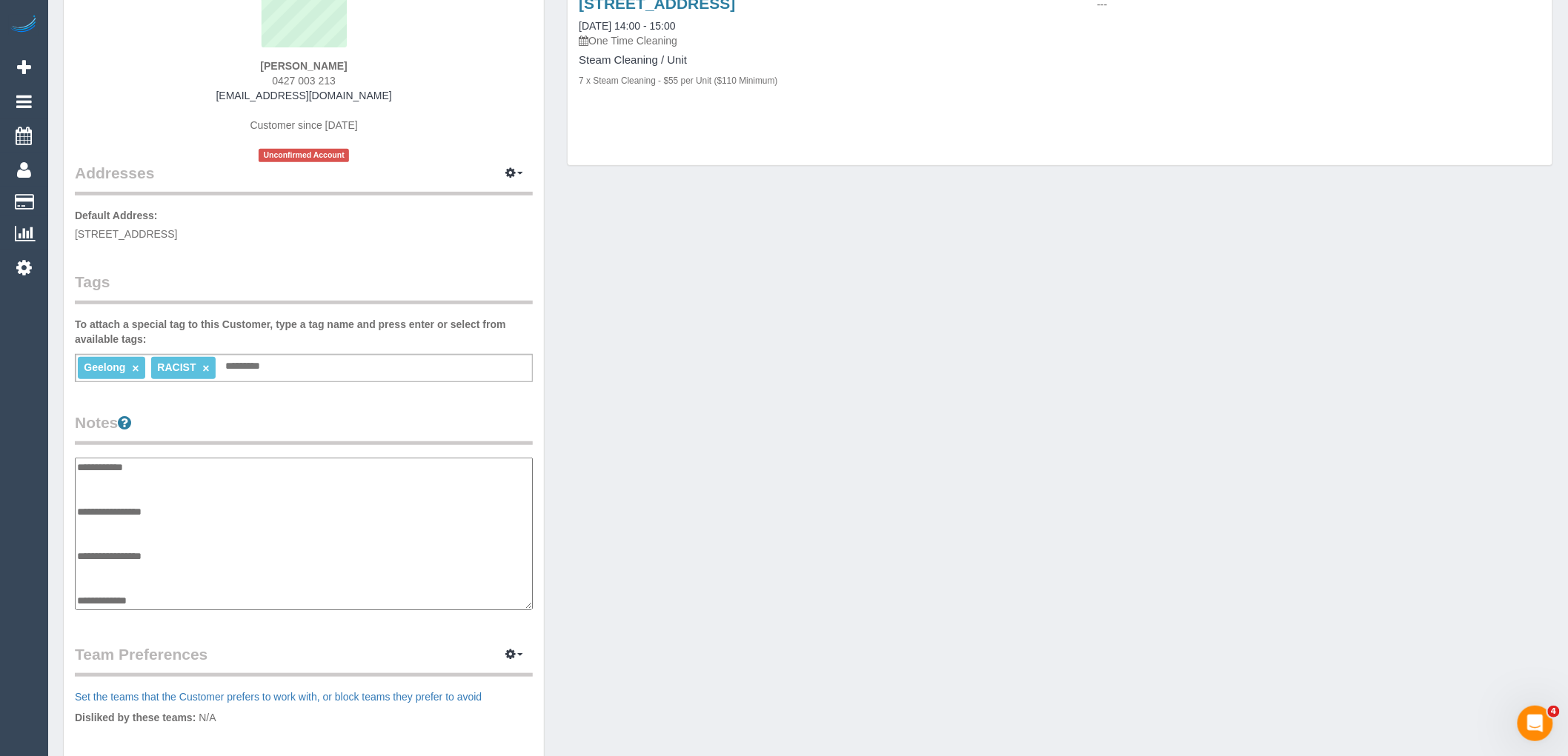
scroll to position [163, 0]
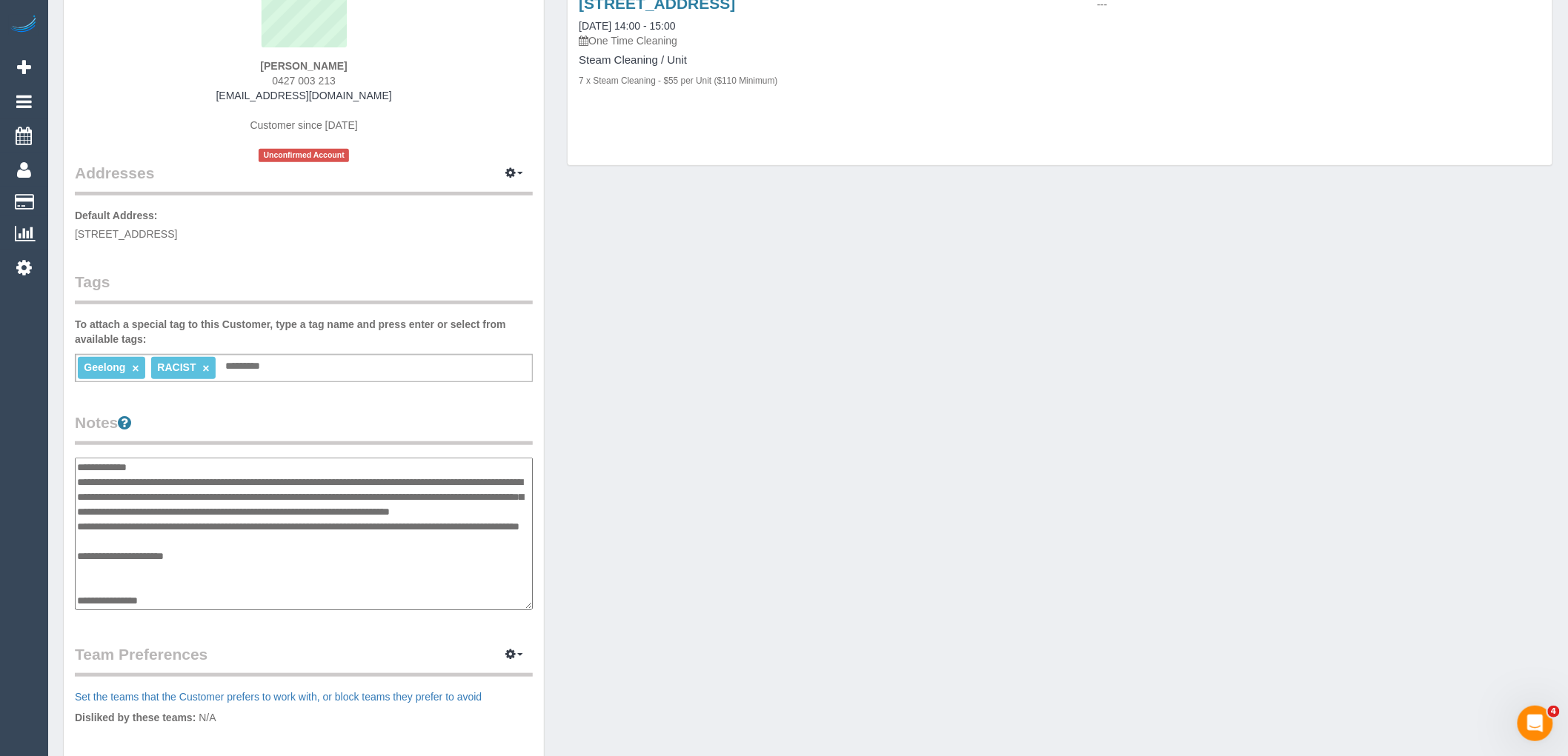
click at [283, 470] on textarea "**********" at bounding box center [303, 534] width 458 height 153
type textarea "**********"
click at [588, 445] on div "Customer Info Edit Contact Info Send Message Email Preferences Special Sales Ta…" at bounding box center [808, 451] width 1512 height 1122
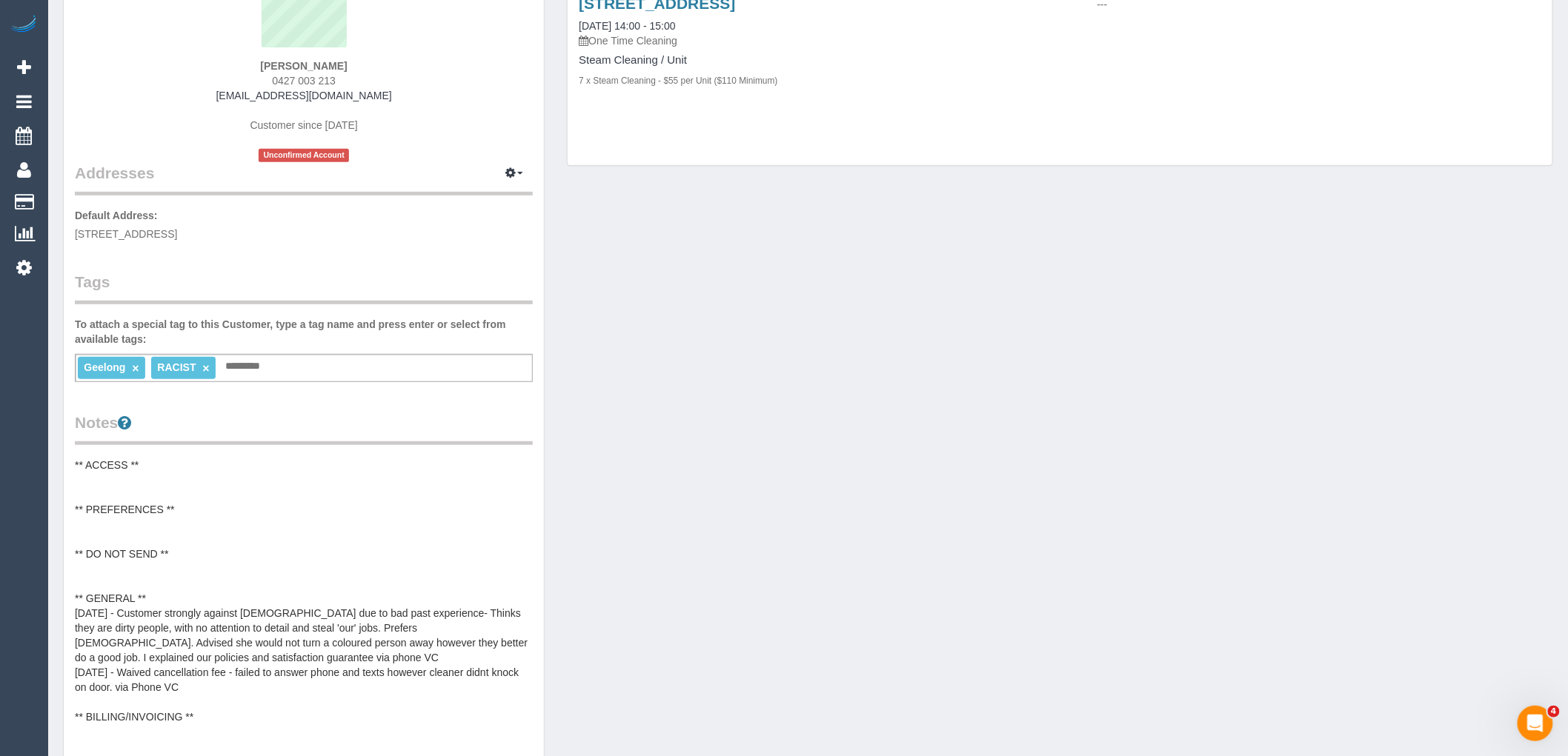
click at [836, 462] on div "Customer Info Edit Contact Info Send Message Email Preferences Special Sales Ta…" at bounding box center [808, 520] width 1512 height 1262
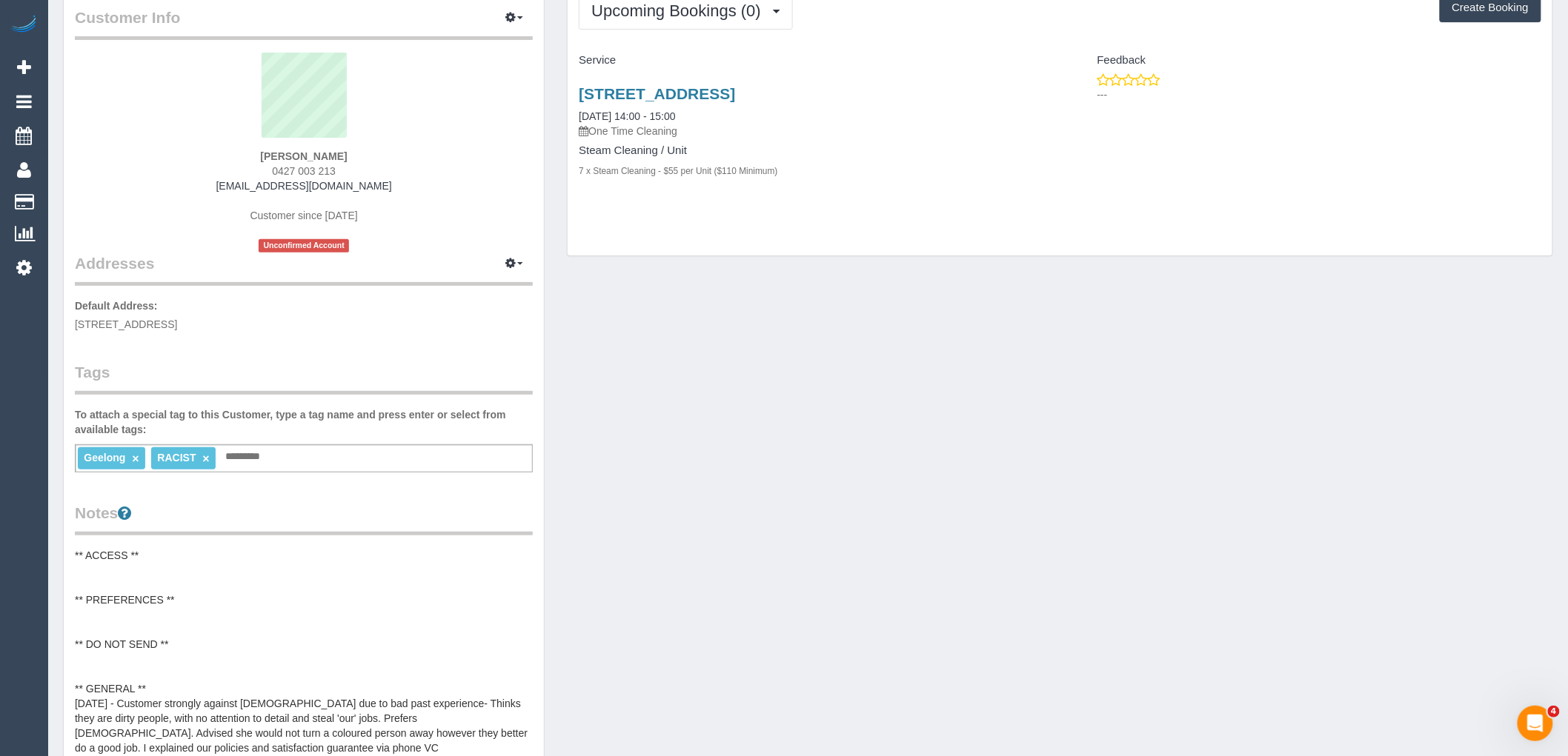
scroll to position [0, 0]
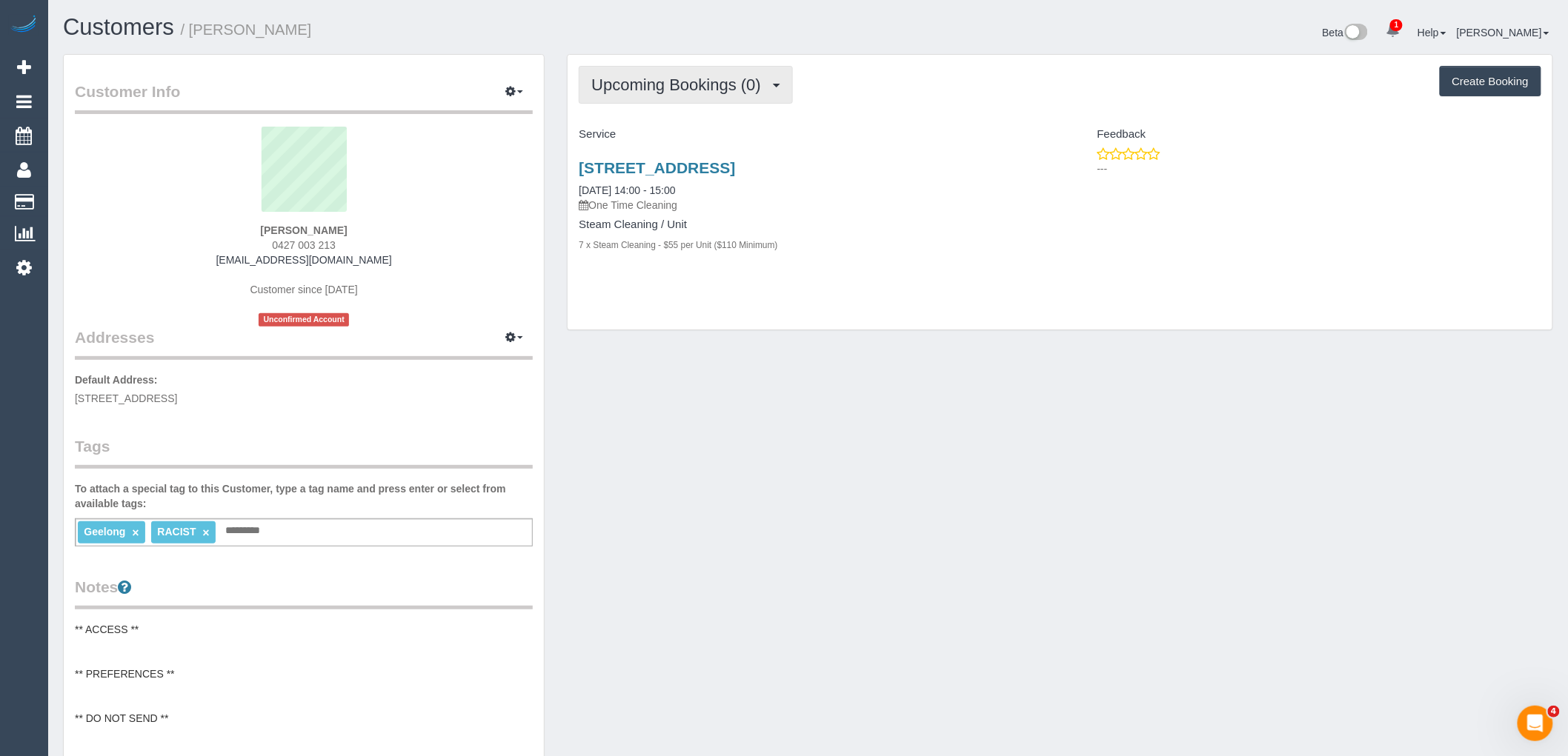
click at [654, 86] on span "Upcoming Bookings (0)" at bounding box center [679, 84] width 177 height 18
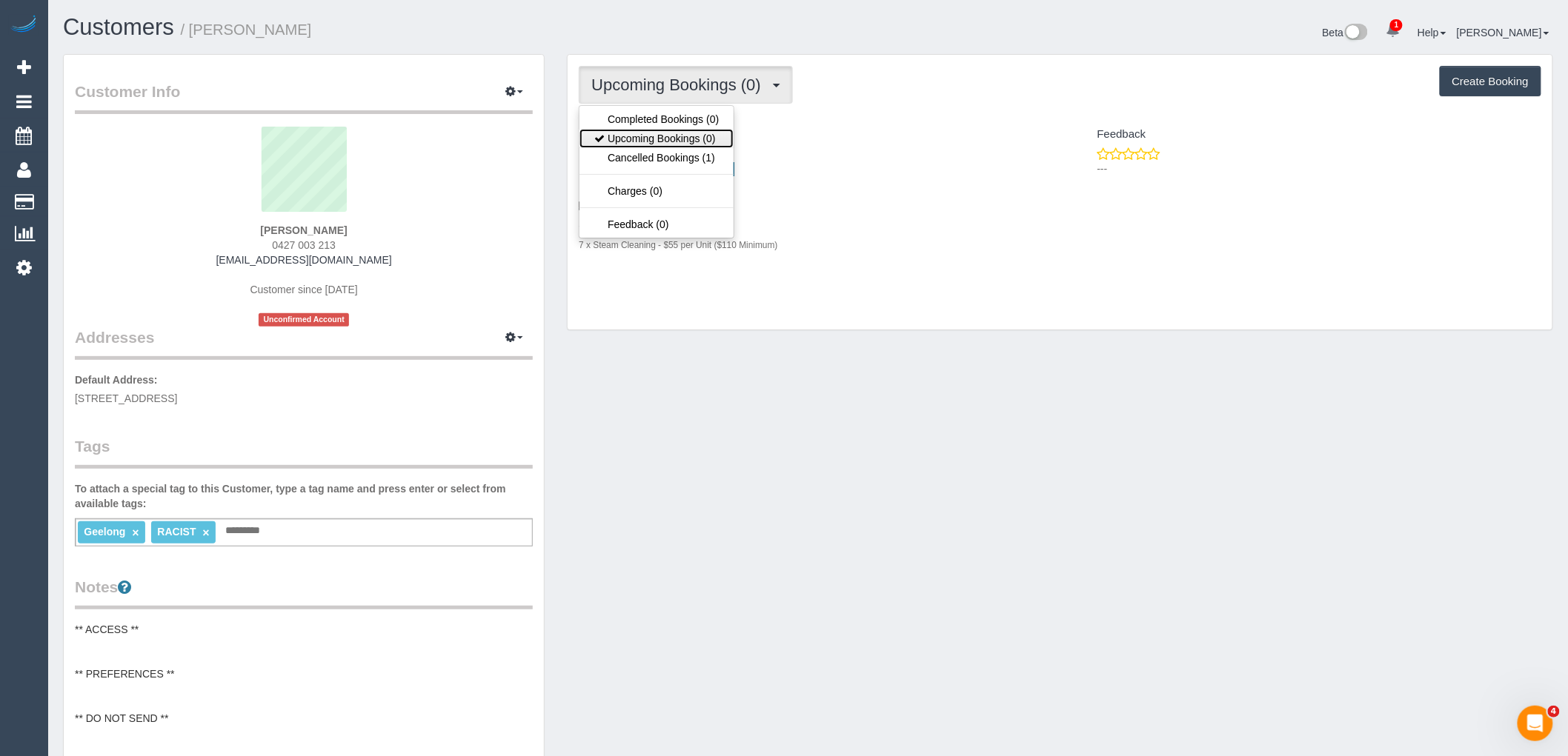
click at [669, 135] on link "Upcoming Bookings (0)" at bounding box center [657, 138] width 155 height 19
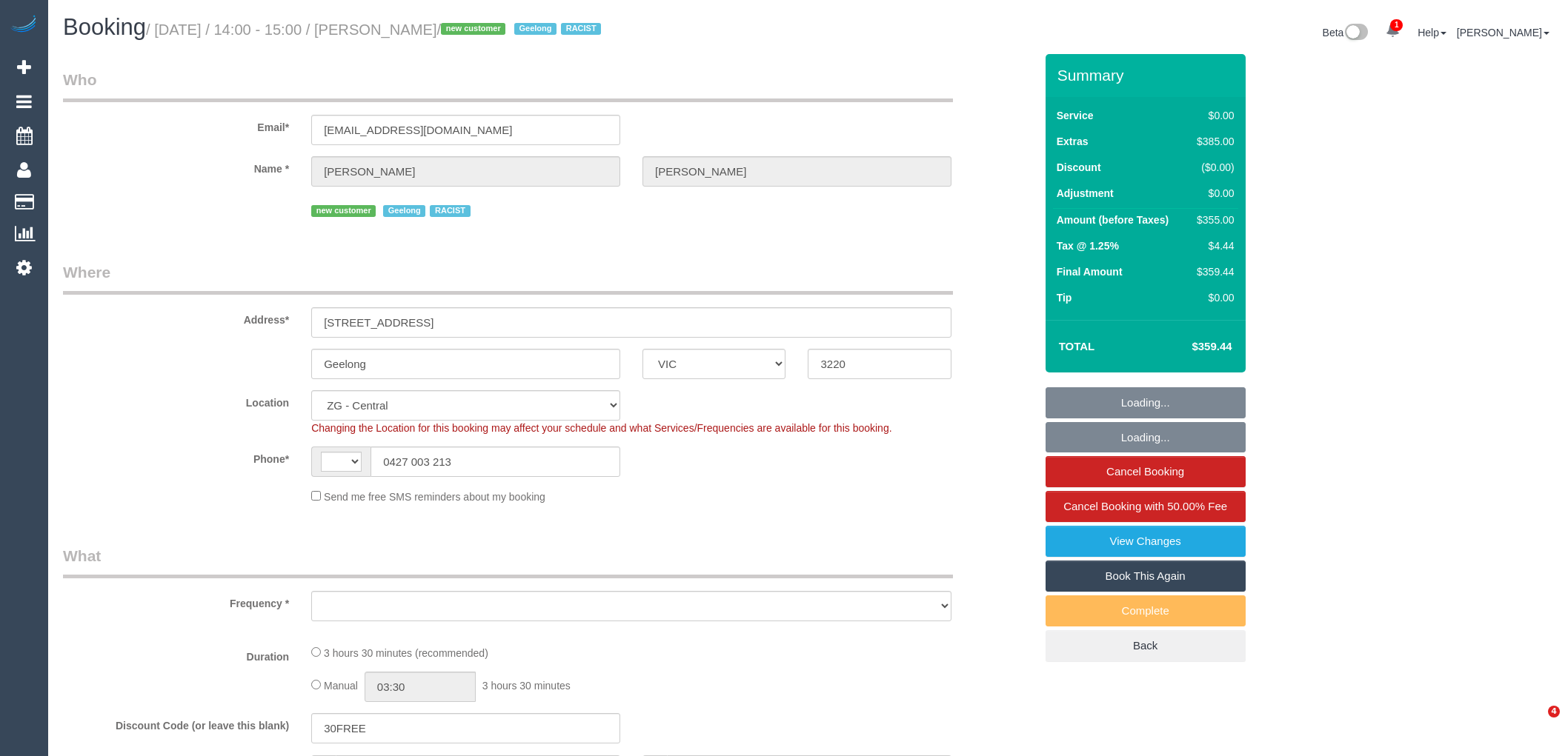
select select "VIC"
select select "string:AU"
select select "object:727"
select select "number:28"
select select "number:14"
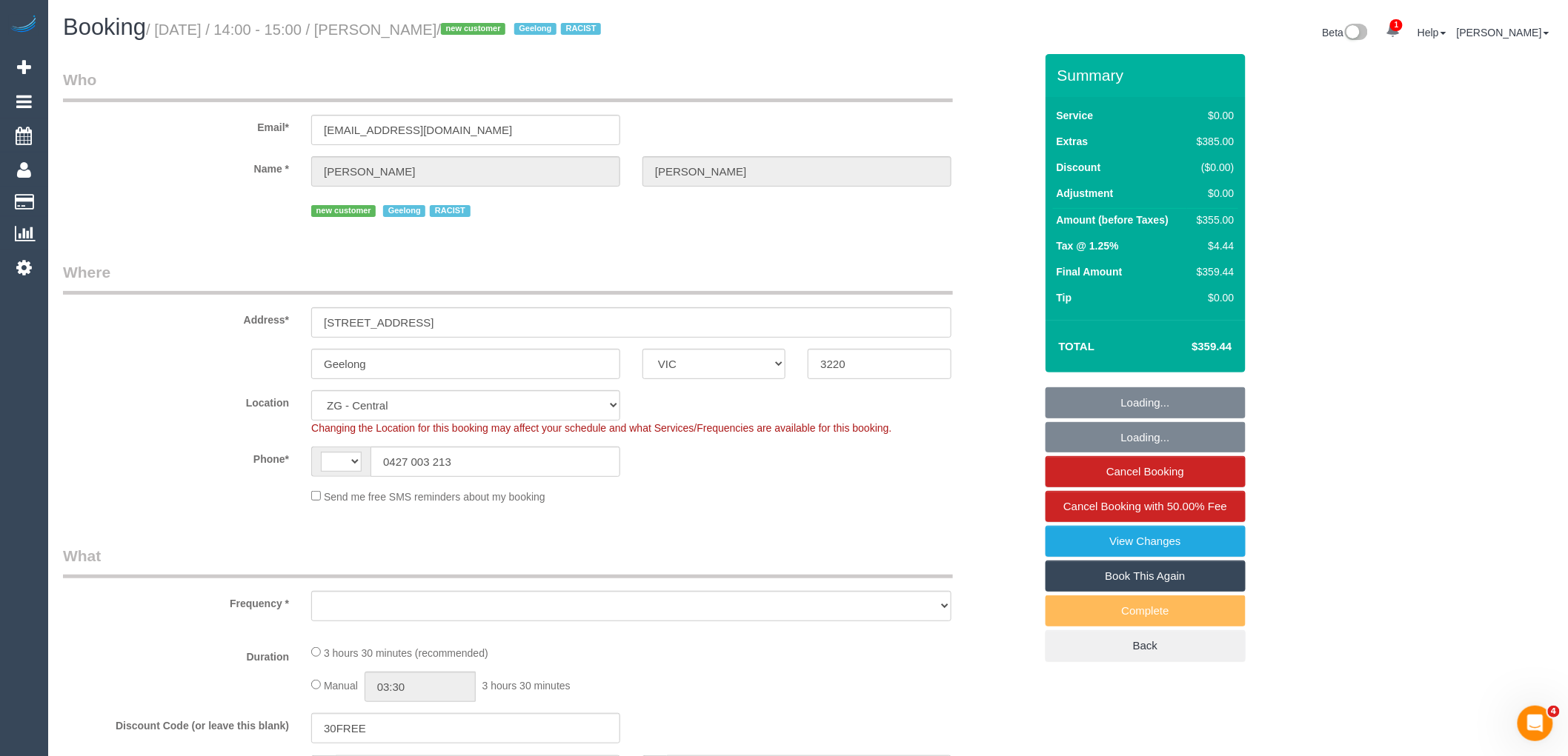
select select "number:19"
select select "number:36"
select select "object:799"
select select "string:stripe-pm_1RxL5Y2GScqysDRVNqRNQ6Vh"
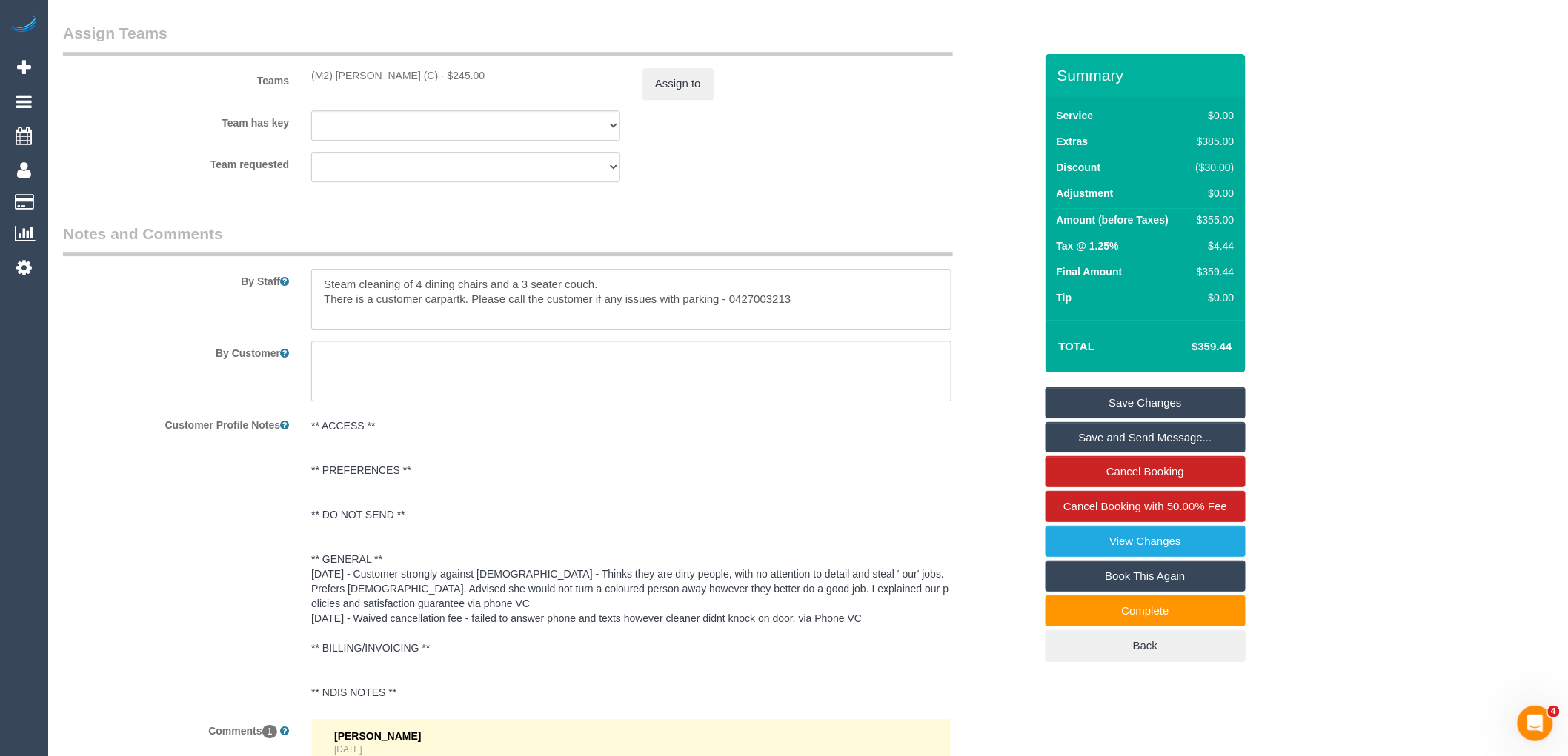
scroll to position [1809, 0]
click at [459, 306] on textarea at bounding box center [631, 301] width 641 height 61
click at [610, 284] on textarea at bounding box center [631, 301] width 641 height 61
drag, startPoint x: 816, startPoint y: 305, endPoint x: 727, endPoint y: 305, distance: 89.0
click at [727, 305] on textarea at bounding box center [631, 301] width 641 height 61
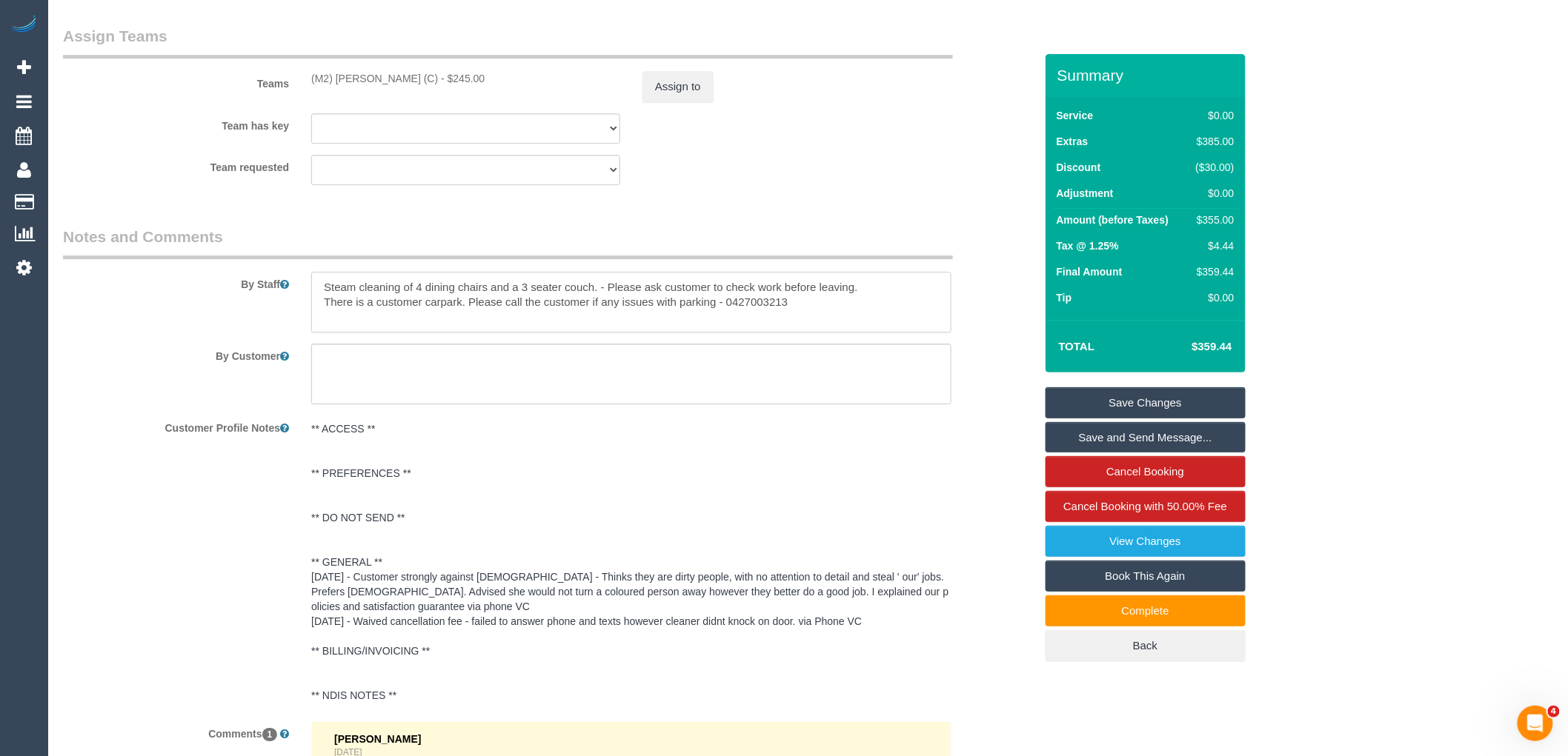
paste textarea
click at [927, 288] on textarea at bounding box center [631, 301] width 641 height 61
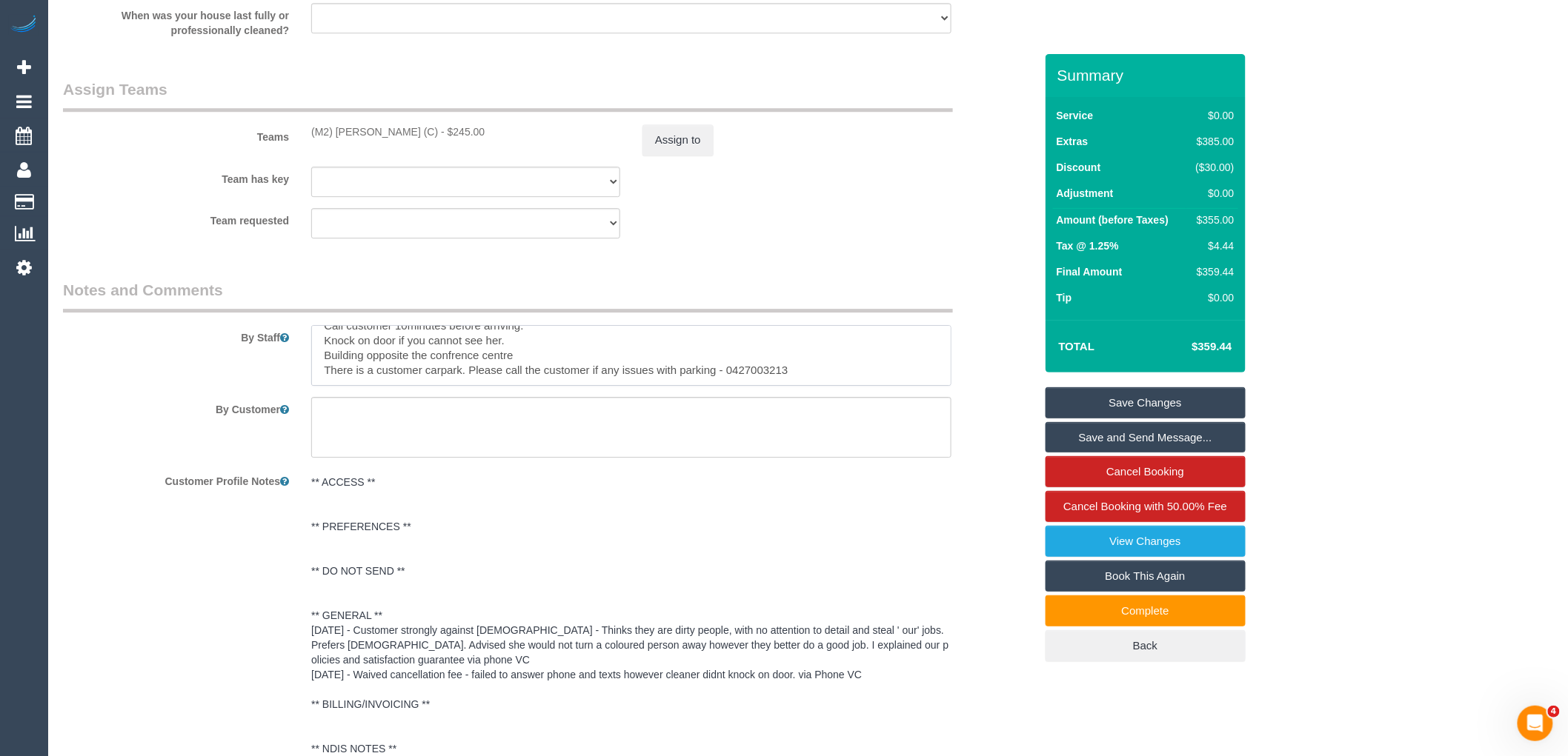
scroll to position [1727, 0]
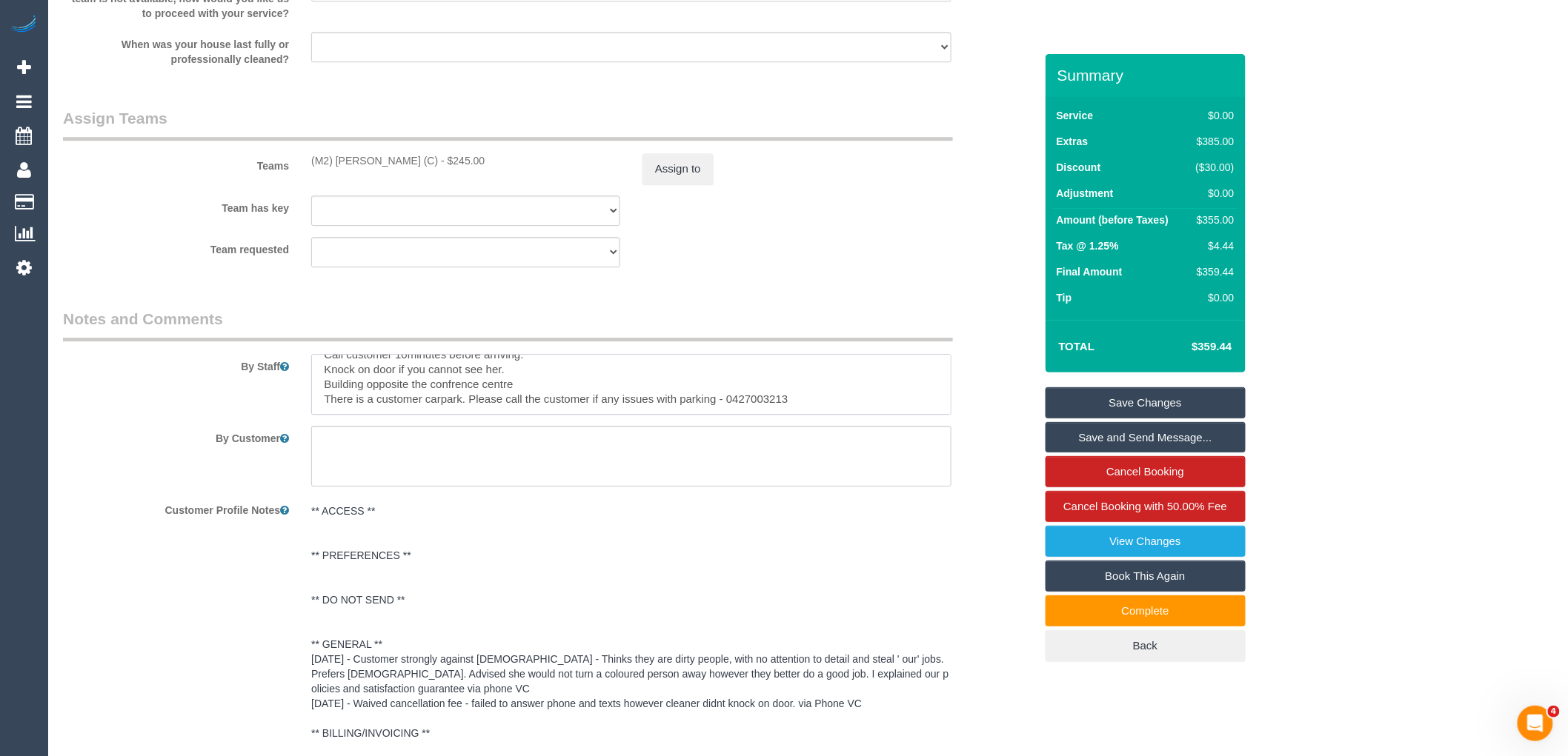
type textarea "Steam cleaning of 4 dining chairs and a 3 seater couch. - Please ask customer t…"
drag, startPoint x: 495, startPoint y: 161, endPoint x: 277, endPoint y: 160, distance: 218.0
click at [277, 160] on div "Teams (M2) [PERSON_NAME] (C) - $245.00 Assign to" at bounding box center [549, 146] width 993 height 77
click at [545, 157] on div "(M2) [PERSON_NAME] (C) - $245.00" at bounding box center [466, 160] width 309 height 14
drag, startPoint x: 438, startPoint y: 160, endPoint x: 309, endPoint y: 157, distance: 129.0
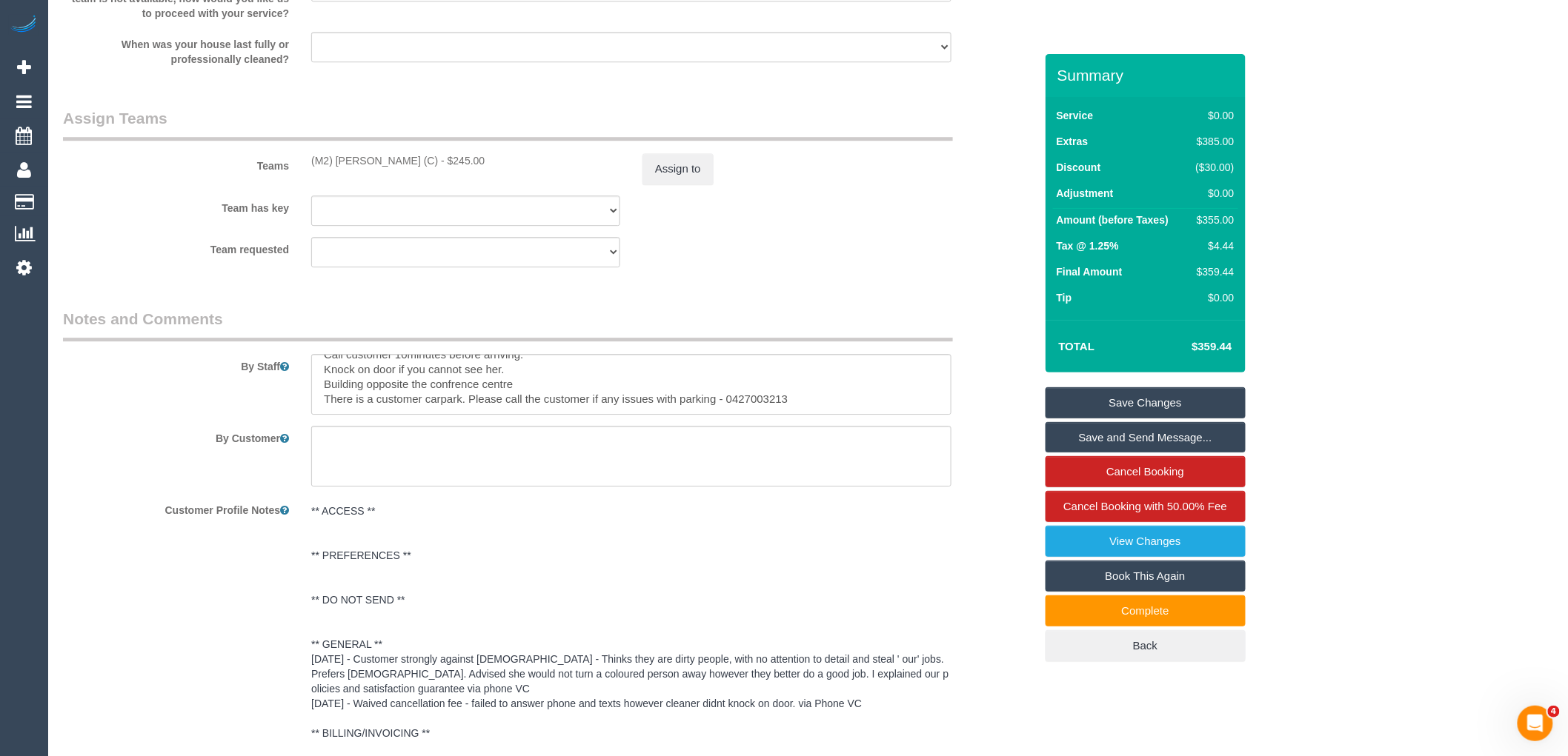
click at [309, 157] on div "(M2) [PERSON_NAME] (C) - $245.00" at bounding box center [466, 160] width 331 height 14
copy div "(M2) [PERSON_NAME] (C)"
click at [678, 182] on button "Assign to" at bounding box center [678, 169] width 71 height 31
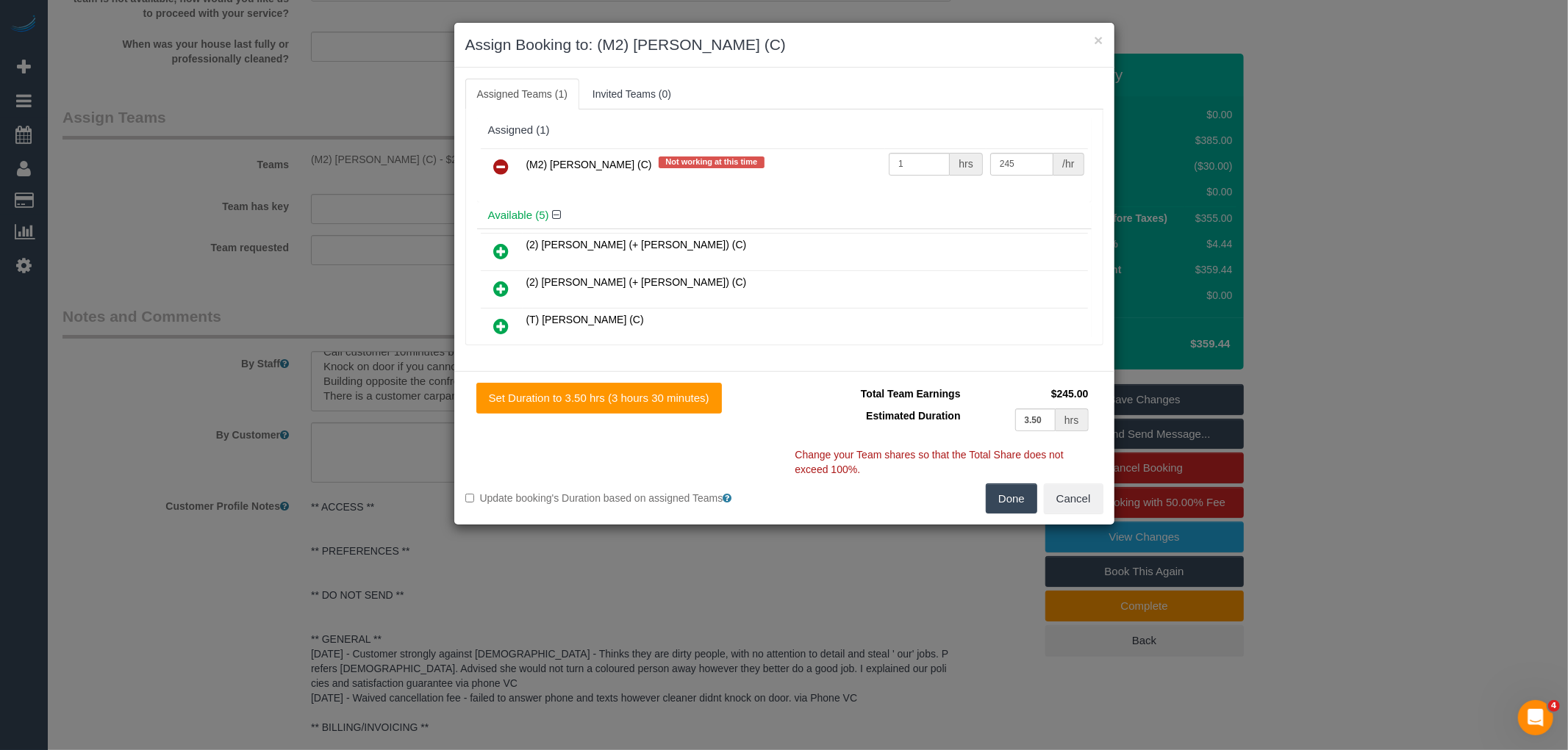
click at [501, 169] on icon at bounding box center [501, 167] width 15 height 17
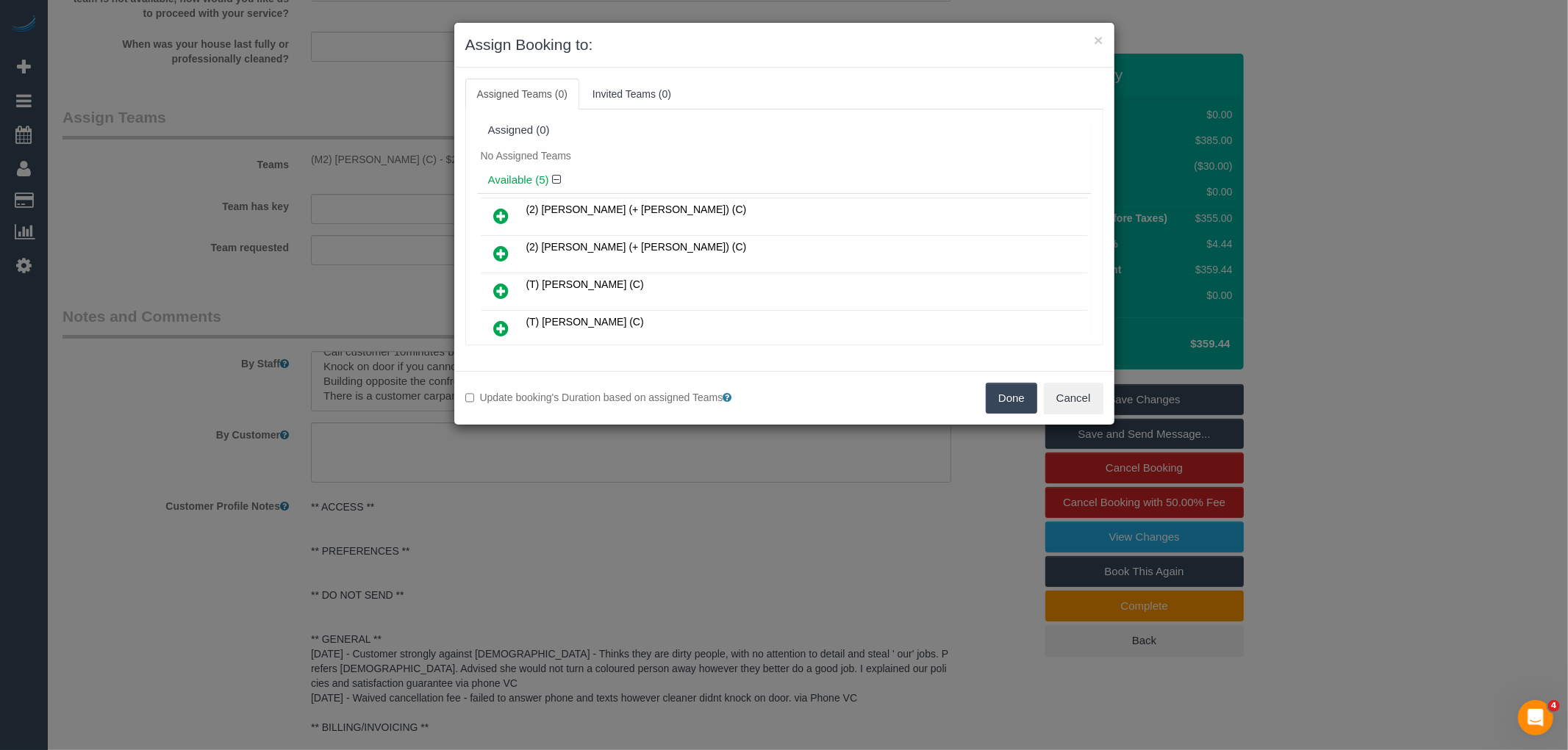
click at [992, 387] on button "Done" at bounding box center [1011, 398] width 52 height 31
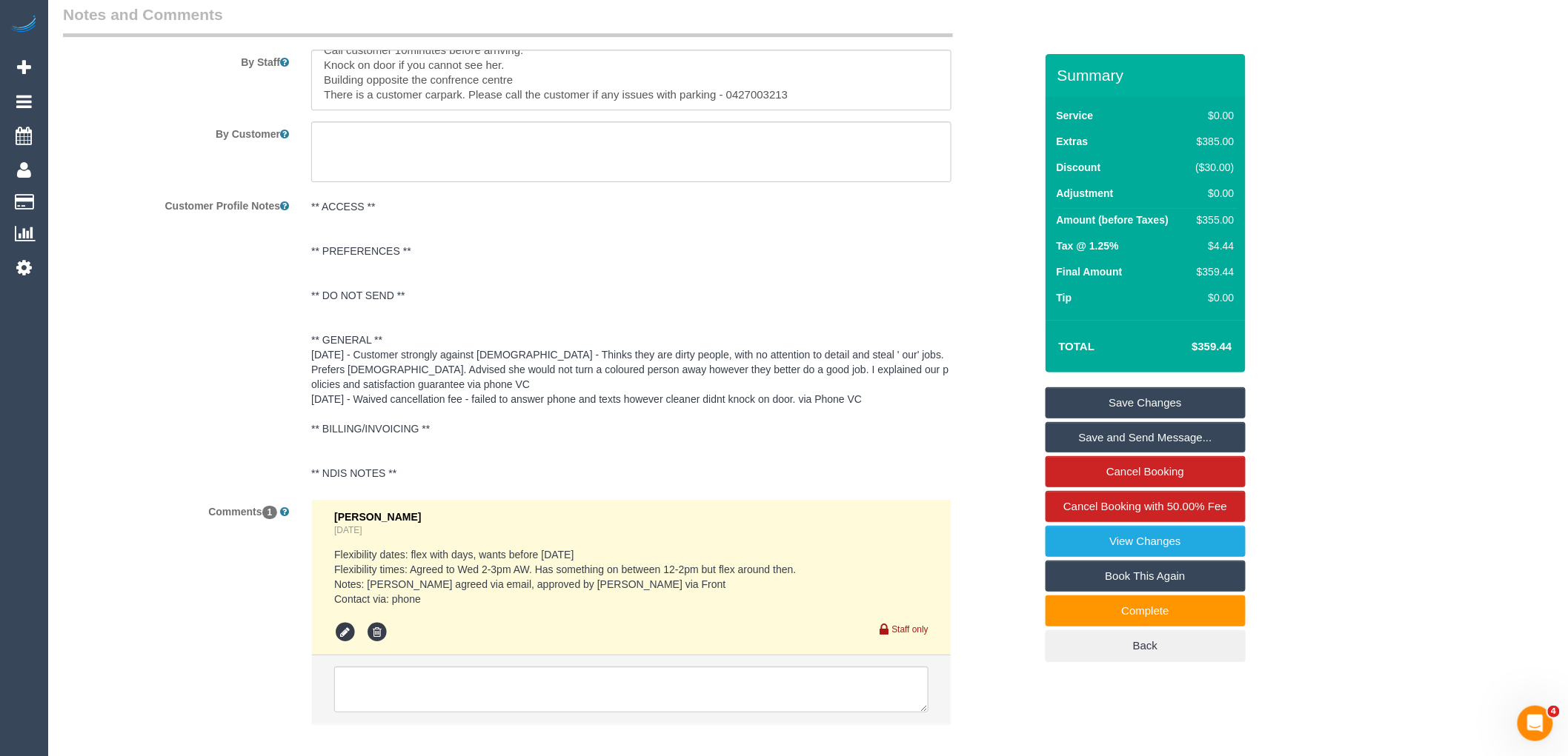
scroll to position [2110, 0]
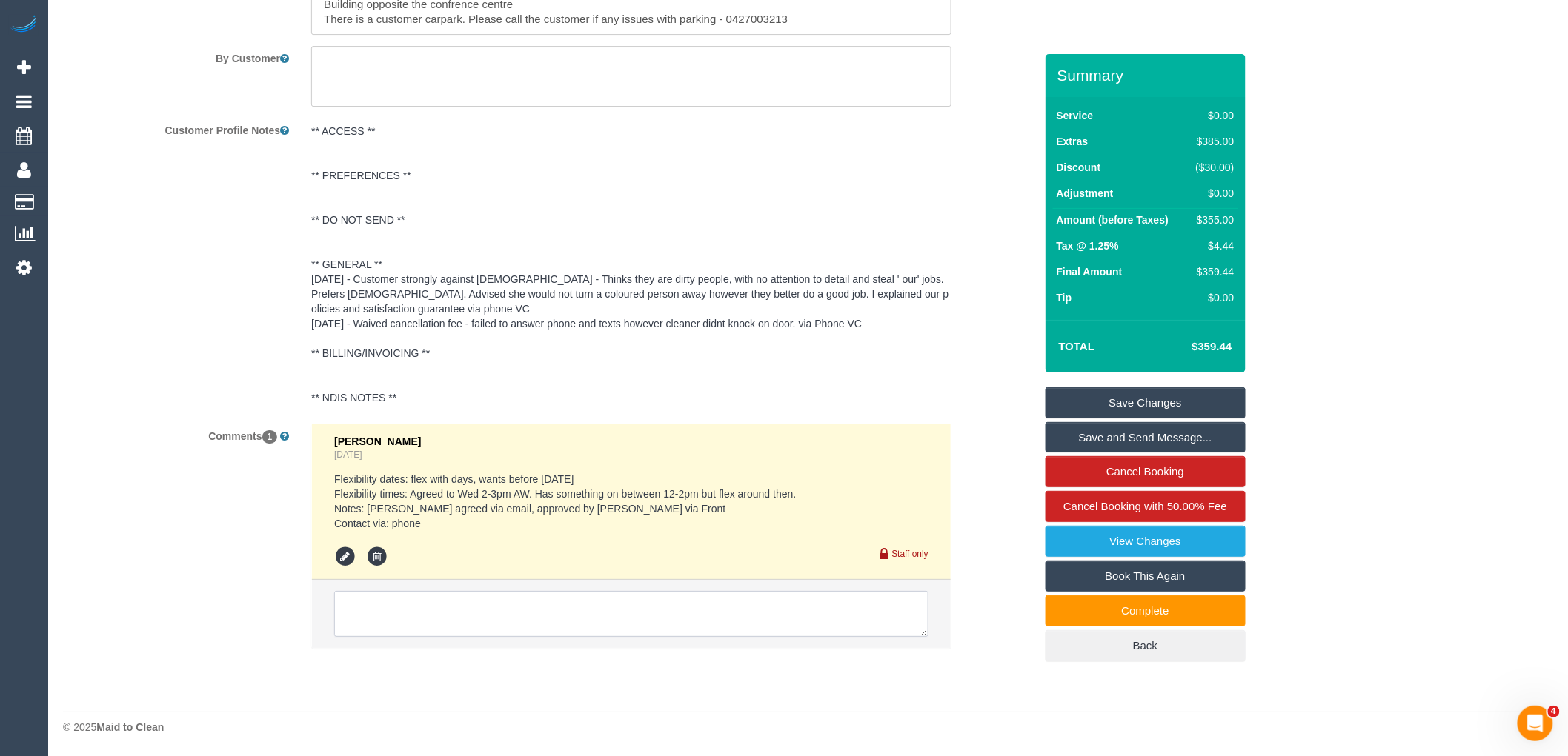
click at [497, 624] on textarea at bounding box center [631, 614] width 594 height 46
drag, startPoint x: 917, startPoint y: 634, endPoint x: 633, endPoint y: 592, distance: 287.1
click at [589, 605] on textarea at bounding box center [727, 682] width 787 height 188
paste textarea "(M2) [PERSON_NAME] (C)"
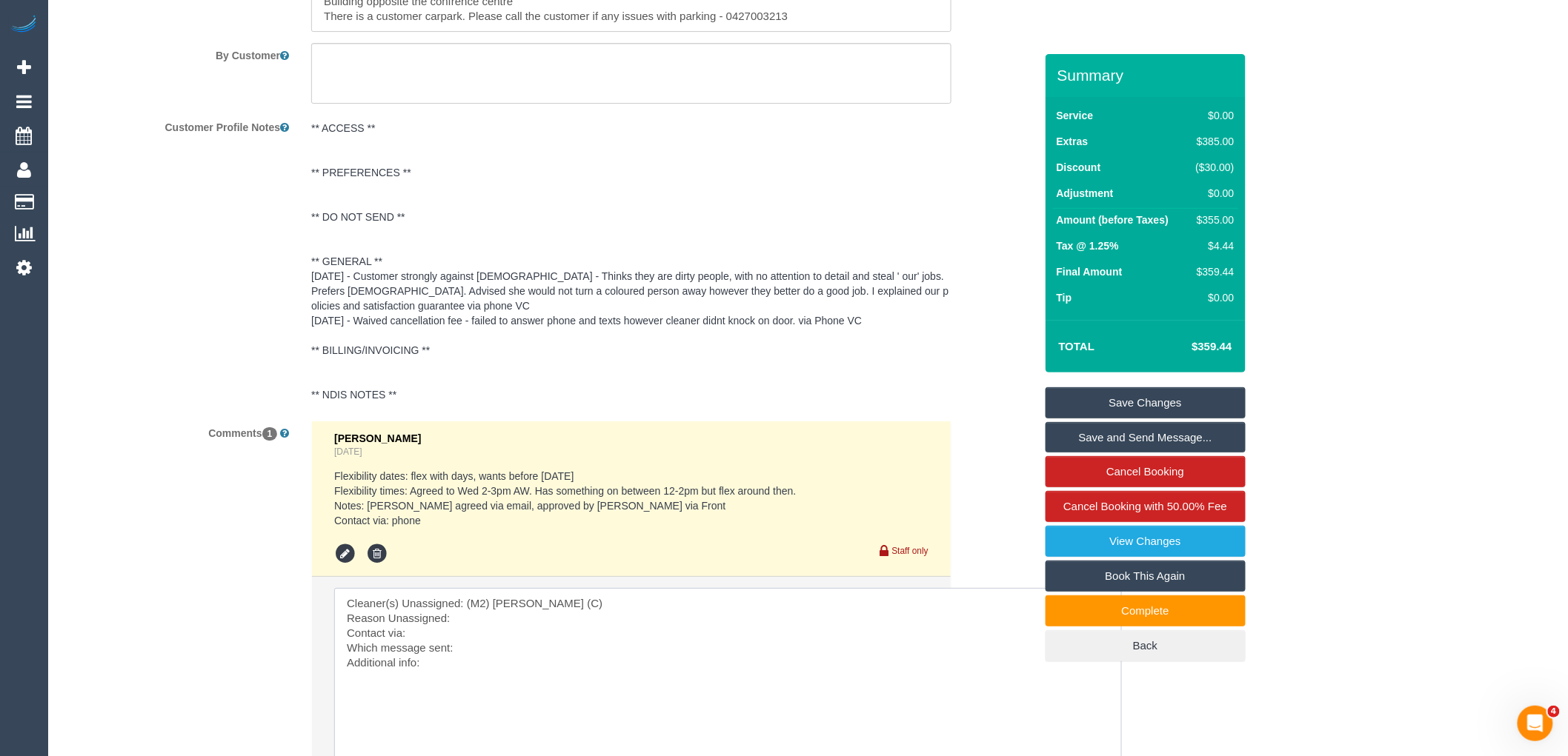
click at [500, 623] on textarea at bounding box center [727, 682] width 787 height 188
click at [492, 665] on textarea at bounding box center [727, 682] width 787 height 188
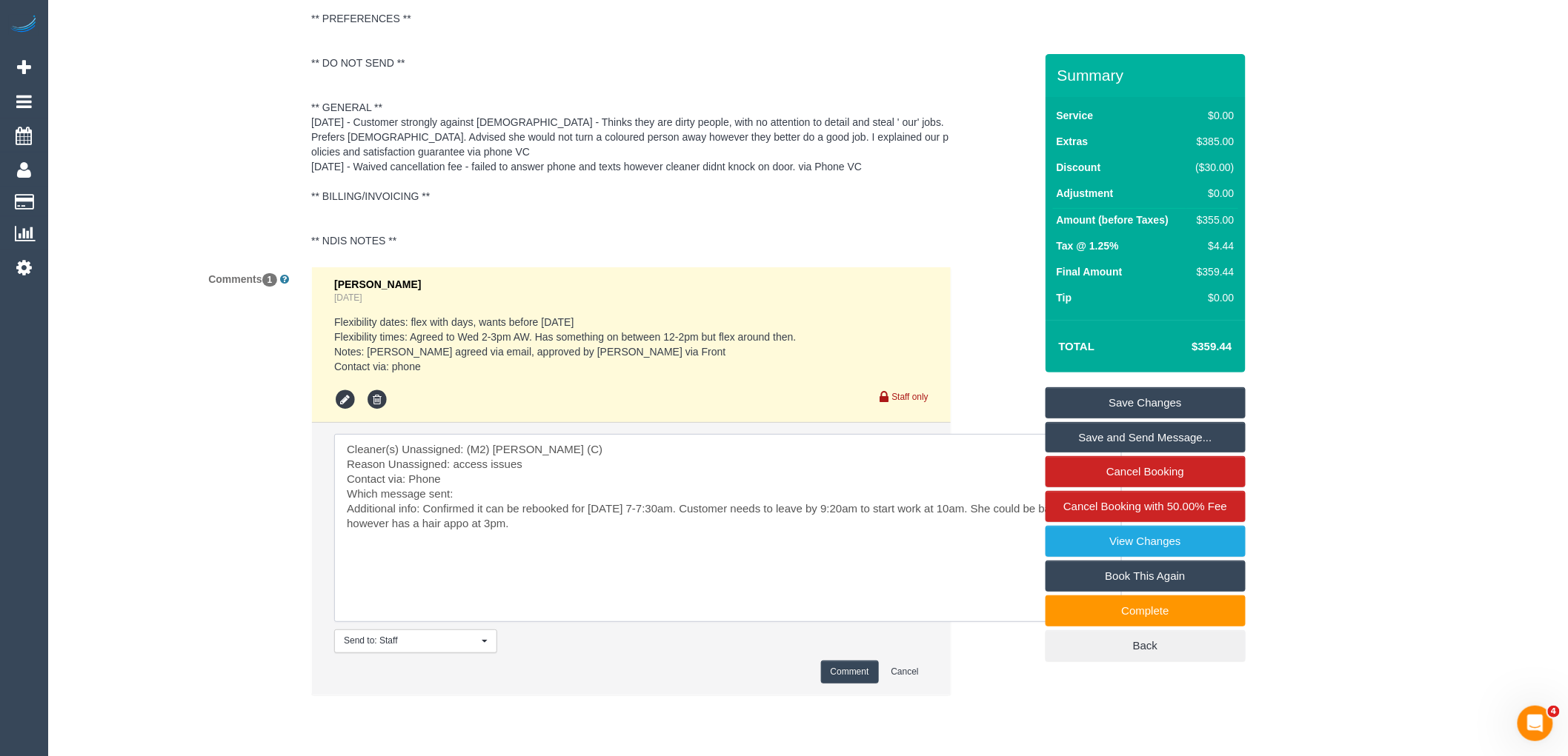
scroll to position [2313, 0]
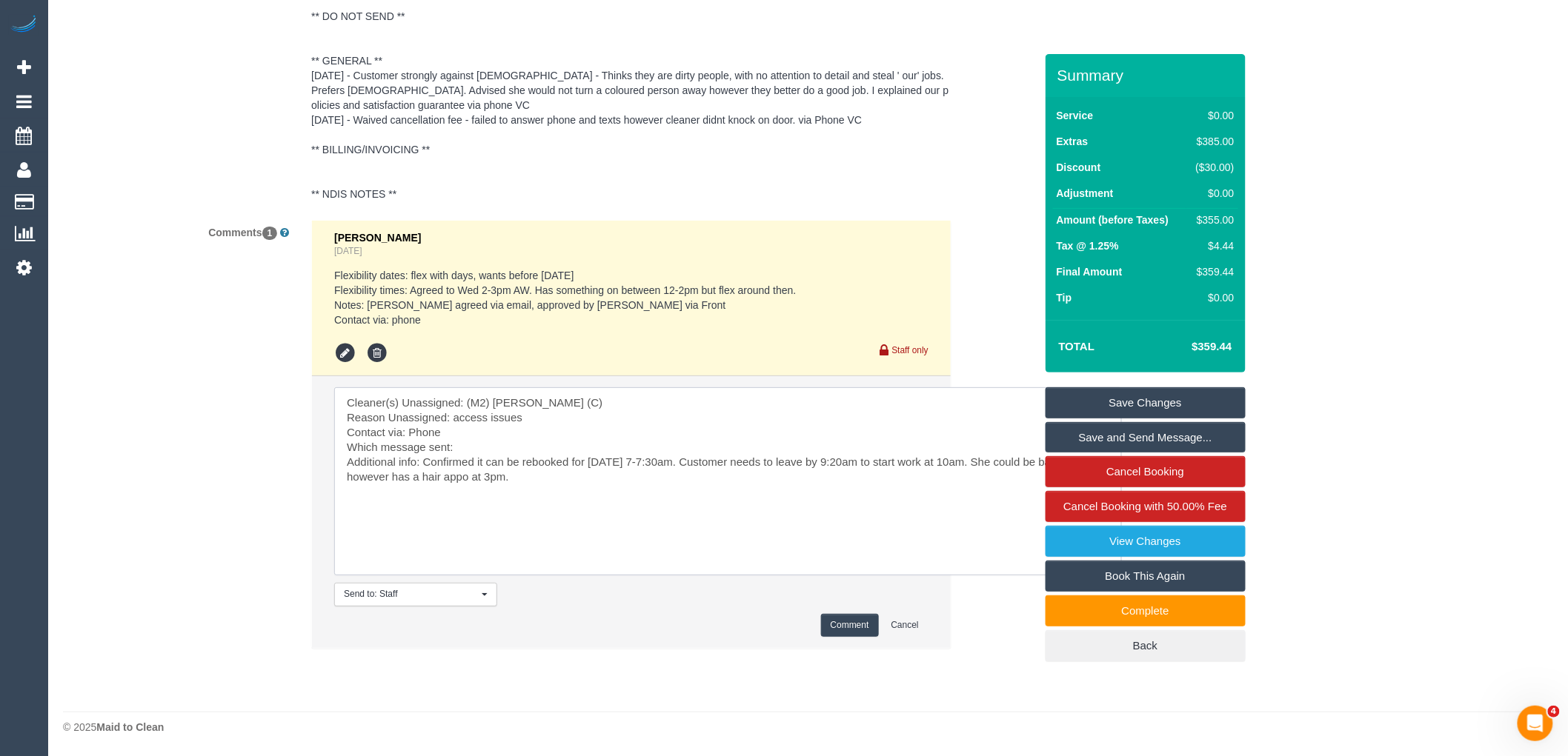
type textarea "Cleaner(s) Unassigned: (M2) [PERSON_NAME] (C) Reason Unassigned: access issues …"
click at [863, 620] on button "Comment" at bounding box center [850, 626] width 58 height 23
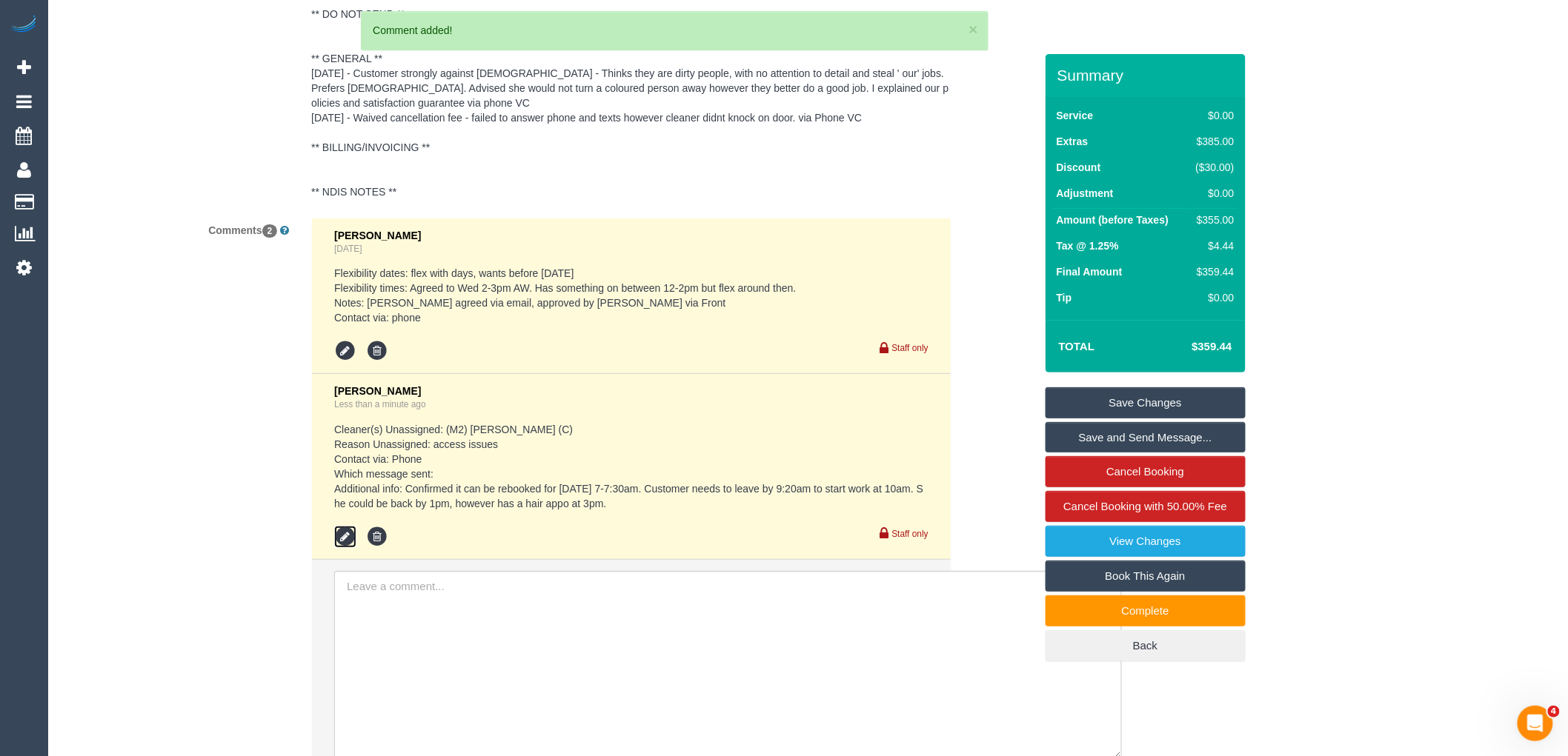
click at [338, 541] on icon at bounding box center [345, 536] width 22 height 22
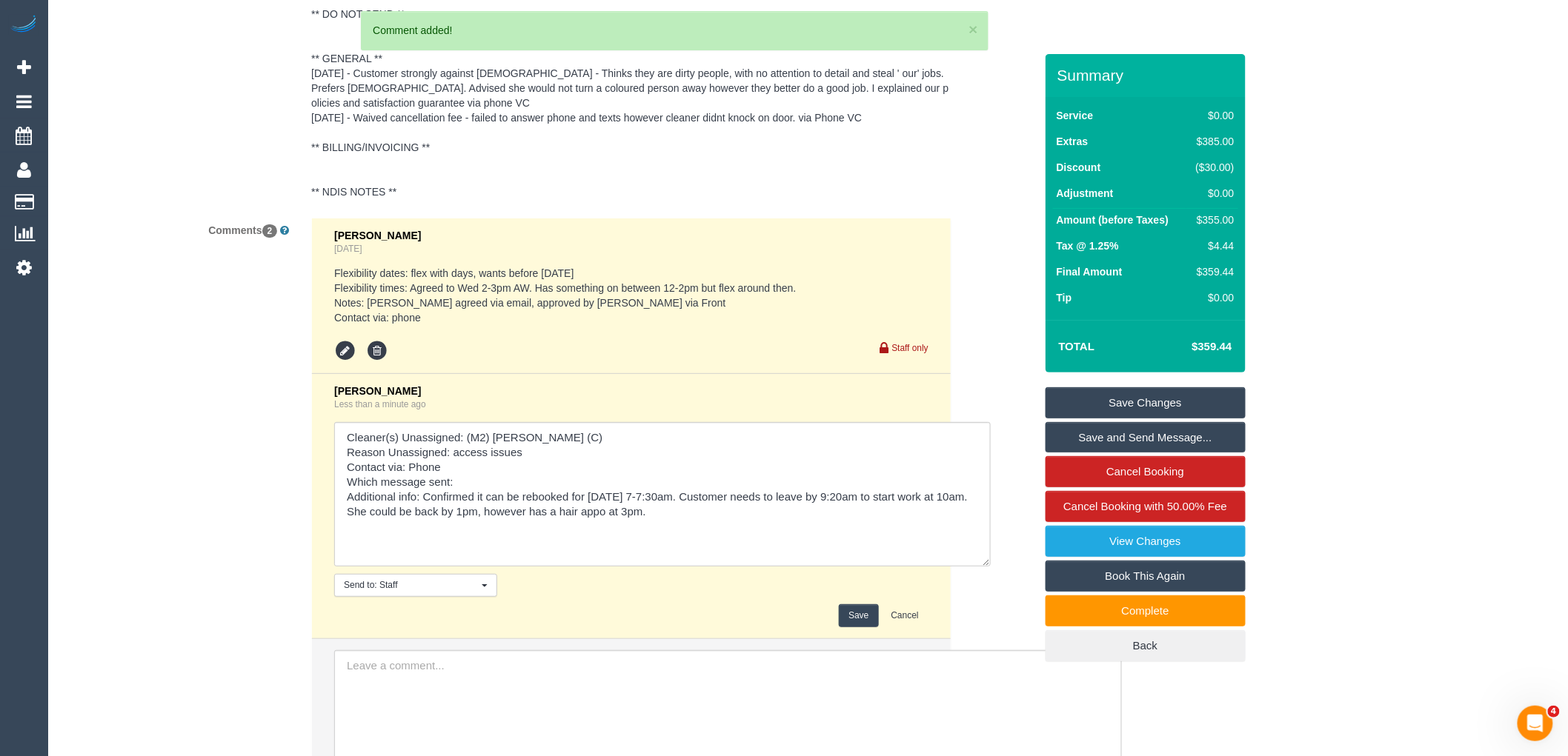
drag, startPoint x: 921, startPoint y: 463, endPoint x: 977, endPoint y: 615, distance: 162.0
click at [990, 567] on textarea at bounding box center [662, 494] width 656 height 145
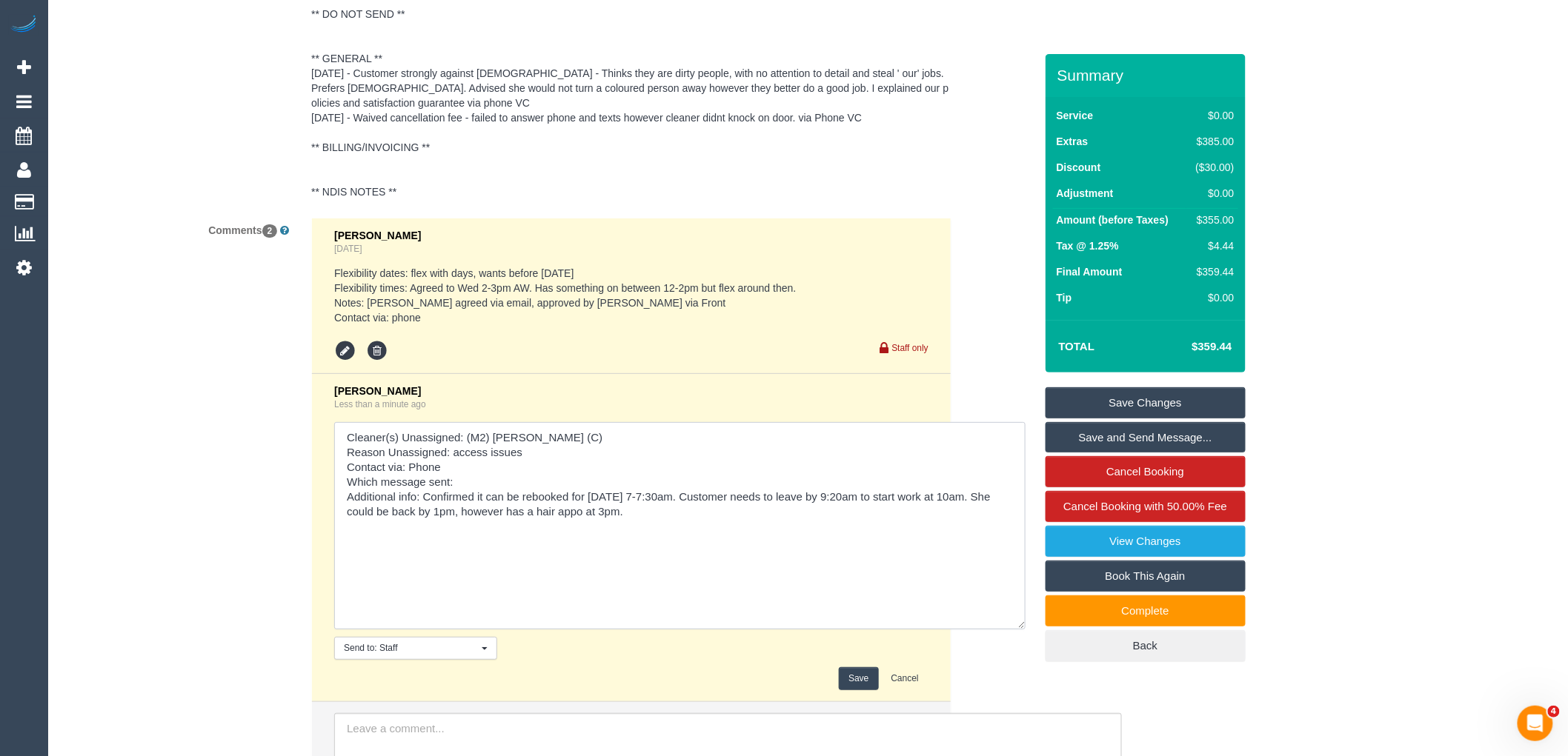
click at [706, 499] on textarea at bounding box center [679, 525] width 691 height 208
type textarea "Cleaner(s) Unassigned: (M2) [PERSON_NAME] (C) Reason Unassigned: access issues …"
click at [857, 675] on button "Save" at bounding box center [858, 679] width 40 height 23
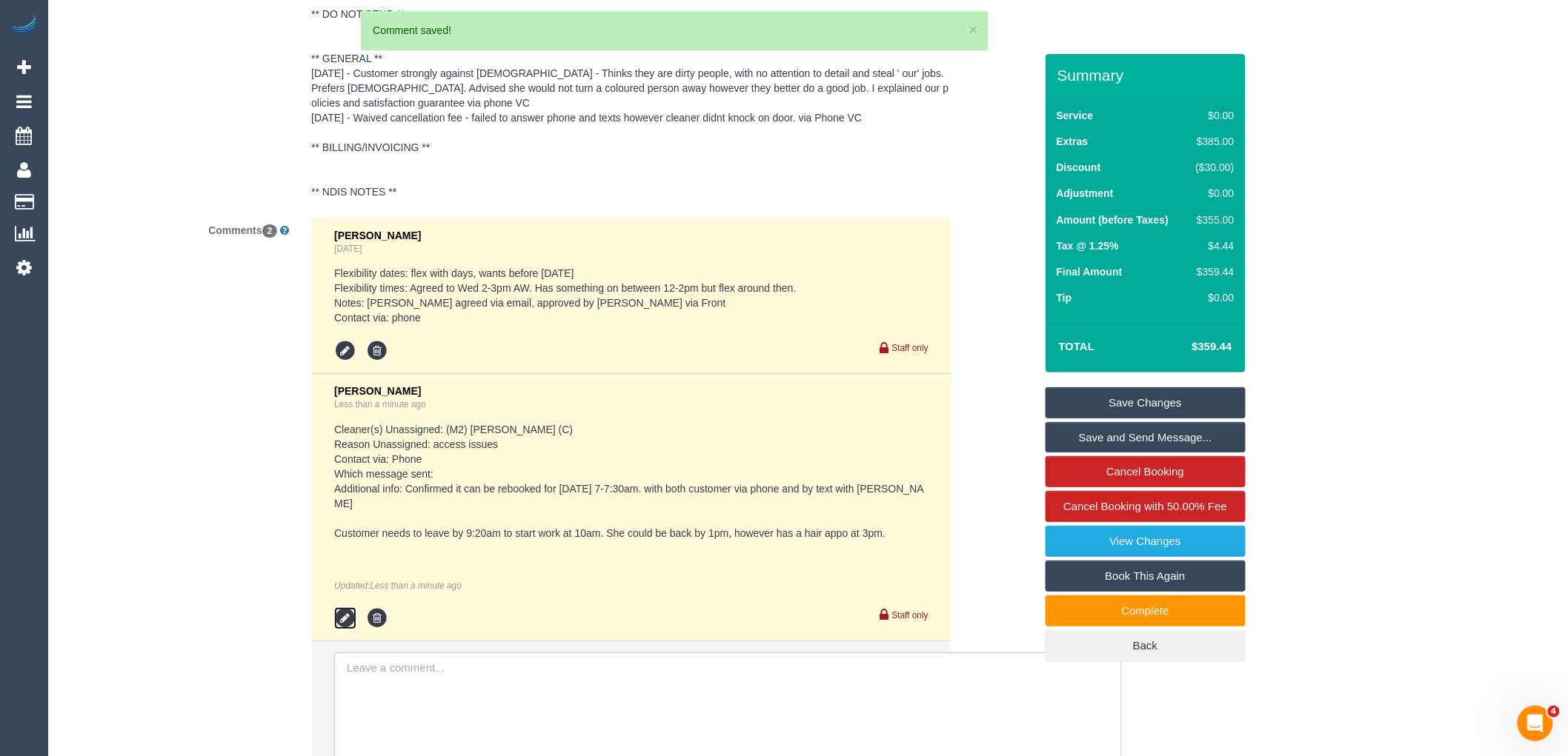
click at [338, 607] on icon at bounding box center [345, 618] width 22 height 22
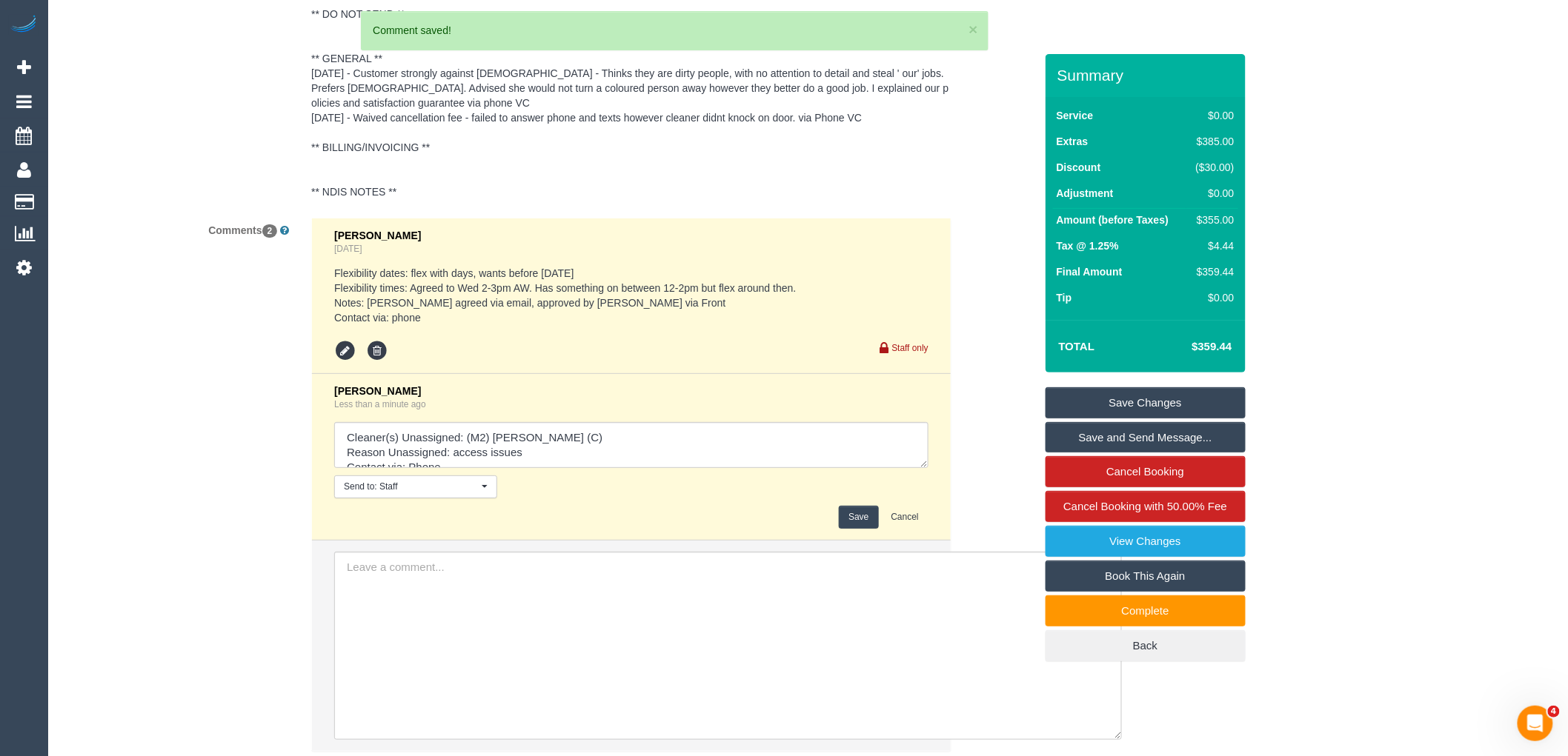
click at [877, 514] on button "Save" at bounding box center [858, 518] width 40 height 23
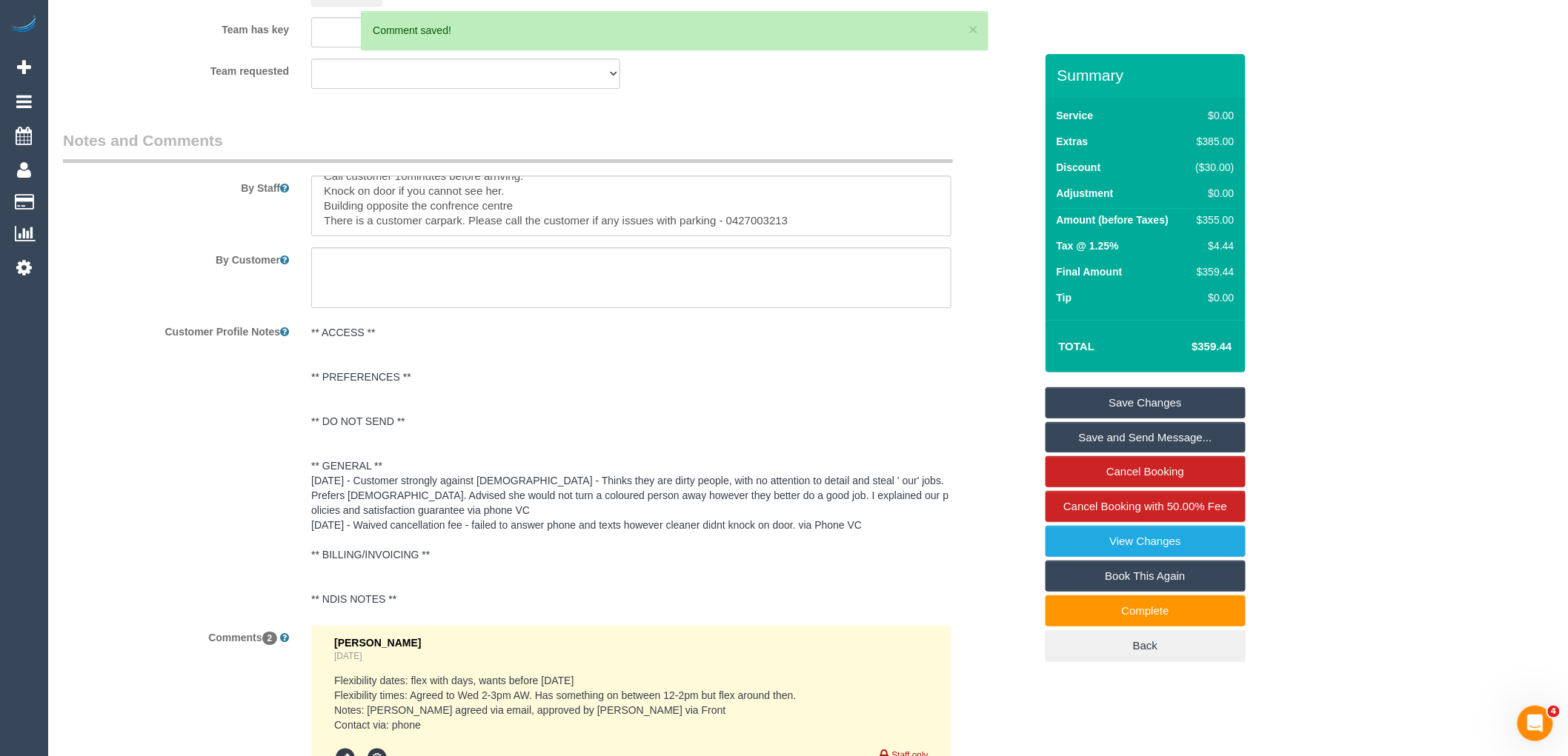
scroll to position [1655, 0]
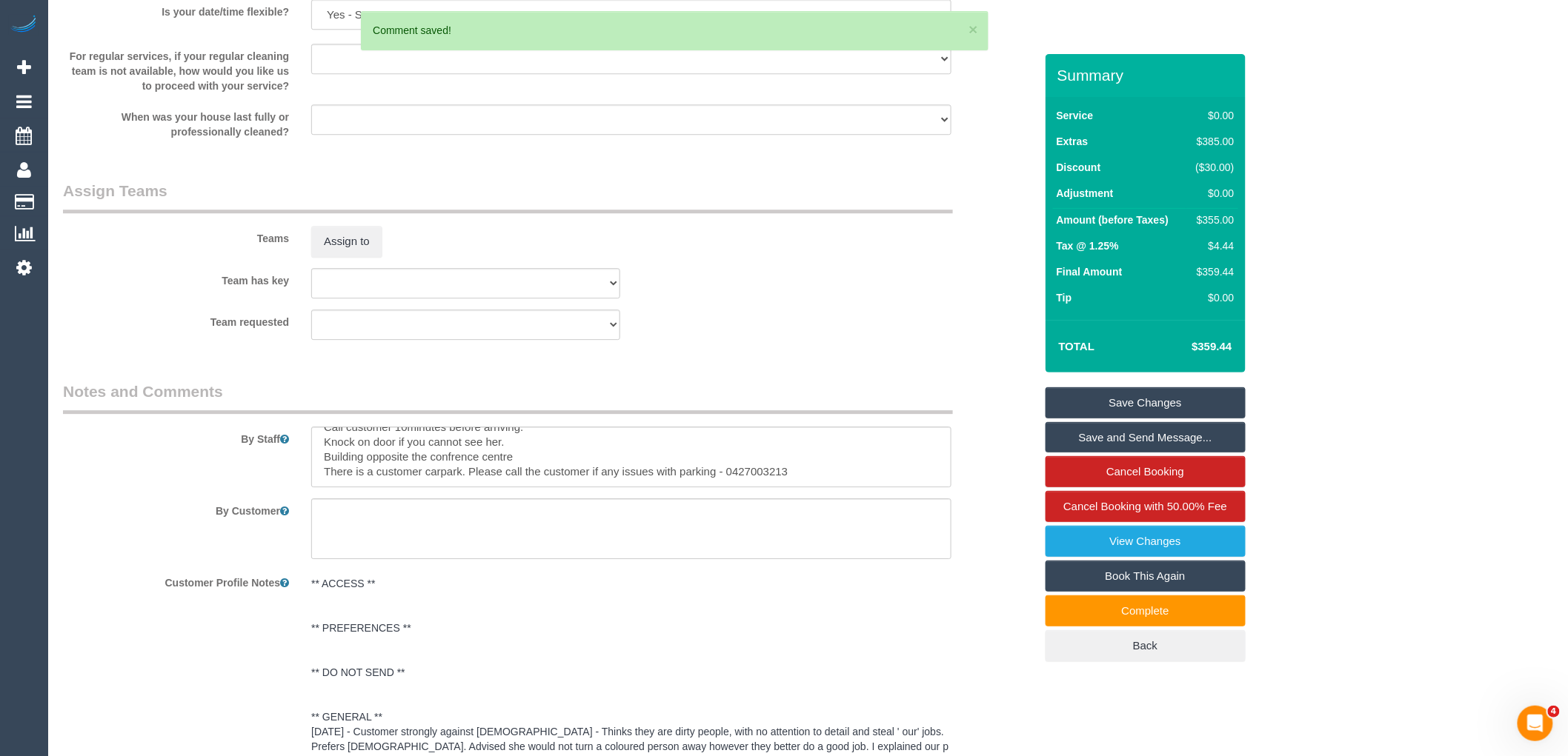
click at [1139, 397] on link "Save Changes" at bounding box center [1145, 403] width 200 height 31
